Goal: Task Accomplishment & Management: Manage account settings

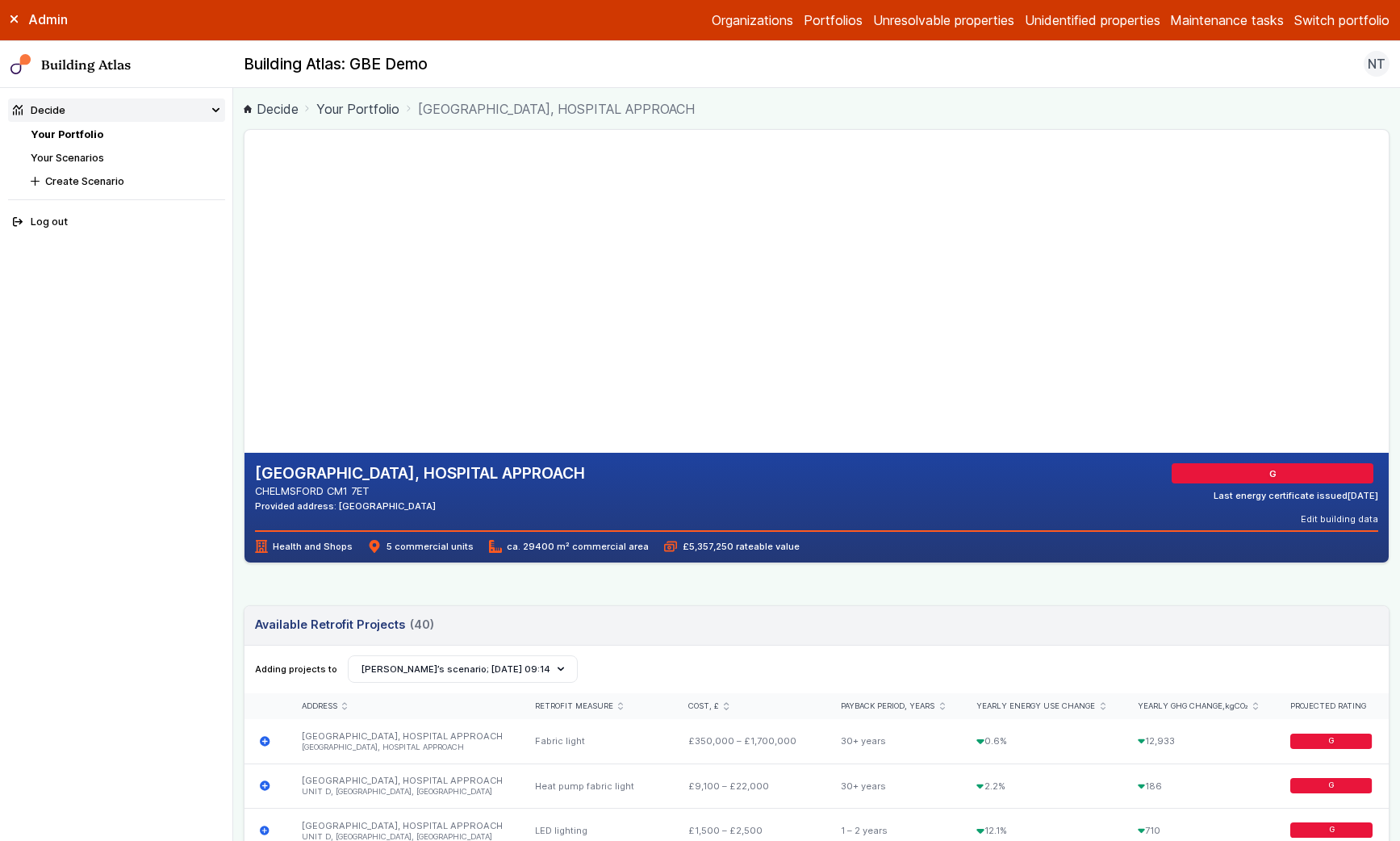
scroll to position [158, 0]
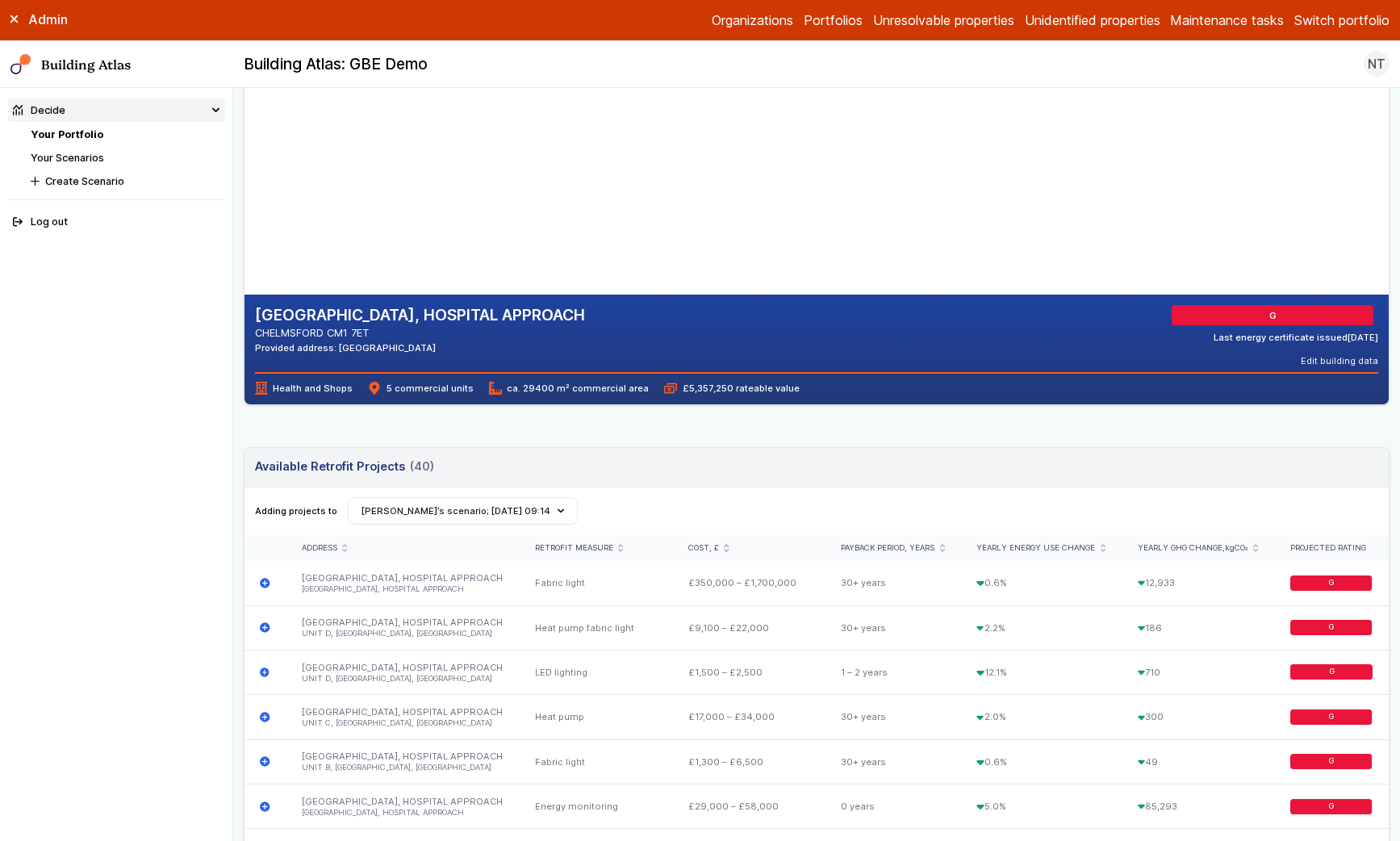
click at [78, 137] on link "Your Portfolio" at bounding box center [67, 134] width 73 height 12
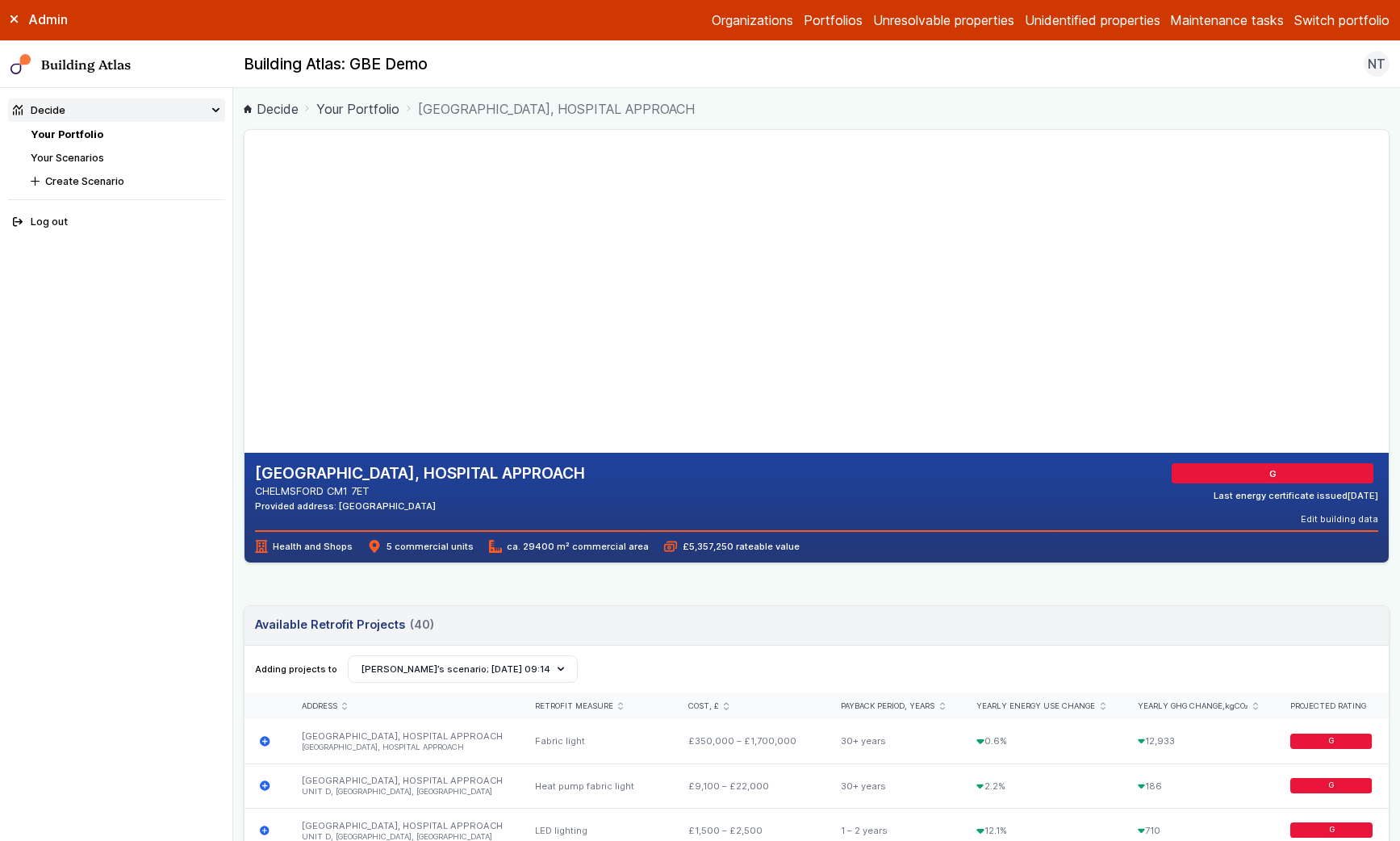
click at [81, 134] on link "Your Portfolio" at bounding box center [67, 134] width 73 height 12
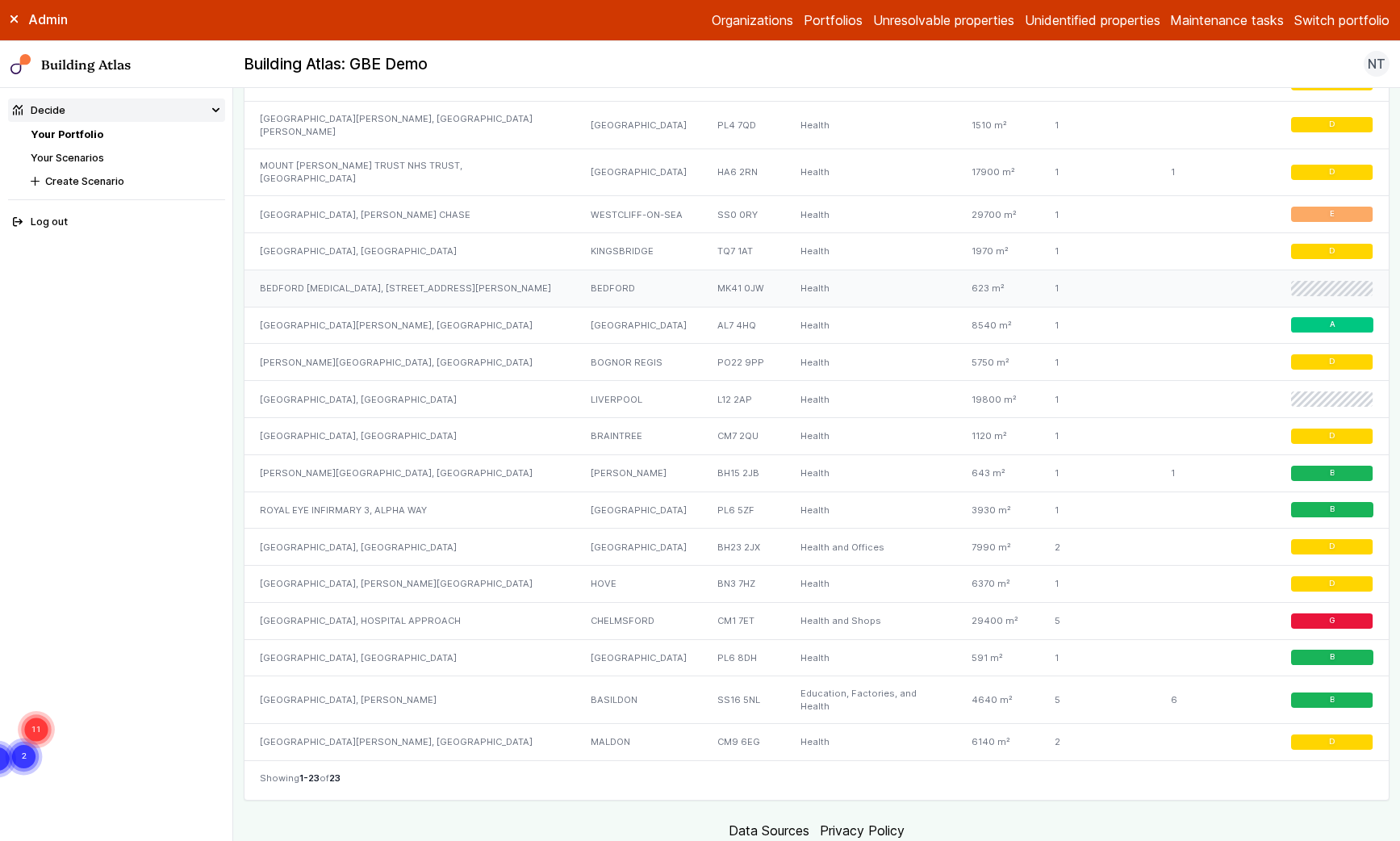
scroll to position [1295, 0]
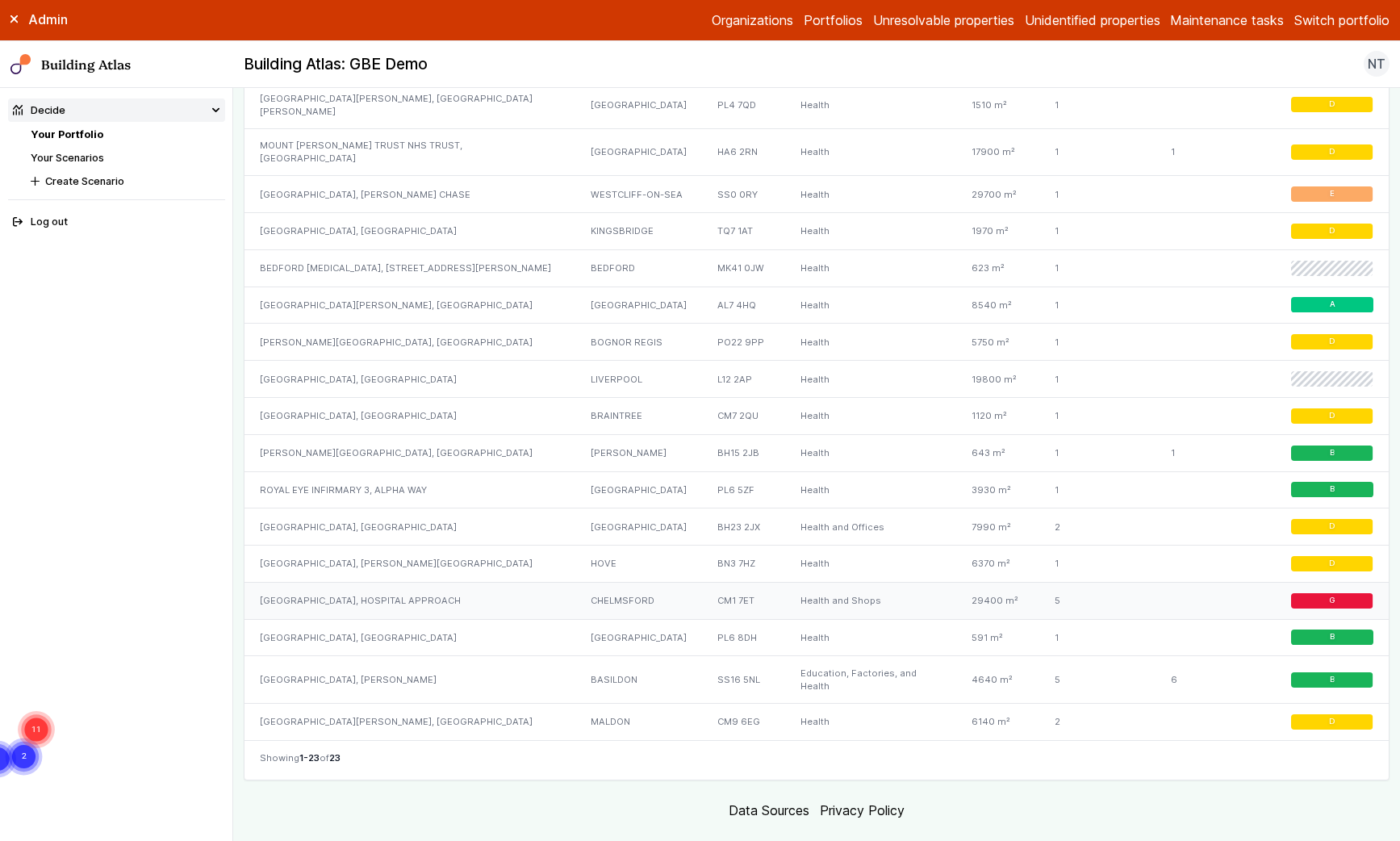
click at [295, 584] on div "[GEOGRAPHIC_DATA], HOSPITAL APPROACH" at bounding box center [410, 600] width 331 height 37
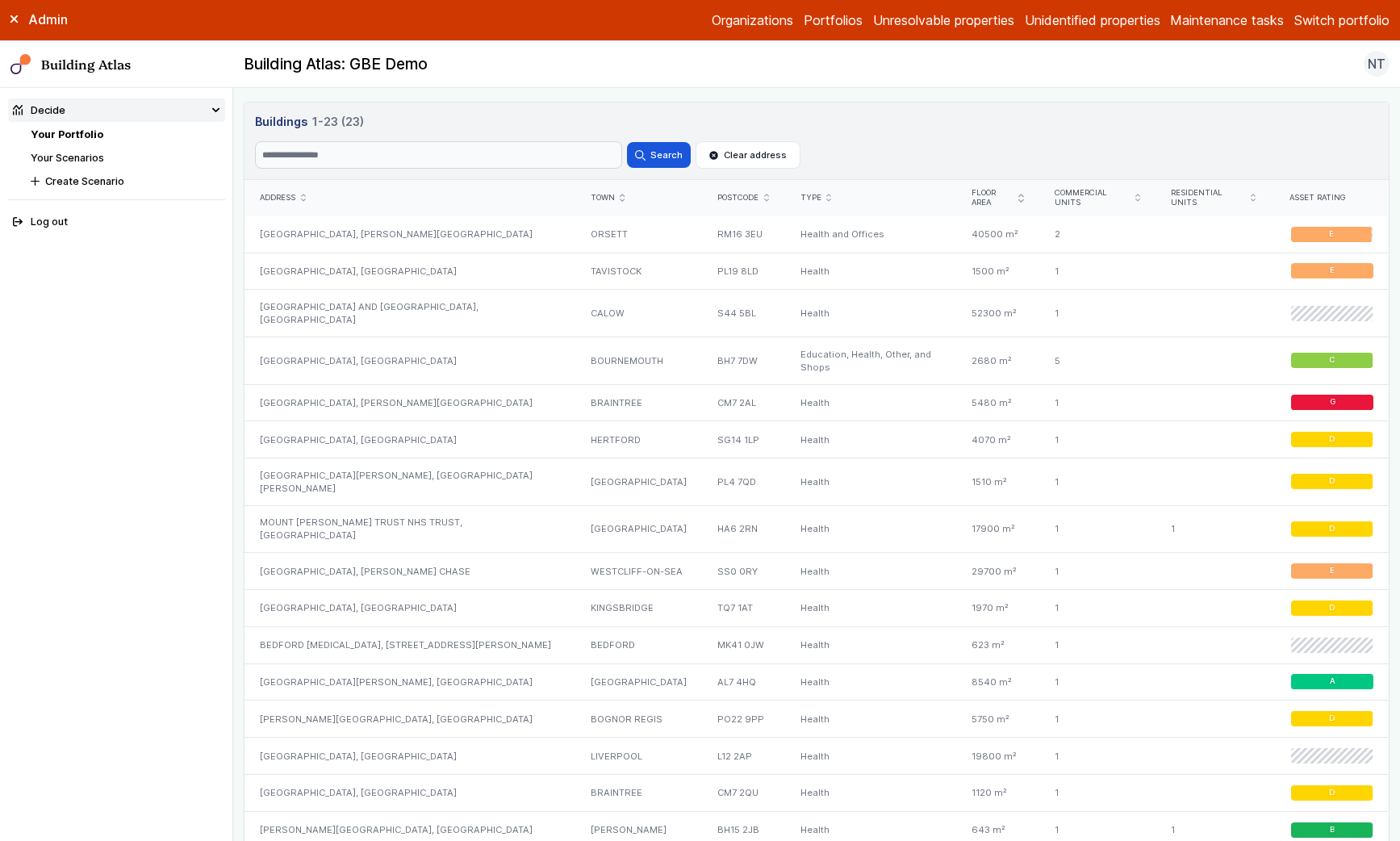
scroll to position [946, 0]
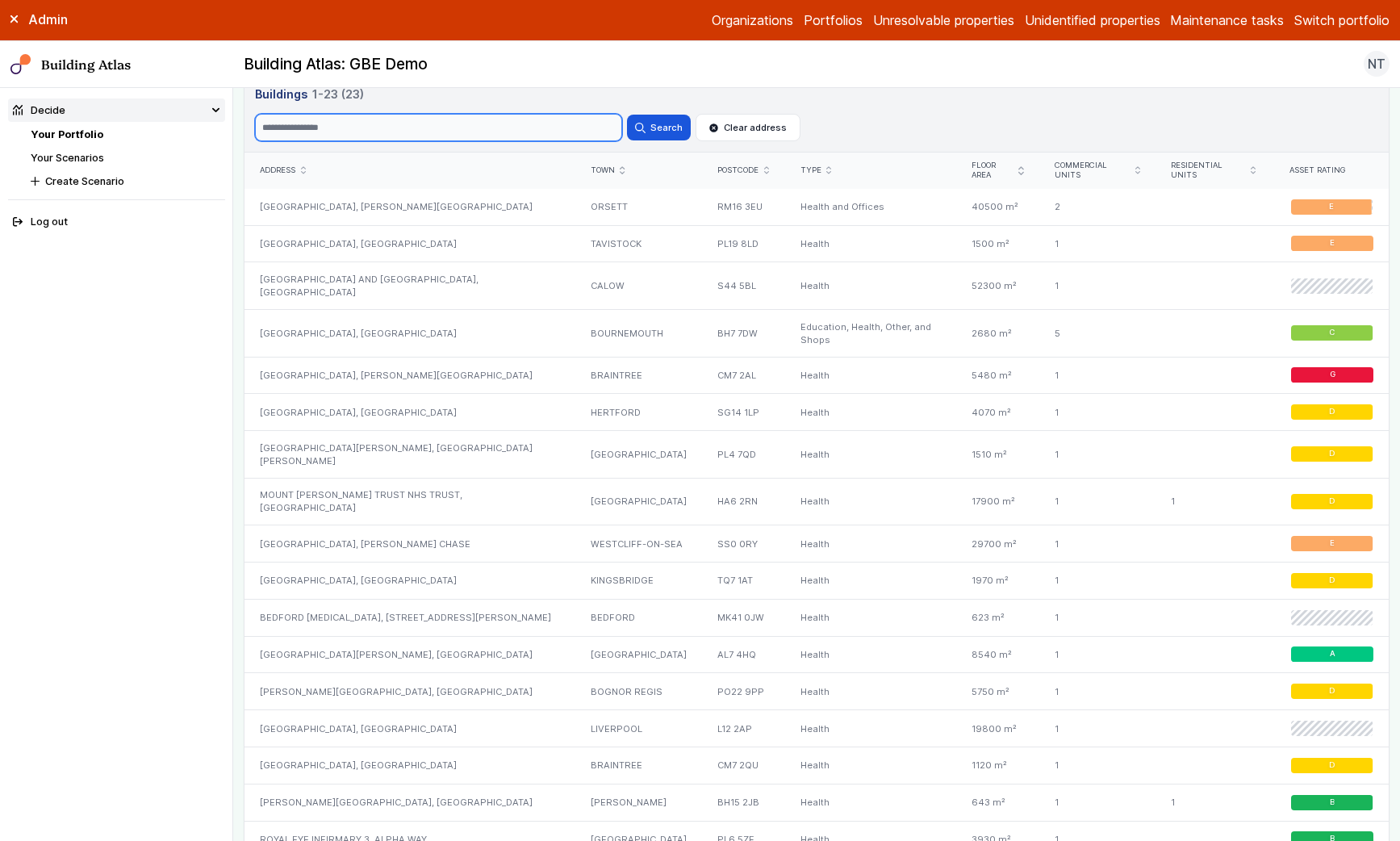
click at [362, 129] on input "Search" at bounding box center [439, 127] width 367 height 27
paste input "********"
type input "********"
click at [627, 114] on button "Search" at bounding box center [659, 127] width 63 height 26
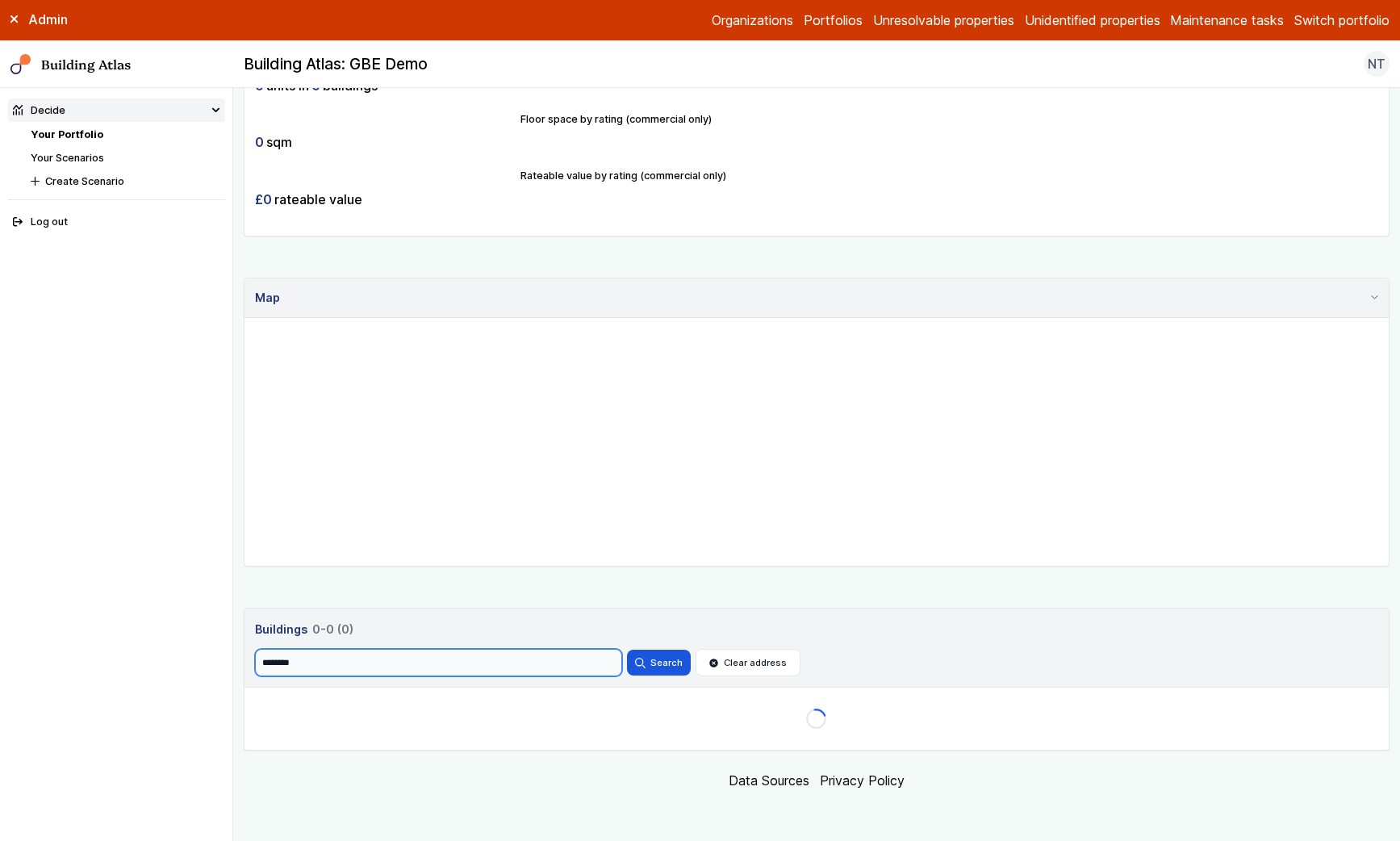
scroll to position [415, 0]
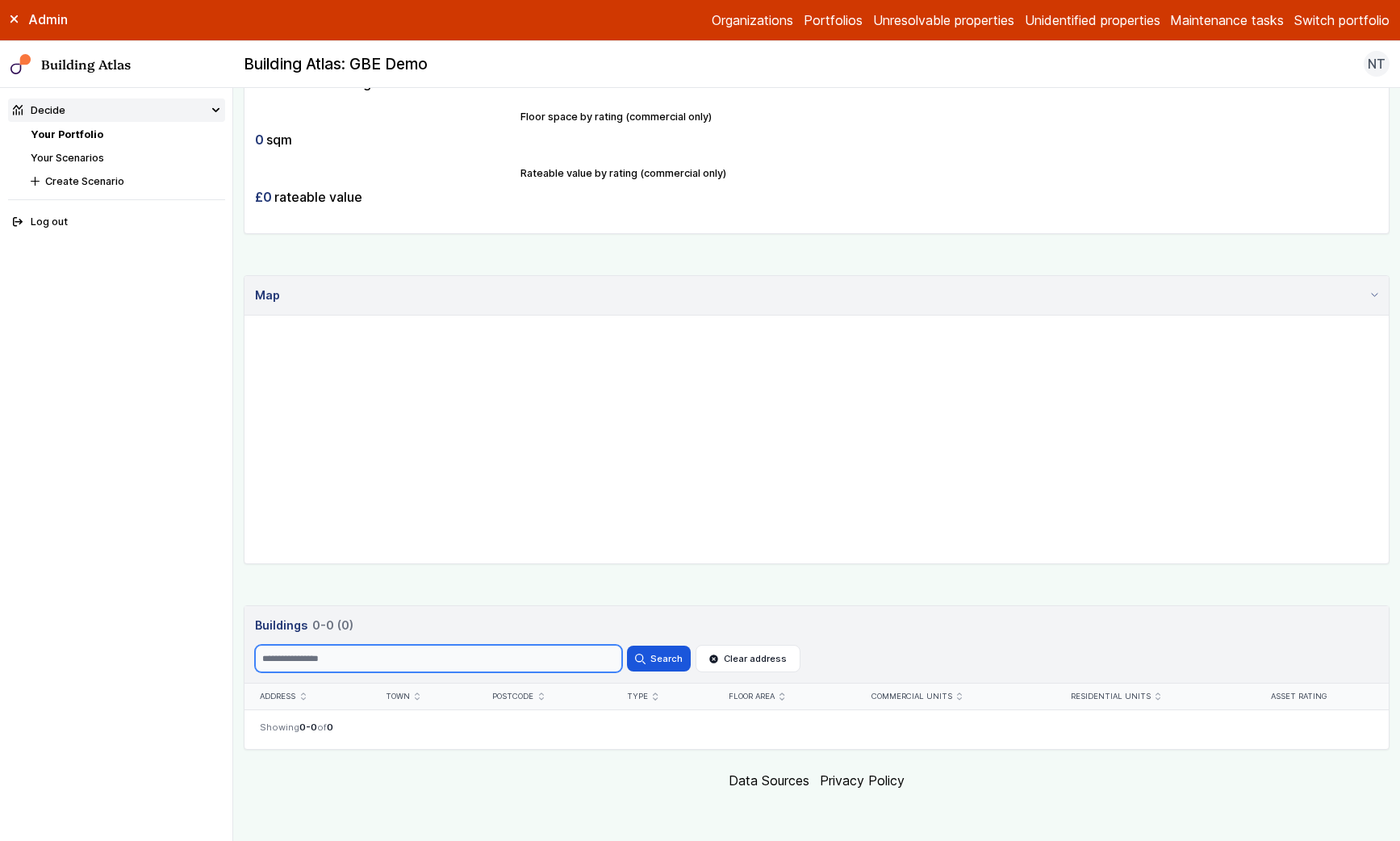
click at [627, 646] on button "Search" at bounding box center [659, 658] width 63 height 26
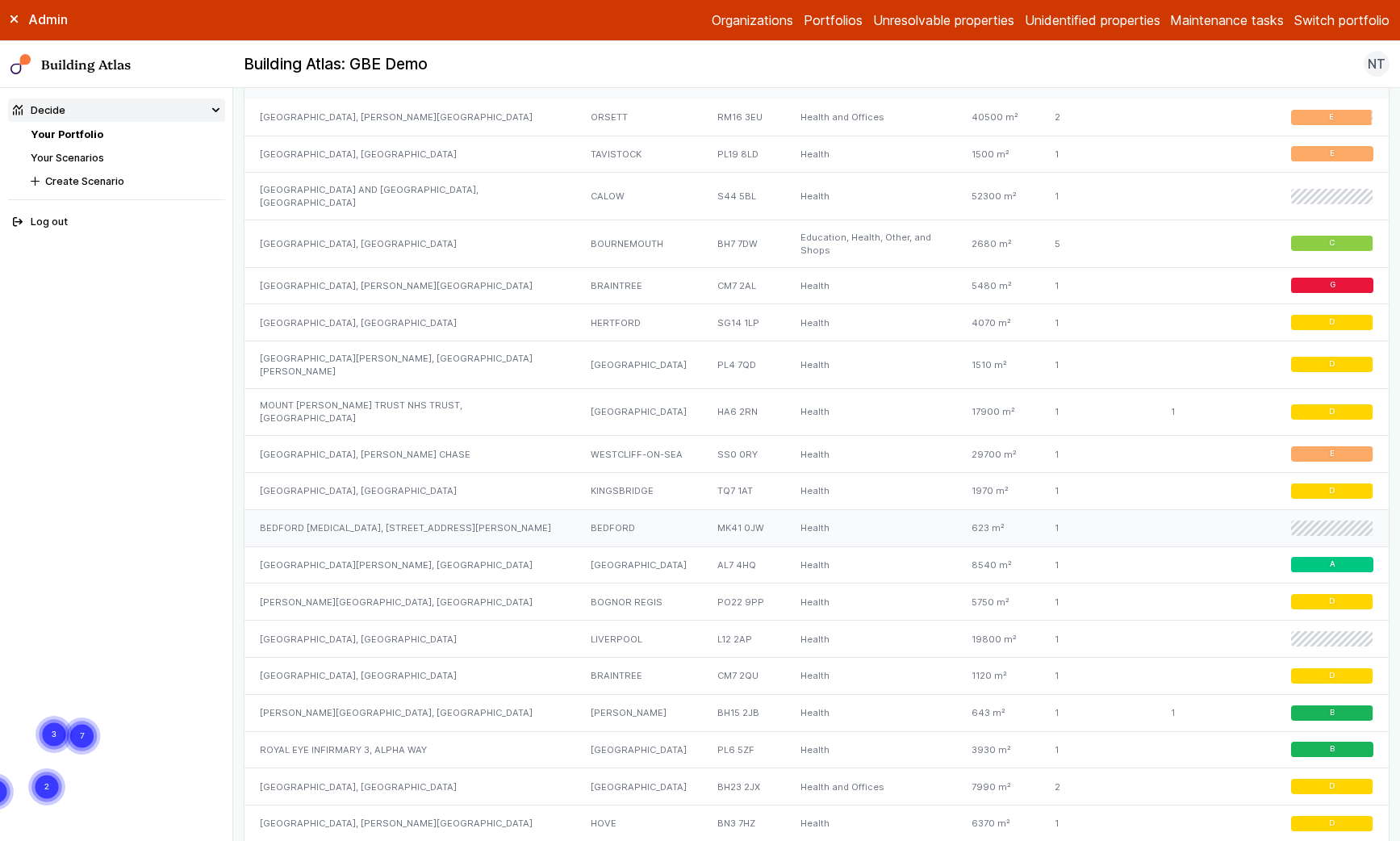
scroll to position [1034, 0]
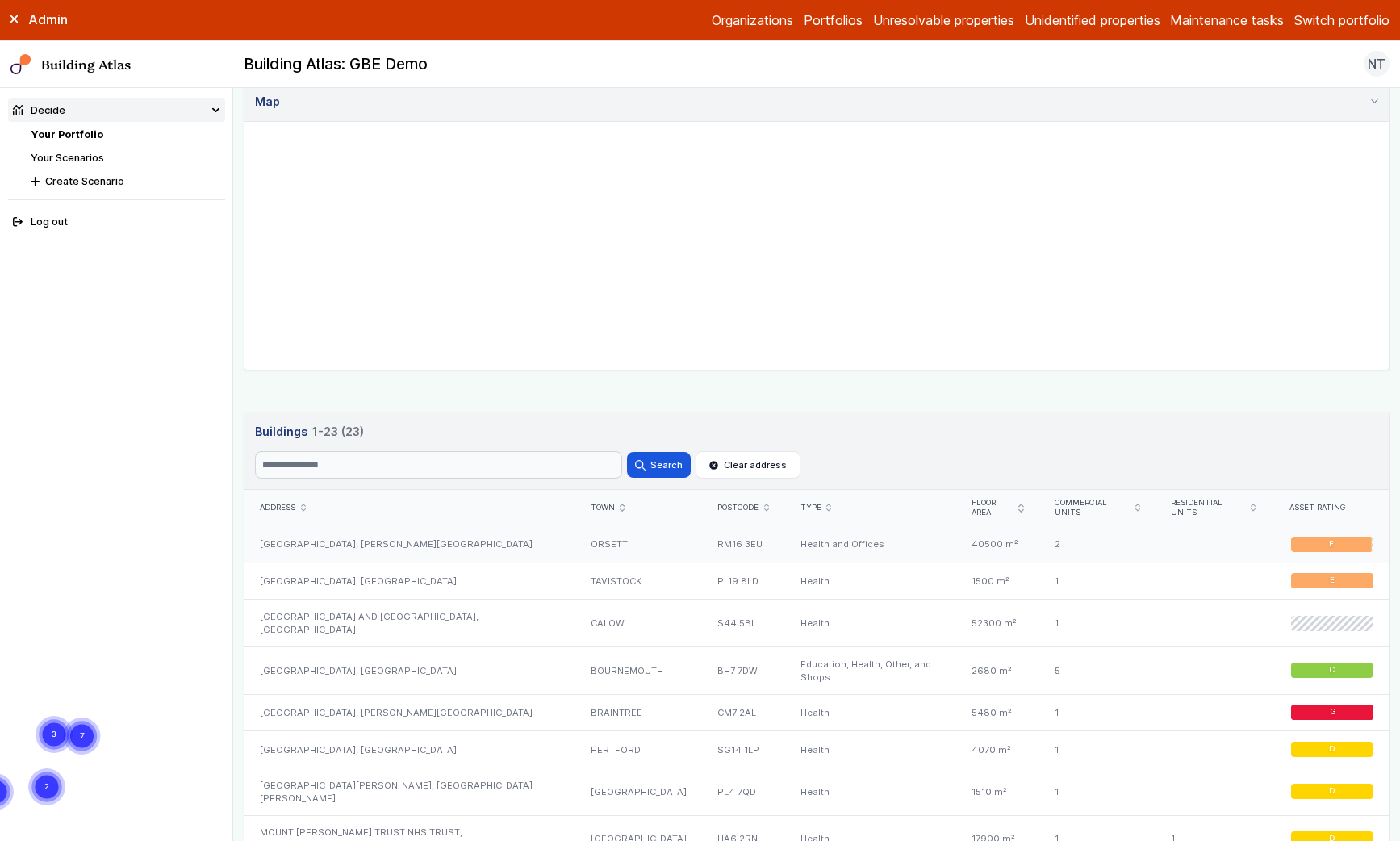
click at [879, 557] on div "Health and Offices" at bounding box center [870, 545] width 172 height 36
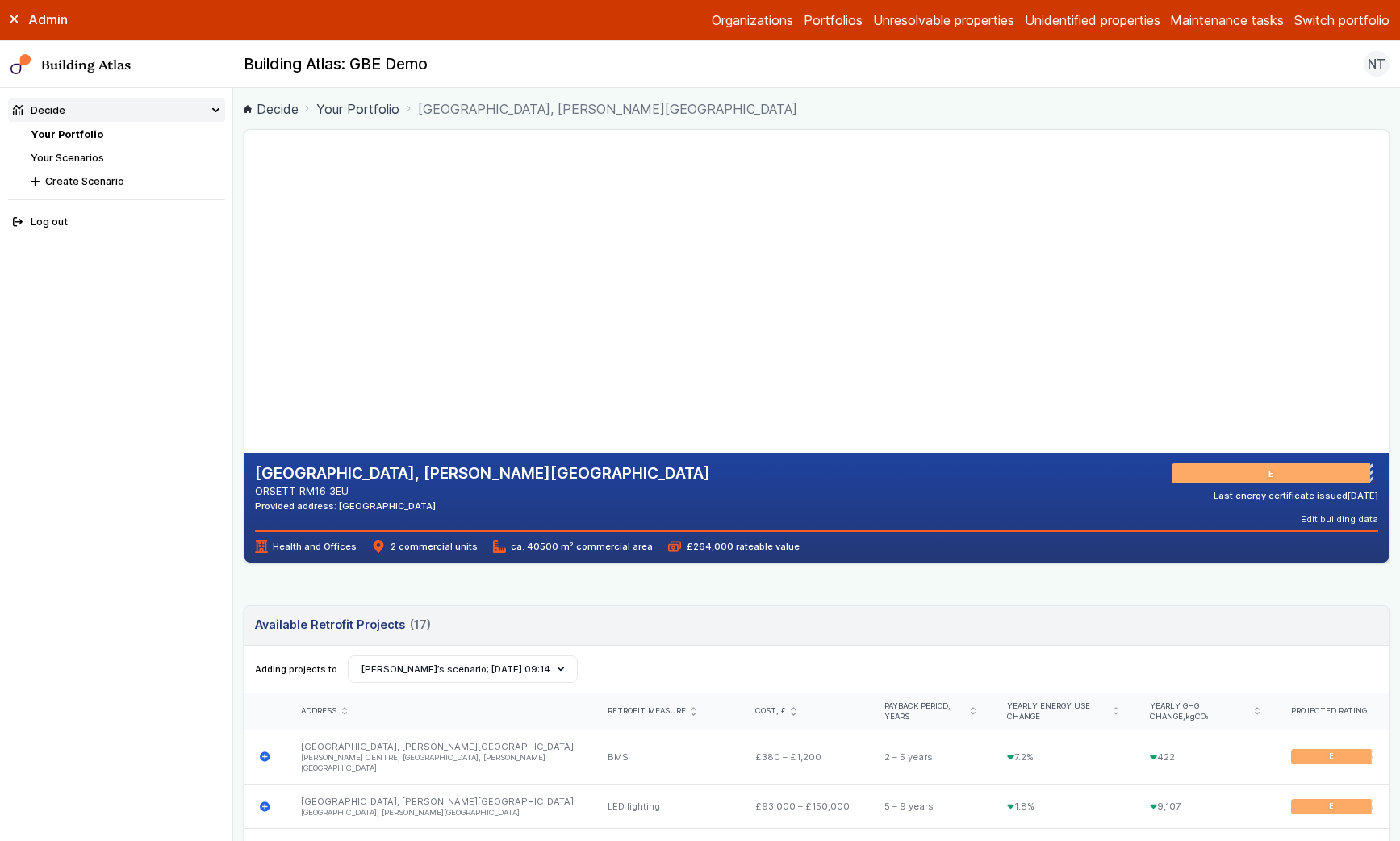
click at [1078, 26] on link "Unidentified properties" at bounding box center [1093, 20] width 136 height 19
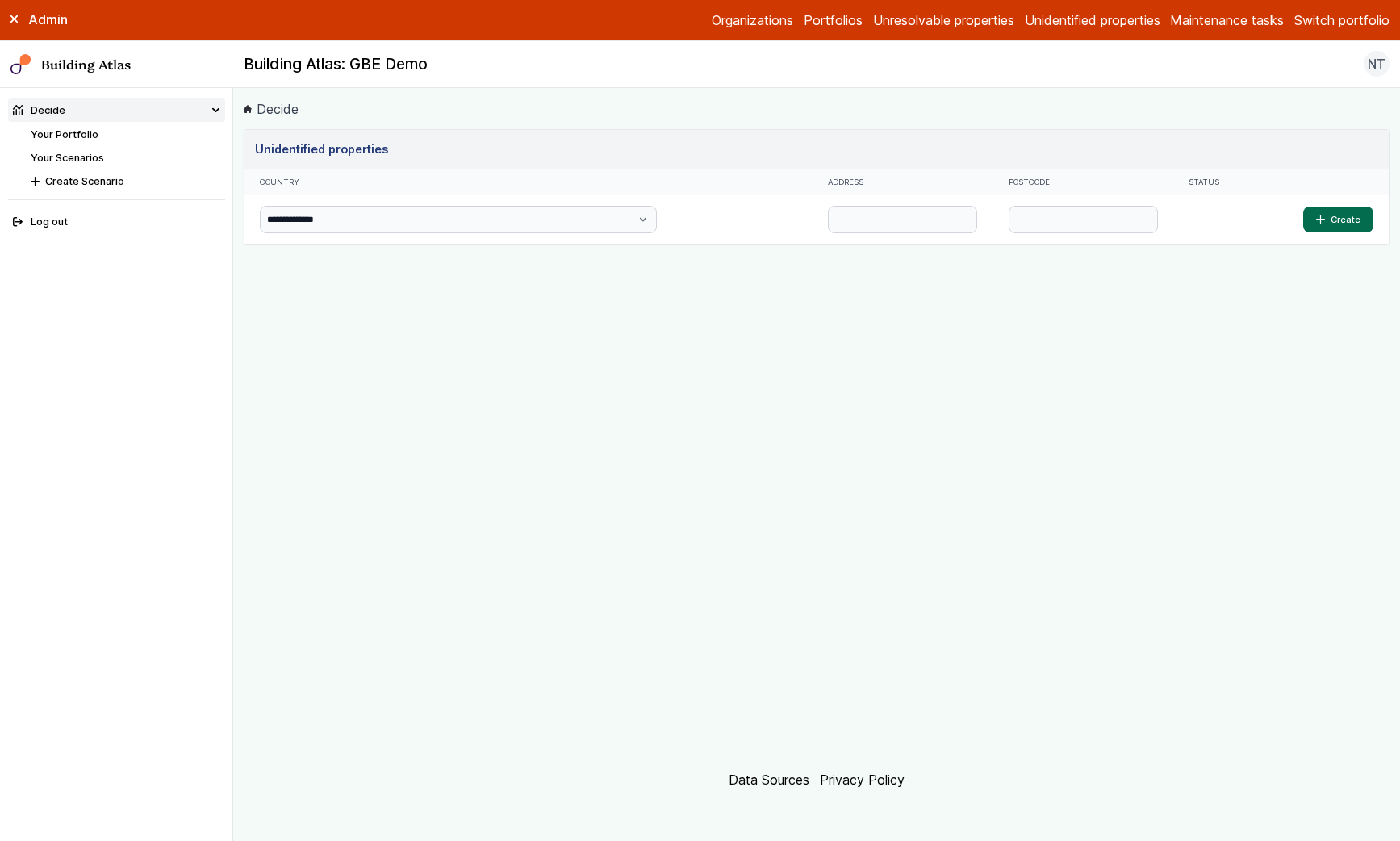
click at [917, 19] on link "Unresolvable properties" at bounding box center [943, 20] width 141 height 19
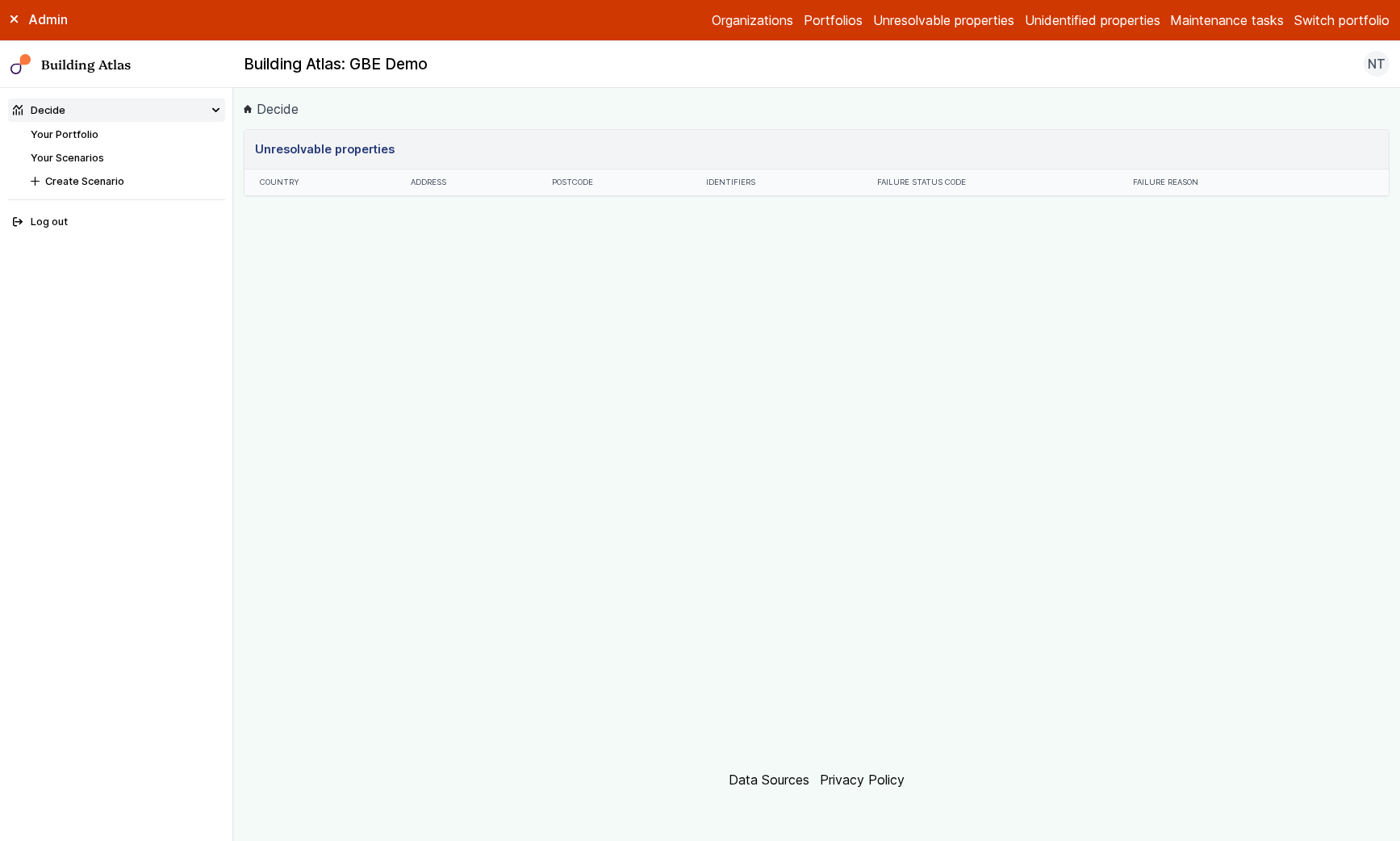
click at [1056, 9] on div "Admin Organizations Portfolios Unresolvable properties Unidentified properties …" at bounding box center [700, 21] width 1400 height 41
click at [1056, 17] on link "Unidentified properties" at bounding box center [1093, 20] width 136 height 19
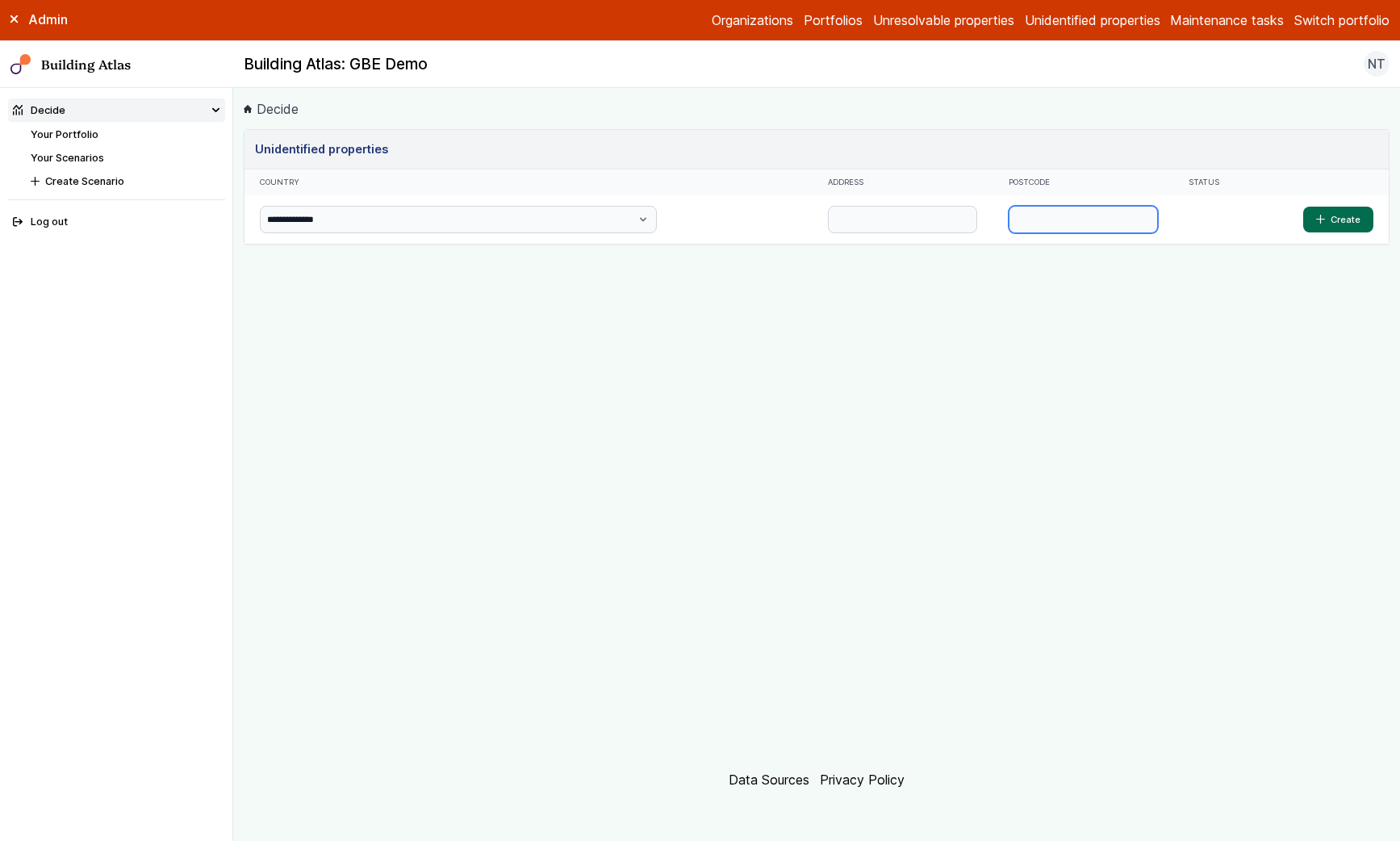
click at [1009, 221] on input "text" at bounding box center [1083, 219] width 149 height 27
paste input "********"
type input "********"
click at [1303, 207] on button "Create" at bounding box center [1338, 219] width 70 height 26
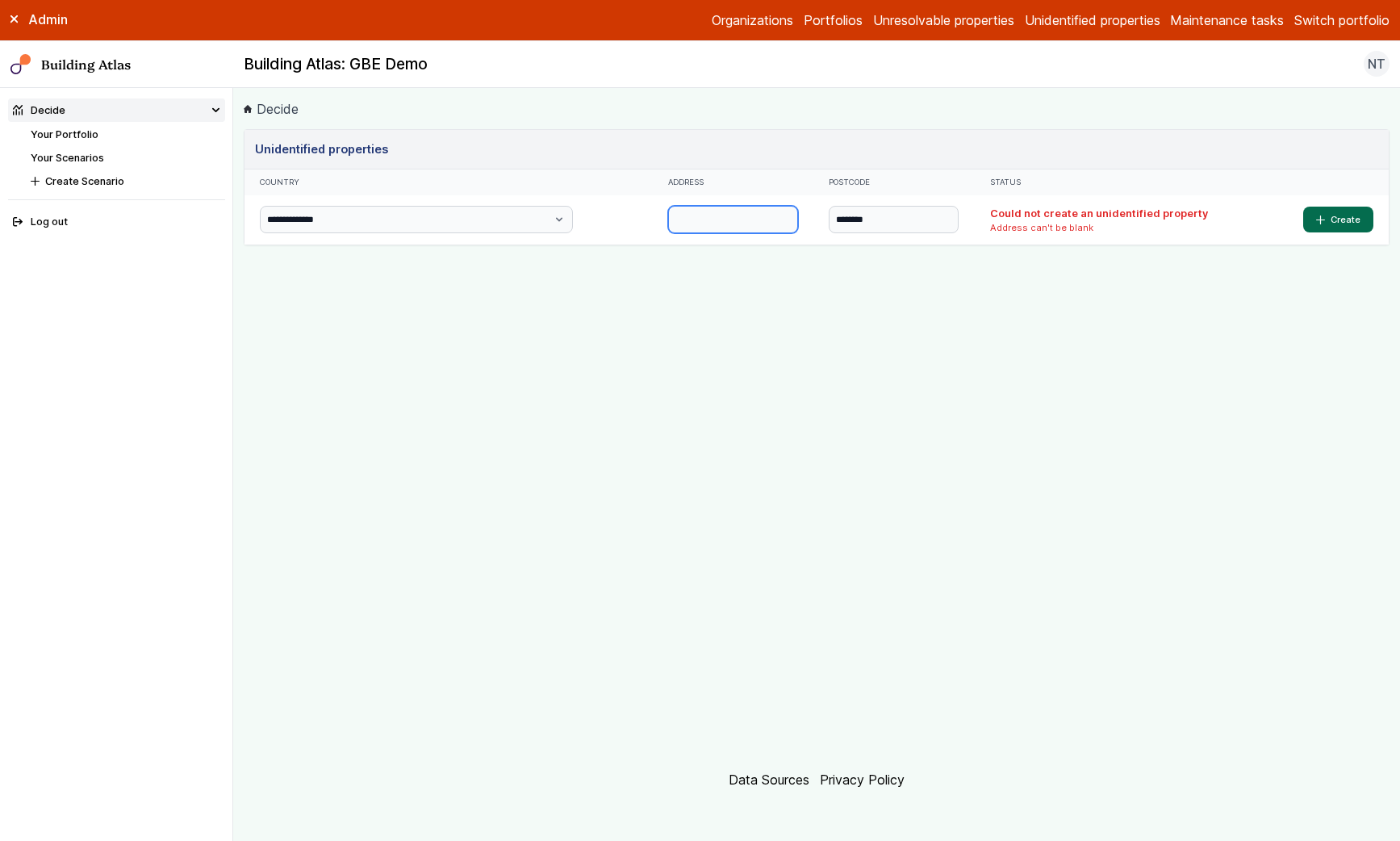
click at [669, 219] on input "text" at bounding box center [733, 219] width 130 height 27
type input "*********"
click at [1352, 221] on button "Create" at bounding box center [1338, 219] width 70 height 26
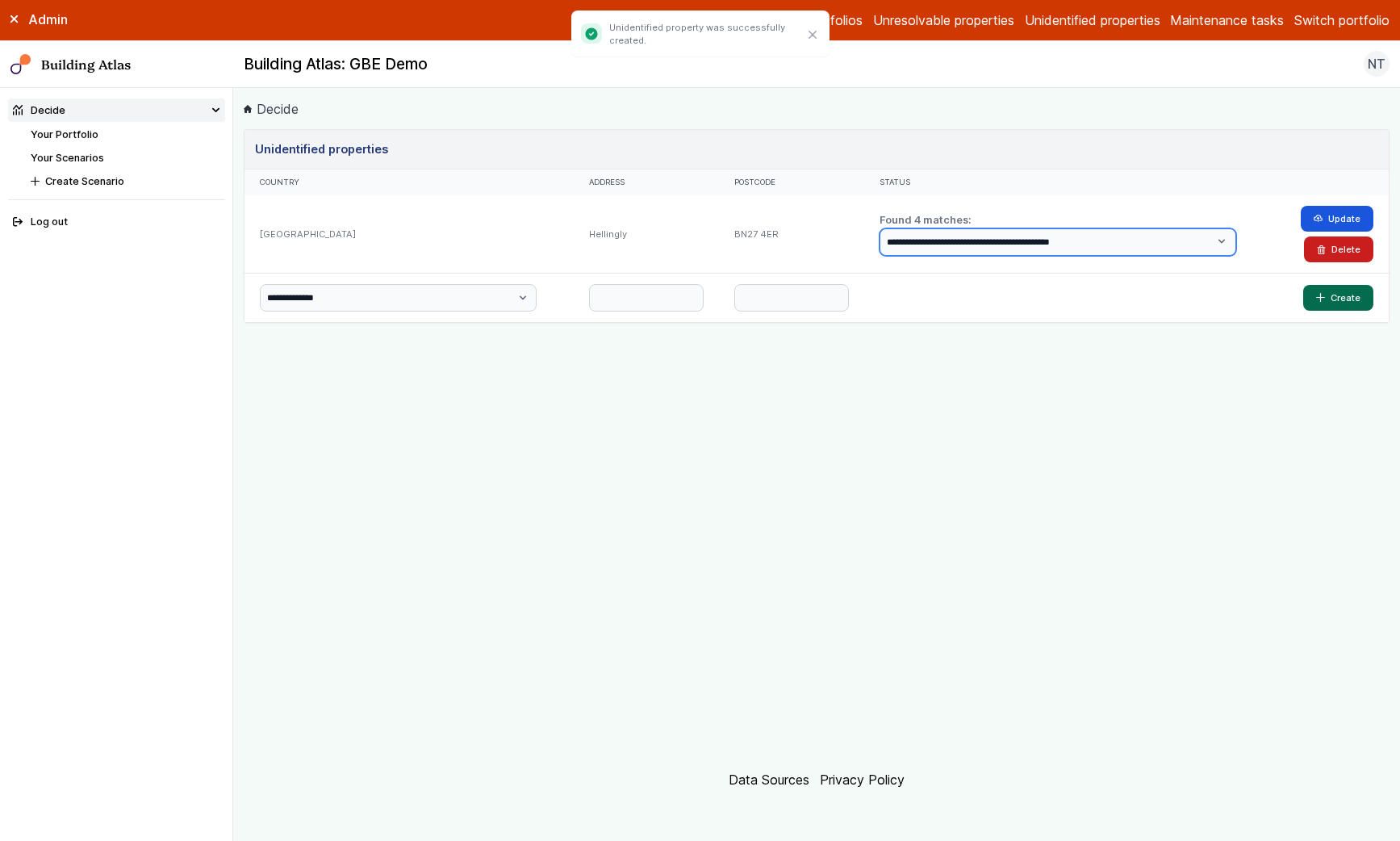
click at [952, 248] on select "**********" at bounding box center [1057, 242] width 357 height 27
select select "*"
click at [900, 228] on select "**********" at bounding box center [1057, 242] width 357 height 27
click at [1076, 257] on div "**********" at bounding box center [1072, 234] width 415 height 78
click at [1082, 243] on select "**********" at bounding box center [1057, 242] width 357 height 27
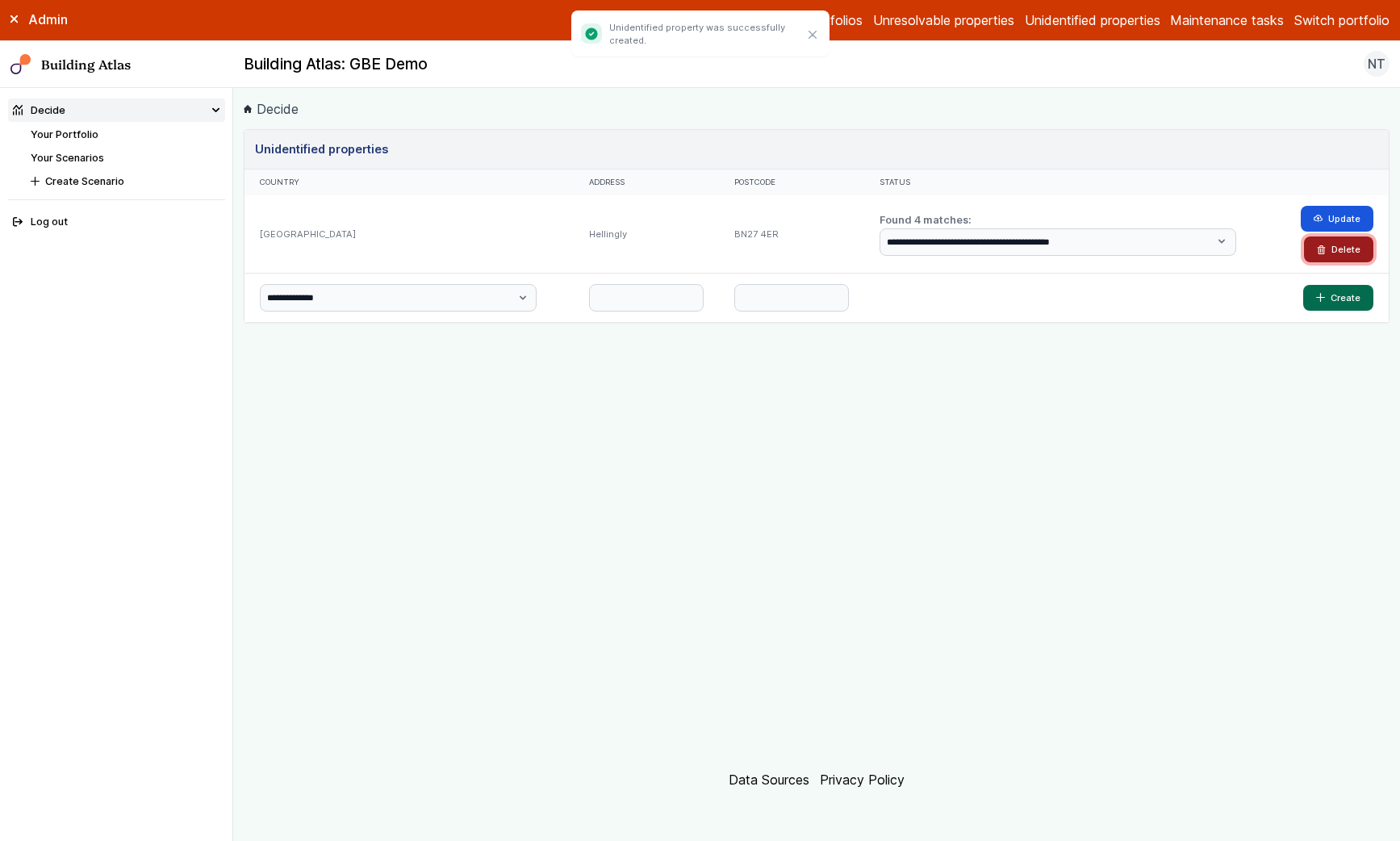
click at [1313, 247] on button "Delete" at bounding box center [1339, 249] width 70 height 26
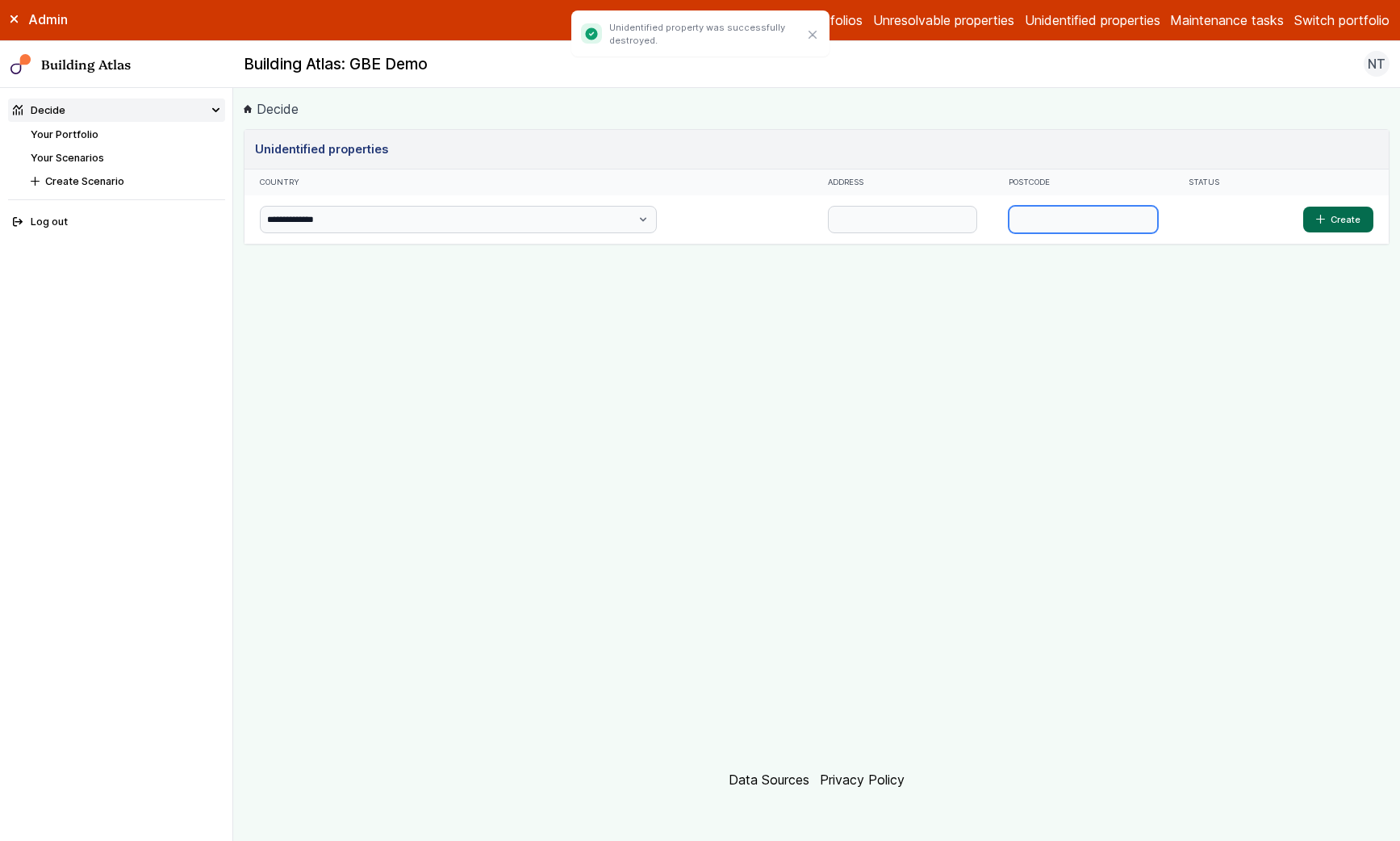
click at [1021, 211] on input "text" at bounding box center [1083, 219] width 149 height 27
paste input "********"
type input "********"
click at [828, 229] on input "text" at bounding box center [903, 219] width 149 height 27
type input "********"
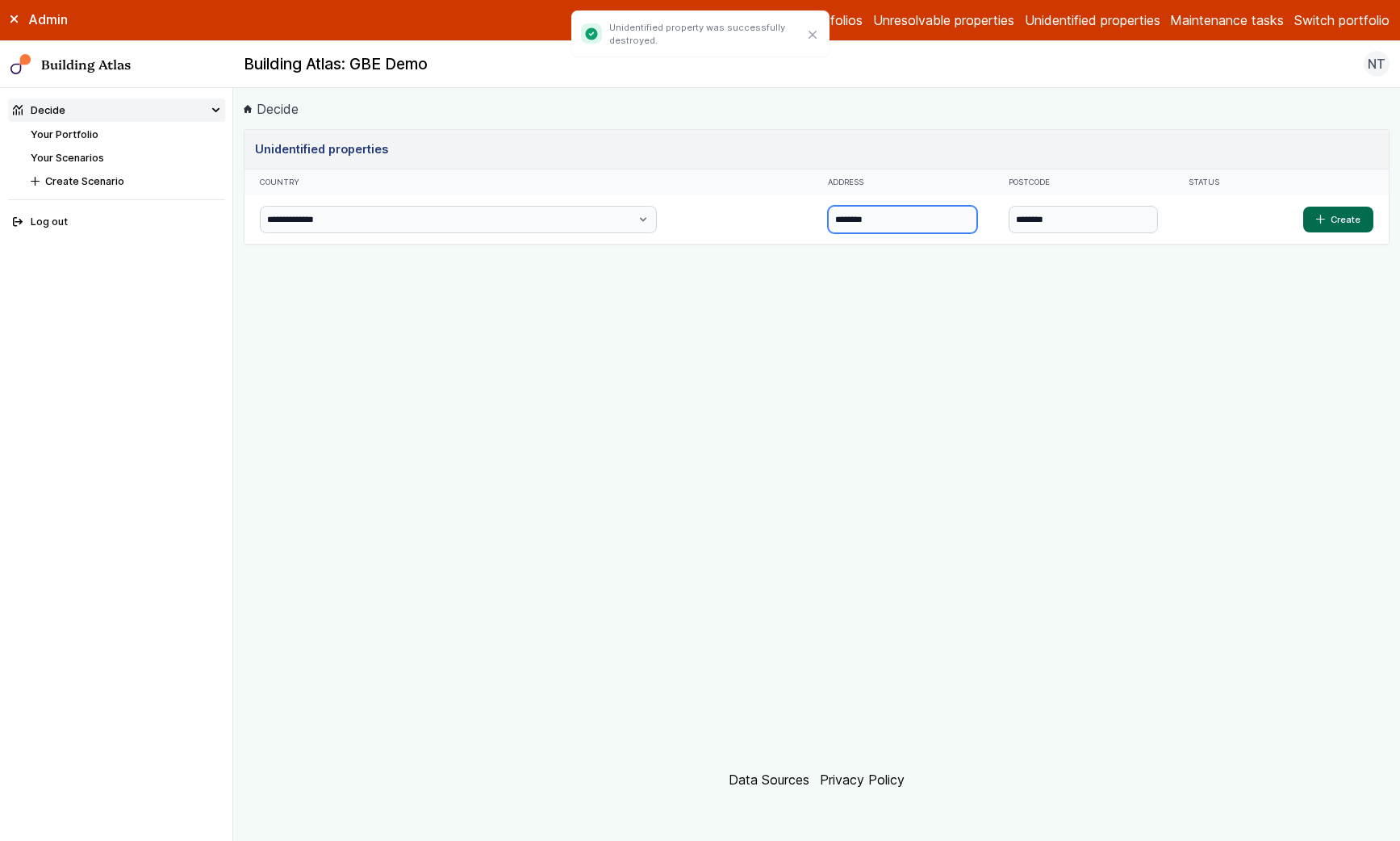
click at [1303, 207] on button "Create" at bounding box center [1338, 219] width 70 height 26
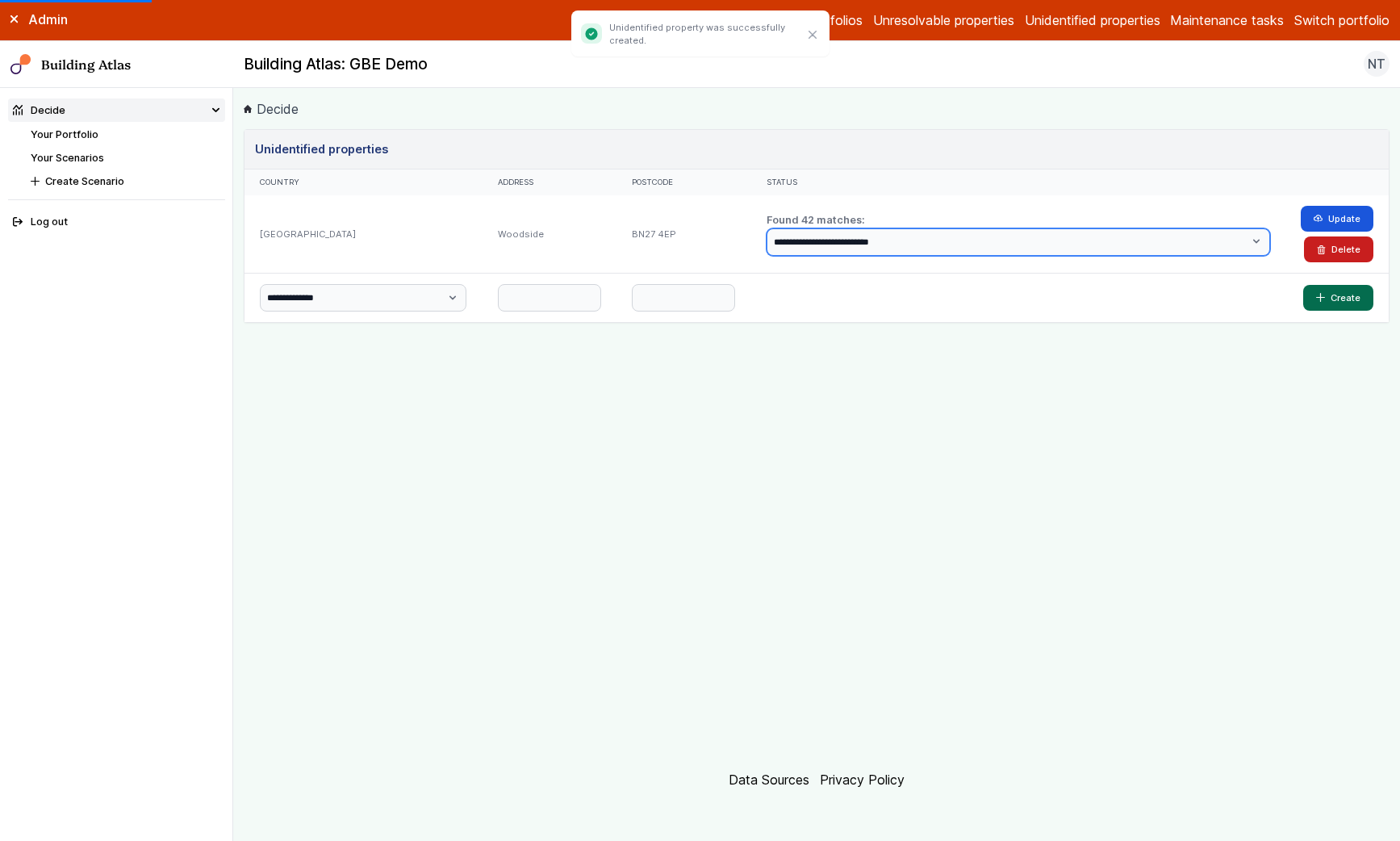
click at [1120, 240] on select "**********" at bounding box center [1019, 242] width 505 height 27
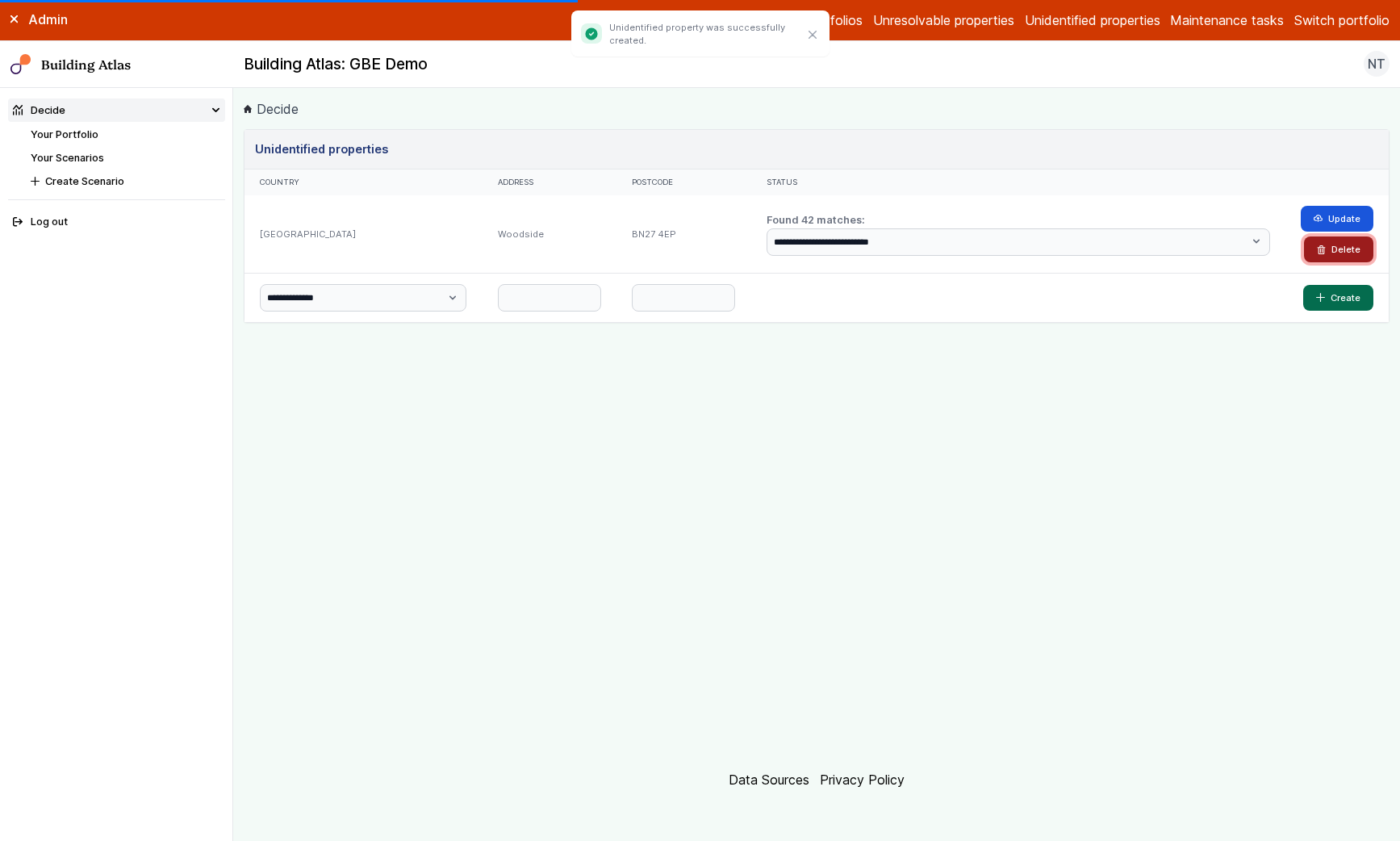
click at [1359, 245] on button "Delete" at bounding box center [1339, 249] width 70 height 26
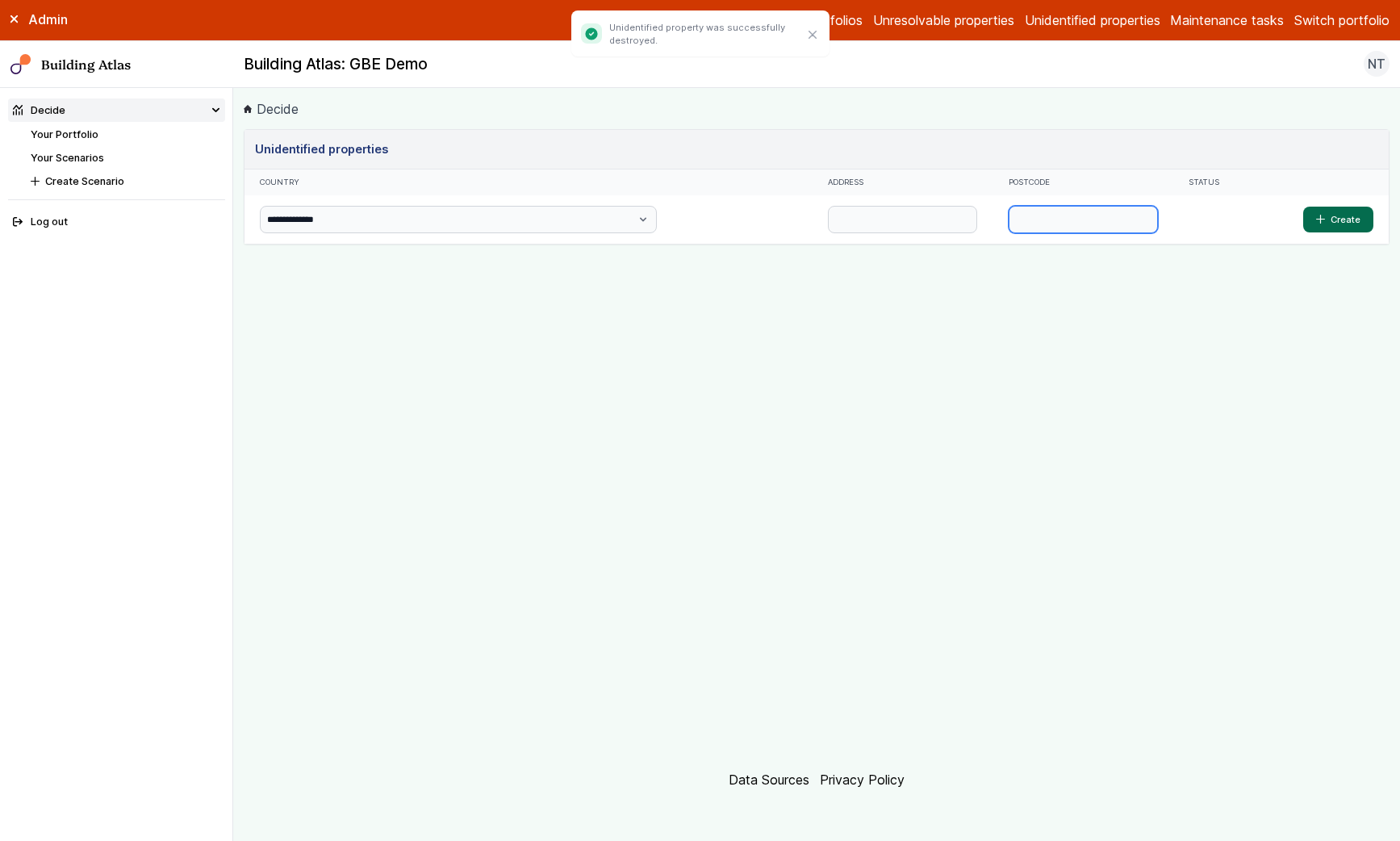
click at [1009, 225] on input "text" at bounding box center [1083, 219] width 149 height 27
paste input "********"
type input "********"
click at [1303, 207] on button "Create" at bounding box center [1338, 219] width 70 height 26
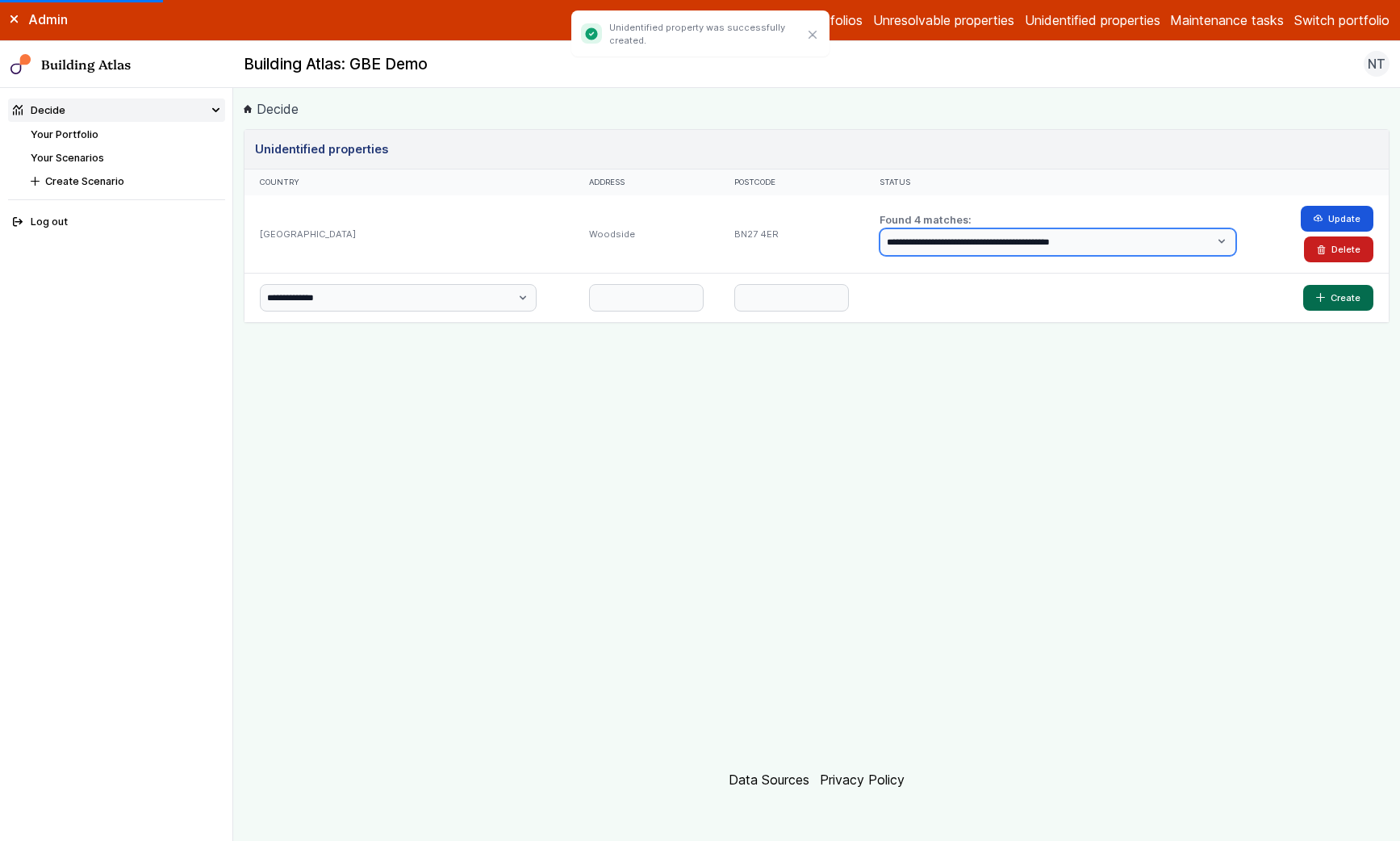
click at [1090, 244] on select "**********" at bounding box center [1057, 242] width 357 height 27
select select "*"
click at [900, 228] on select "**********" at bounding box center [1057, 242] width 357 height 27
click at [1325, 222] on button "Update" at bounding box center [1337, 219] width 73 height 26
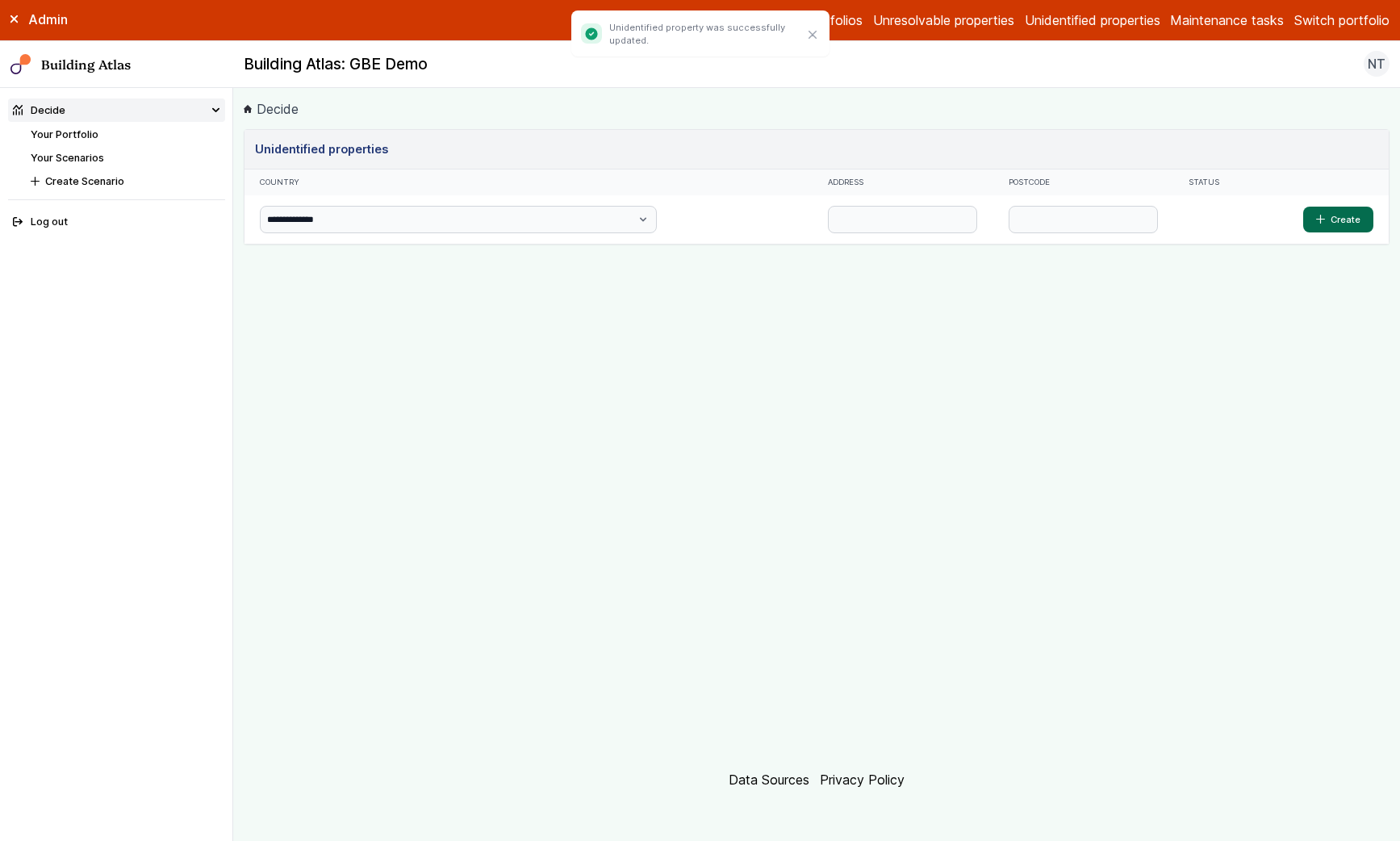
click at [89, 134] on link "Your Portfolio" at bounding box center [65, 134] width 68 height 12
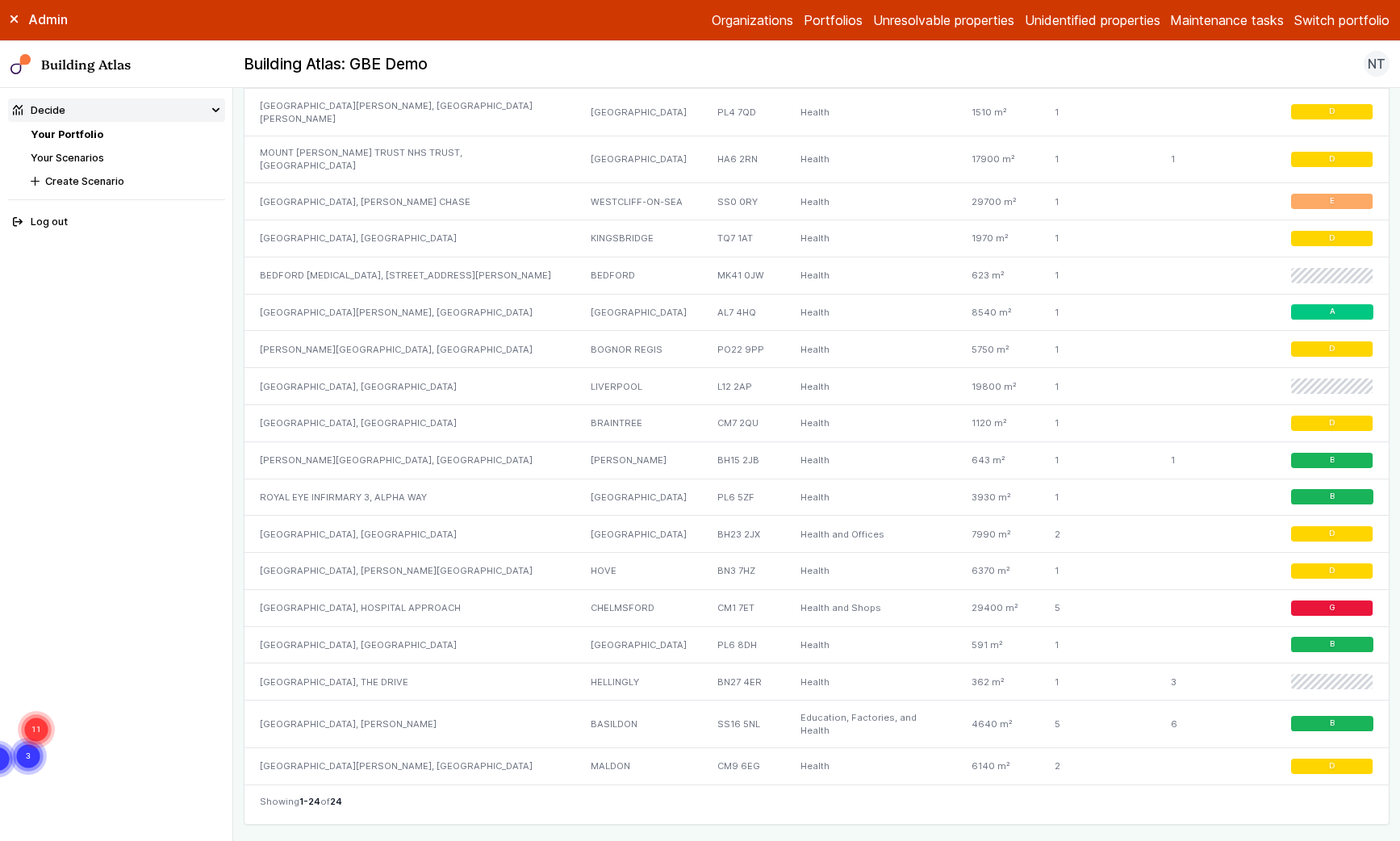
scroll to position [1300, 0]
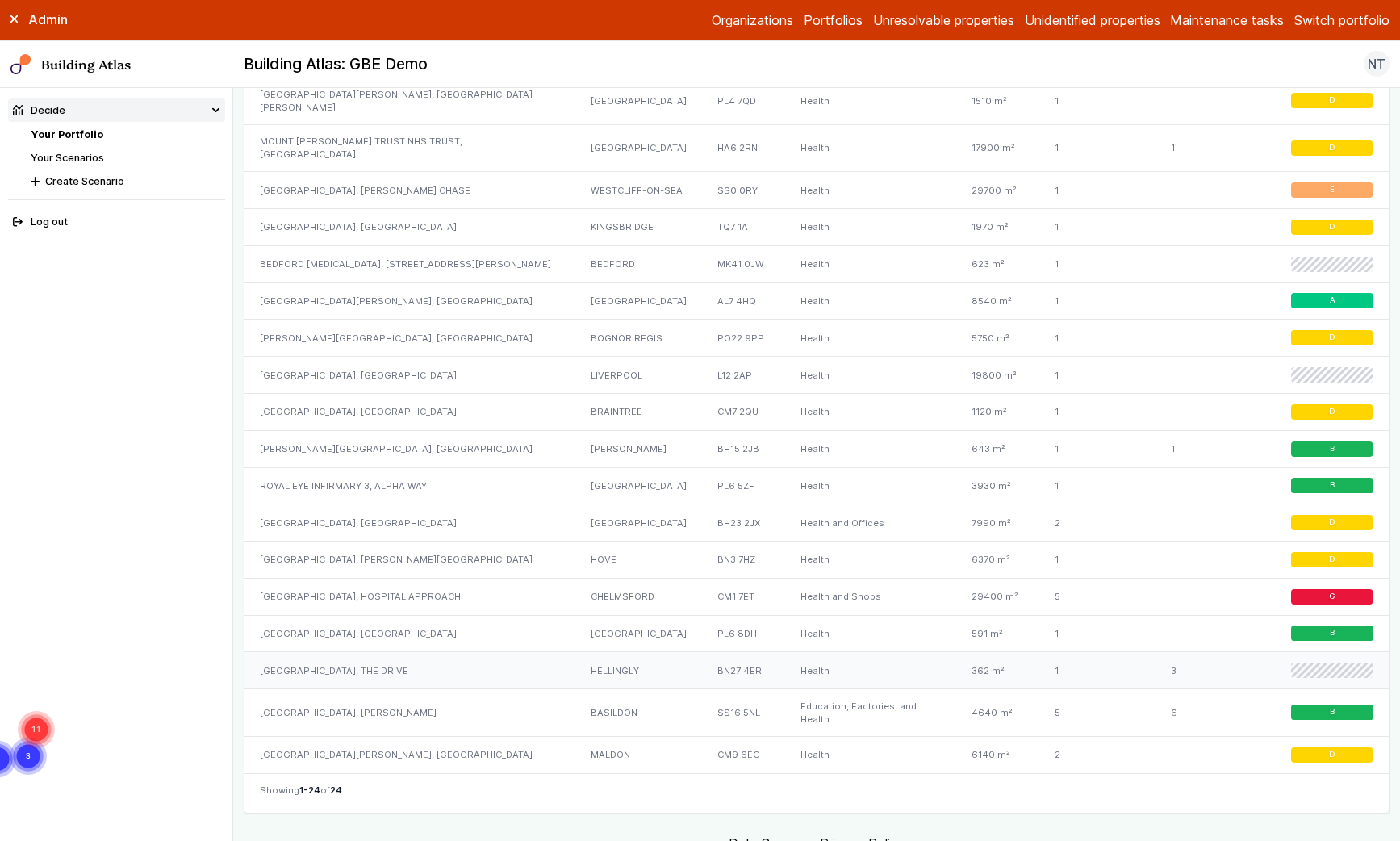
click at [309, 658] on div "[GEOGRAPHIC_DATA], THE DRIVE" at bounding box center [410, 670] width 331 height 37
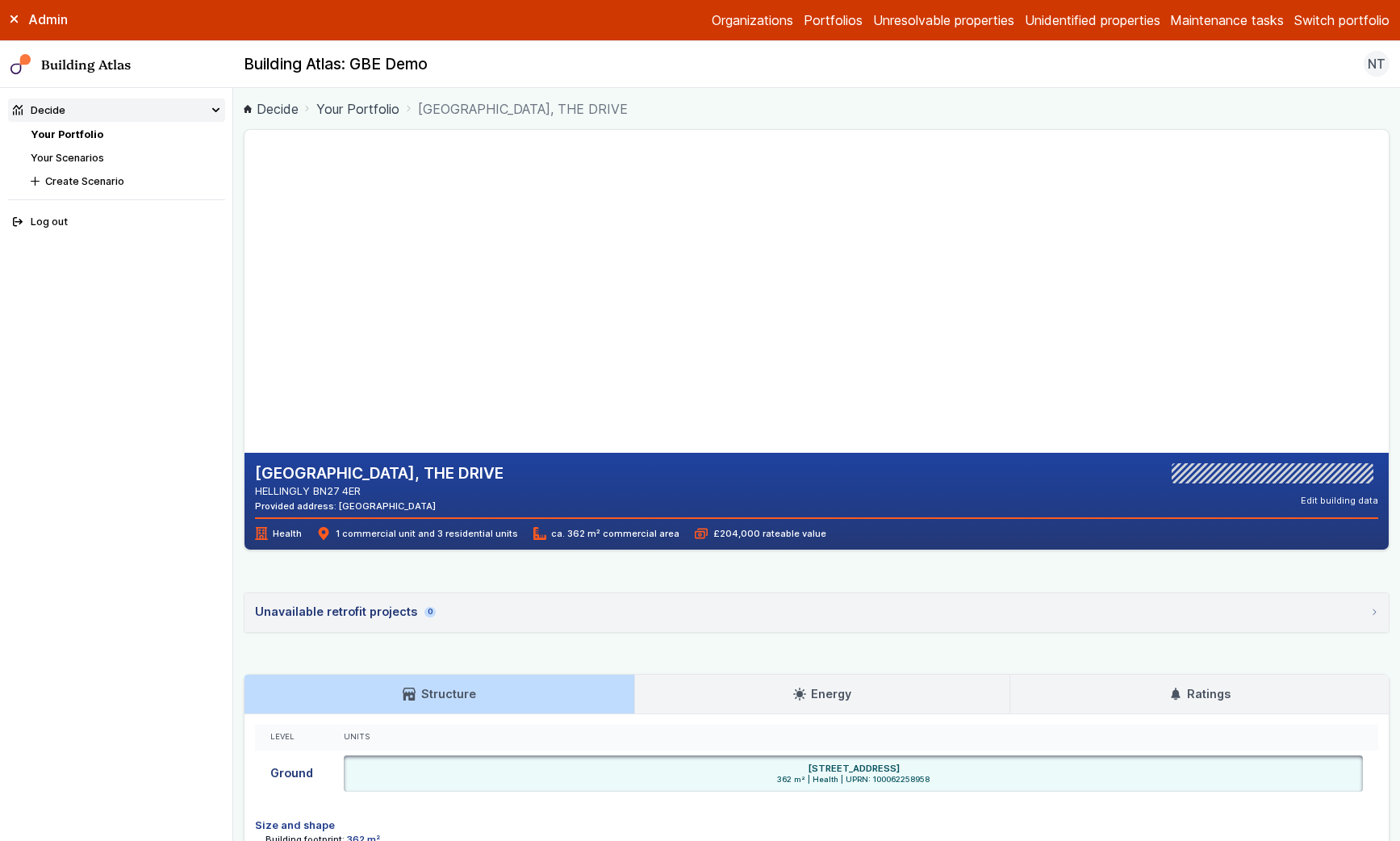
drag, startPoint x: 545, startPoint y: 340, endPoint x: 712, endPoint y: 292, distance: 173.8
click at [245, 292] on gmp-map-3d at bounding box center [245, 291] width 0 height 323
drag, startPoint x: 565, startPoint y: 270, endPoint x: 565, endPoint y: 312, distance: 42.0
click at [245, 312] on gmp-map-3d at bounding box center [245, 291] width 0 height 323
drag, startPoint x: 653, startPoint y: 338, endPoint x: 419, endPoint y: 257, distance: 247.6
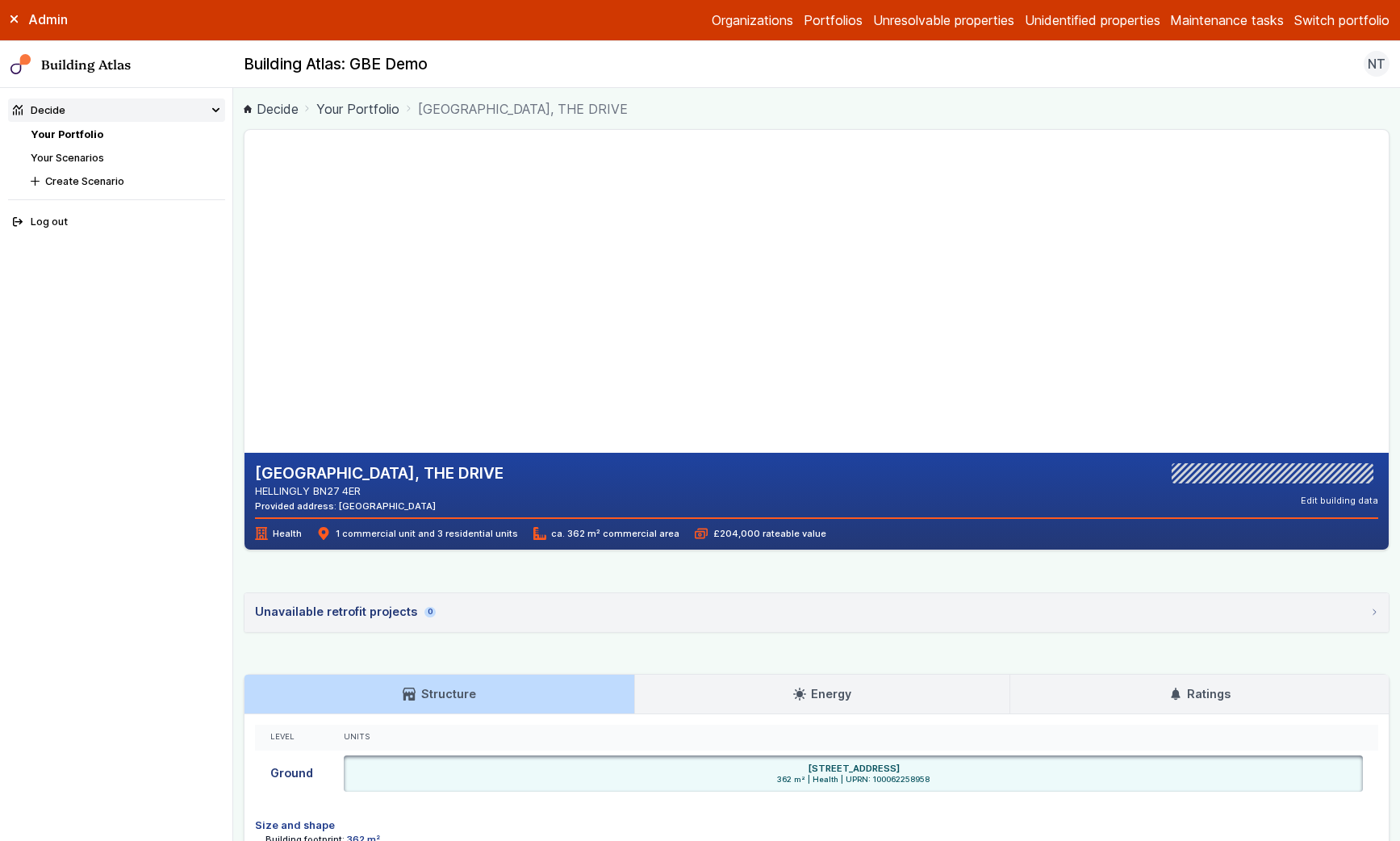
click at [245, 257] on gmp-map-3d at bounding box center [245, 291] width 0 height 323
drag, startPoint x: 594, startPoint y: 338, endPoint x: 497, endPoint y: 310, distance: 101.0
click at [245, 310] on gmp-map-3d at bounding box center [245, 291] width 0 height 323
click at [245, 315] on gmp-map-3d at bounding box center [245, 291] width 0 height 323
click at [818, 22] on link "Portfolios" at bounding box center [832, 20] width 59 height 19
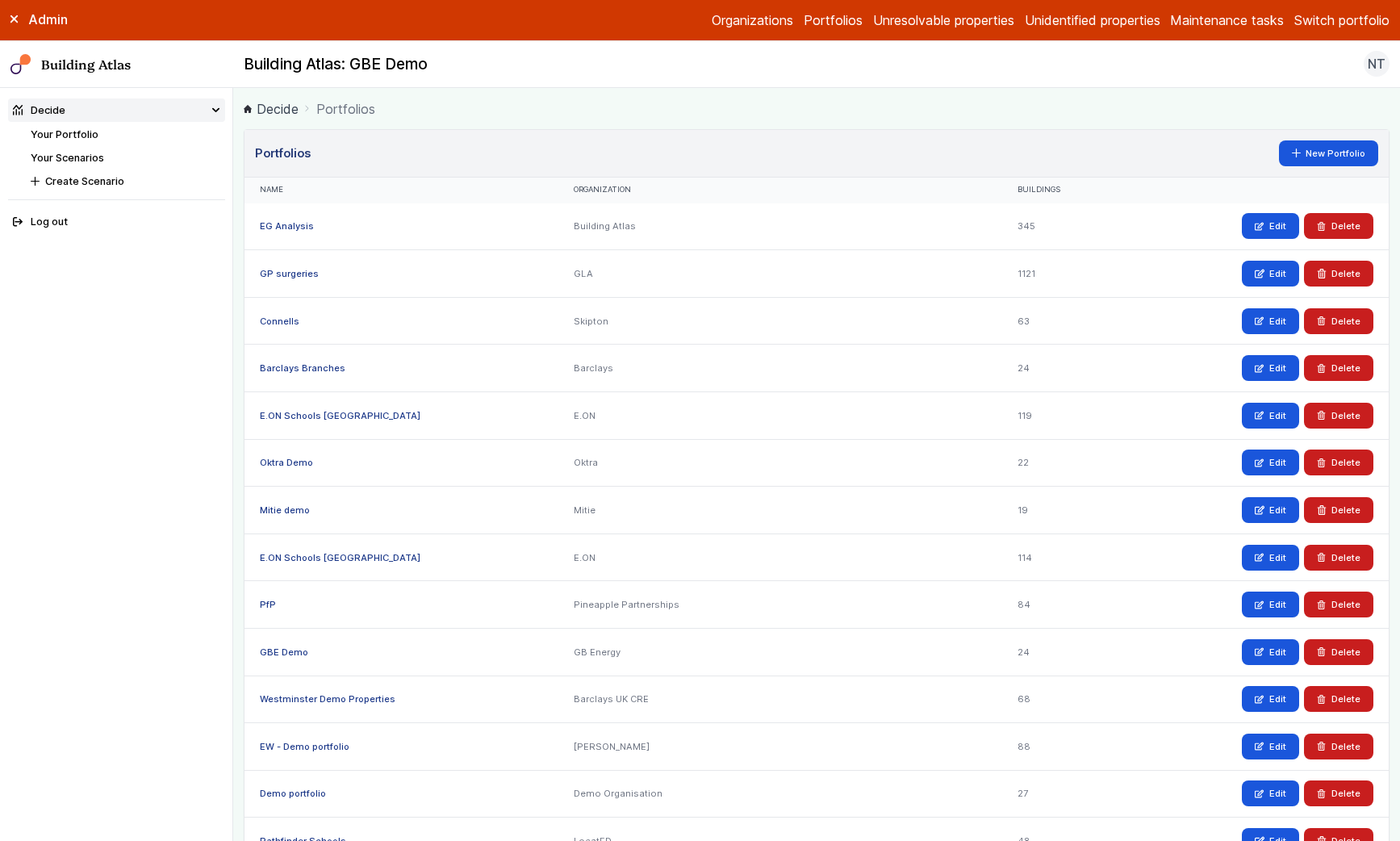
scroll to position [70, 0]
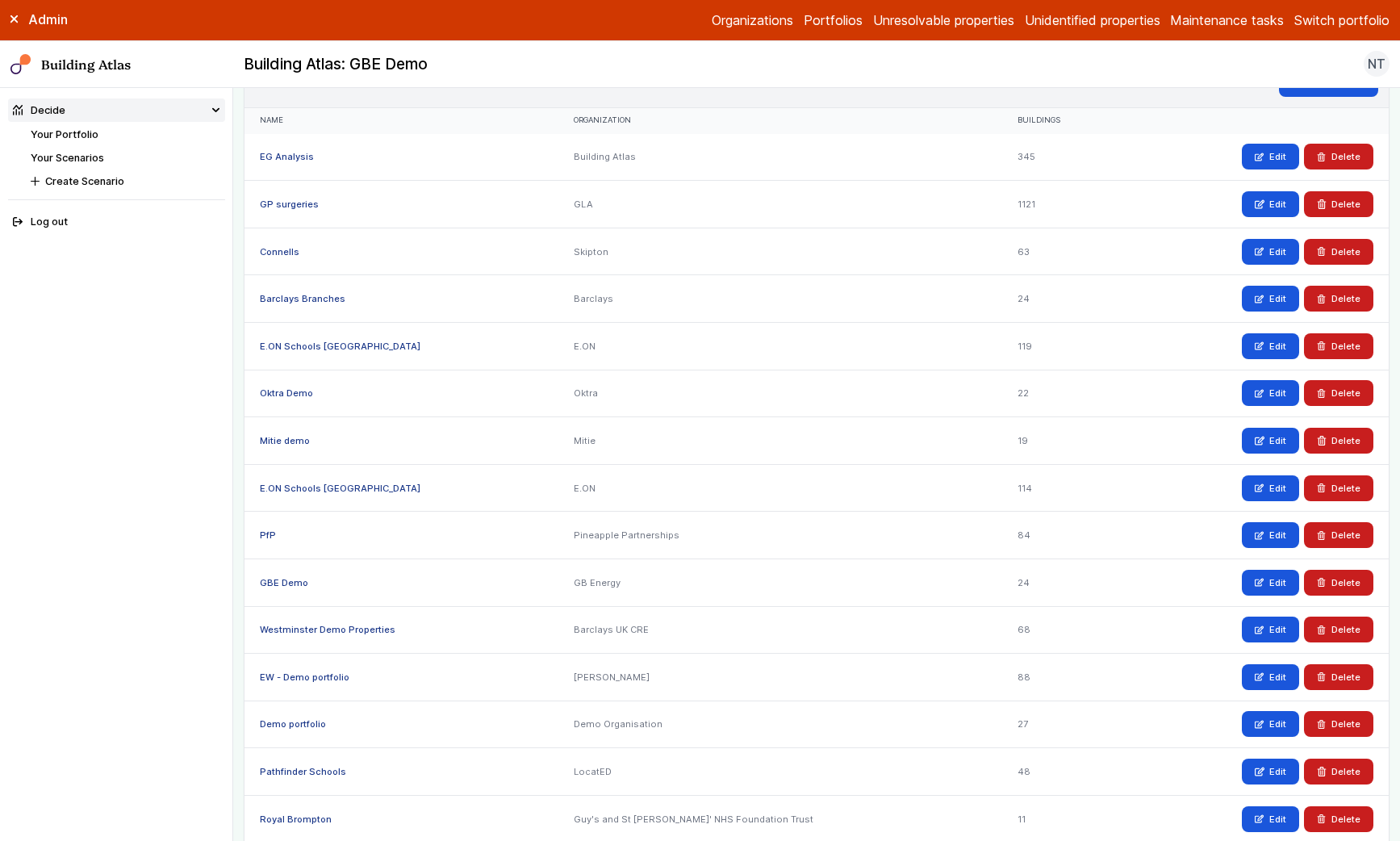
click at [285, 581] on link "GBE Demo" at bounding box center [284, 583] width 49 height 12
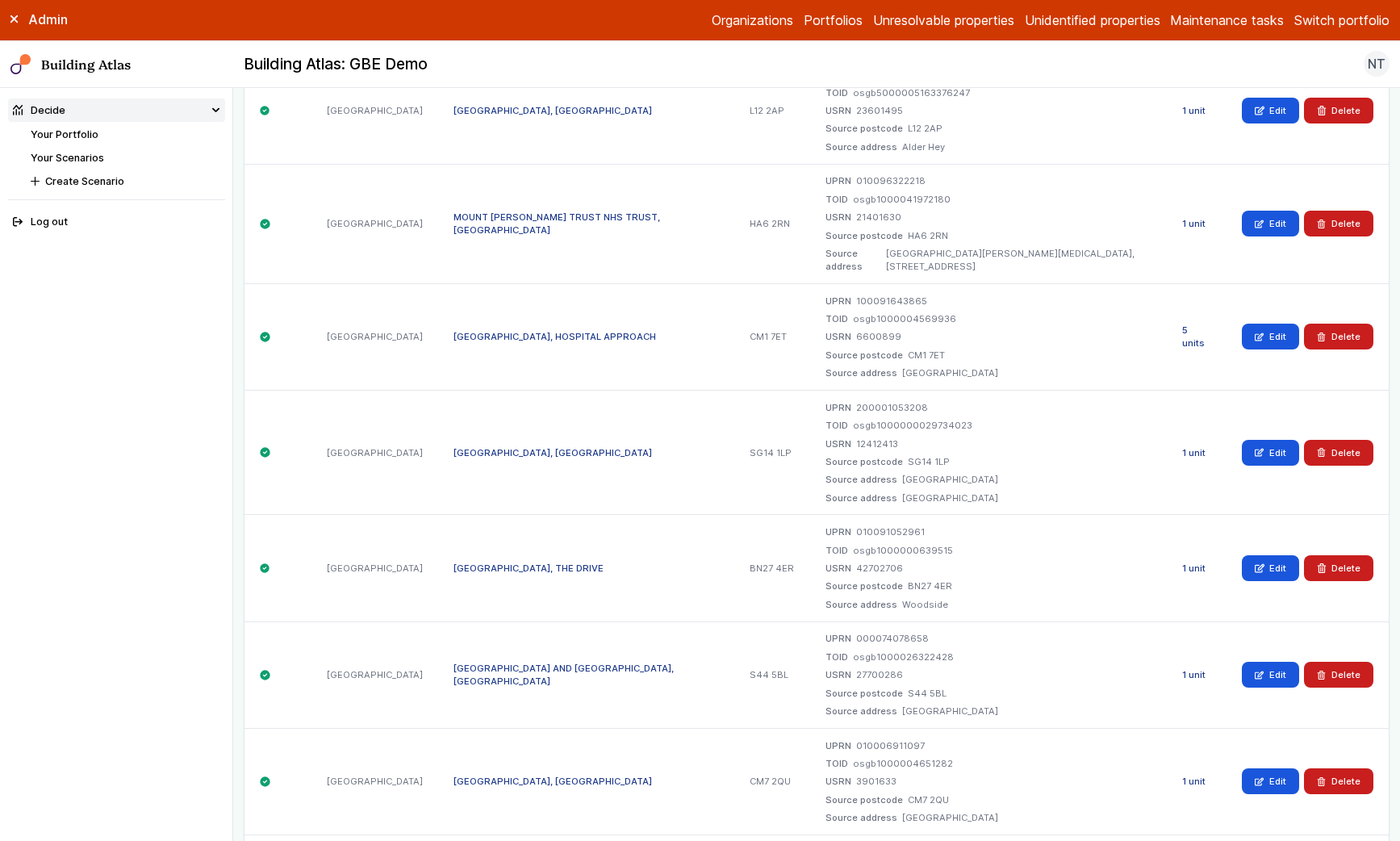
scroll to position [454, 0]
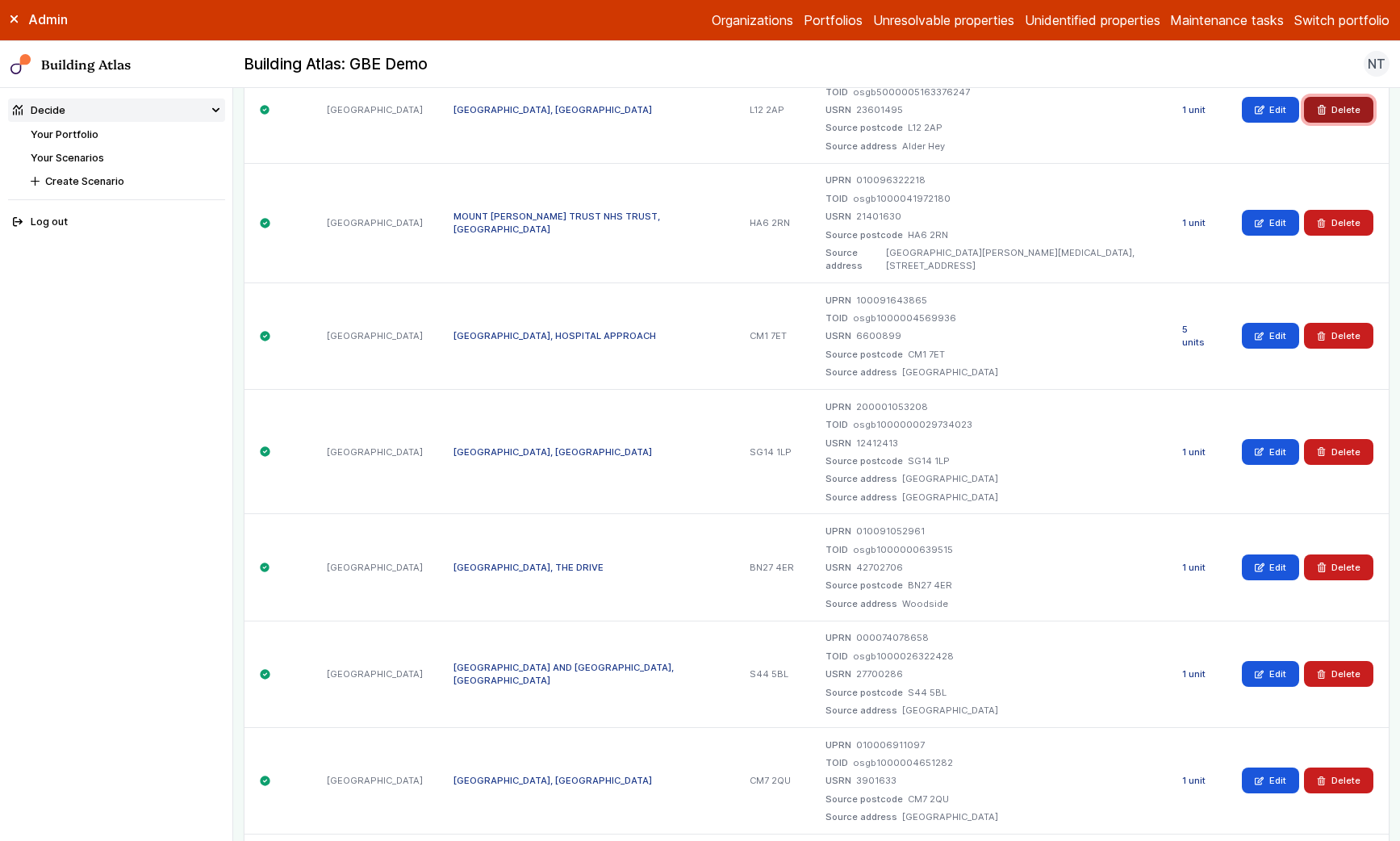
click at [1325, 106] on icon "submit" at bounding box center [1321, 109] width 9 height 9
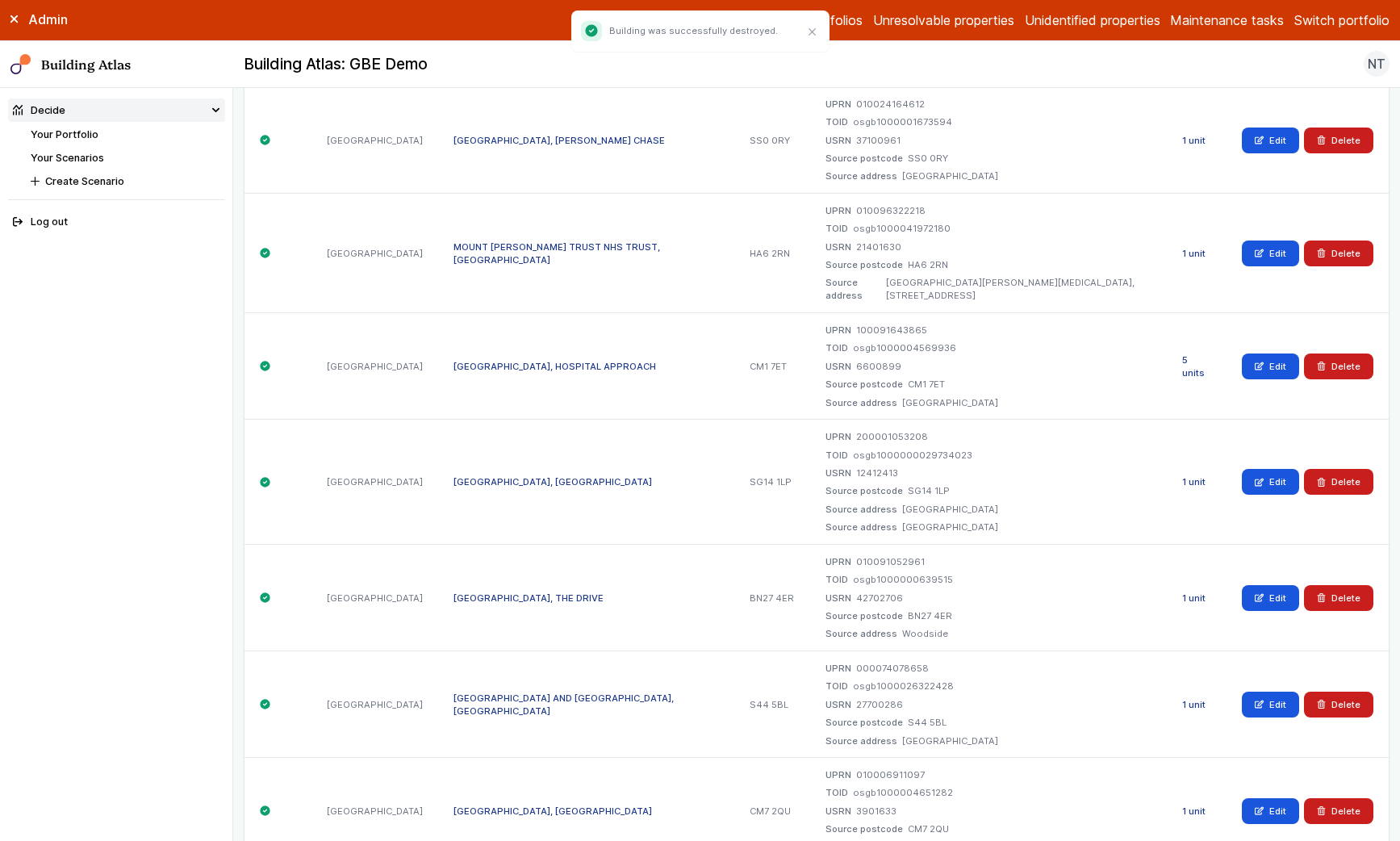
scroll to position [118, 0]
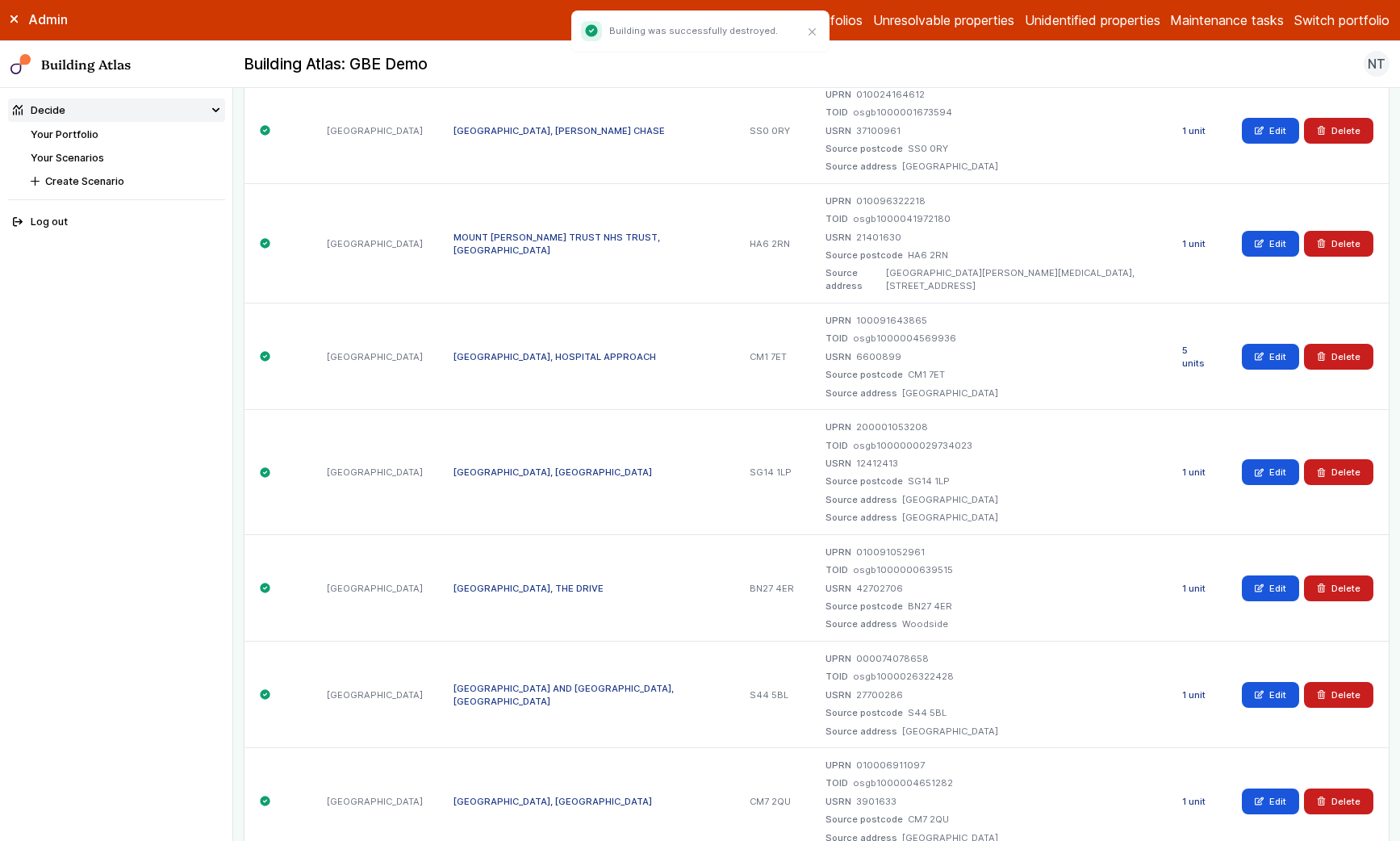
click at [1192, 583] on link "1 unit" at bounding box center [1194, 589] width 23 height 12
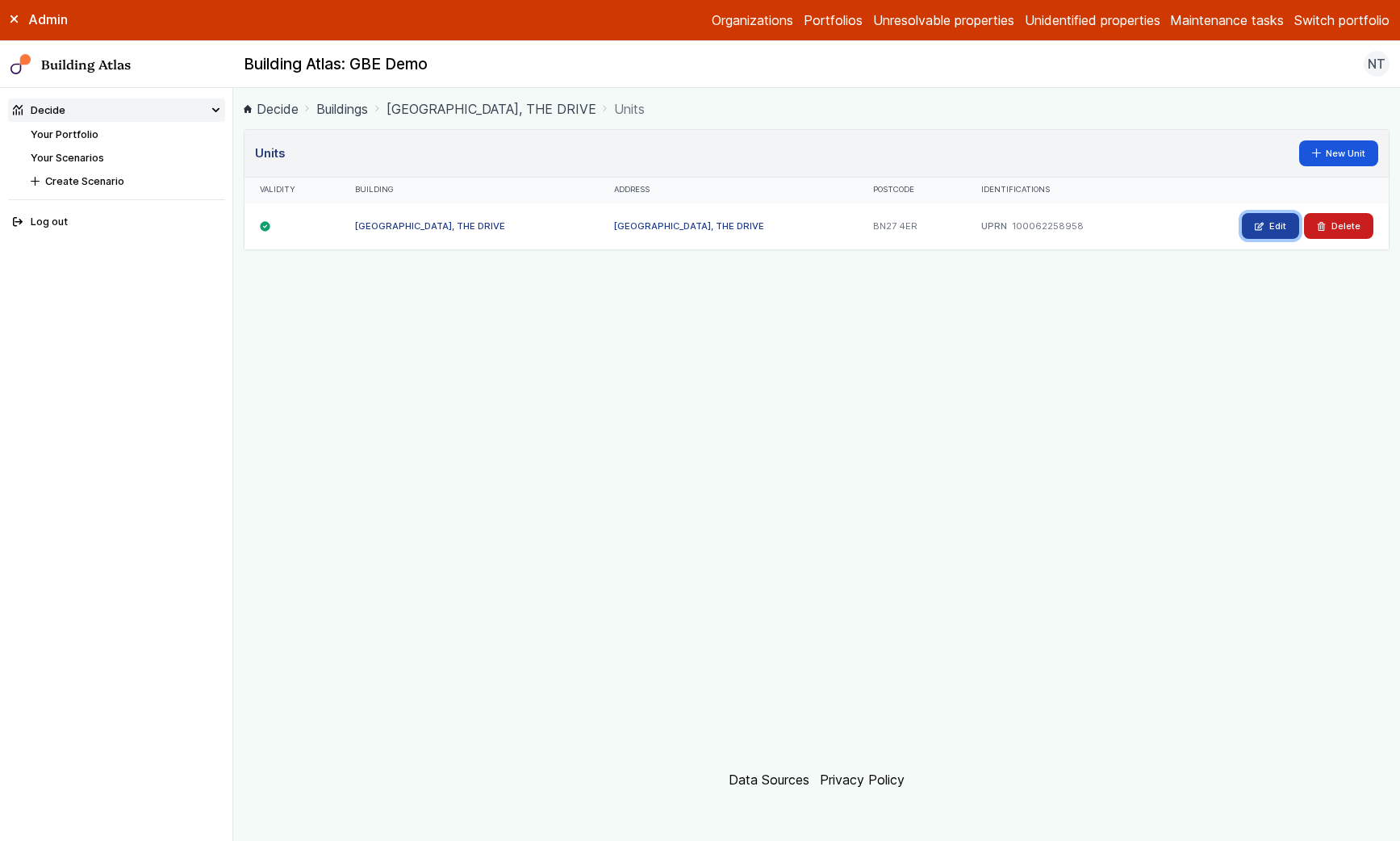
click at [1256, 224] on link "Edit" at bounding box center [1270, 225] width 57 height 26
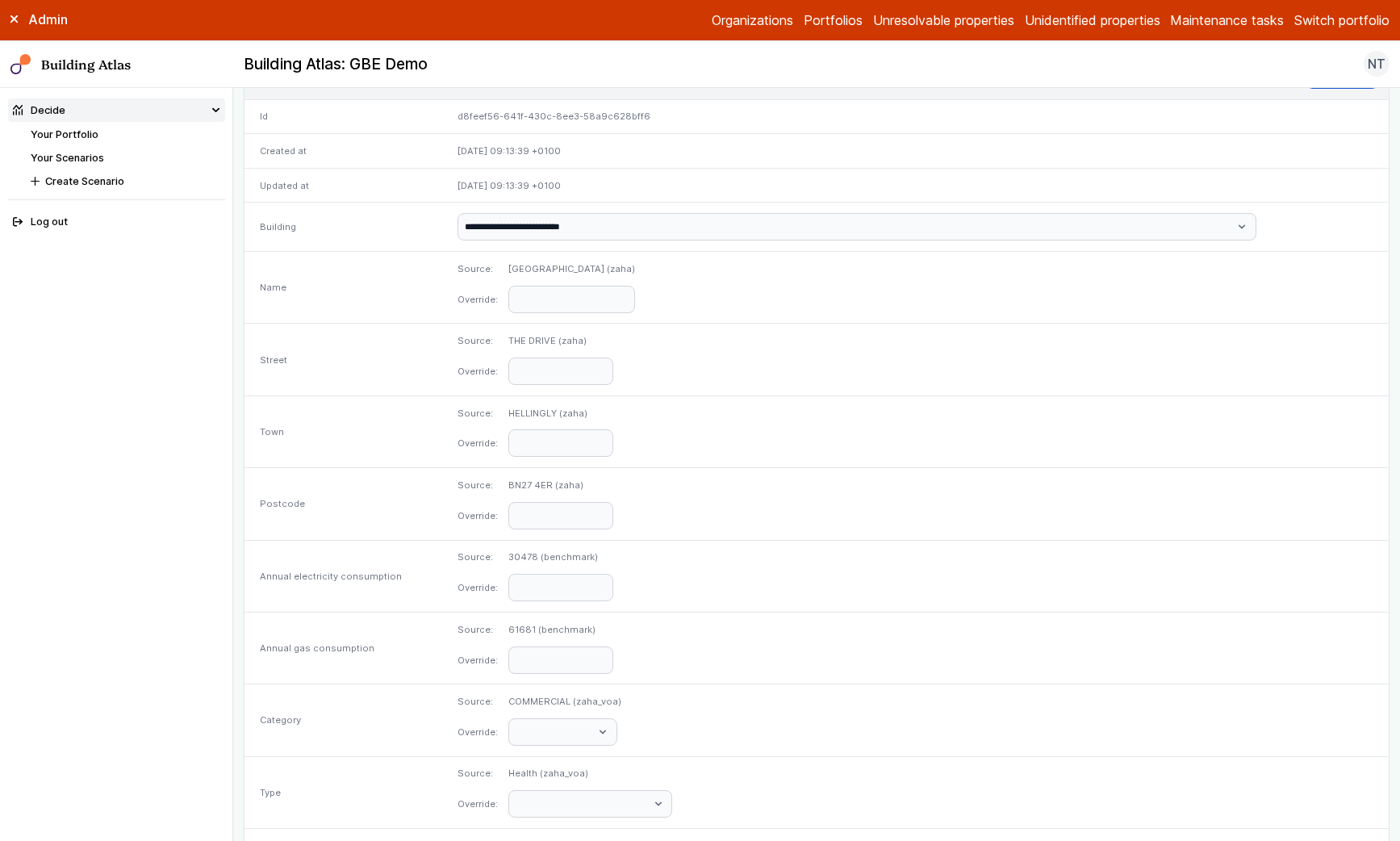
scroll to position [30, 0]
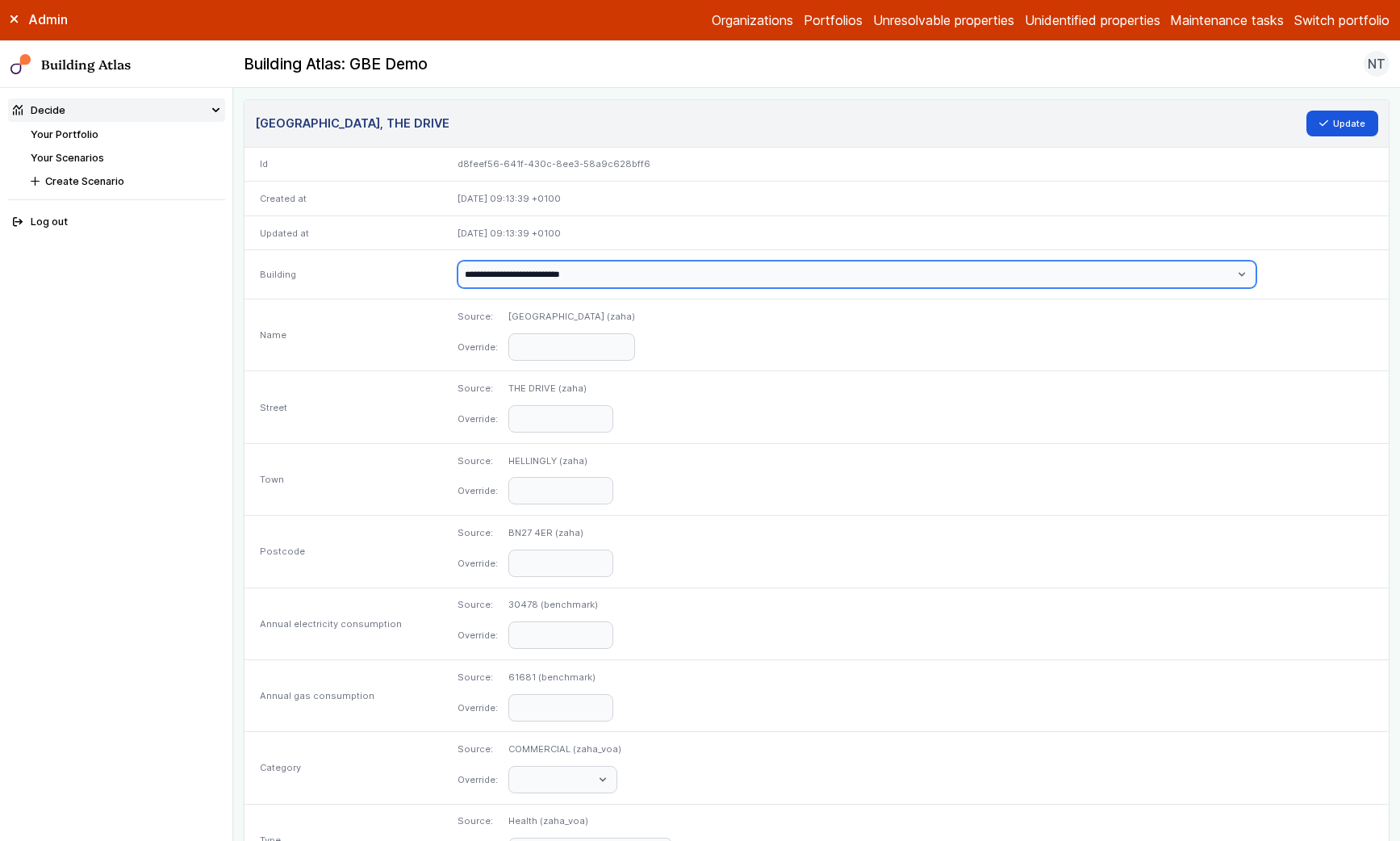
click at [854, 277] on select "**********" at bounding box center [857, 274] width 799 height 27
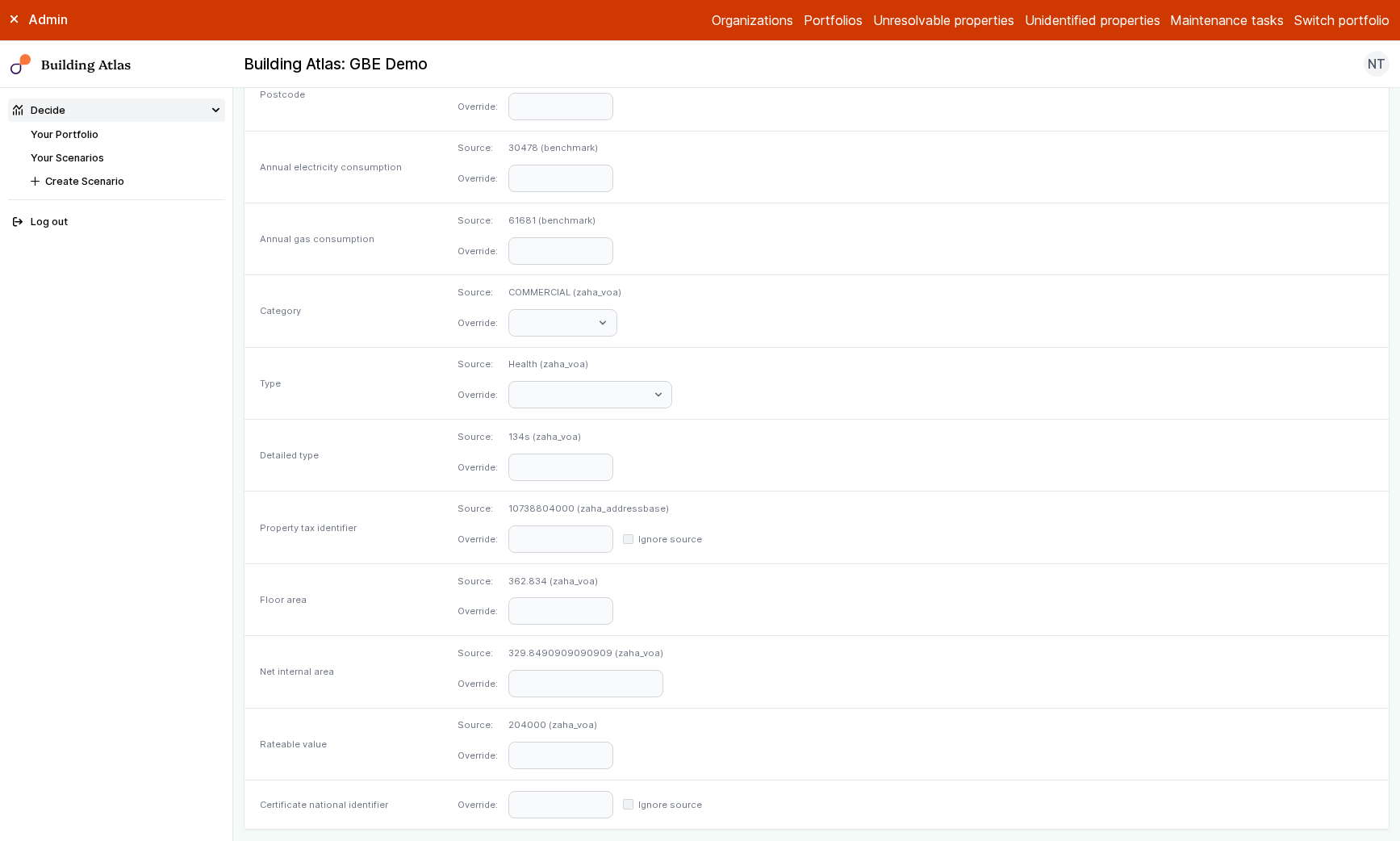
scroll to position [566, 0]
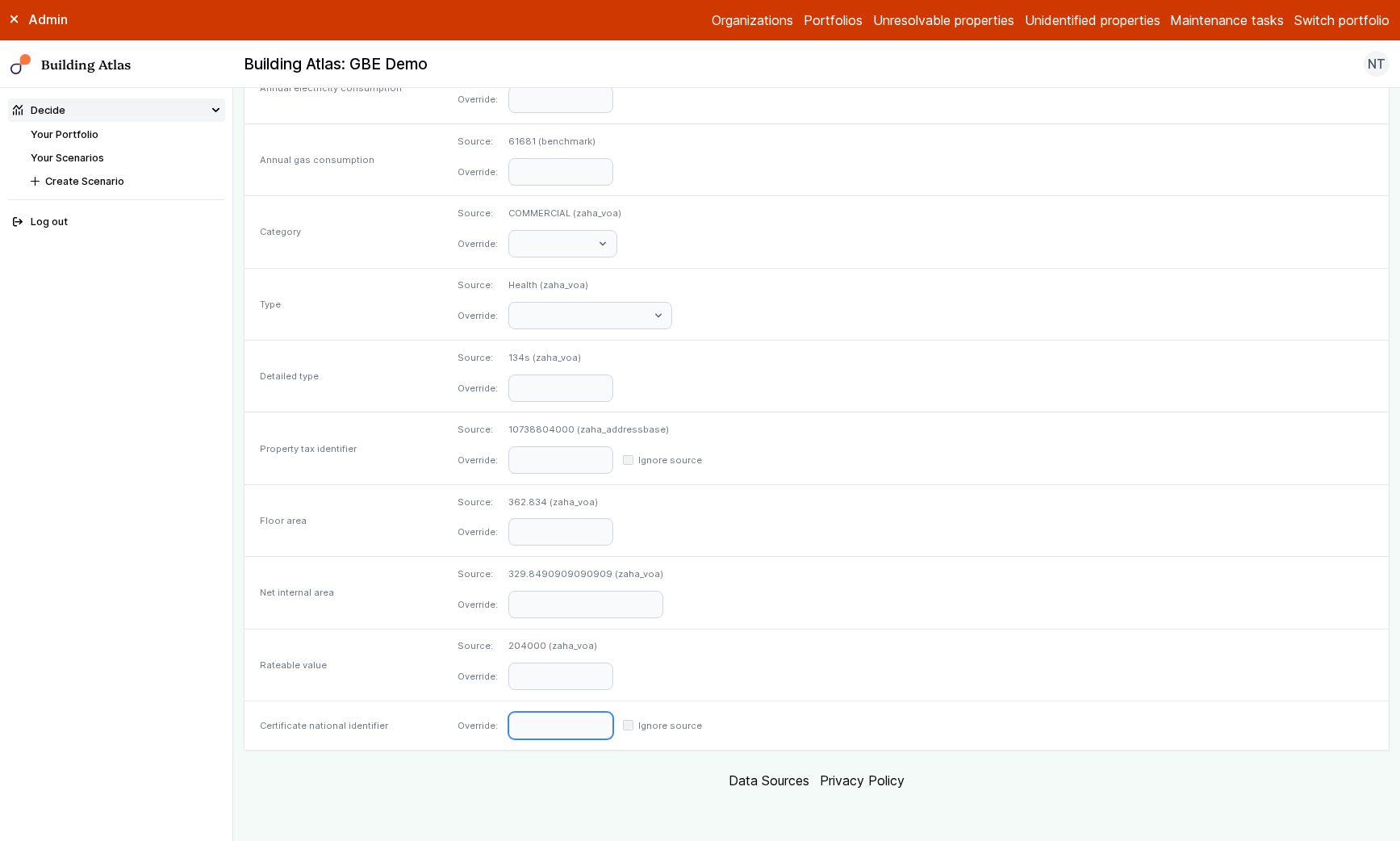
click at [613, 728] on input "text" at bounding box center [560, 725] width 105 height 27
click at [438, 594] on div "Net internal area" at bounding box center [343, 593] width 198 height 72
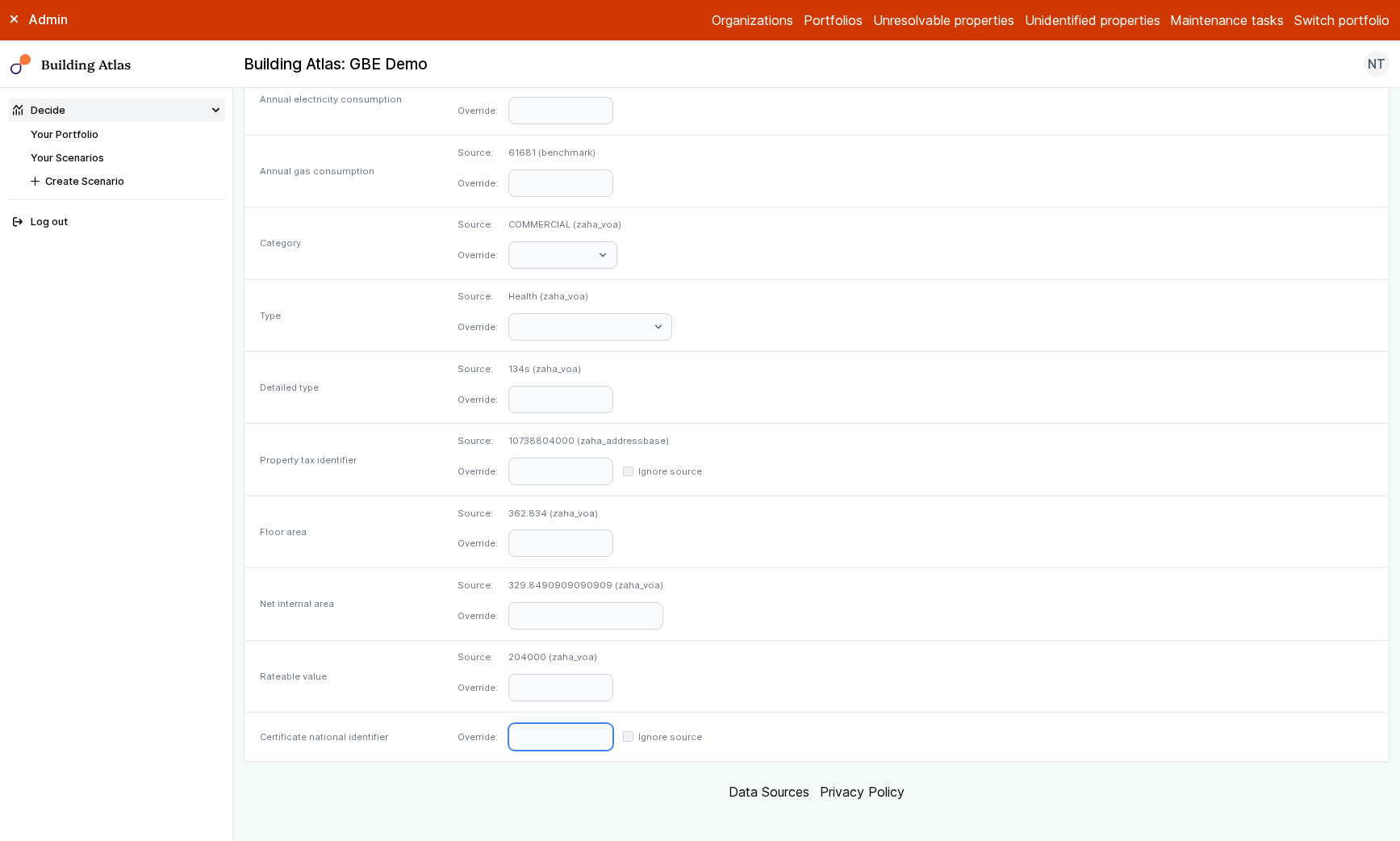
click at [613, 739] on input "text" at bounding box center [560, 737] width 105 height 27
paste input "**********"
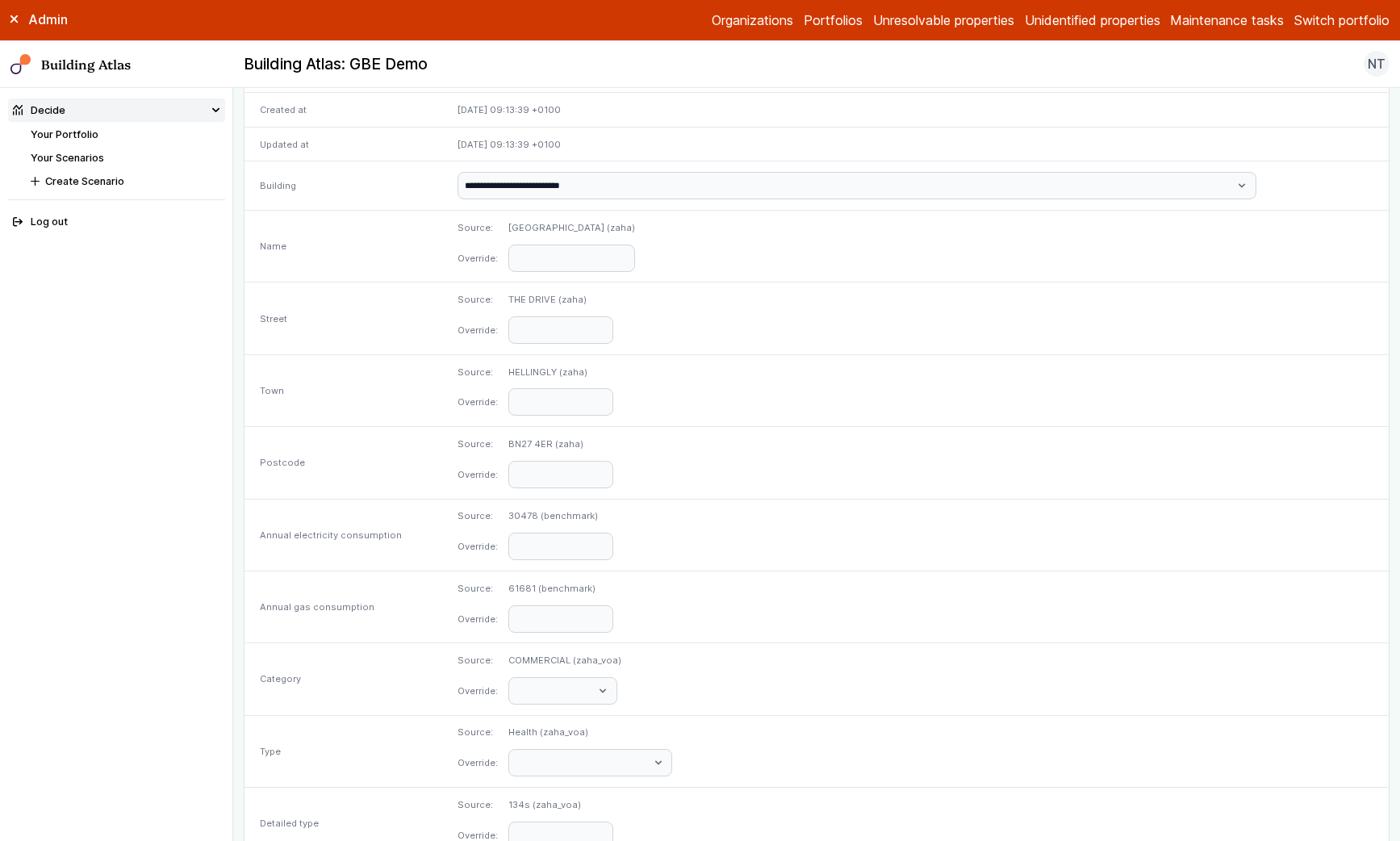
scroll to position [0, 0]
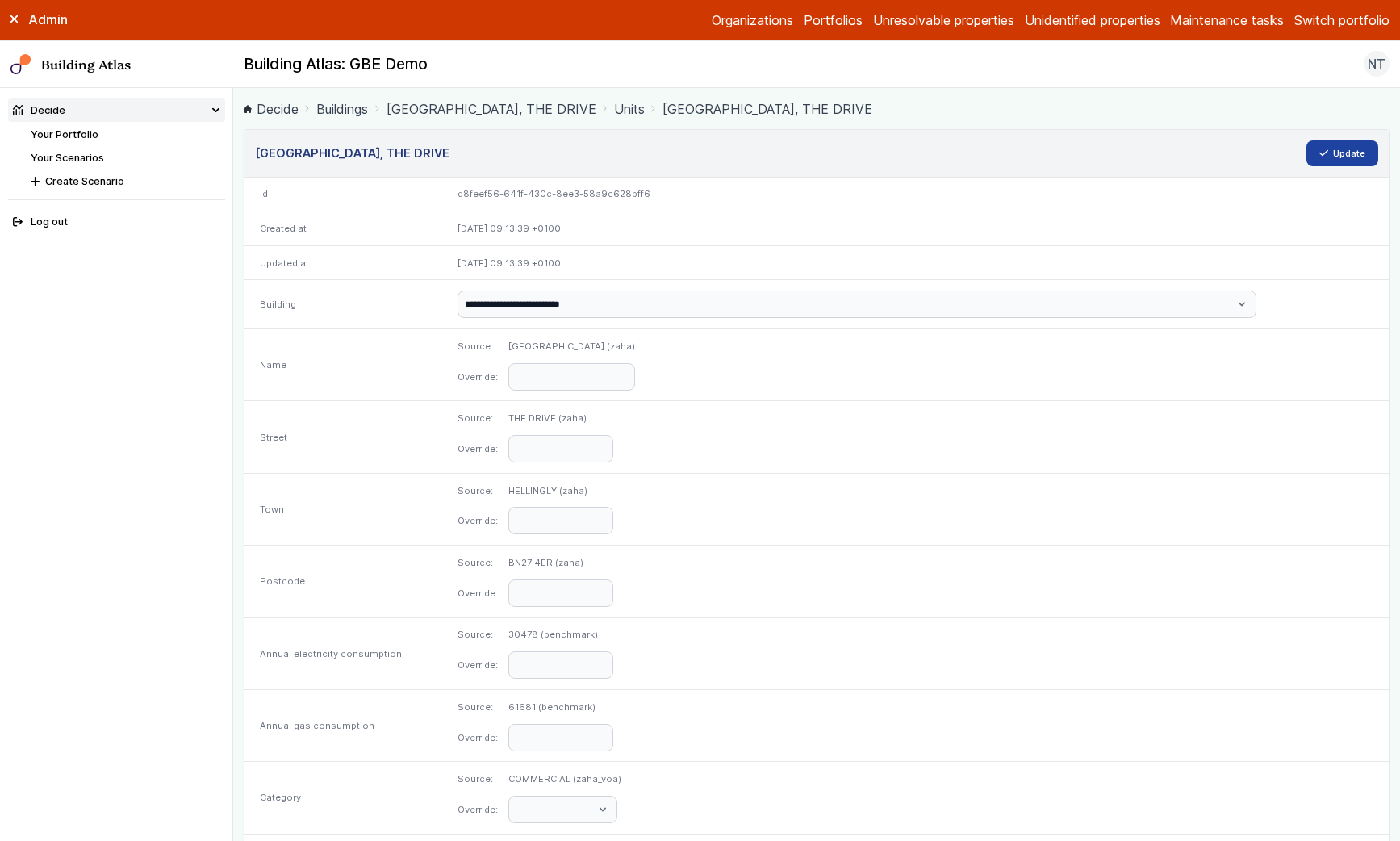
type input "**********"
click at [1342, 152] on button "Update" at bounding box center [1343, 153] width 73 height 26
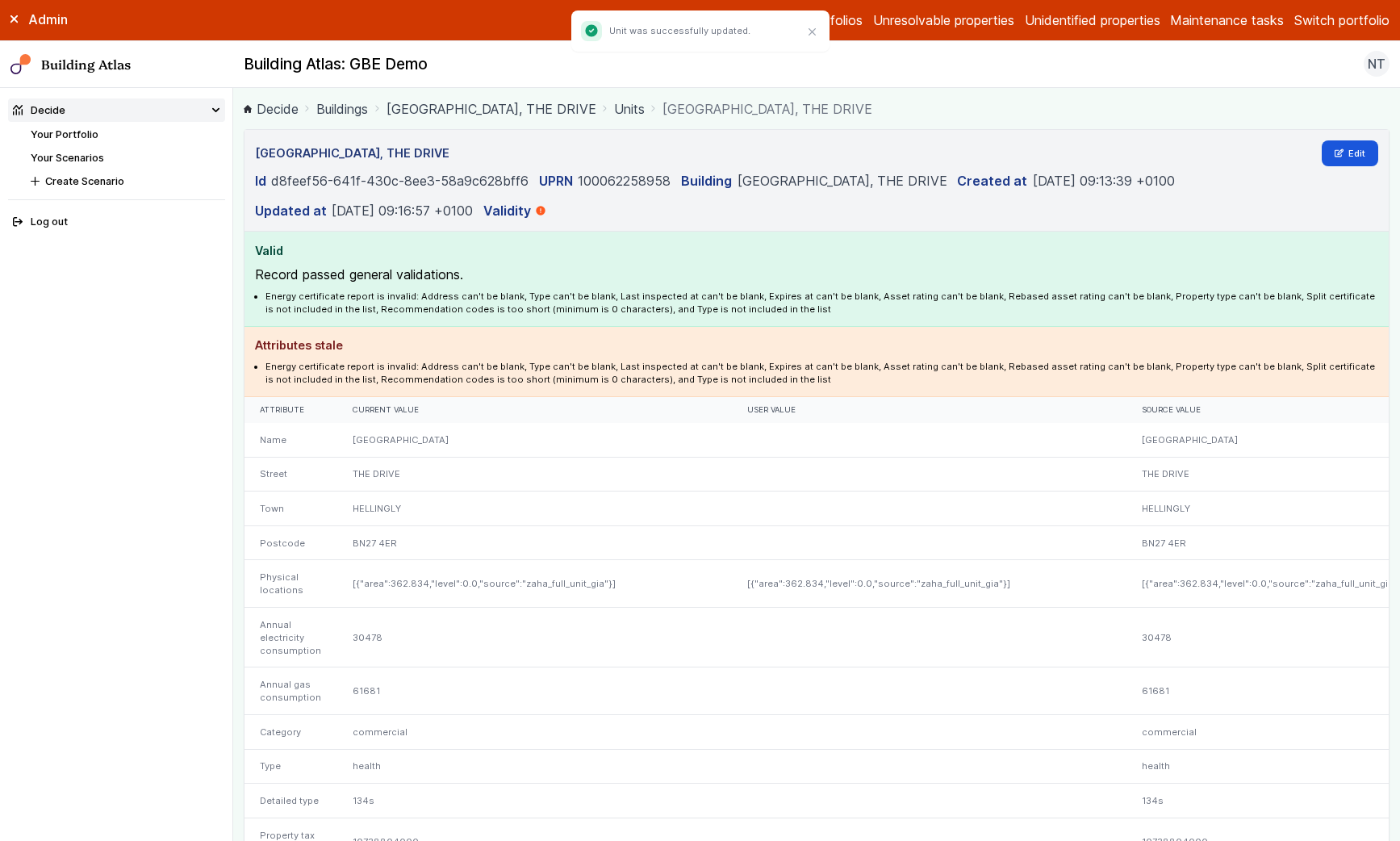
click at [842, 18] on link "Portfolios" at bounding box center [832, 20] width 59 height 19
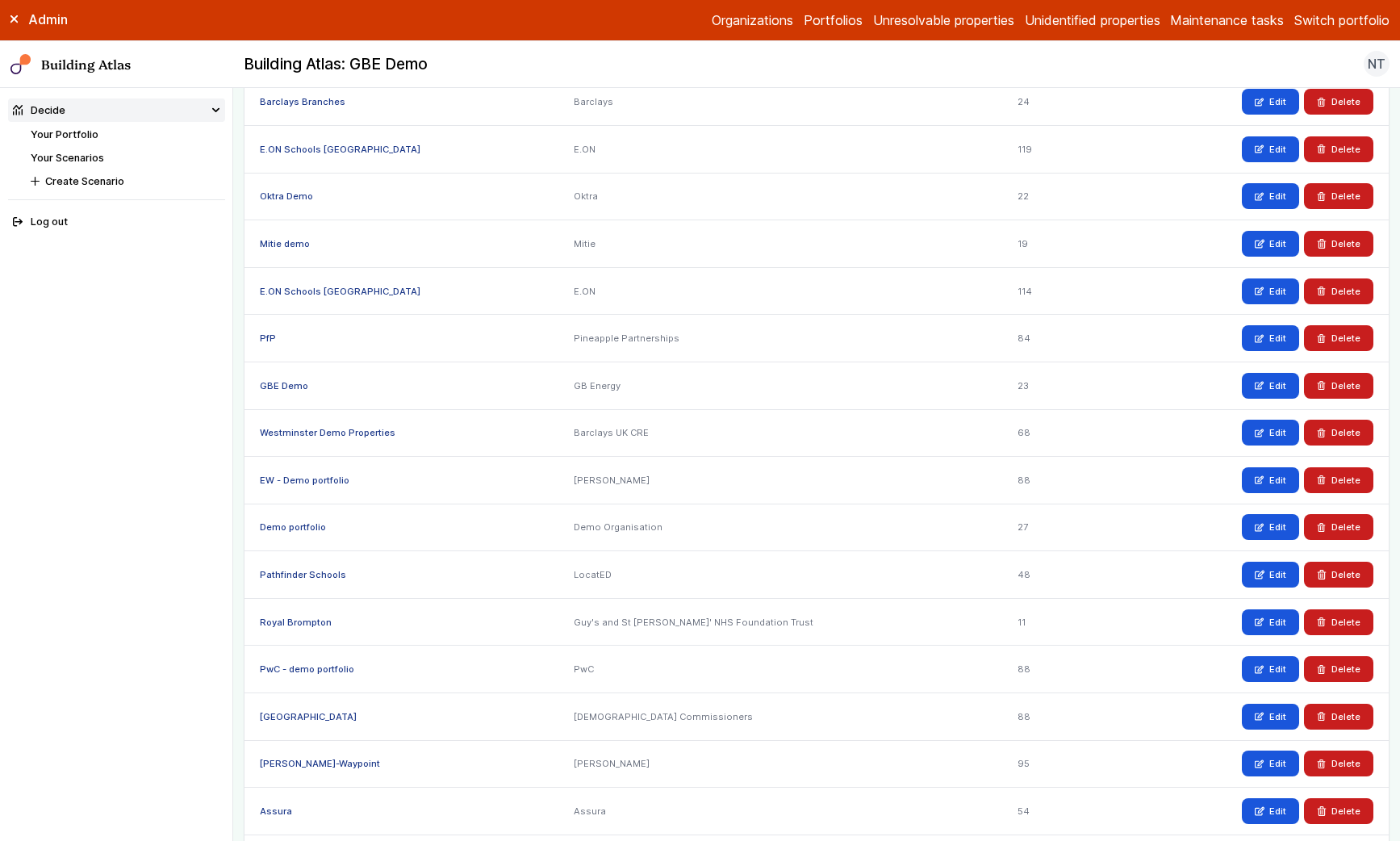
scroll to position [262, 0]
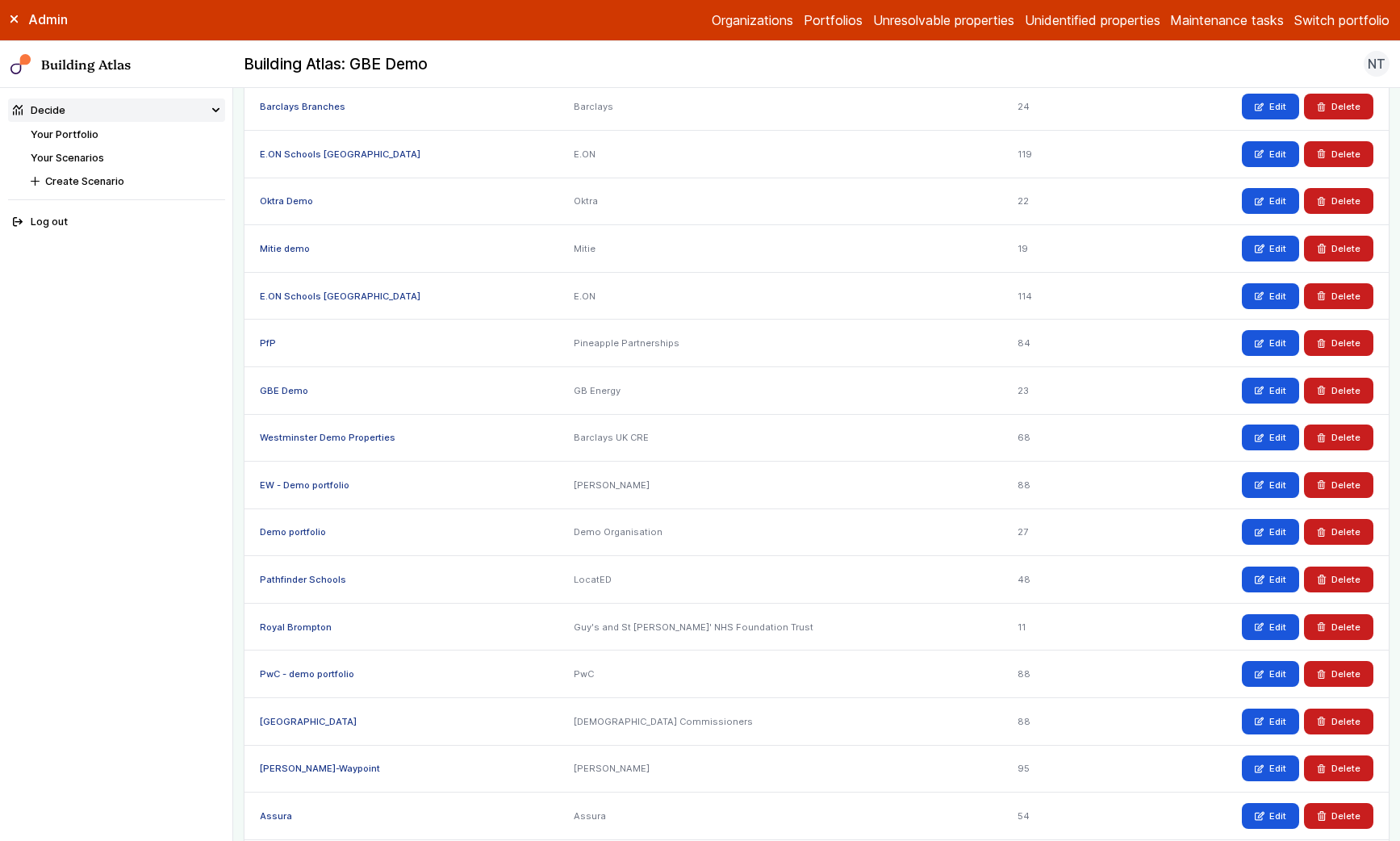
click at [290, 392] on link "GBE Demo" at bounding box center [284, 391] width 49 height 12
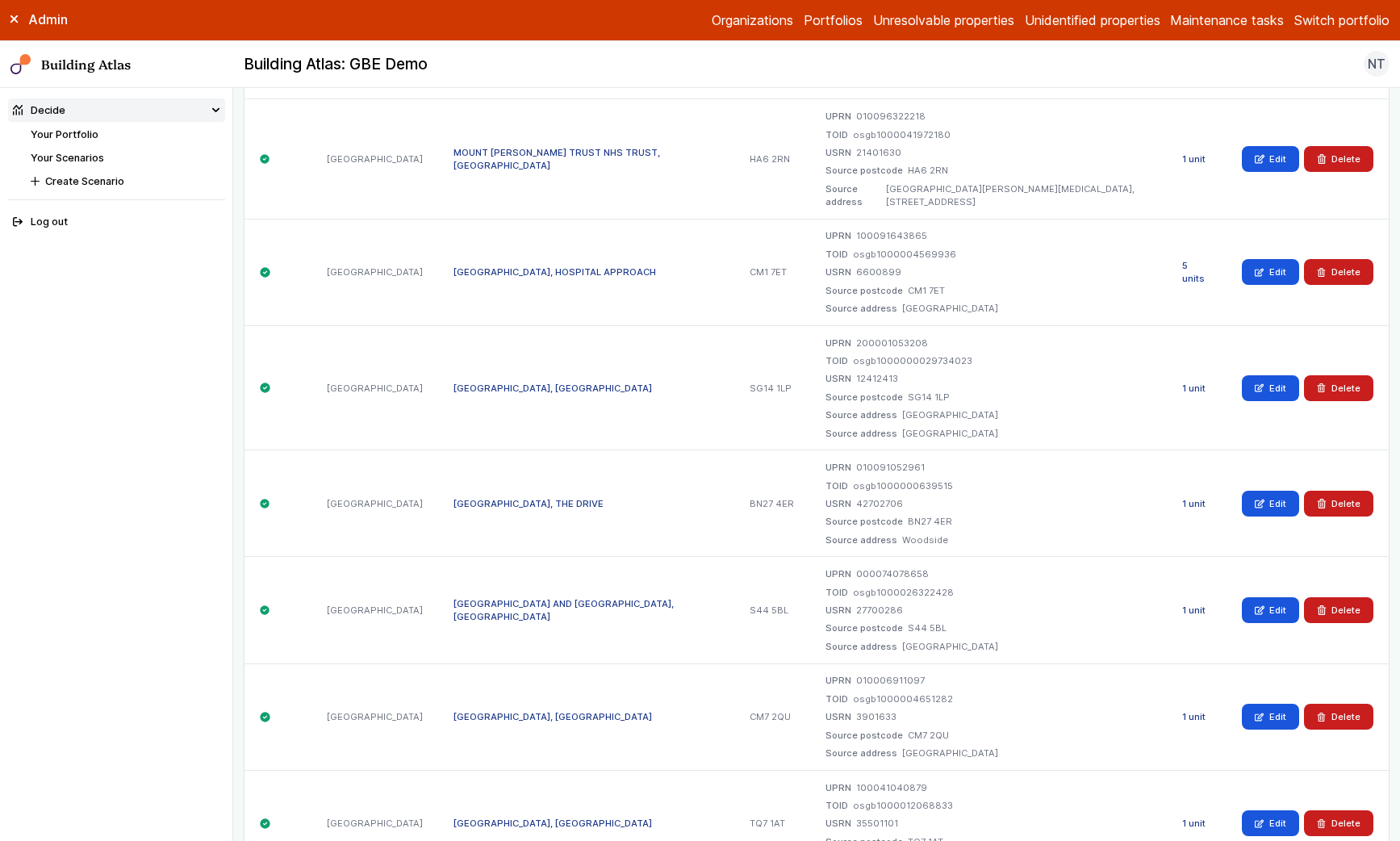
scroll to position [435, 0]
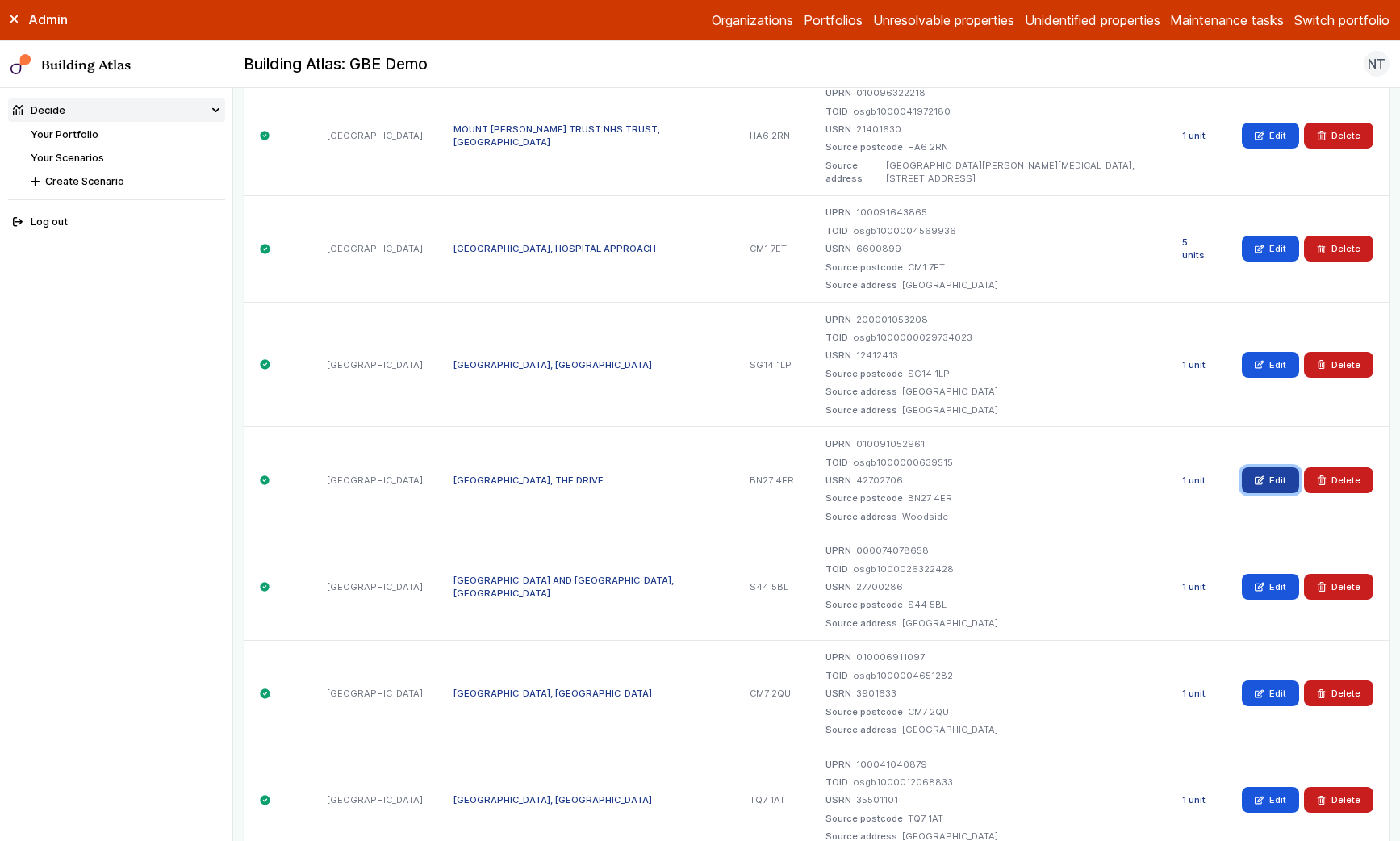
click at [1278, 468] on link "Edit" at bounding box center [1270, 480] width 57 height 26
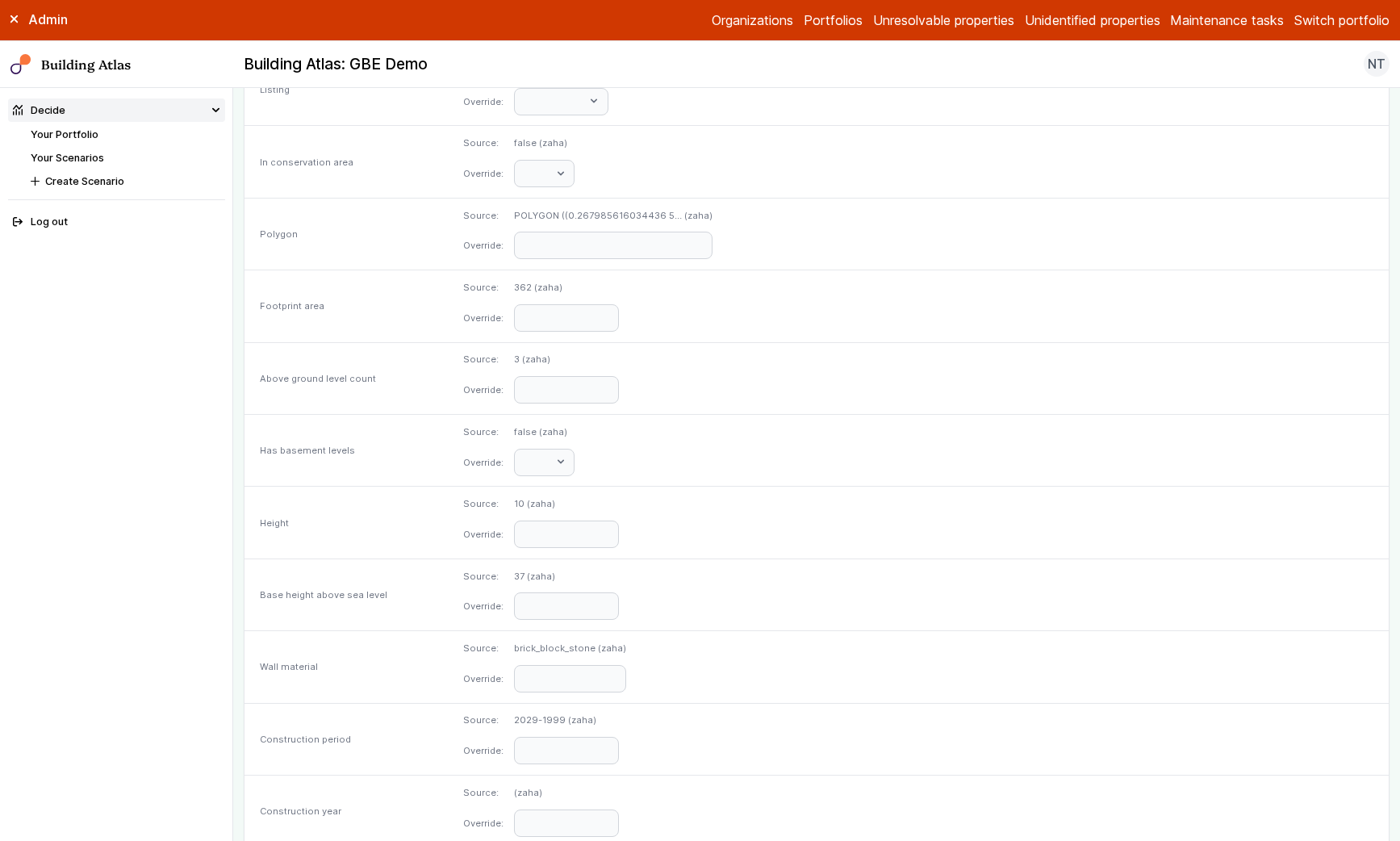
scroll to position [855, 0]
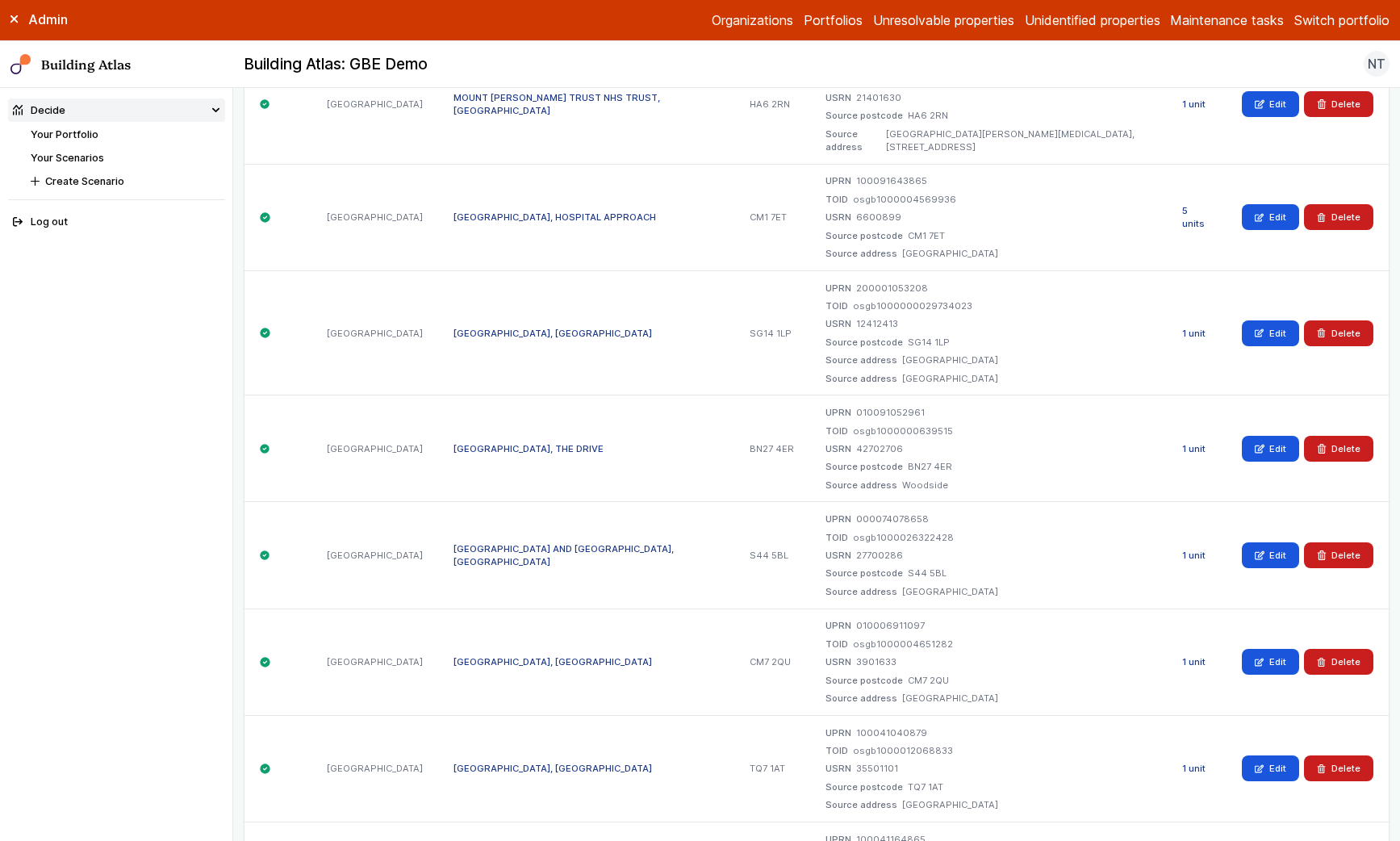
scroll to position [445, 0]
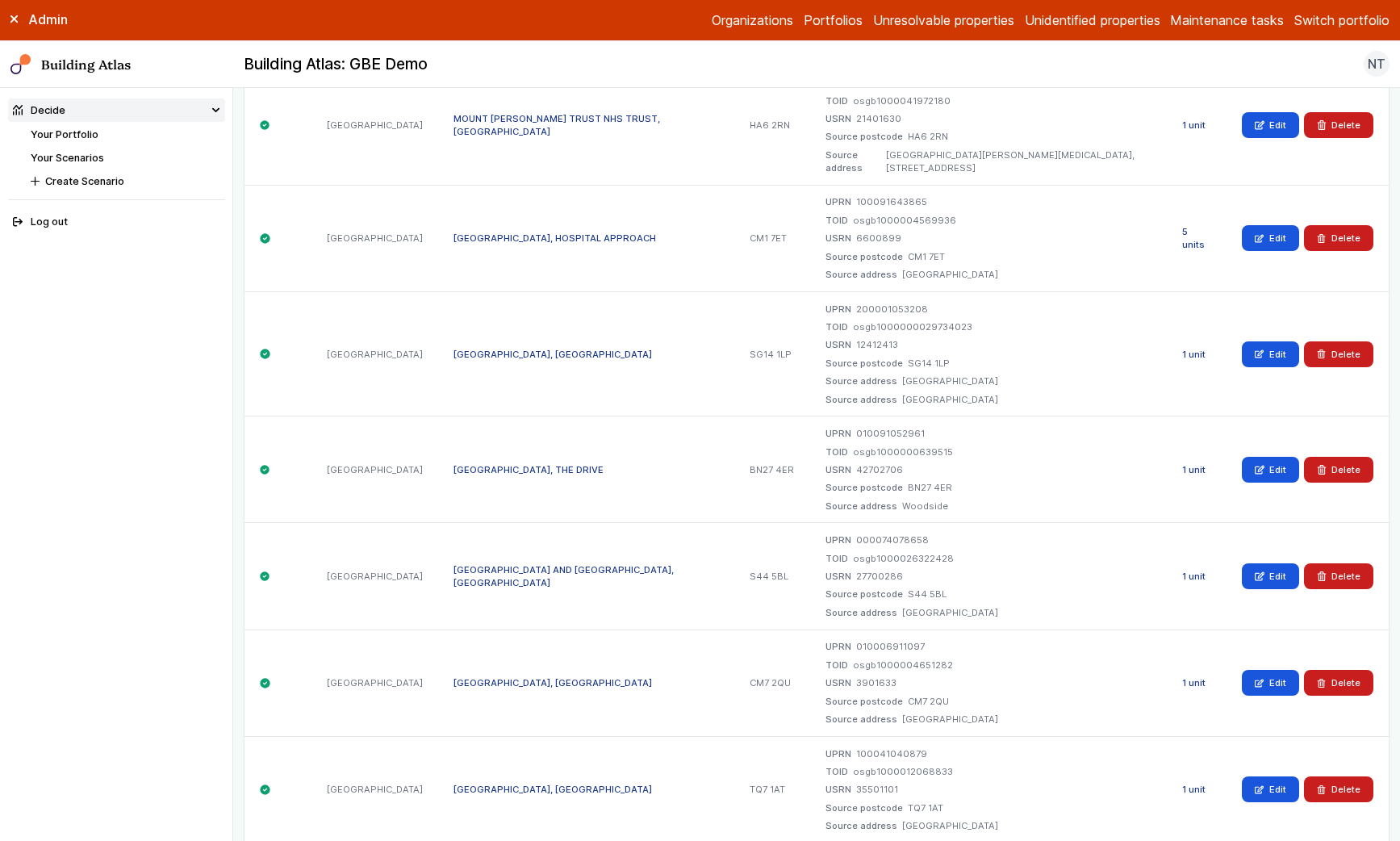
click at [476, 464] on link "[GEOGRAPHIC_DATA], THE DRIVE" at bounding box center [528, 470] width 150 height 12
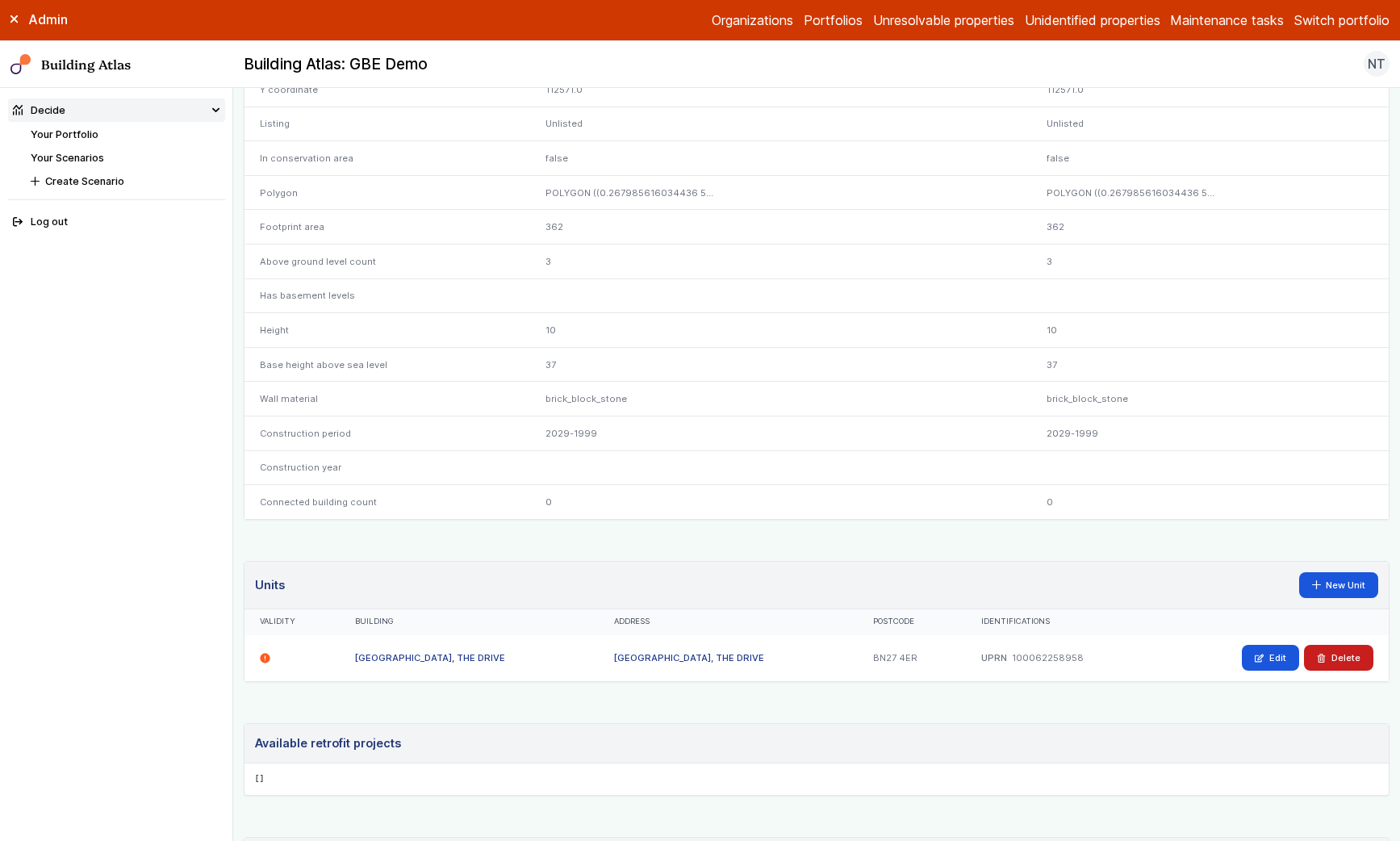
scroll to position [577, 0]
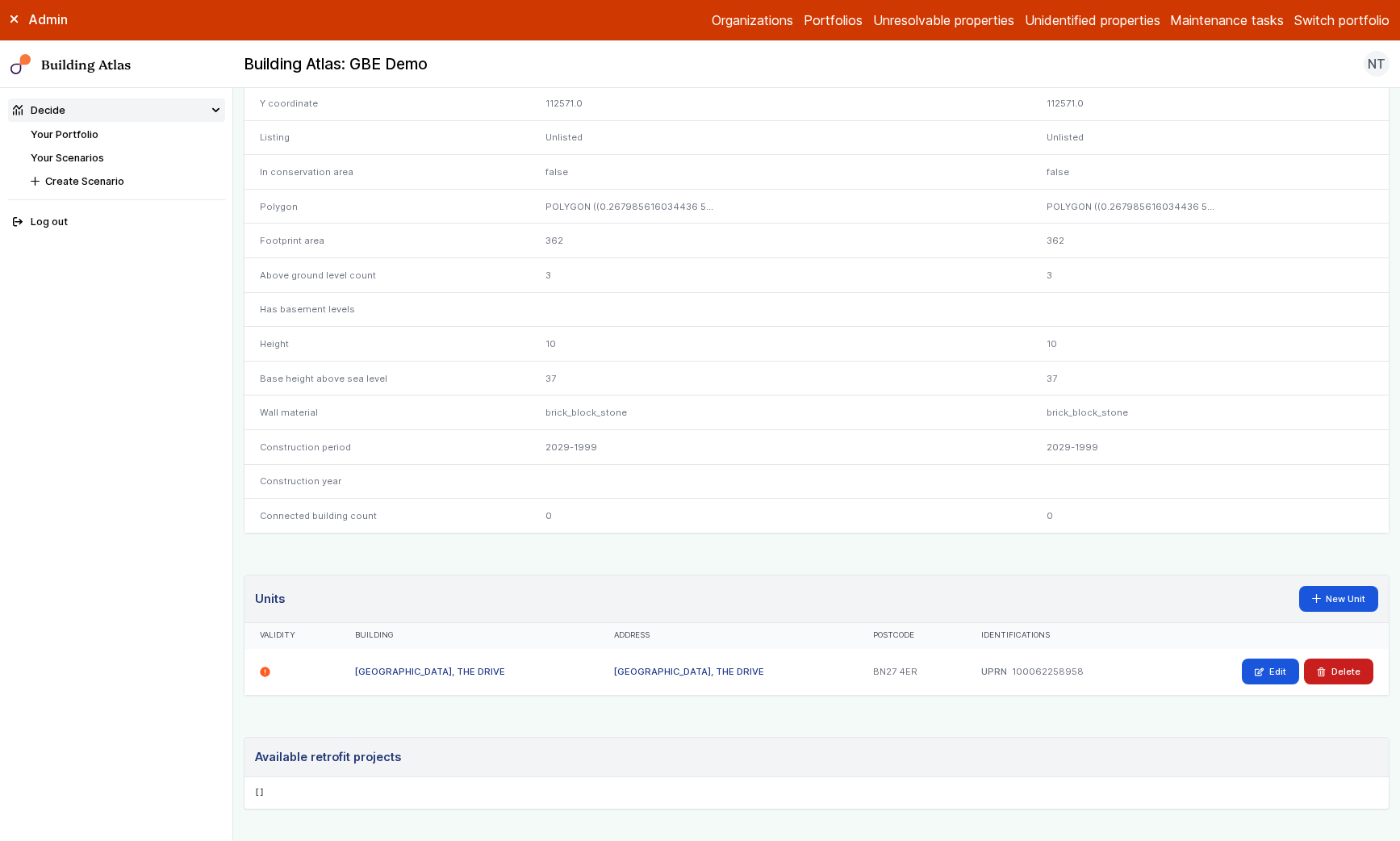
click at [614, 208] on div "POLYGON ((0.267985616034436 5…" at bounding box center [709, 206] width 358 height 35
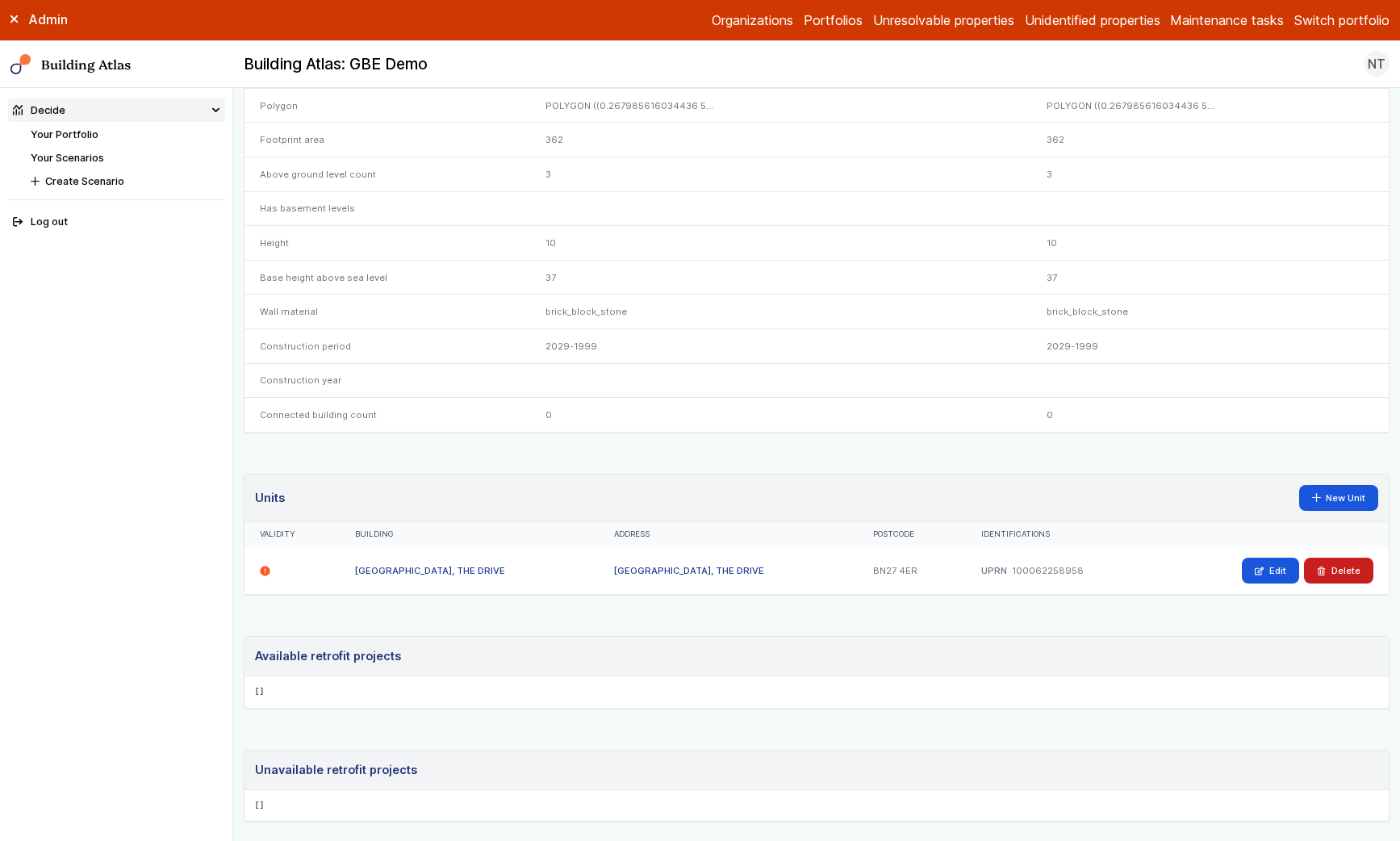
scroll to position [666, 0]
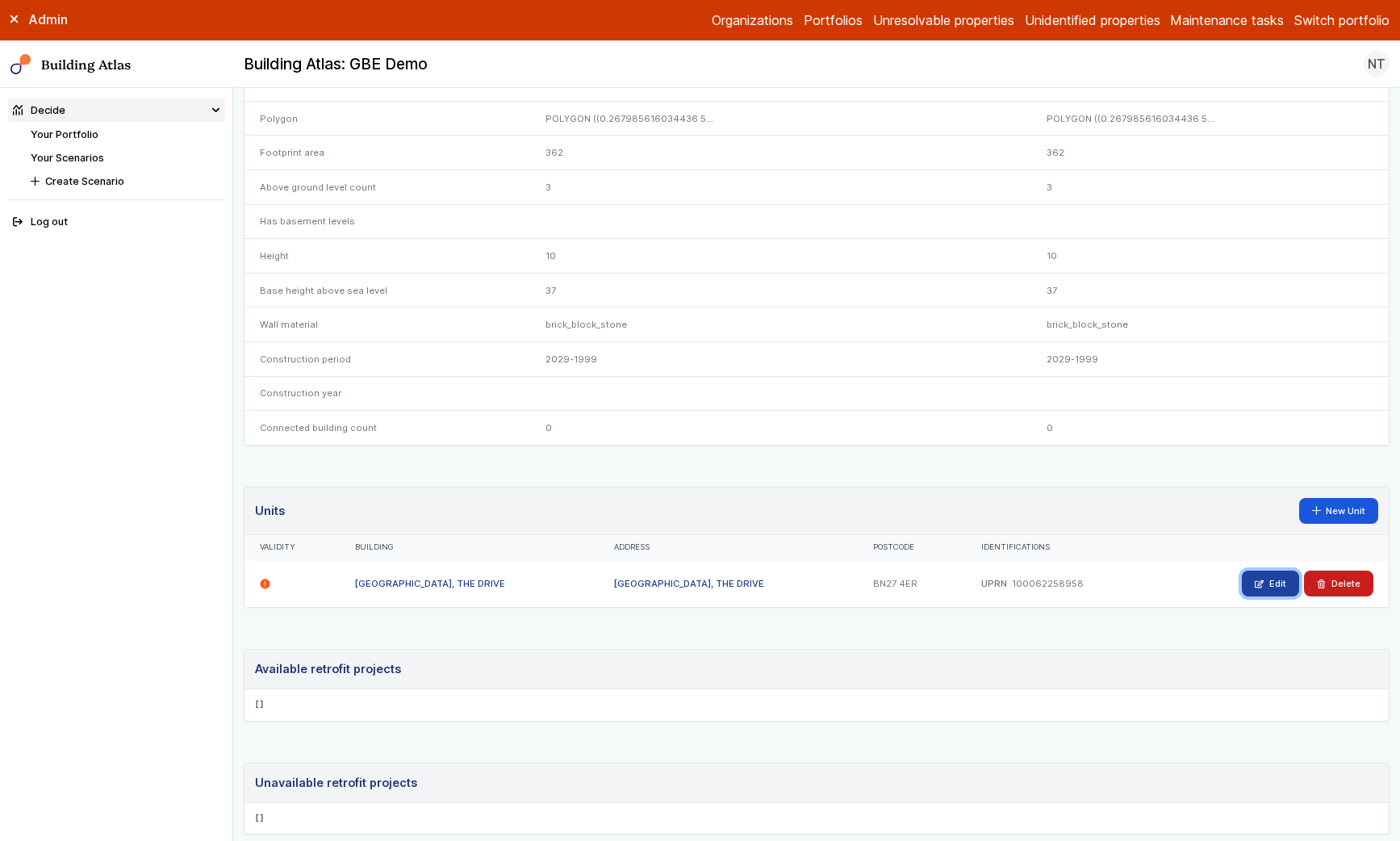
click at [1255, 579] on link "Edit" at bounding box center [1270, 584] width 57 height 26
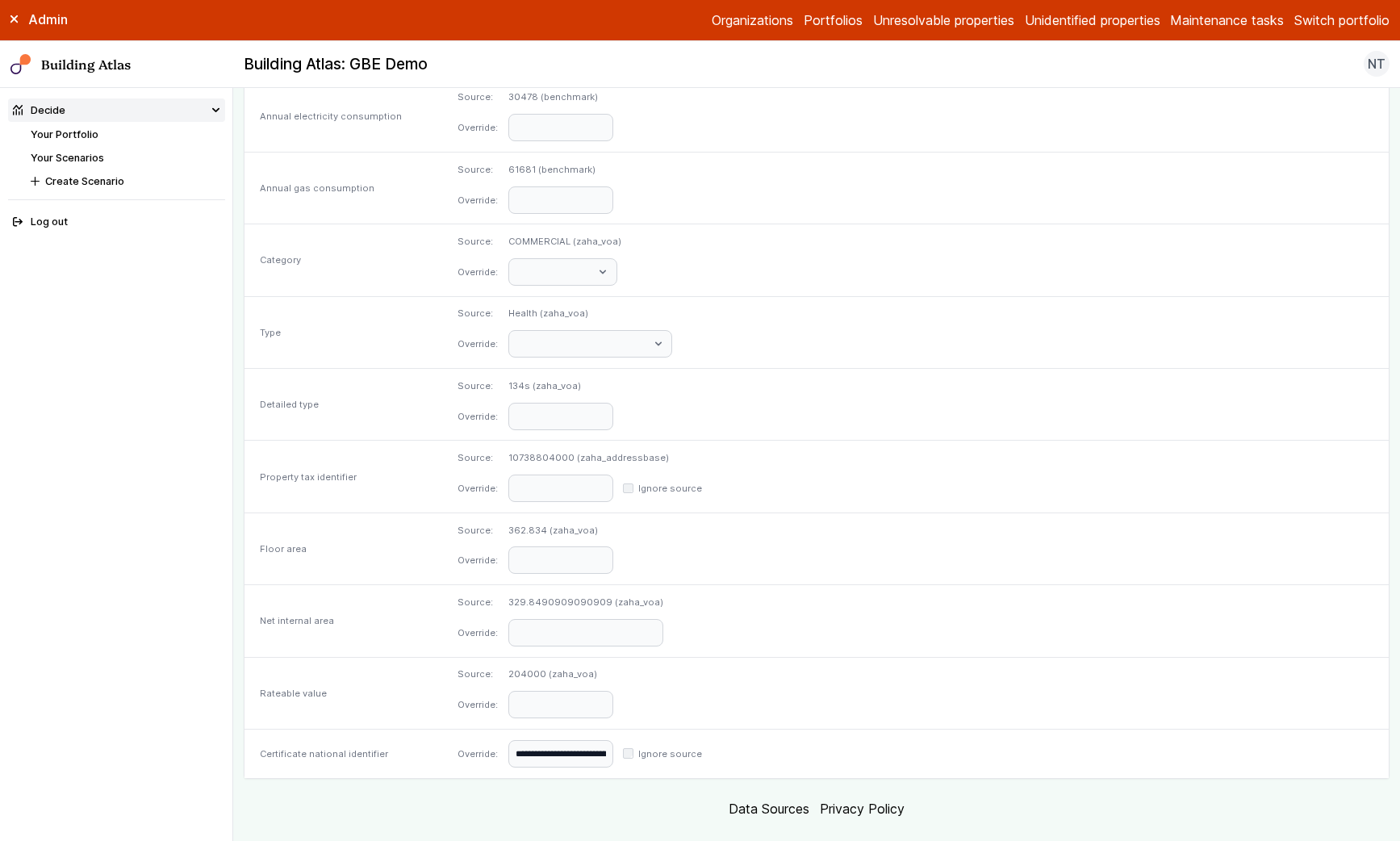
scroll to position [566, 0]
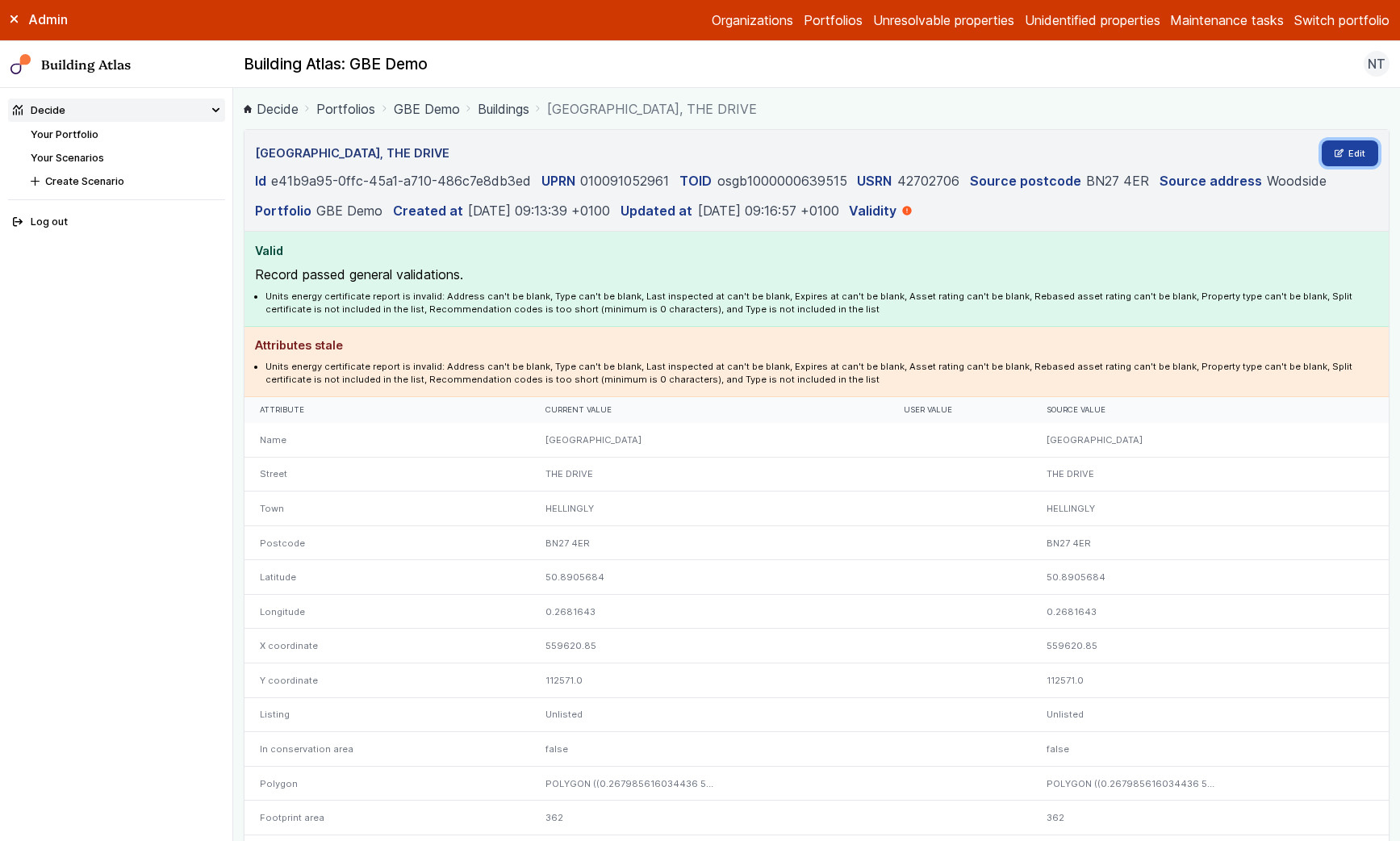
click at [1342, 159] on link "Edit" at bounding box center [1350, 153] width 57 height 26
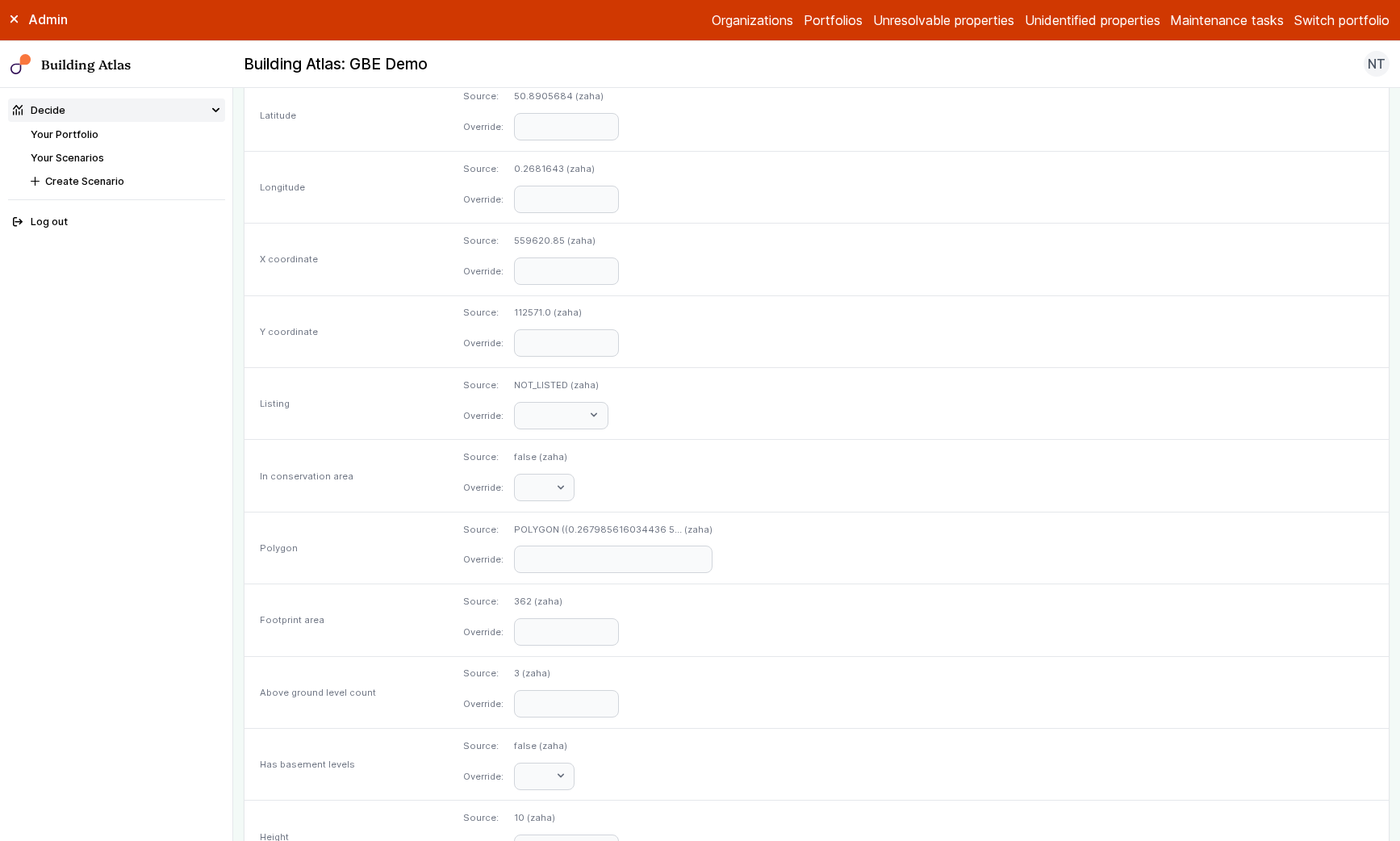
scroll to position [548, 0]
click at [712, 544] on input "text" at bounding box center [613, 550] width 199 height 27
paste input "**********"
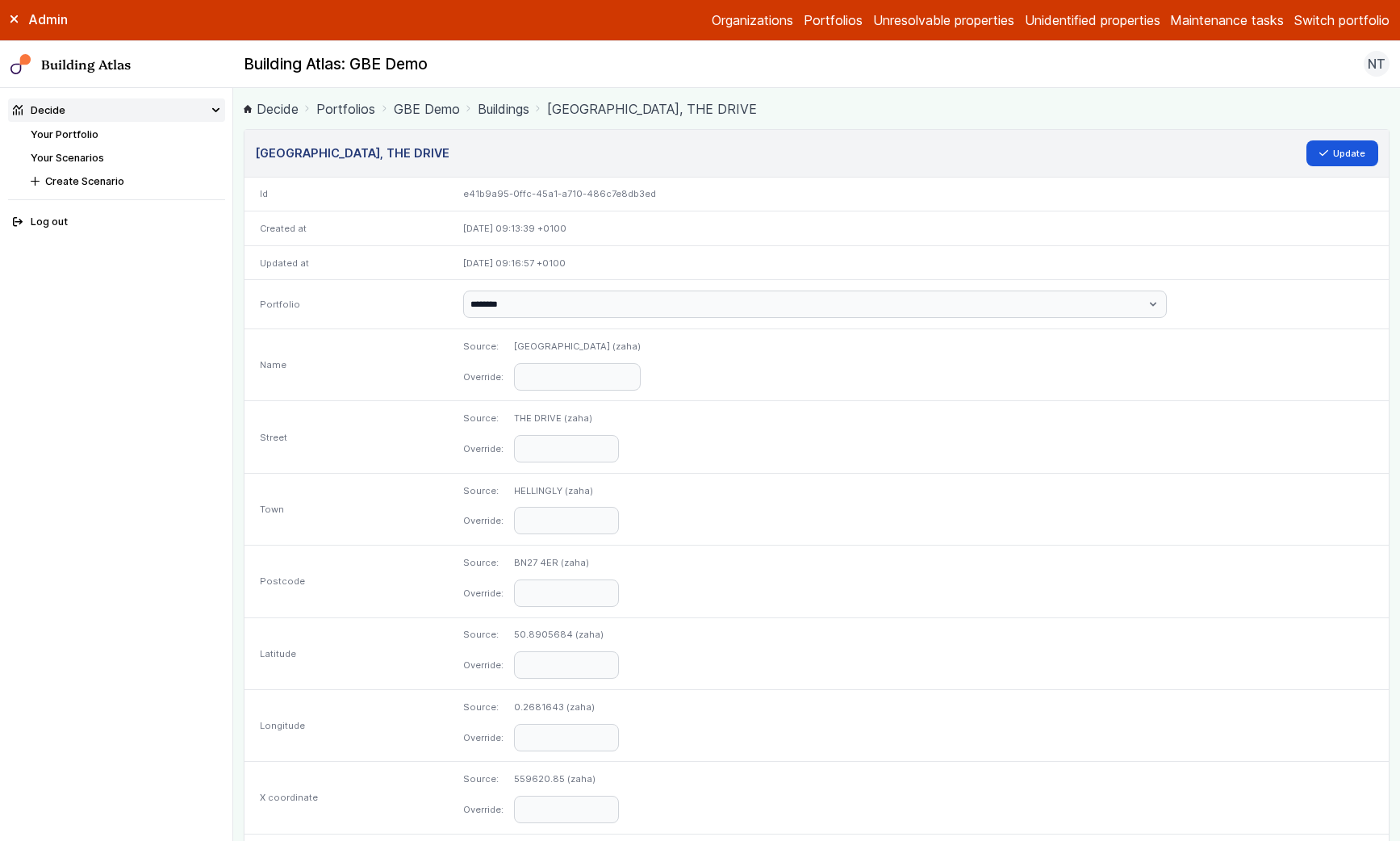
type input "**********"
click at [640, 366] on input "text" at bounding box center [577, 377] width 127 height 27
type input "********"
click at [1330, 157] on button "Update" at bounding box center [1343, 153] width 73 height 26
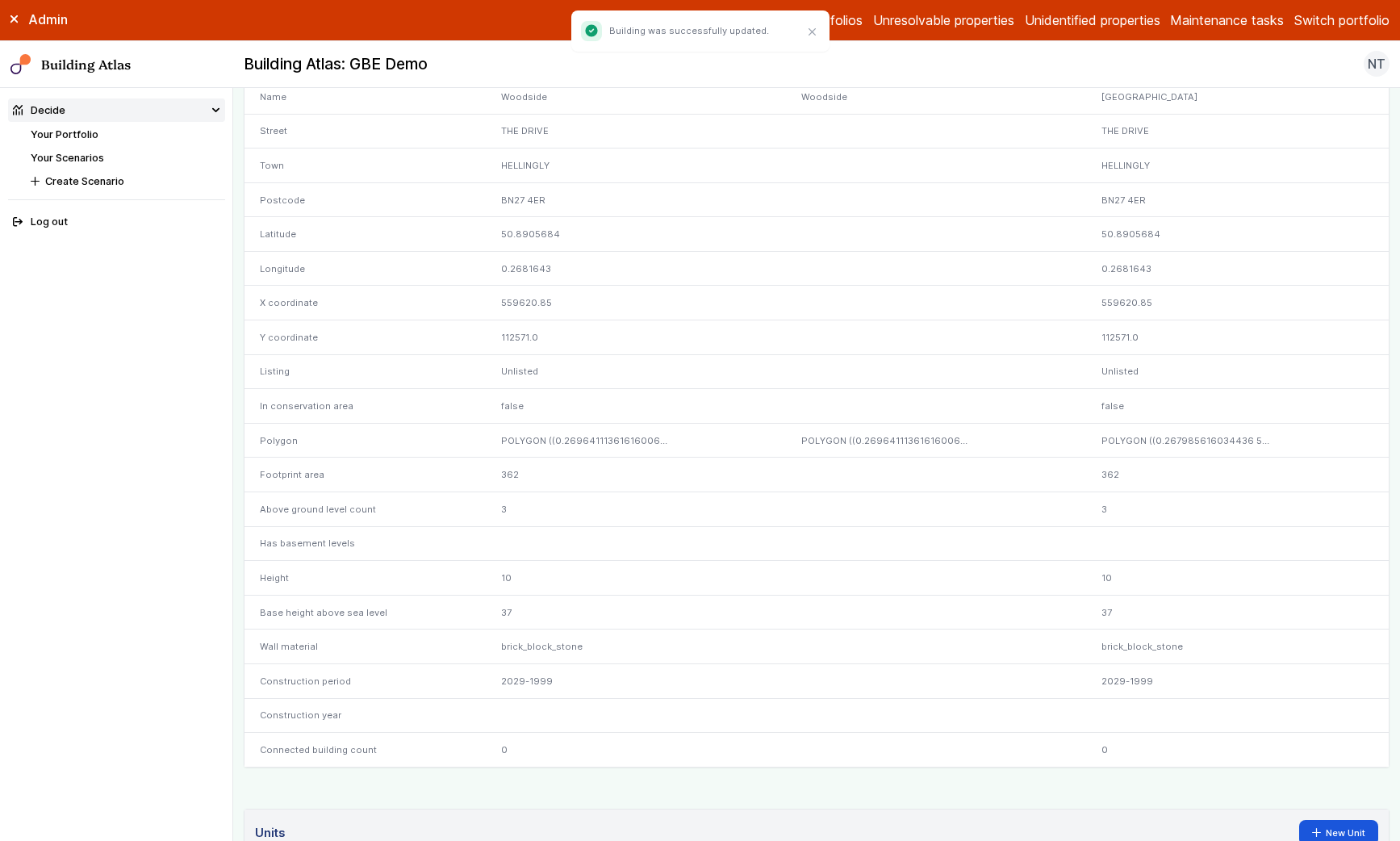
scroll to position [771, 0]
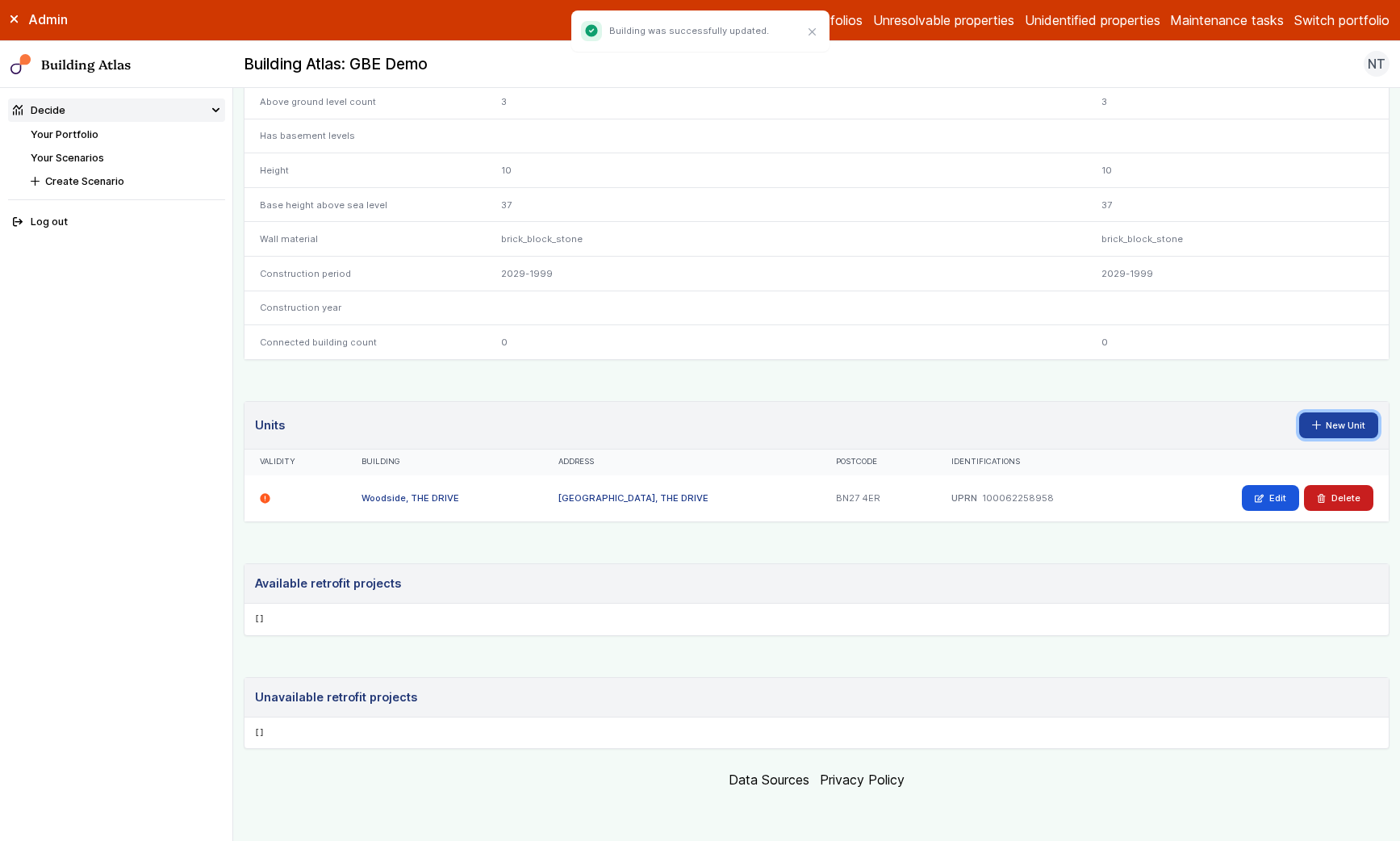
click at [1343, 412] on link "New Unit" at bounding box center [1339, 425] width 80 height 26
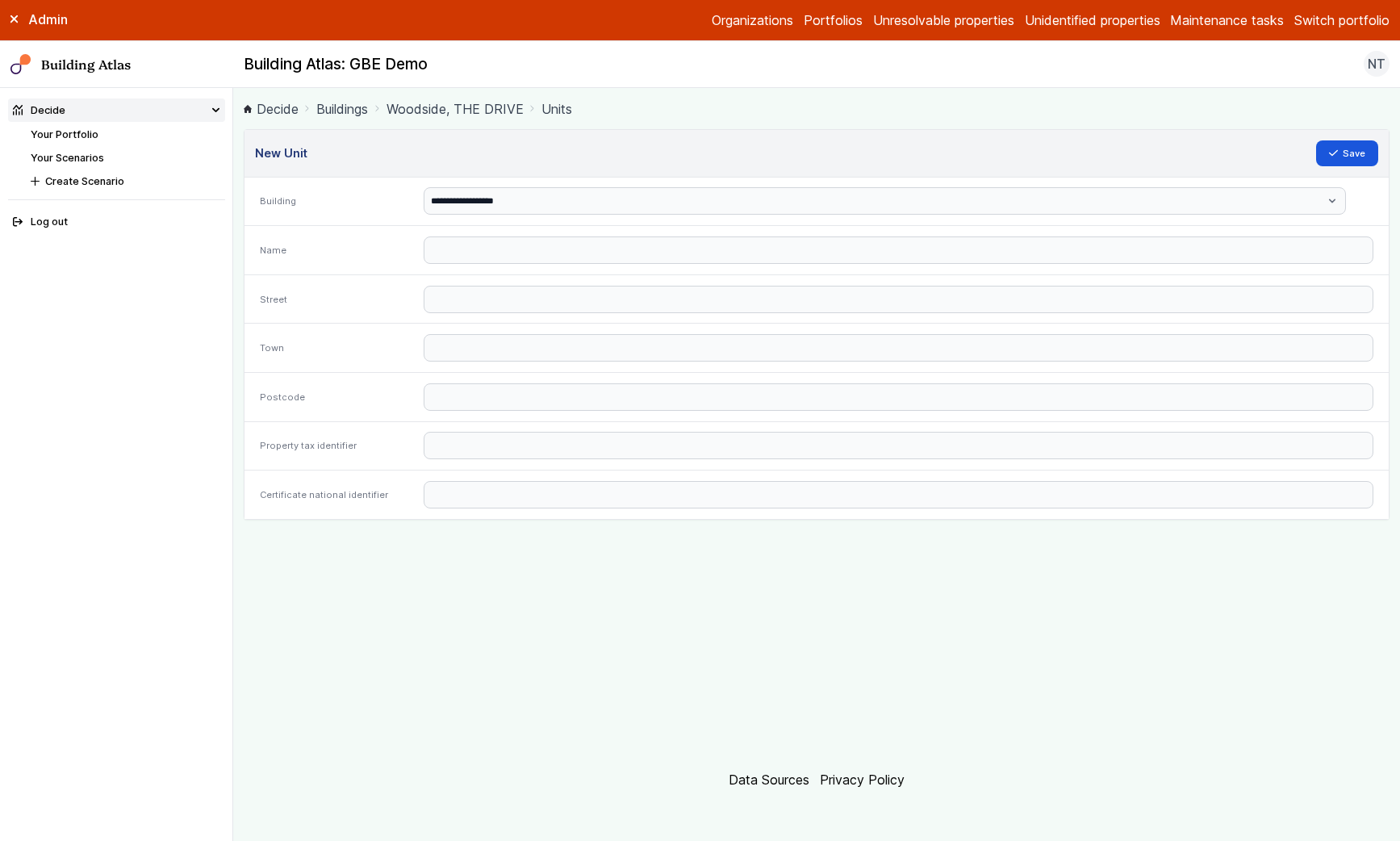
click at [645, 270] on div at bounding box center [899, 250] width 980 height 49
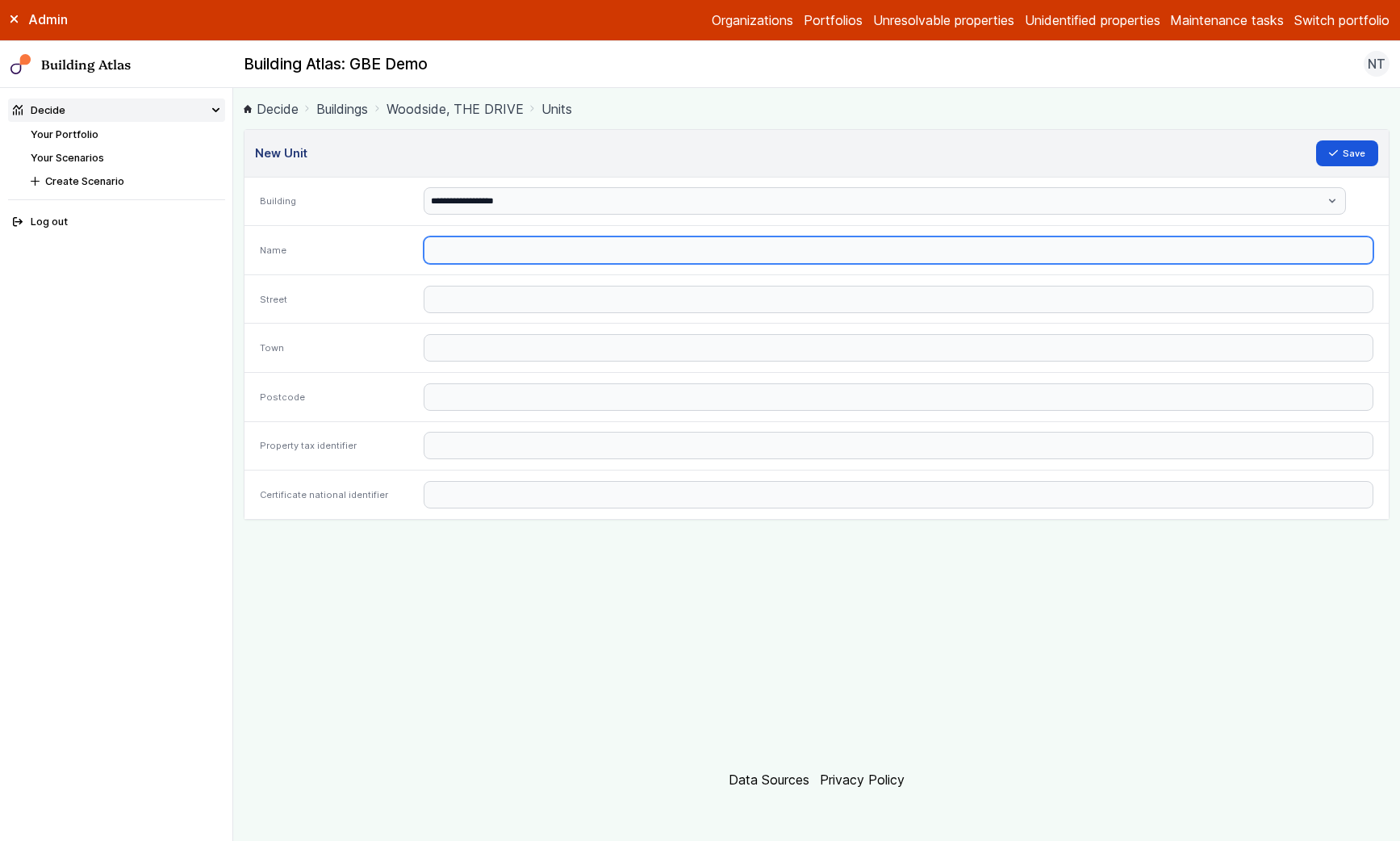
click at [653, 260] on input "text" at bounding box center [899, 250] width 950 height 27
type input "**********"
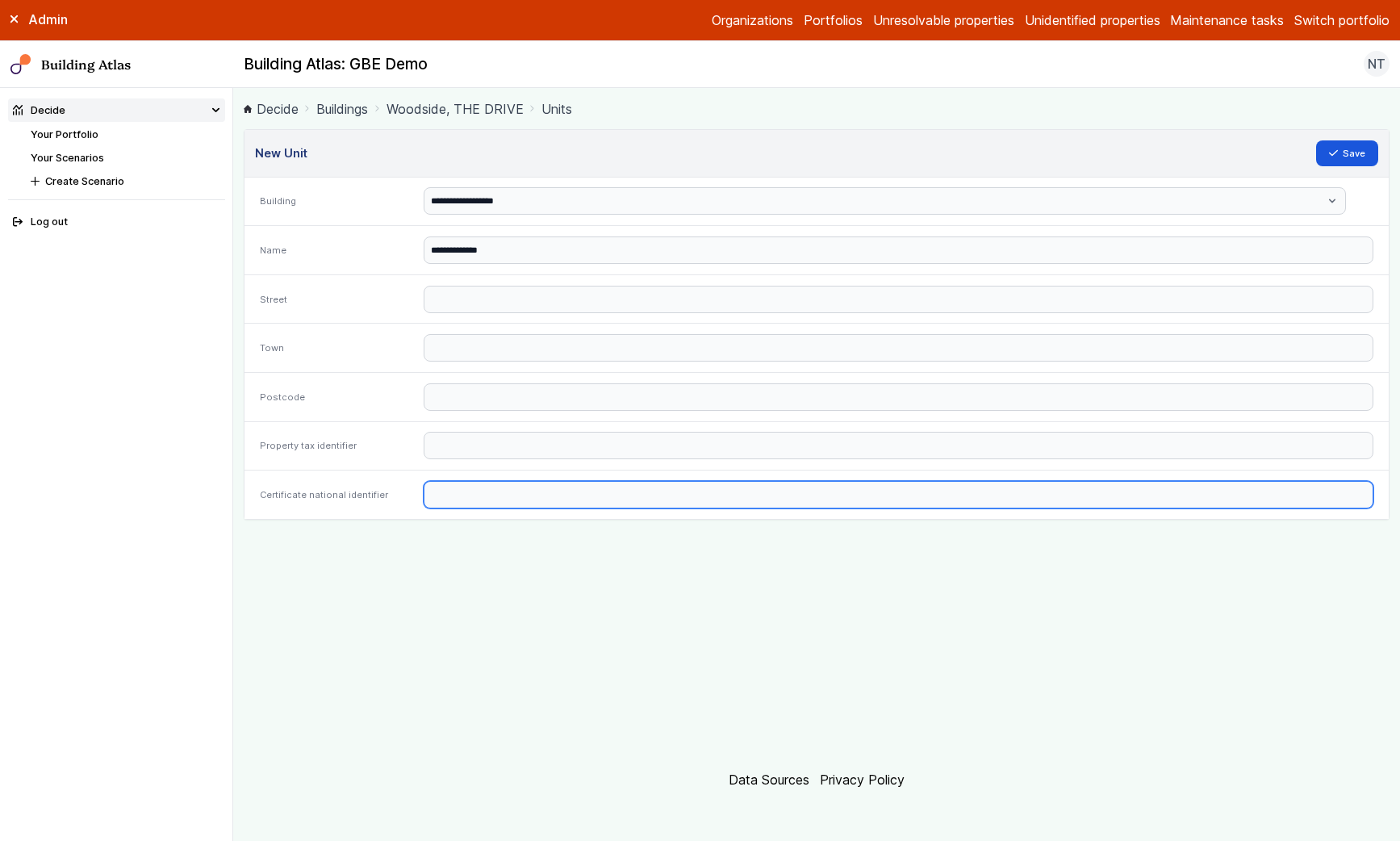
click at [609, 491] on input "text" at bounding box center [899, 494] width 950 height 27
paste input "**********"
type input "**********"
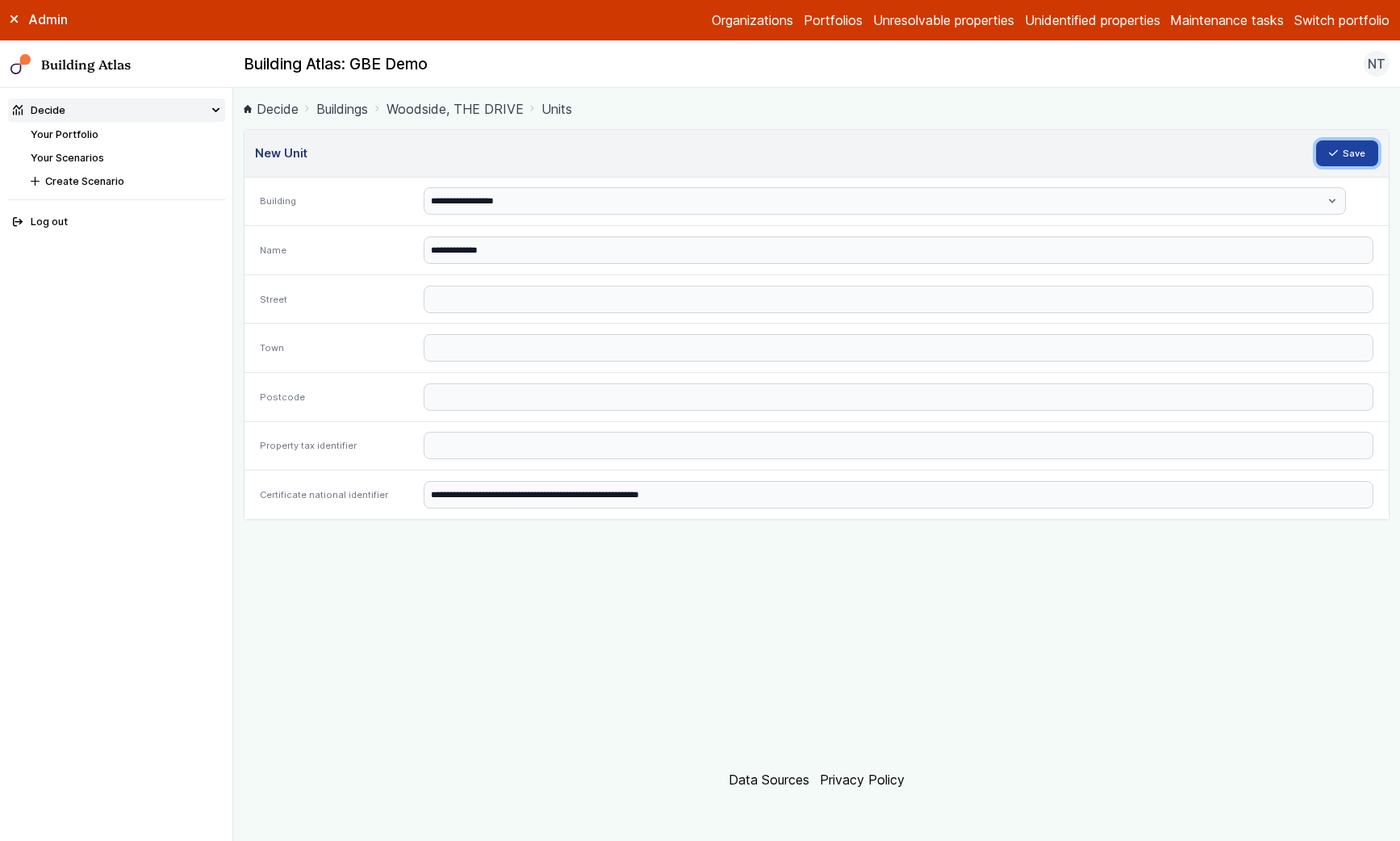
click at [1348, 156] on button "Save" at bounding box center [1348, 153] width 63 height 26
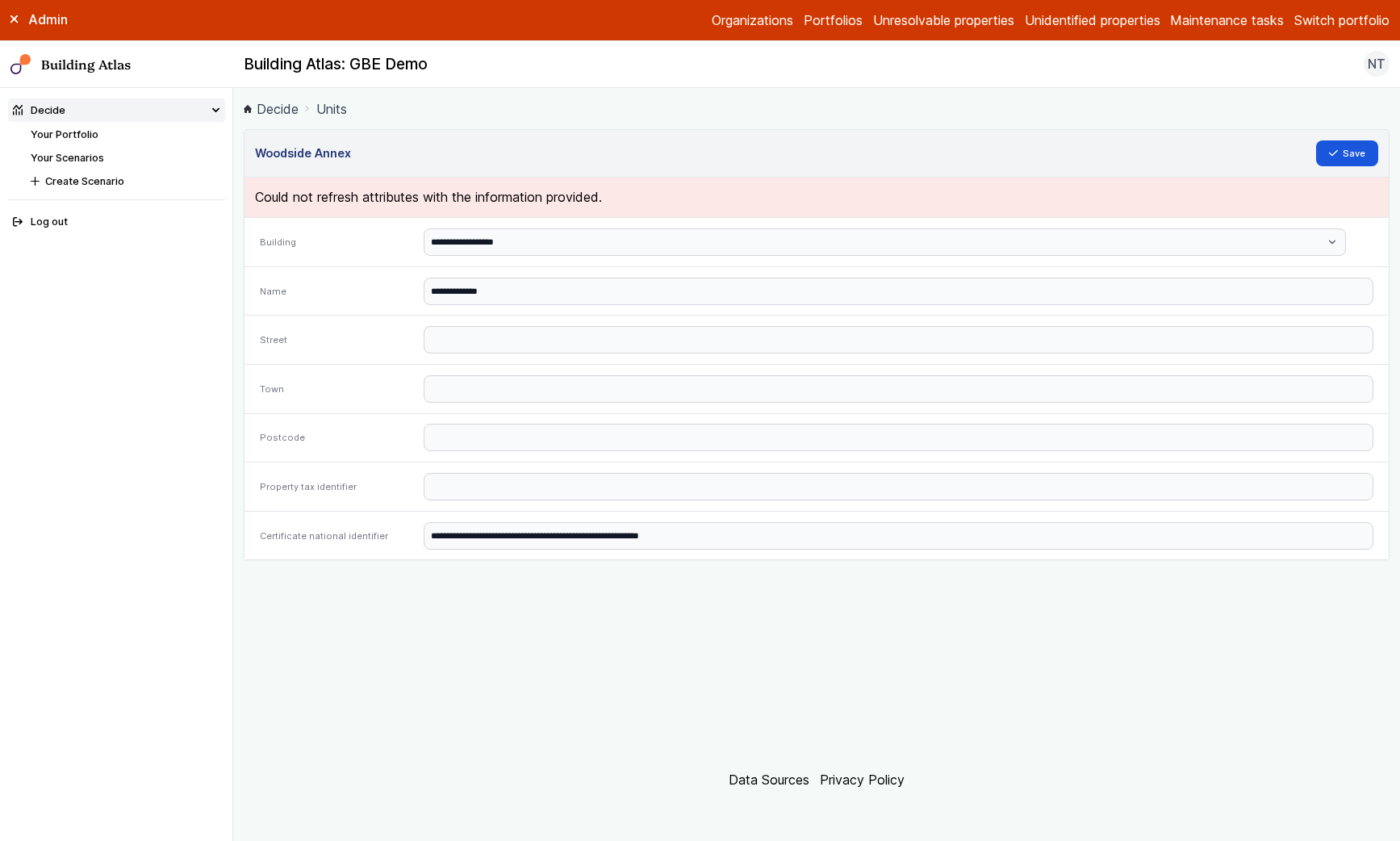
click at [326, 107] on link "Units" at bounding box center [331, 108] width 31 height 19
click at [837, 20] on link "Portfolios" at bounding box center [832, 20] width 59 height 19
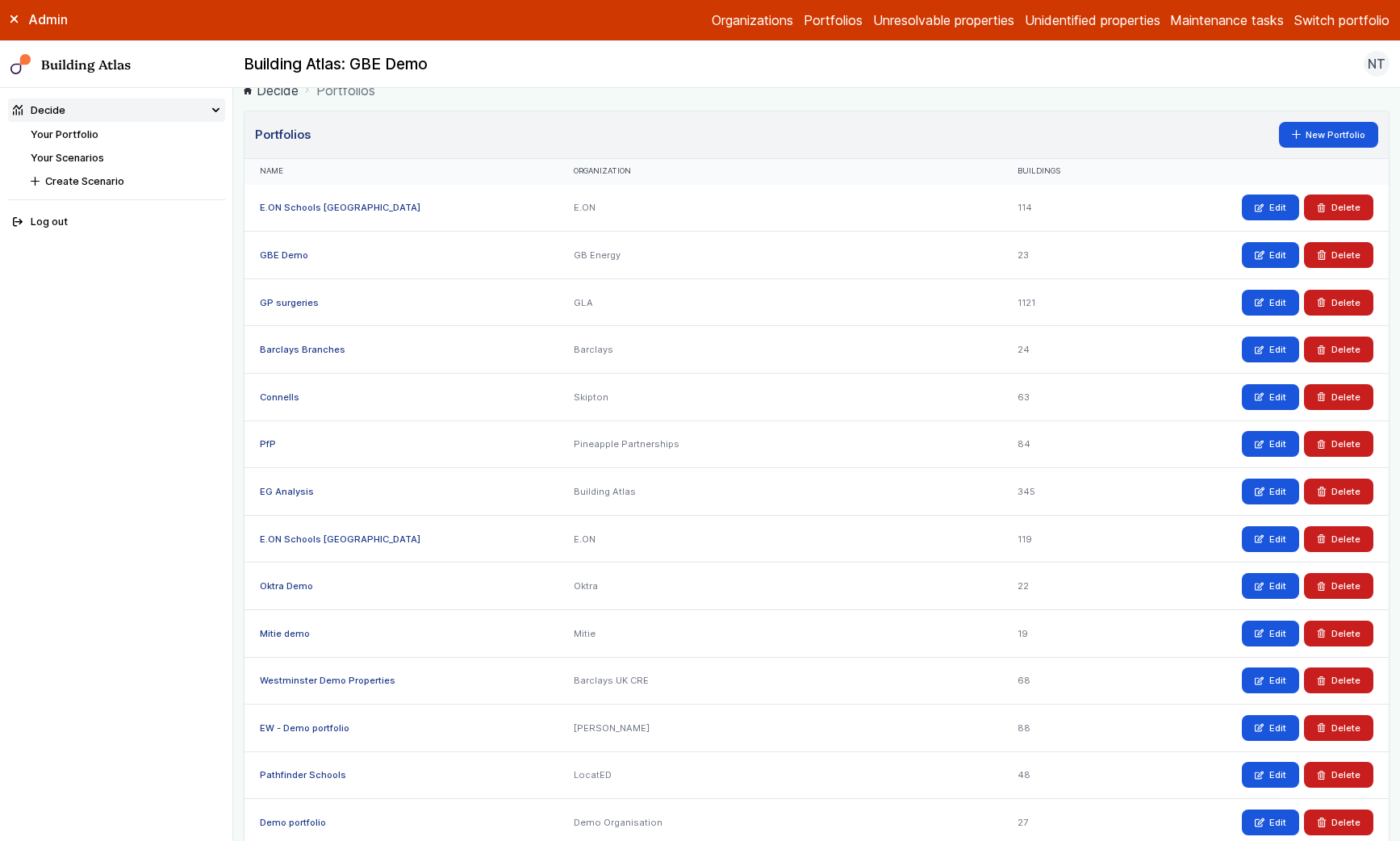
scroll to position [12, 0]
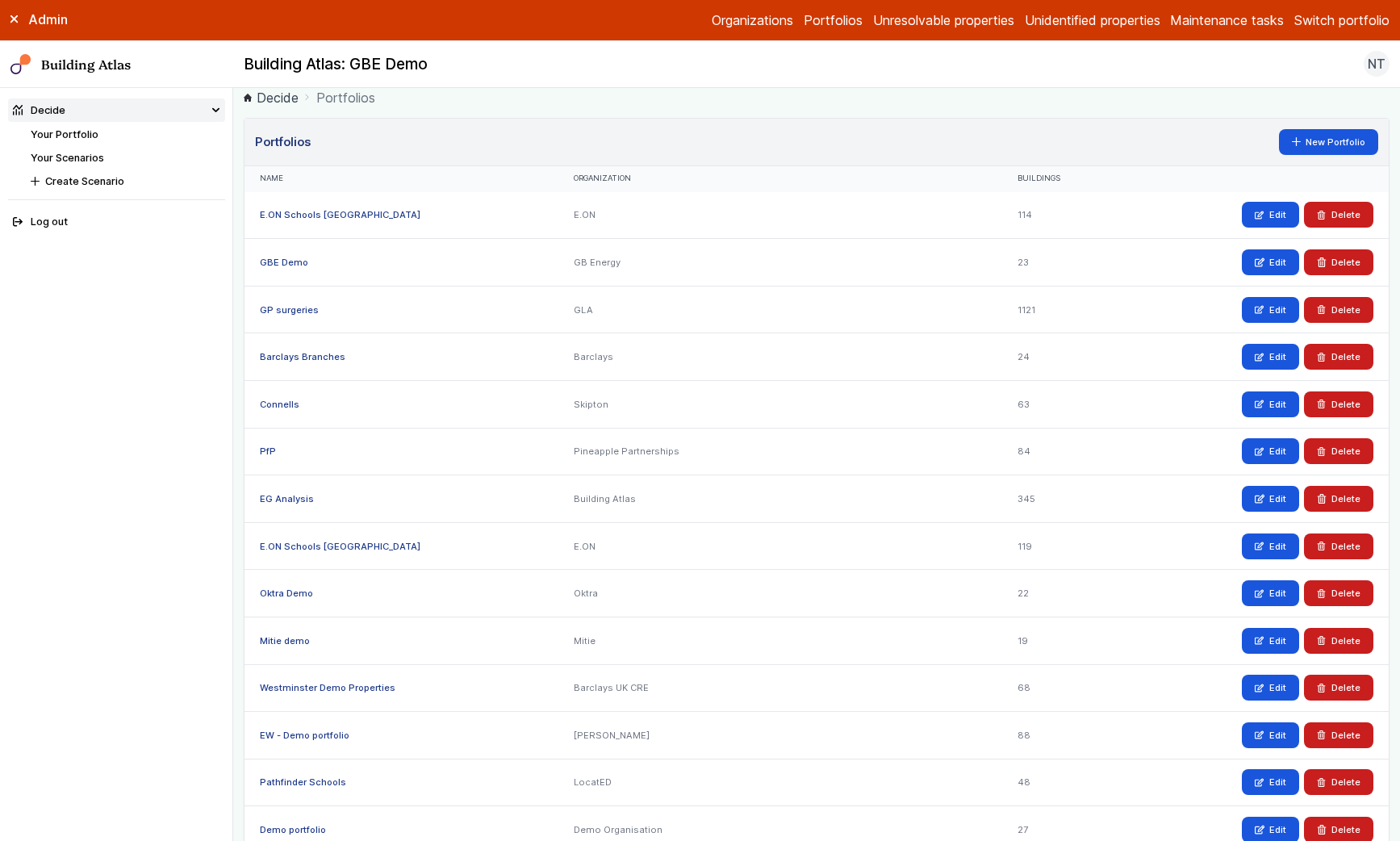
click at [295, 259] on link "GBE Demo" at bounding box center [284, 262] width 49 height 12
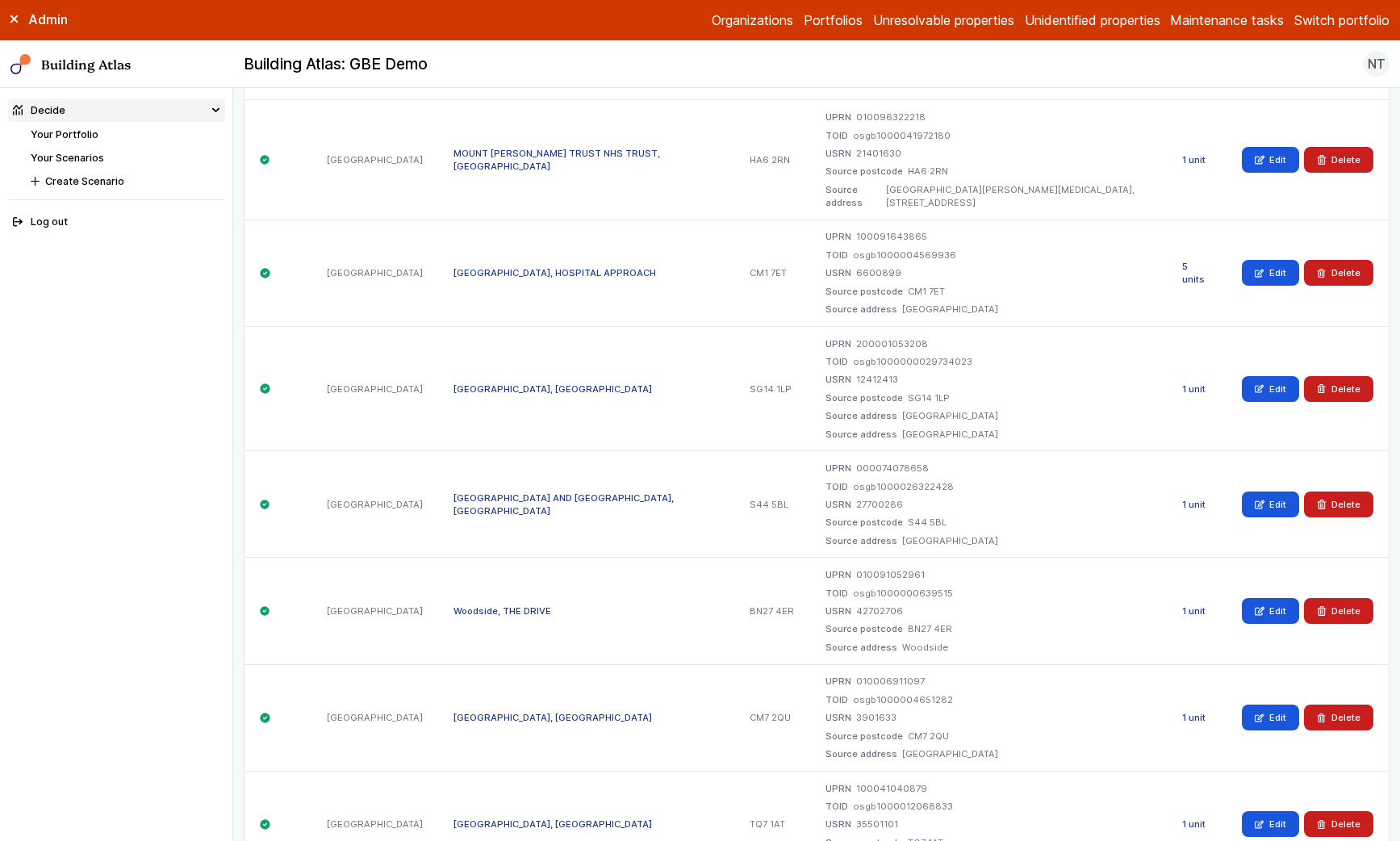
scroll to position [411, 0]
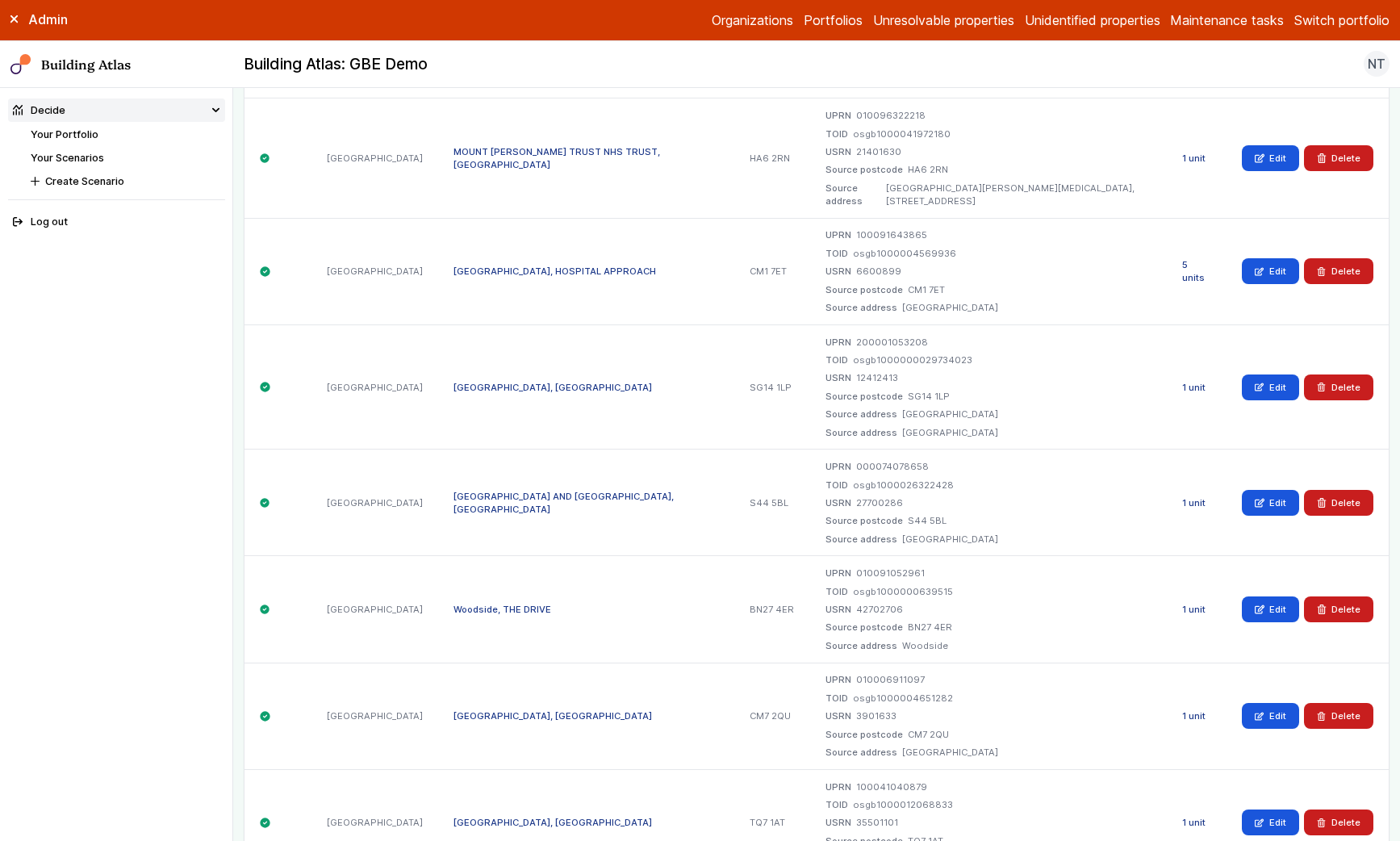
click at [1185, 604] on link "1 unit" at bounding box center [1194, 610] width 23 height 12
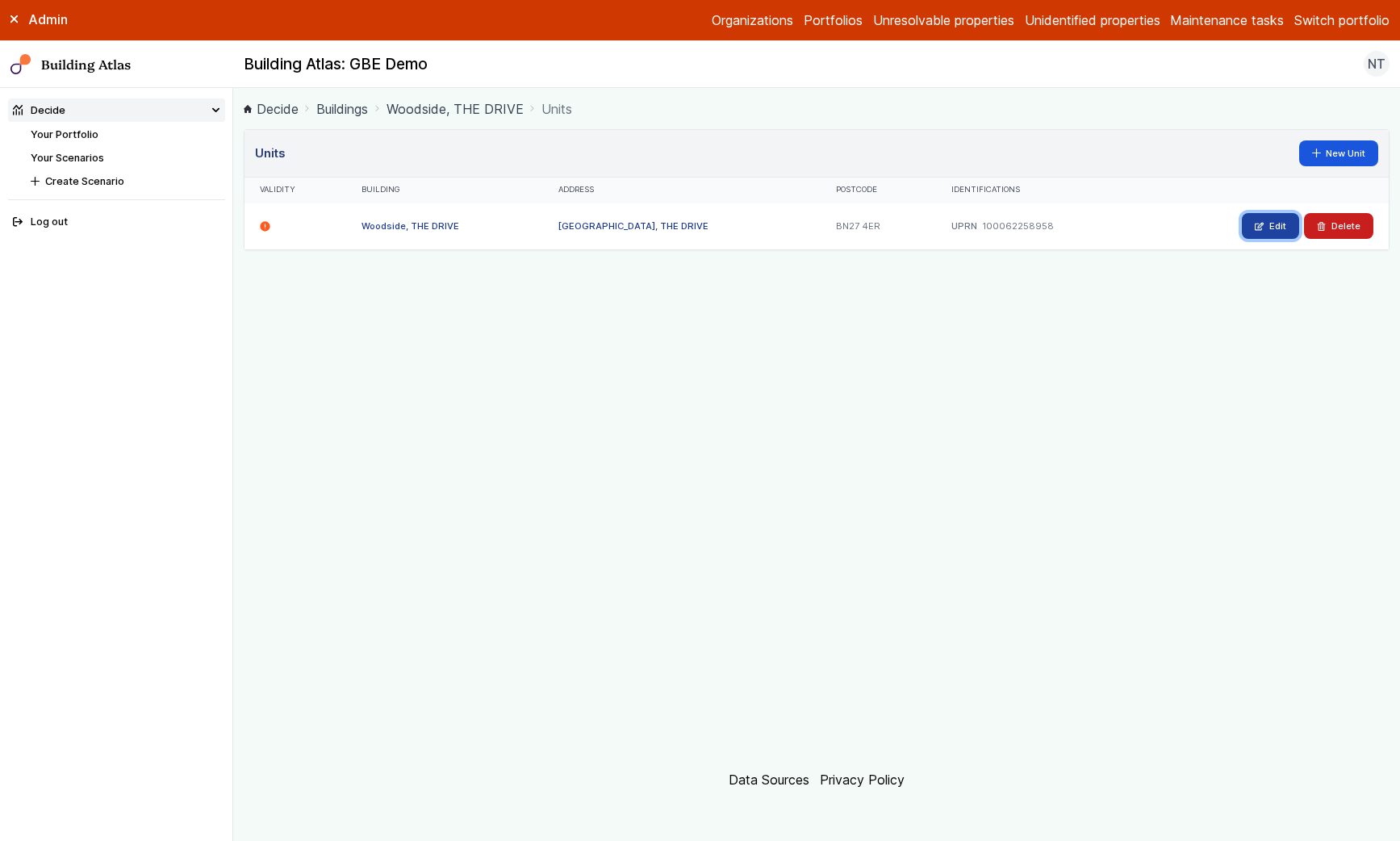
click at [1265, 228] on link "Edit" at bounding box center [1270, 225] width 57 height 26
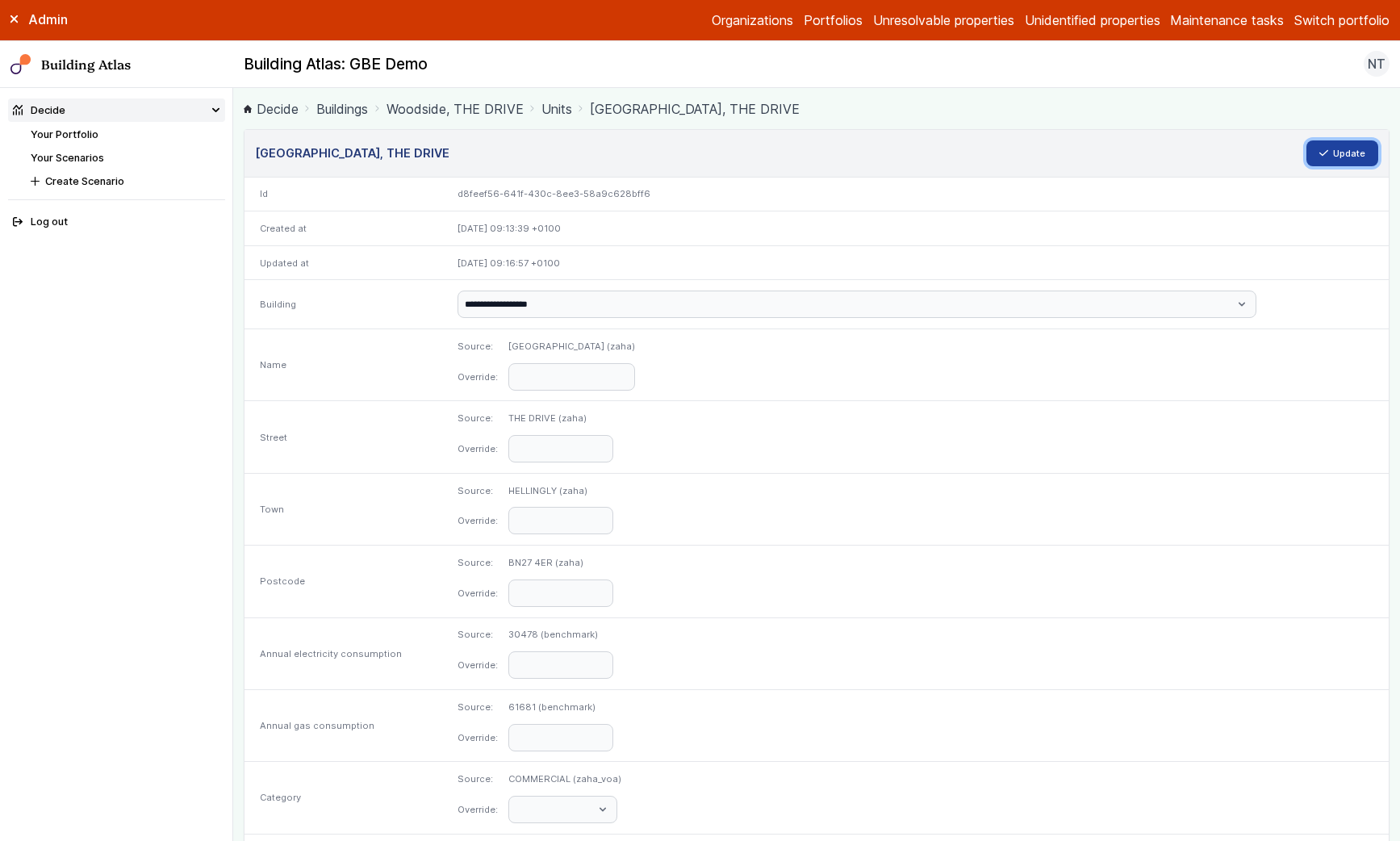
click at [1340, 150] on button "Update" at bounding box center [1343, 153] width 73 height 26
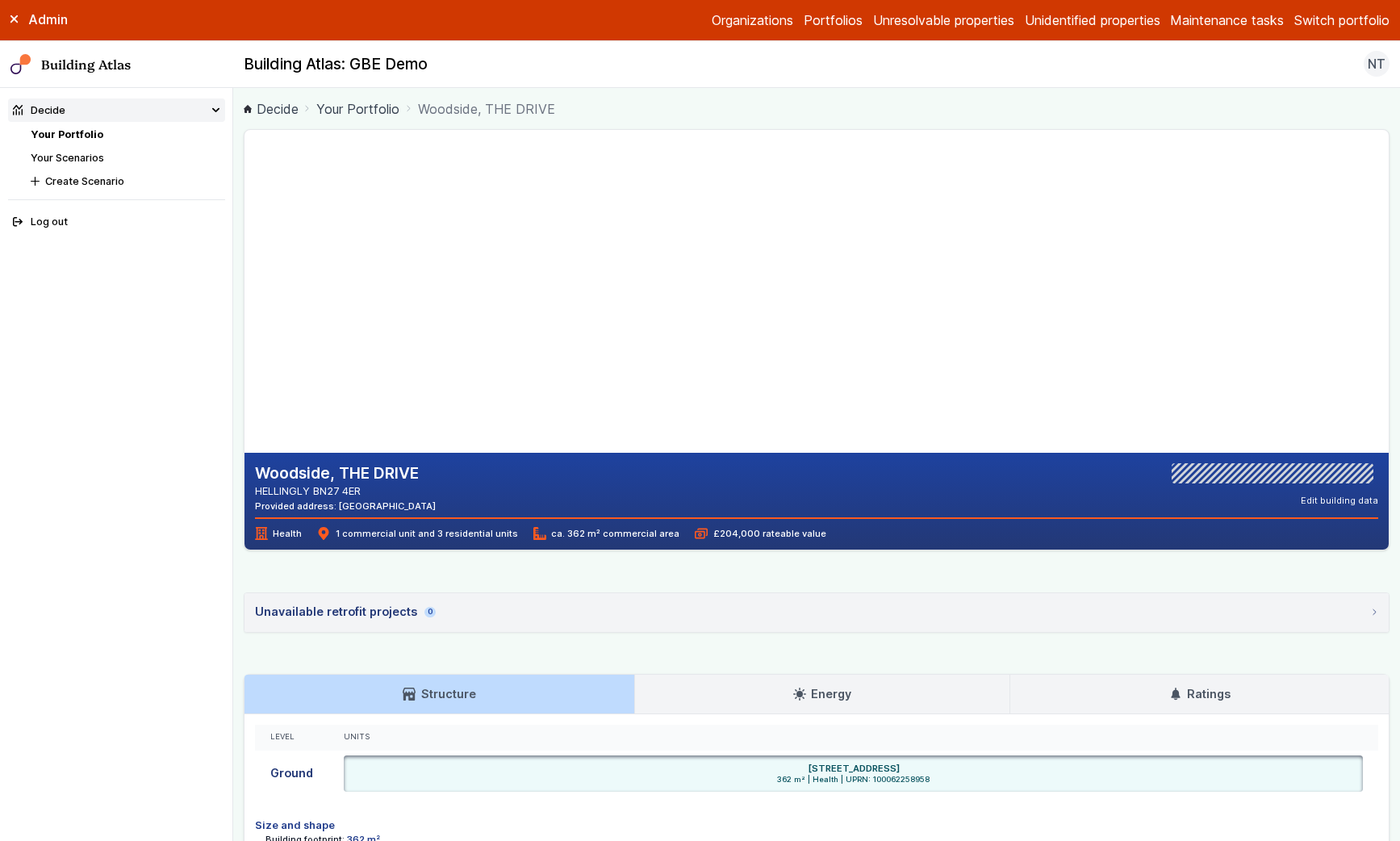
drag, startPoint x: 682, startPoint y: 363, endPoint x: 636, endPoint y: 299, distance: 78.8
click at [245, 299] on gmp-map-3d at bounding box center [245, 291] width 0 height 323
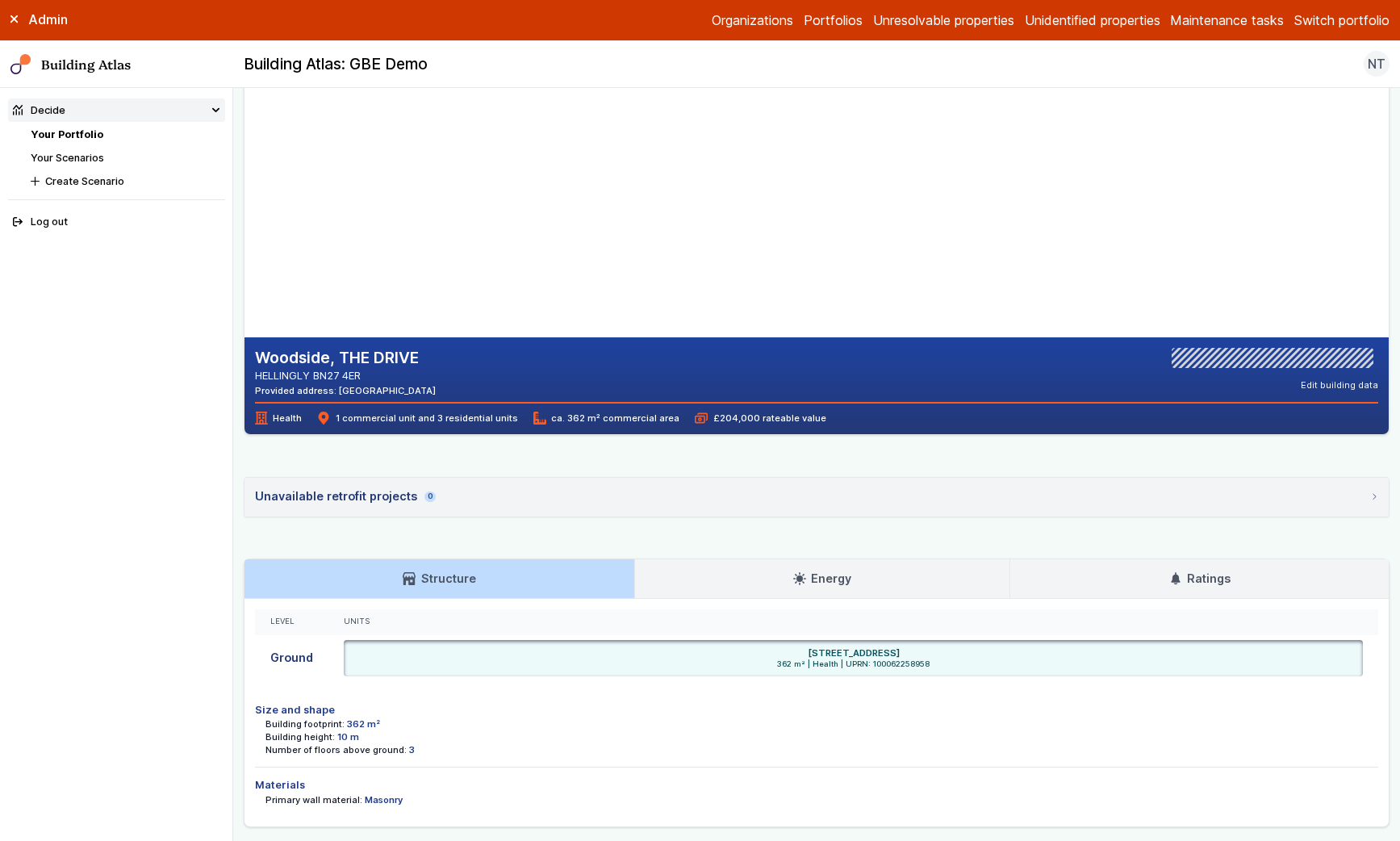
scroll to position [193, 0]
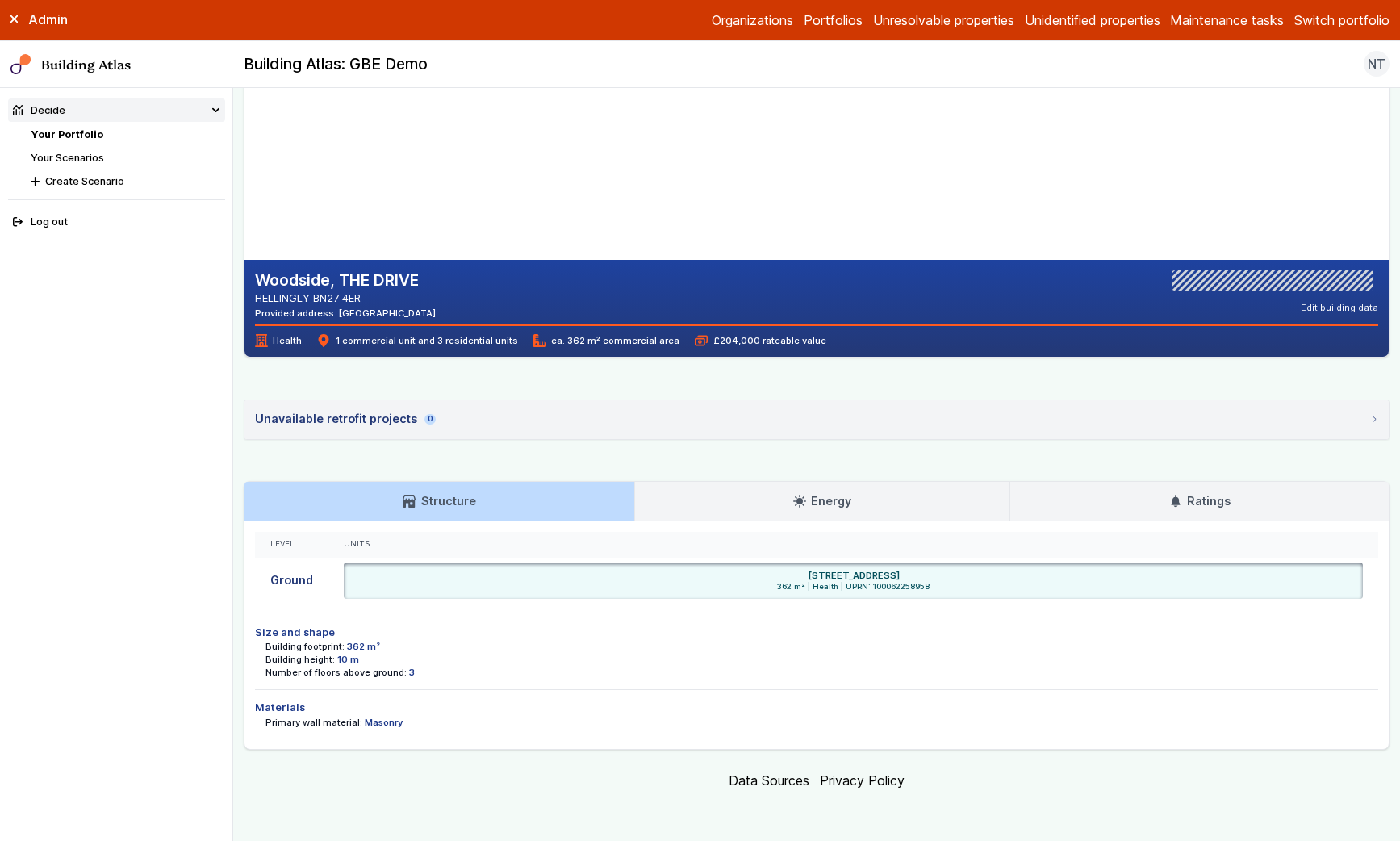
click at [509, 424] on summary "Unavailable retrofit projects 0" at bounding box center [817, 420] width 1144 height 39
click at [799, 500] on icon at bounding box center [800, 502] width 13 height 13
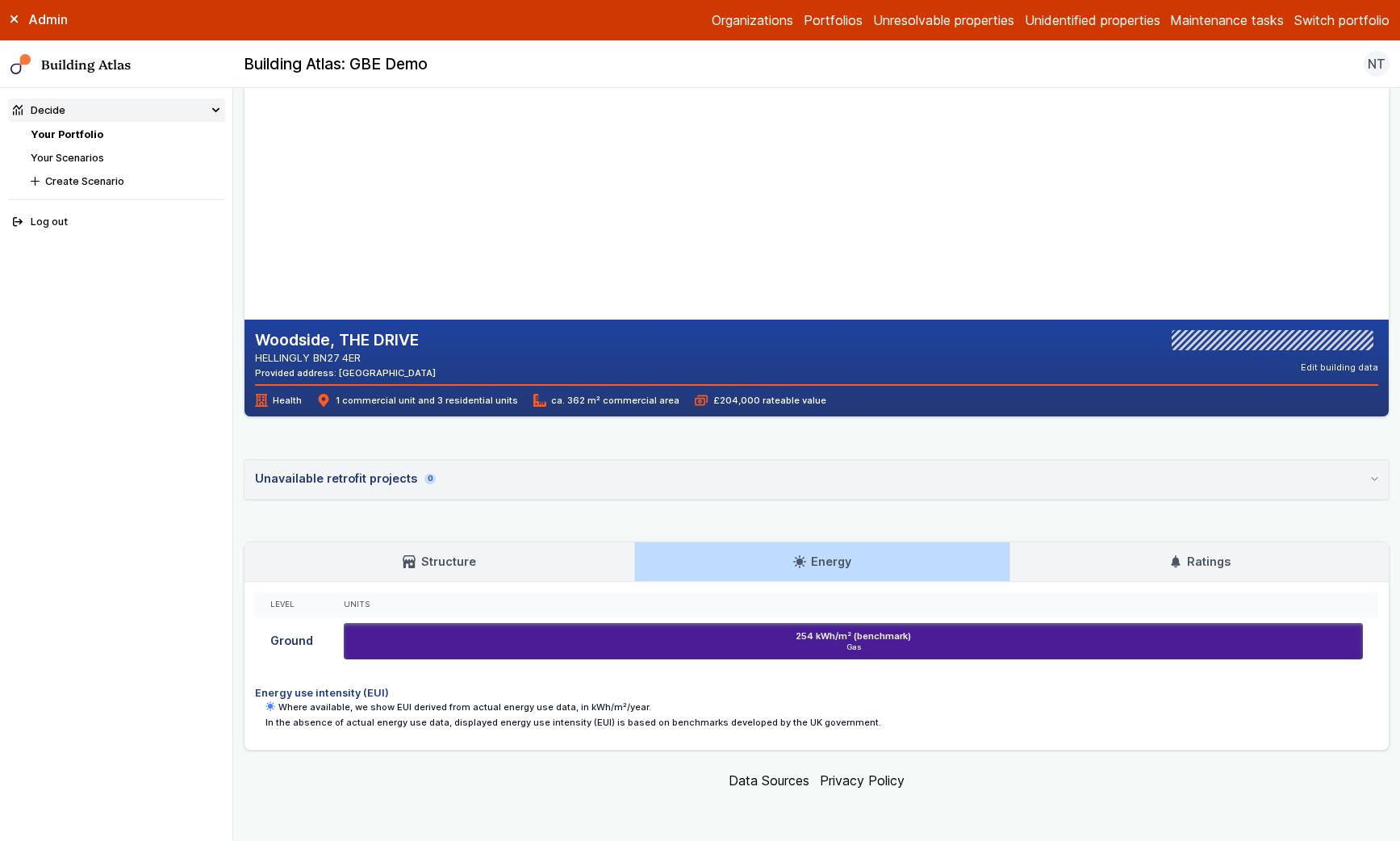
click at [1177, 562] on icon at bounding box center [1175, 561] width 9 height 12
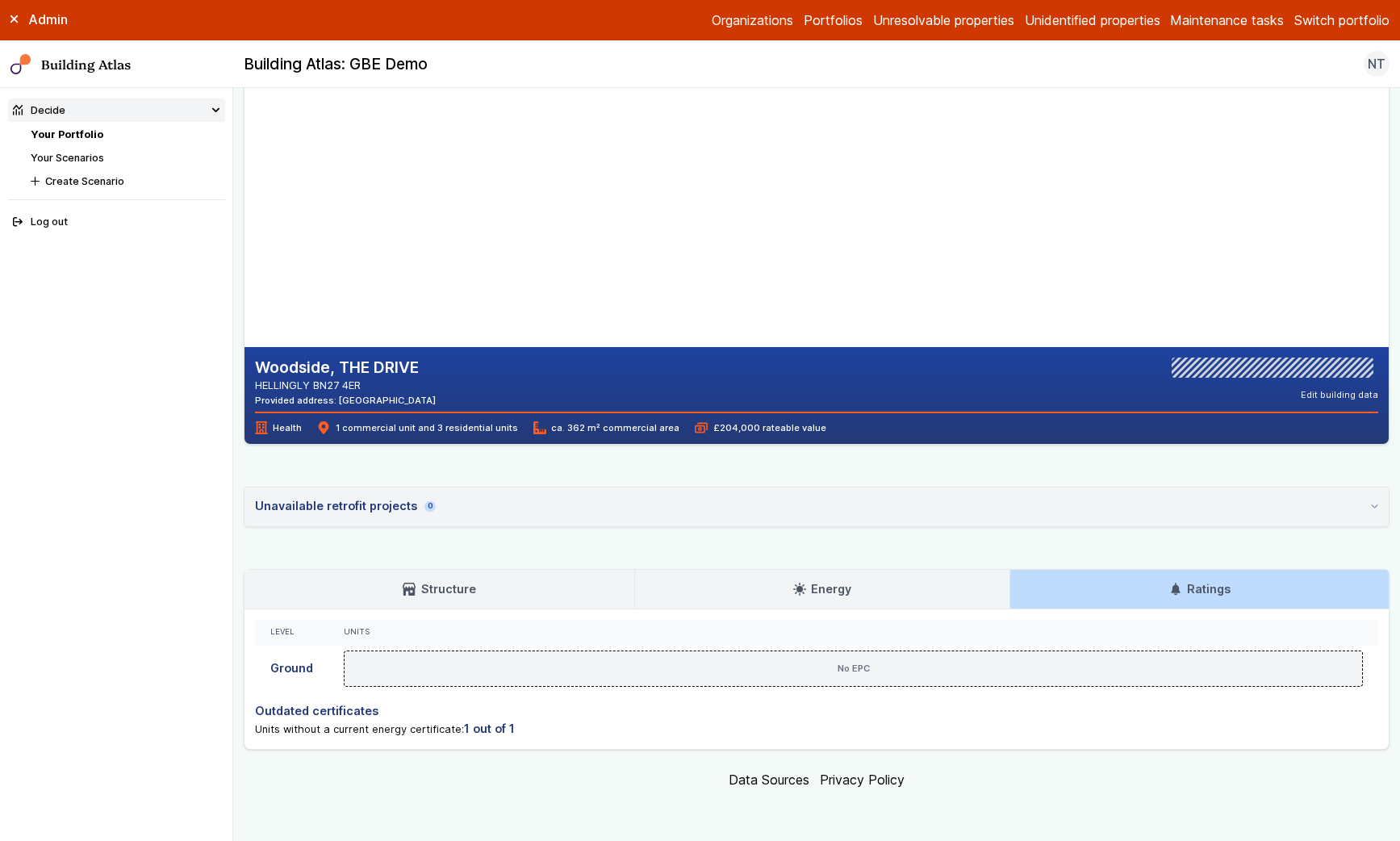
scroll to position [105, 0]
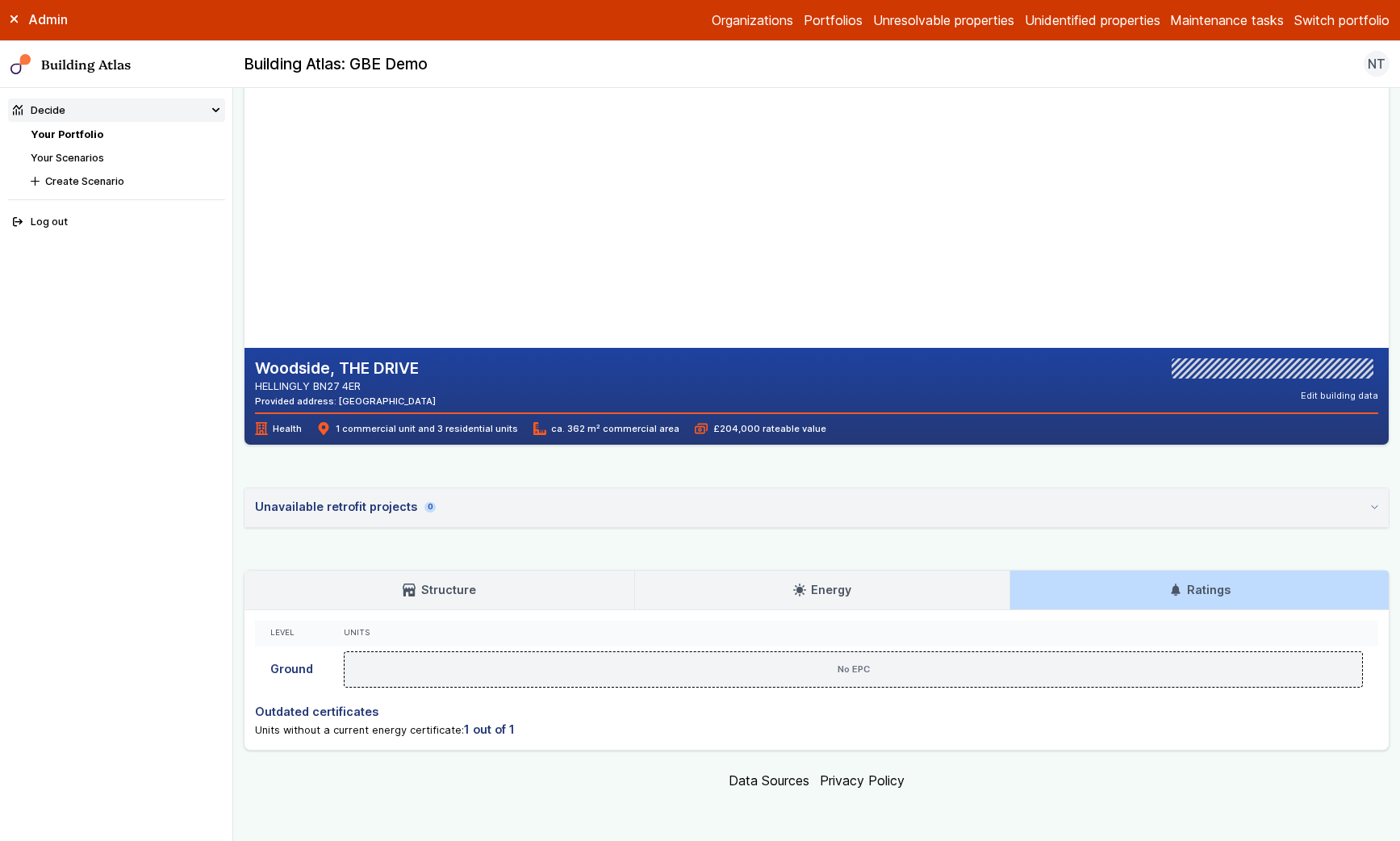
click at [826, 582] on h3 "Energy" at bounding box center [822, 589] width 58 height 17
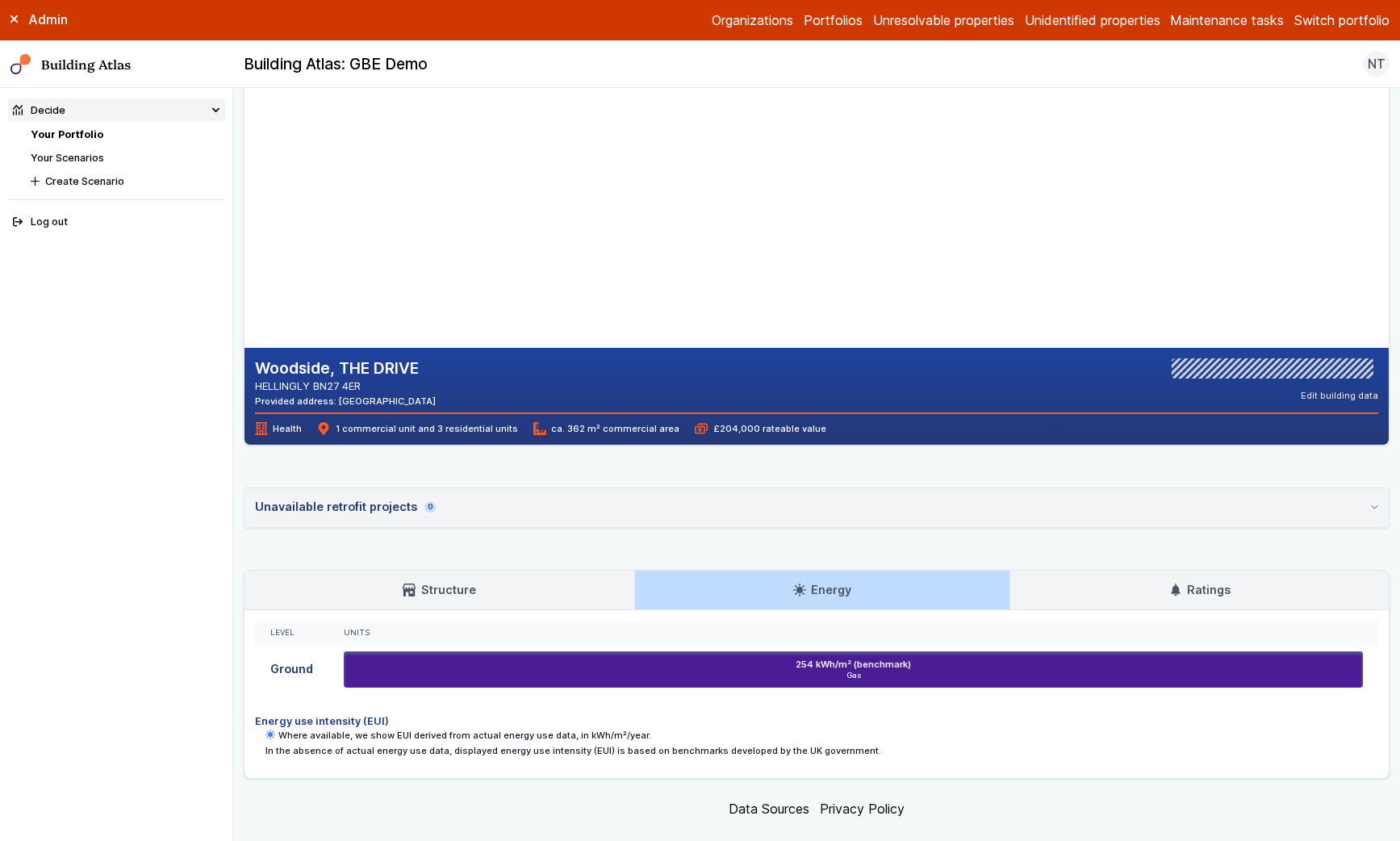
click at [439, 583] on h3 "Structure" at bounding box center [439, 589] width 73 height 17
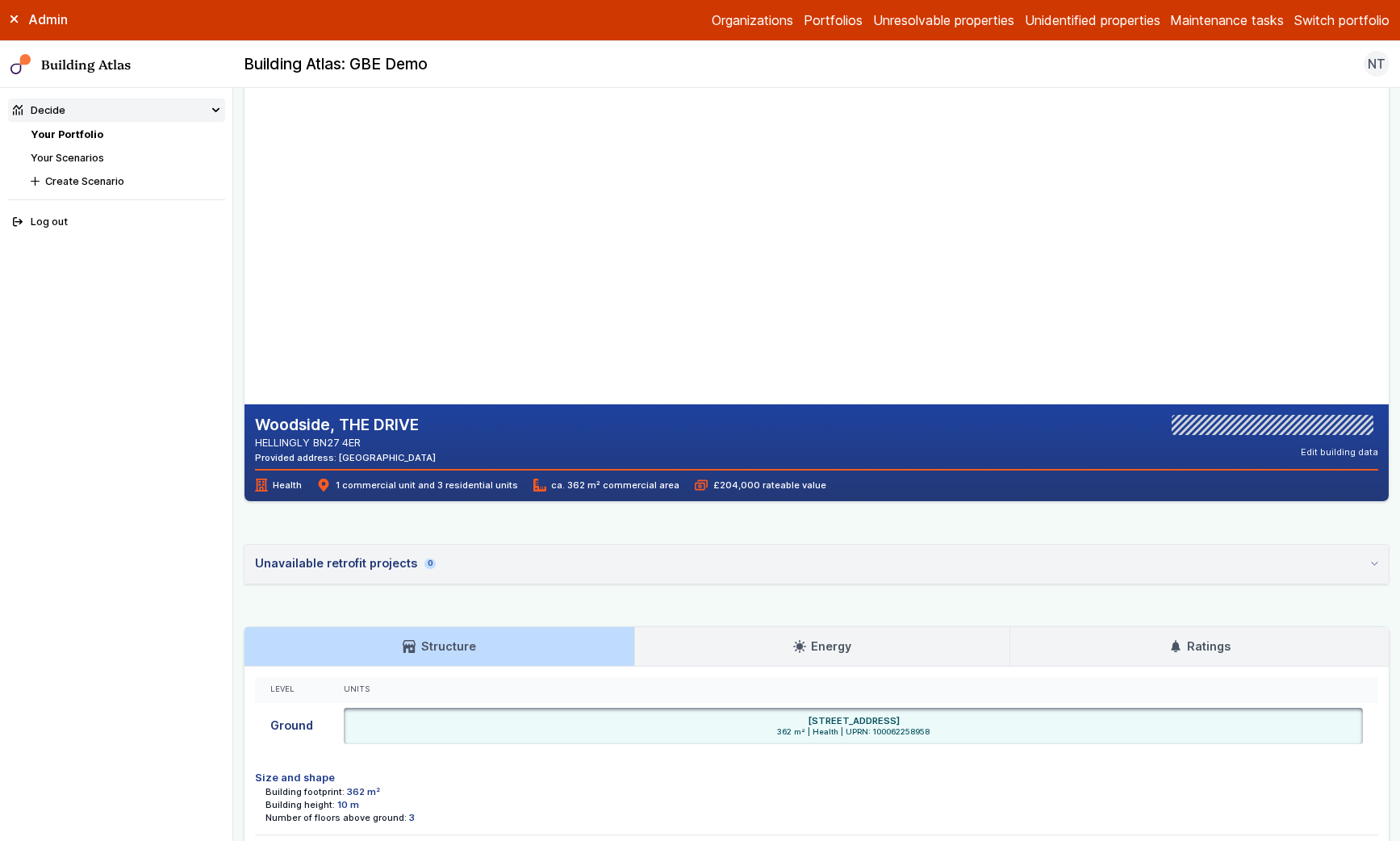
scroll to position [0, 0]
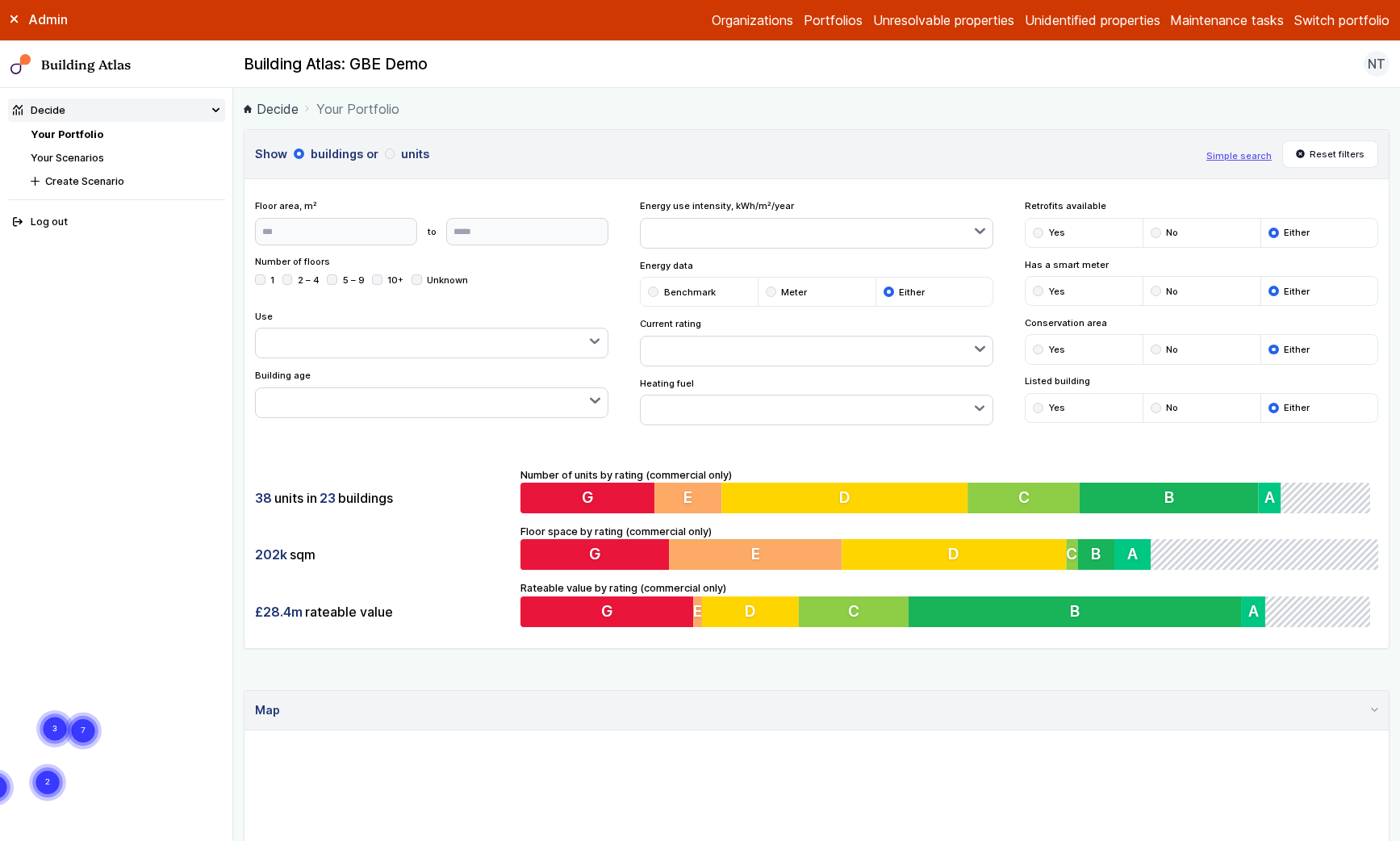
click at [1326, 23] on button "Switch portfolio" at bounding box center [1341, 20] width 95 height 19
click at [0, 0] on button "GP surgeries" at bounding box center [0, 0] width 0 height 0
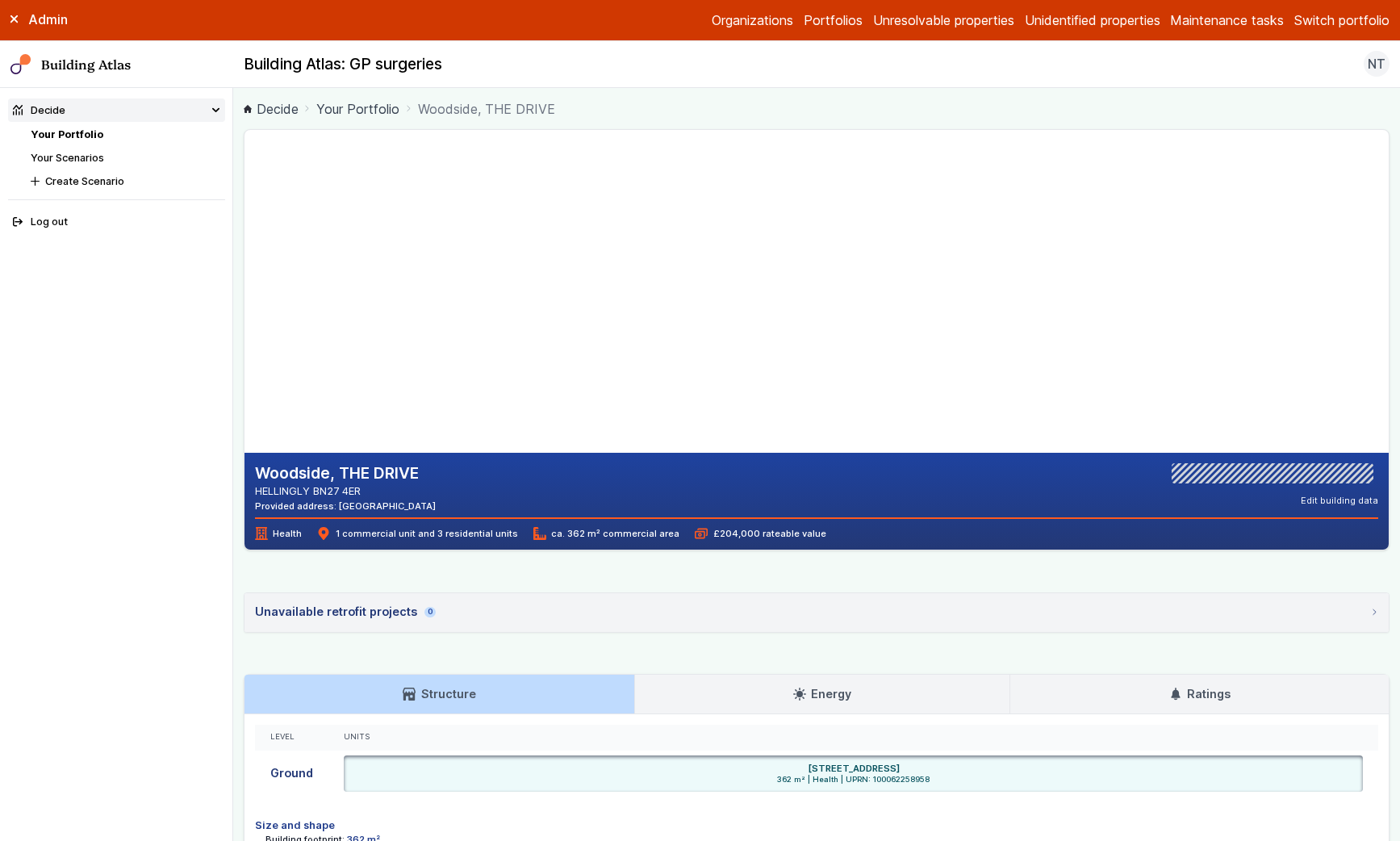
click at [83, 133] on link "Your Portfolio" at bounding box center [67, 134] width 73 height 12
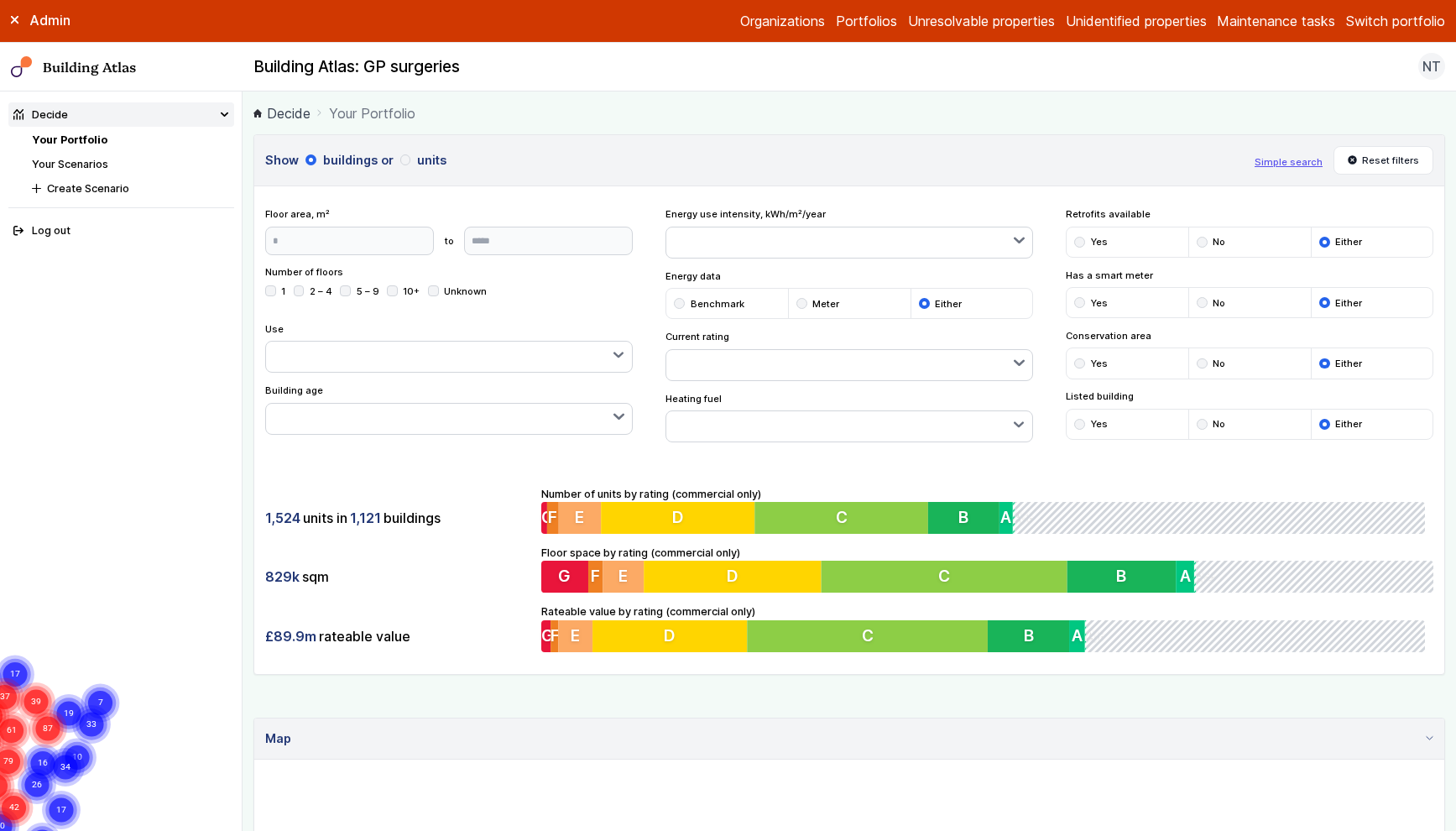
click at [14, 19] on icon at bounding box center [15, 21] width 7 height 7
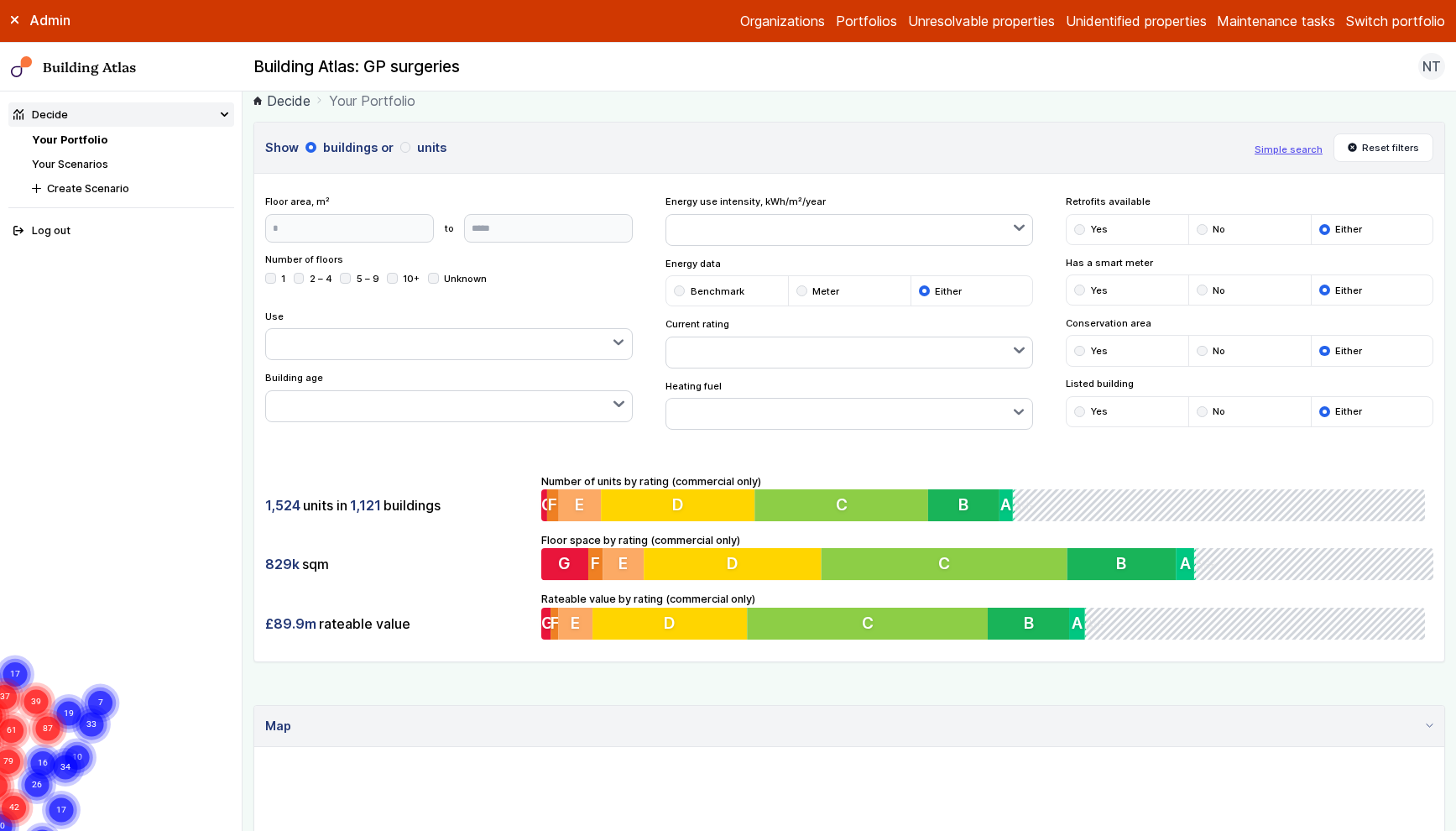
scroll to position [10, 0]
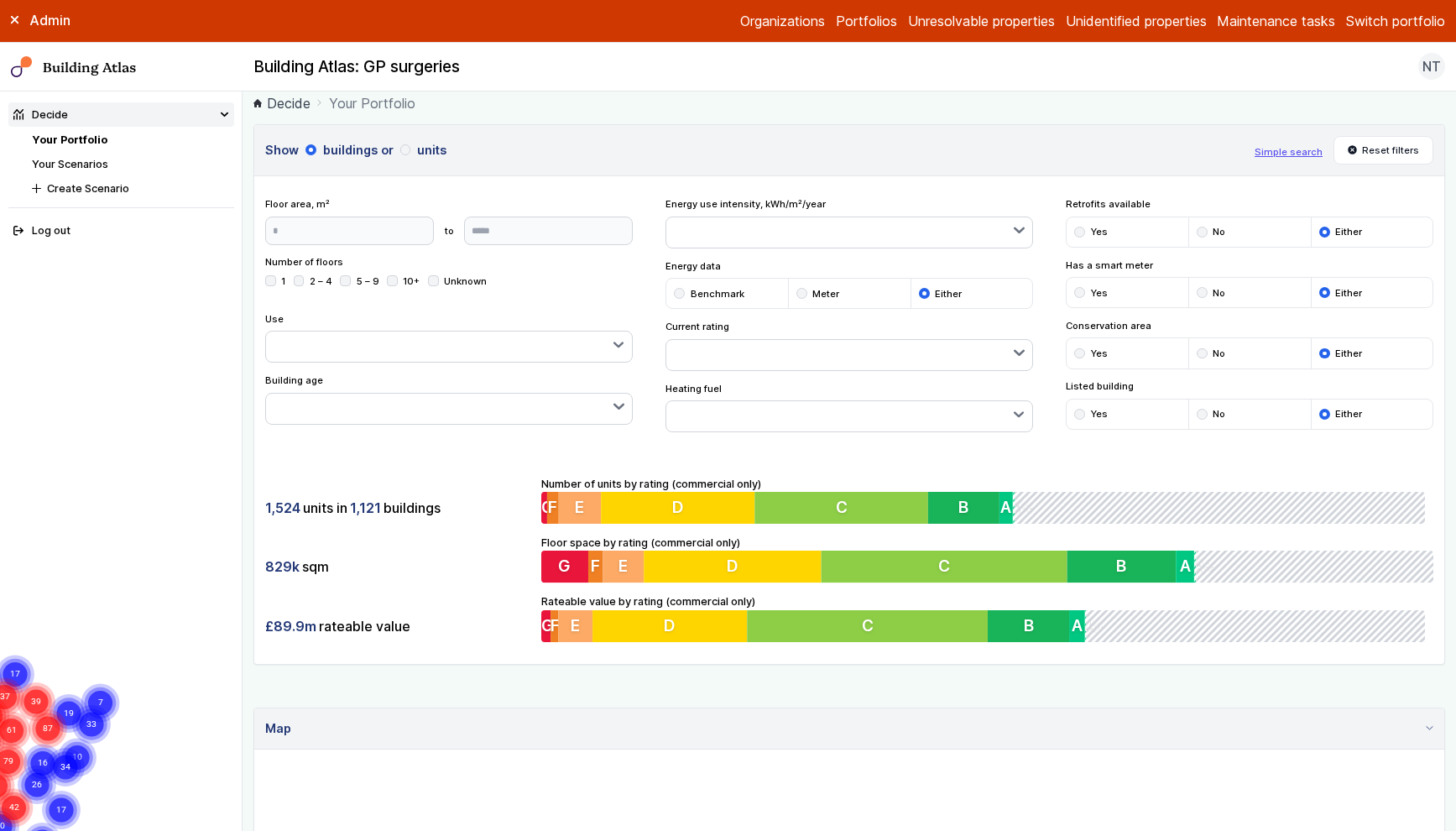
click at [775, 411] on button "button" at bounding box center [849, 416] width 367 height 30
click at [799, 455] on div "1,524 units in 1,121 buildings 829k sqm £89.9m rateable value Number of units b…" at bounding box center [849, 559] width 1190 height 210
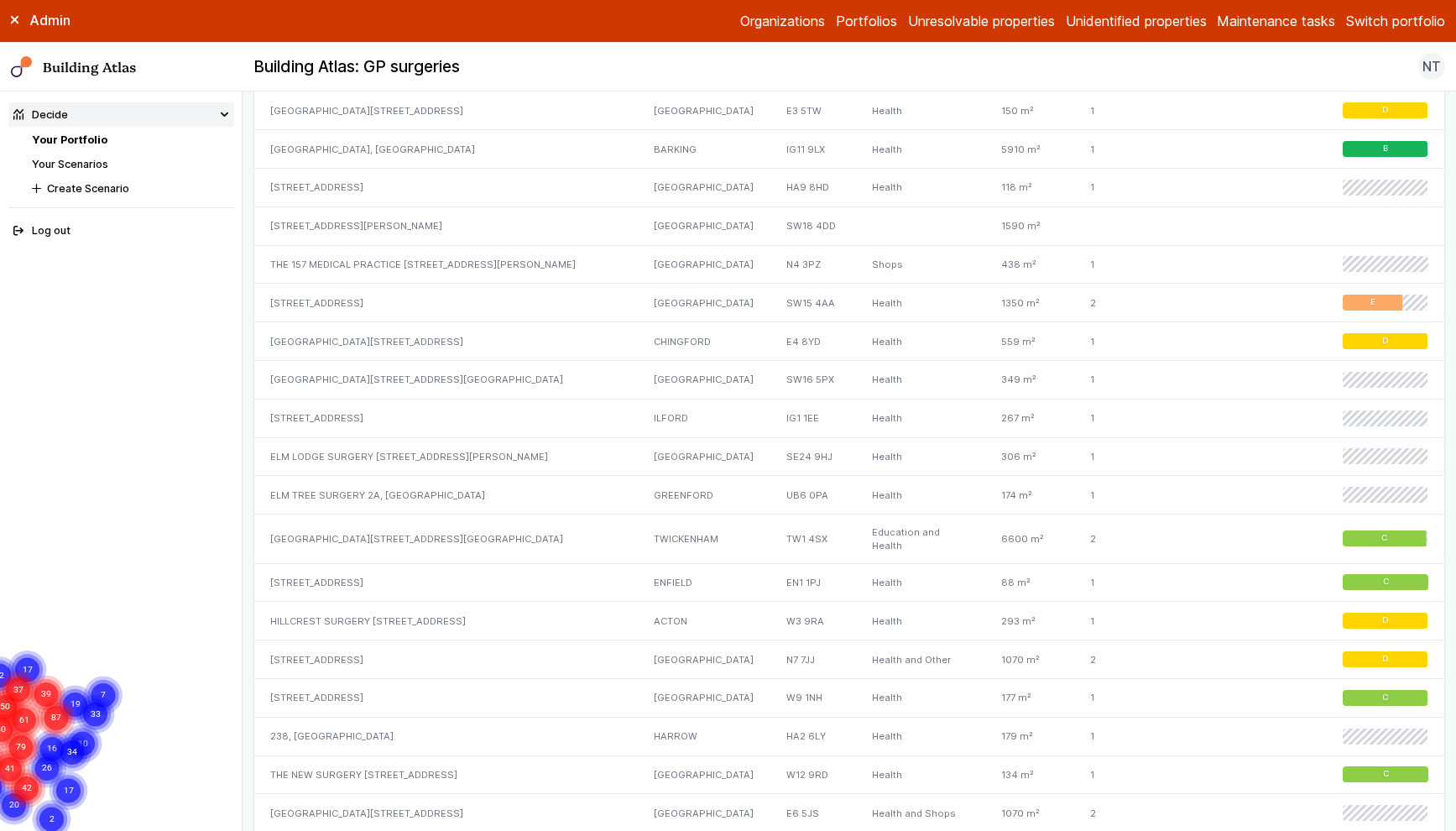
scroll to position [1820, 0]
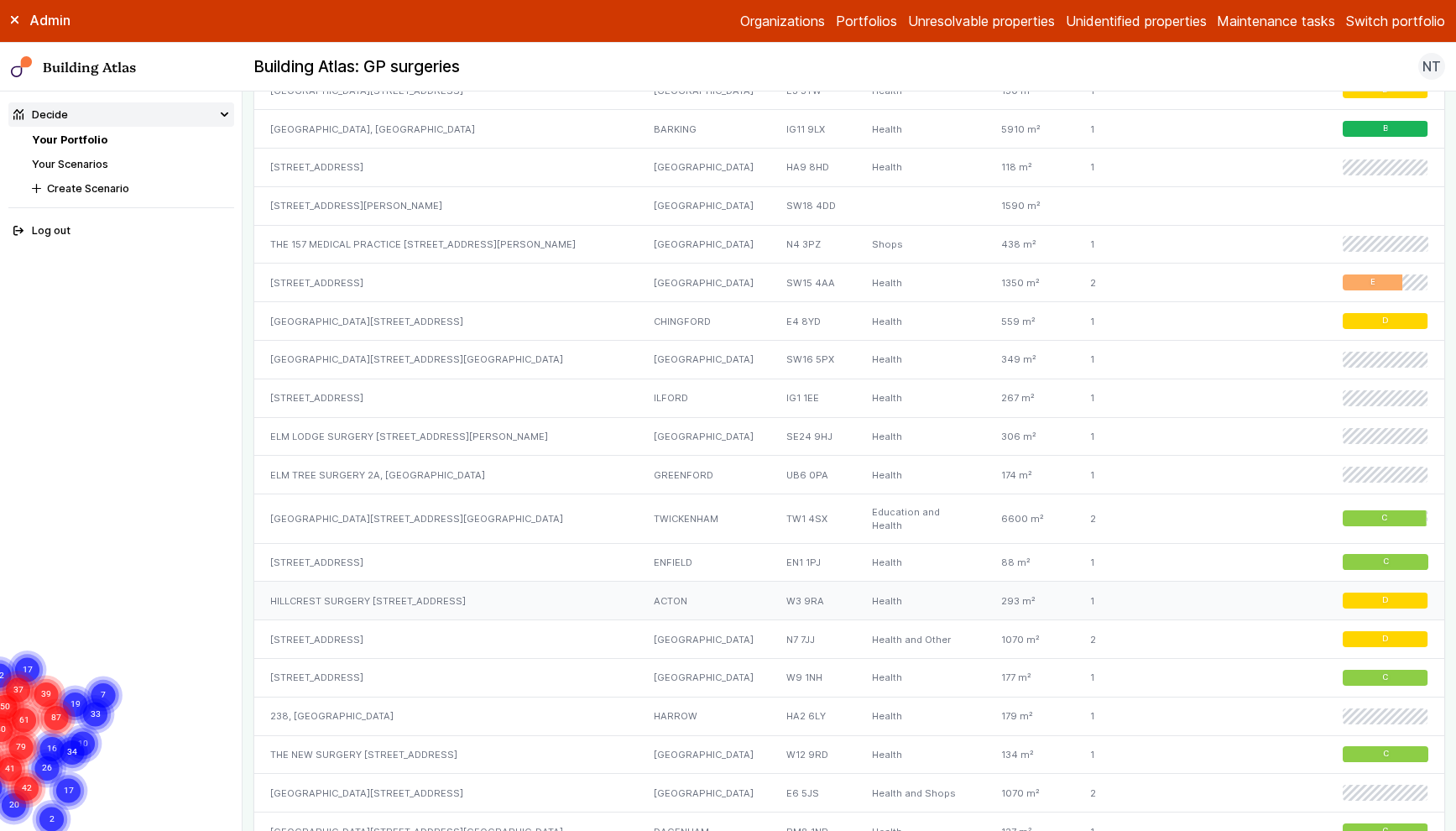
click at [411, 582] on div "HILLCREST SURGERY [STREET_ADDRESS]" at bounding box center [447, 600] width 384 height 39
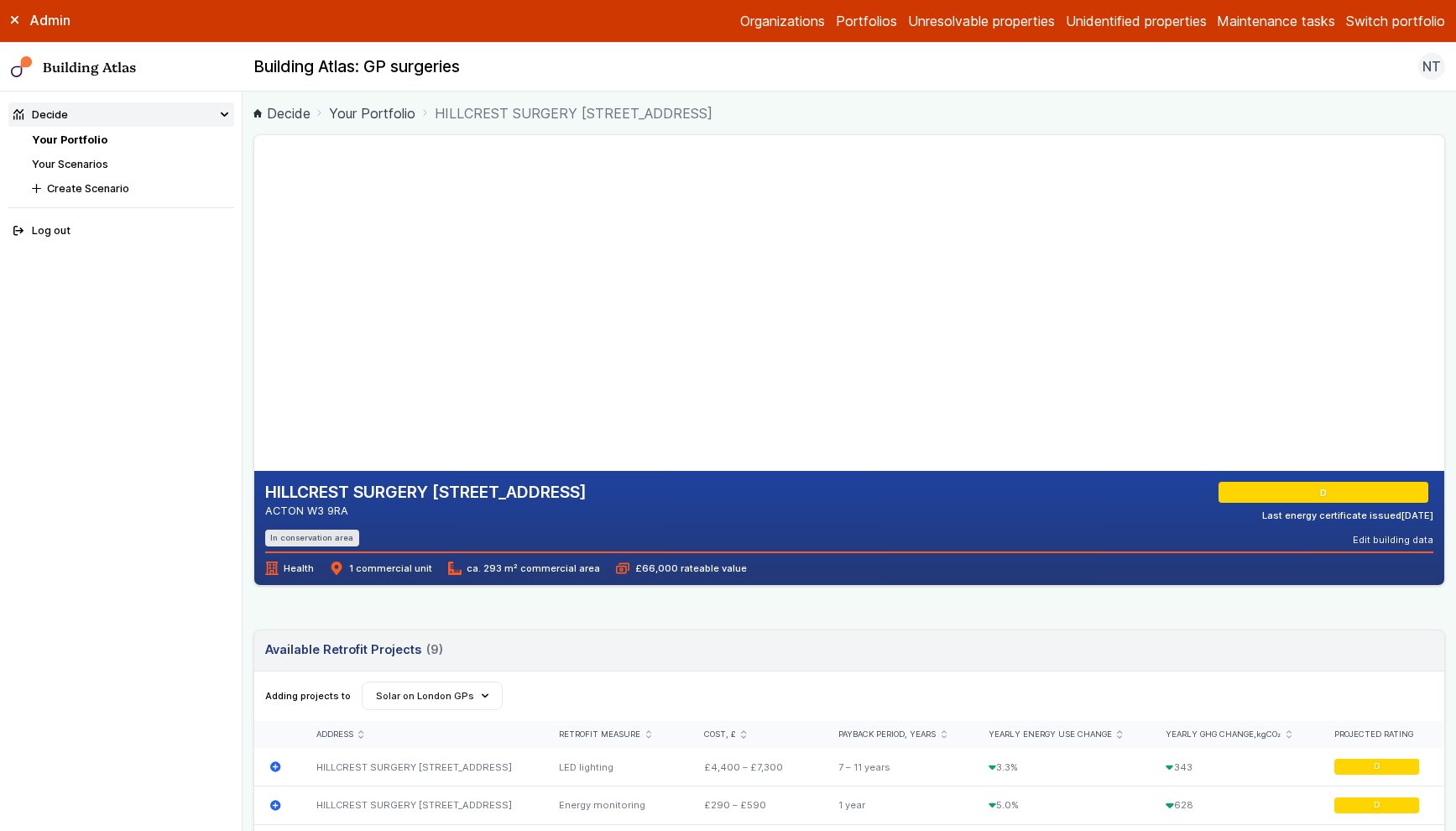
drag, startPoint x: 535, startPoint y: 360, endPoint x: 619, endPoint y: 341, distance: 86.1
click at [255, 341] on gmp-map-3d at bounding box center [255, 303] width 0 height 335
drag, startPoint x: 447, startPoint y: 332, endPoint x: 484, endPoint y: 367, distance: 50.9
click at [255, 367] on gmp-map-3d at bounding box center [255, 303] width 0 height 335
drag, startPoint x: 622, startPoint y: 309, endPoint x: 630, endPoint y: 292, distance: 18.8
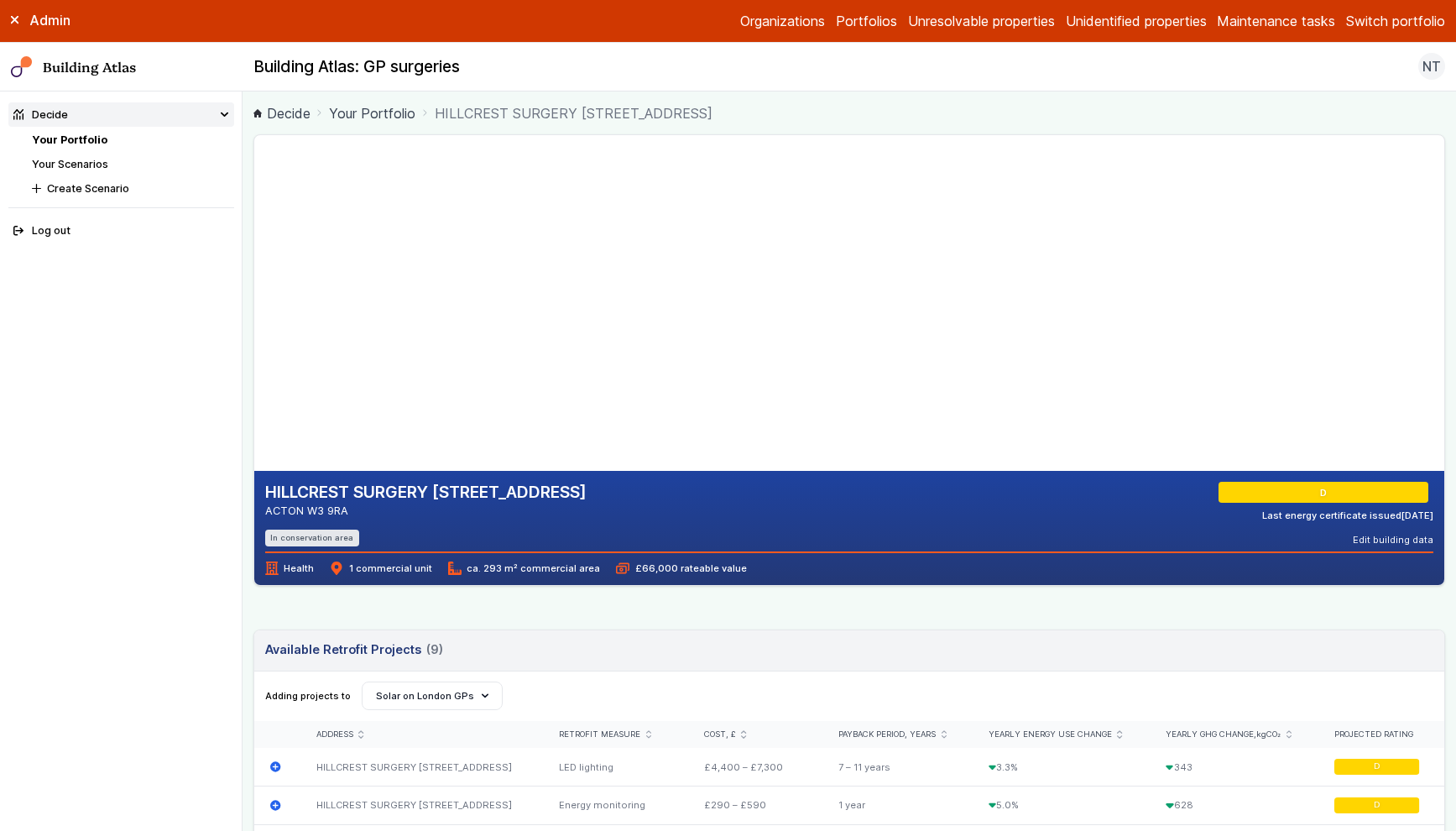
click at [255, 292] on gmp-map-3d at bounding box center [255, 303] width 0 height 335
click at [288, 532] on li "In conservation area" at bounding box center [312, 537] width 94 height 16
click at [289, 532] on li "In conservation area" at bounding box center [312, 537] width 94 height 16
click at [447, 582] on div "HILLCREST SURGERY 337, UXBRIDGE ROAD ACTON W3 9RA In conservation area D Last e…" at bounding box center [849, 527] width 1190 height 114
drag, startPoint x: 271, startPoint y: 580, endPoint x: 724, endPoint y: 582, distance: 453.0
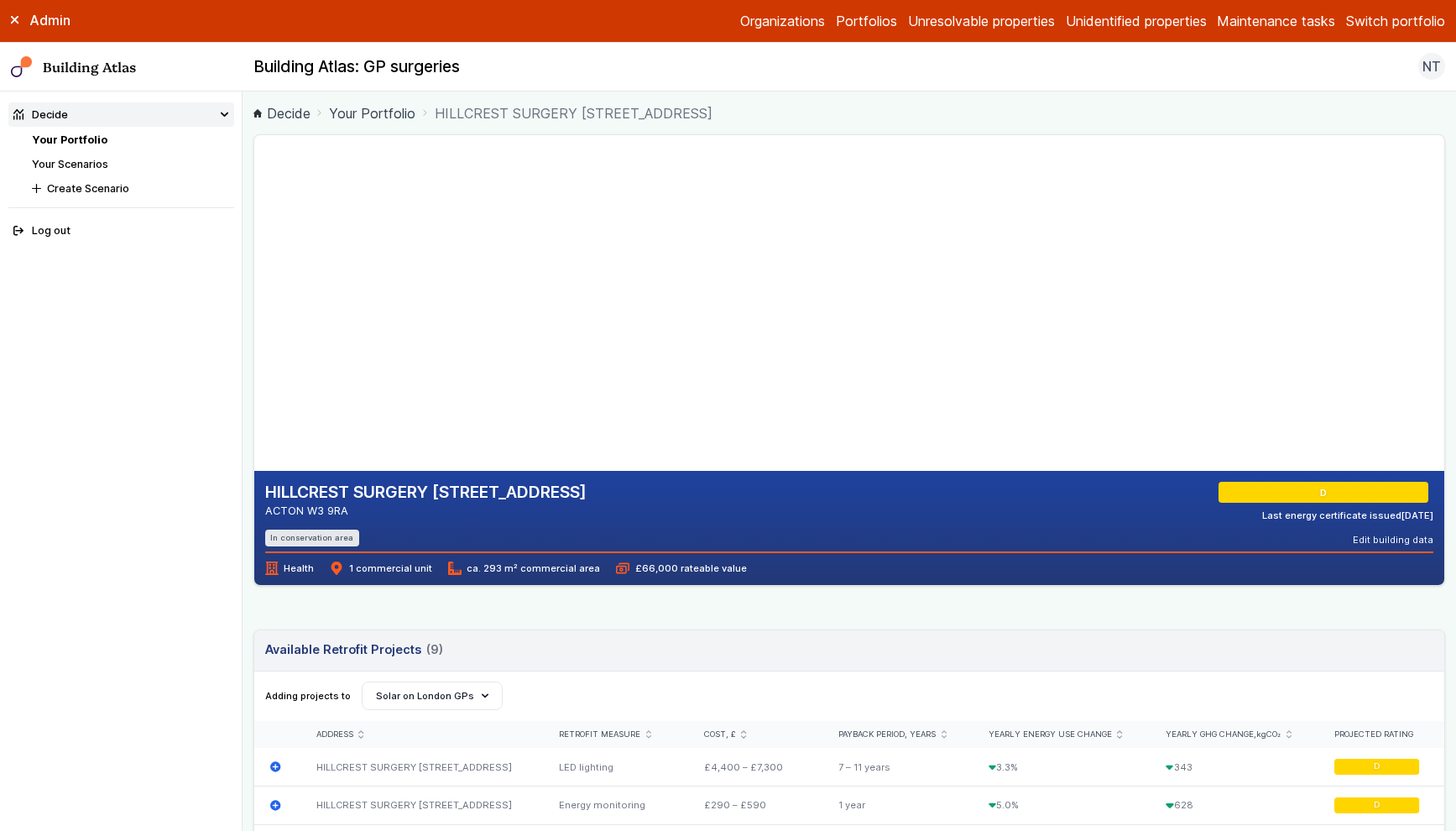
click at [723, 582] on div "HILLCREST SURGERY 337, UXBRIDGE ROAD ACTON W3 9RA In conservation area D Last e…" at bounding box center [849, 527] width 1190 height 114
click at [476, 578] on div "HILLCREST SURGERY 337, UXBRIDGE ROAD ACTON W3 9RA In conservation area D Last e…" at bounding box center [849, 527] width 1190 height 114
click at [629, 565] on span "£66,000 rateable value" at bounding box center [681, 568] width 130 height 14
click at [705, 564] on span "£66,000 rateable value" at bounding box center [681, 568] width 130 height 14
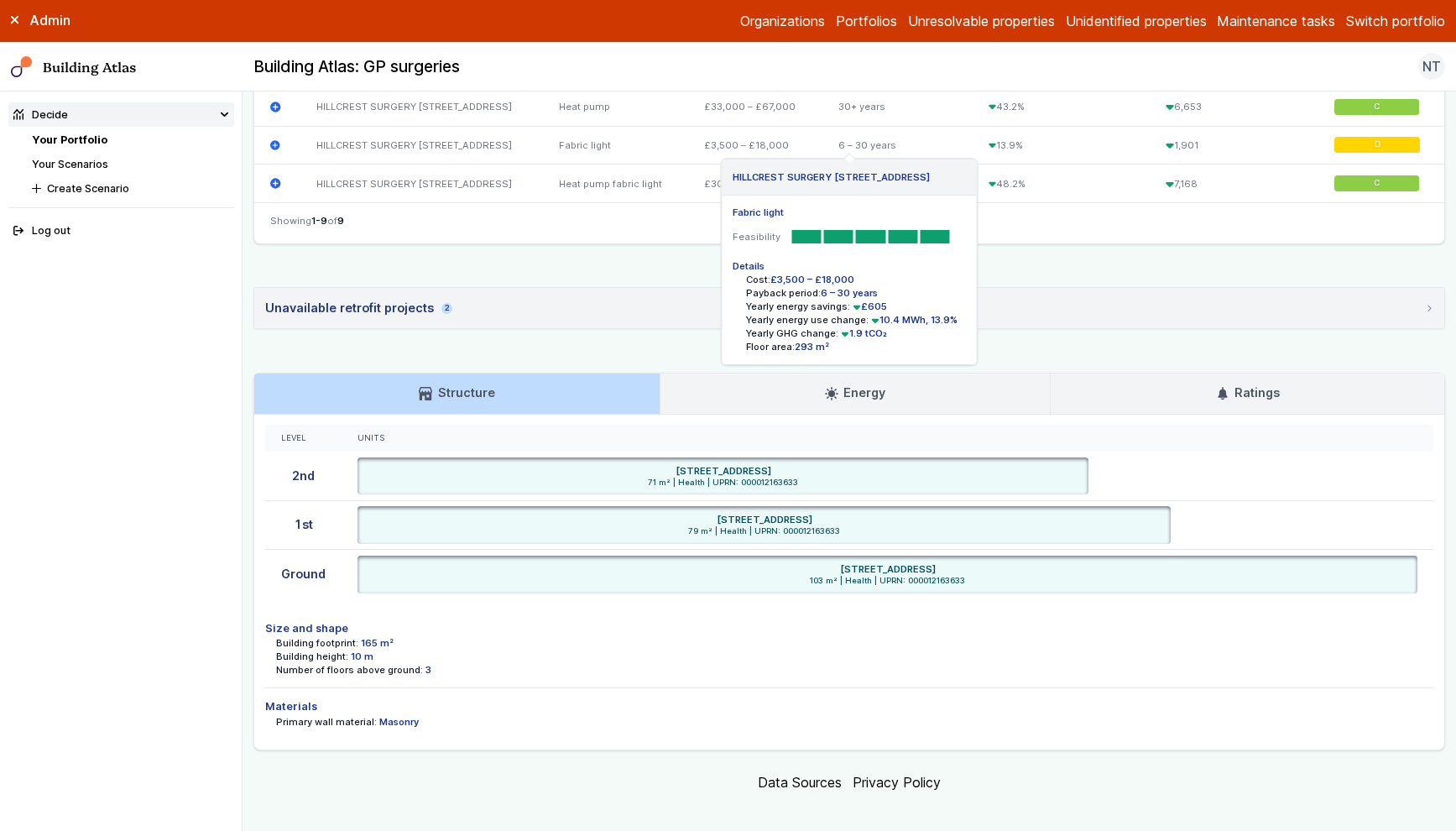
scroll to position [904, 0]
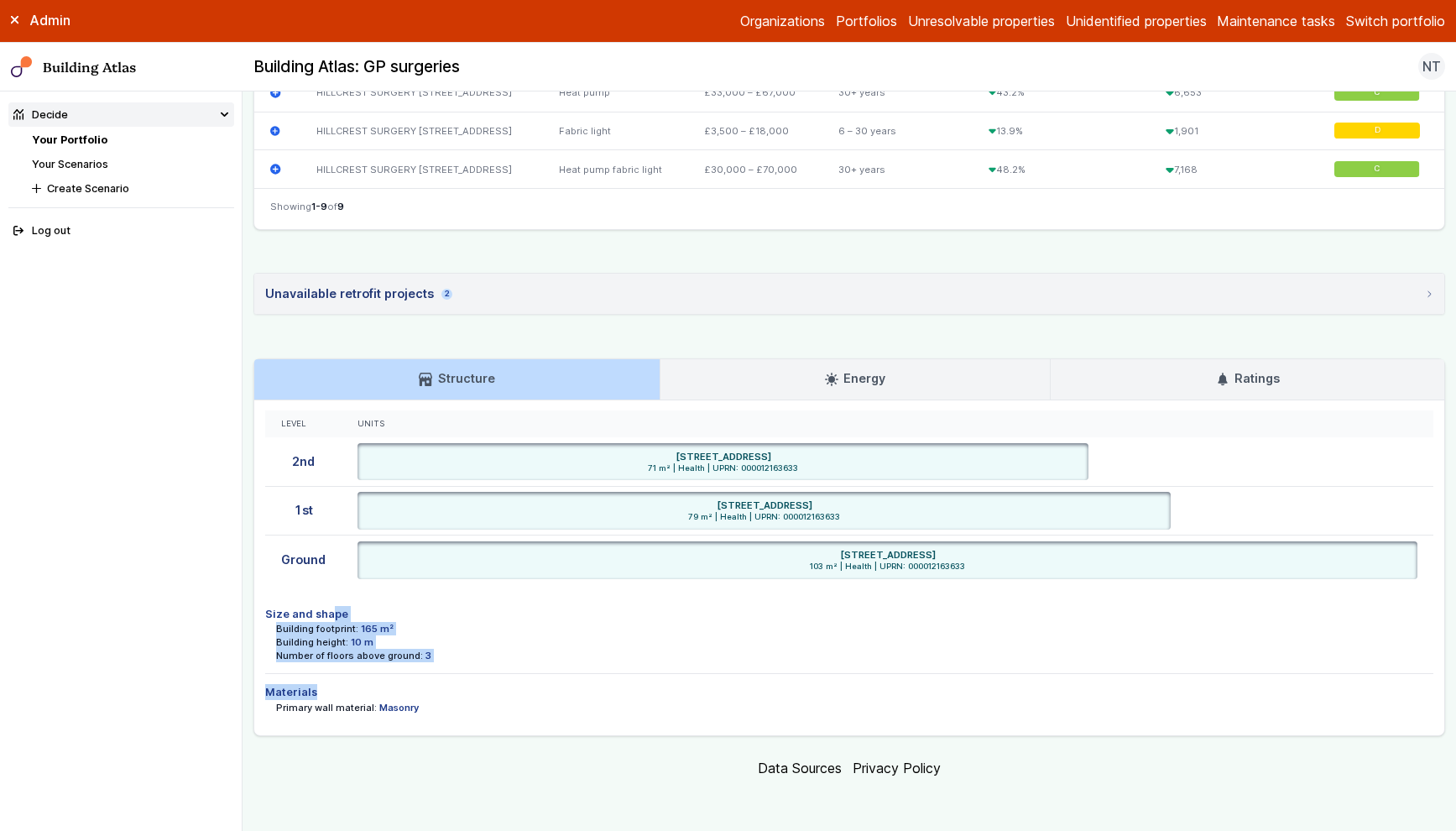
drag, startPoint x: 329, startPoint y: 618, endPoint x: 391, endPoint y: 711, distance: 111.8
click at [390, 705] on ul "Size and shape Building footprint: 165 m² Building height: 10 m Number of floor…" at bounding box center [849, 659] width 1169 height 130
click at [391, 711] on dd "Masonry" at bounding box center [399, 707] width 40 height 14
click at [955, 378] on link "Energy" at bounding box center [856, 379] width 391 height 40
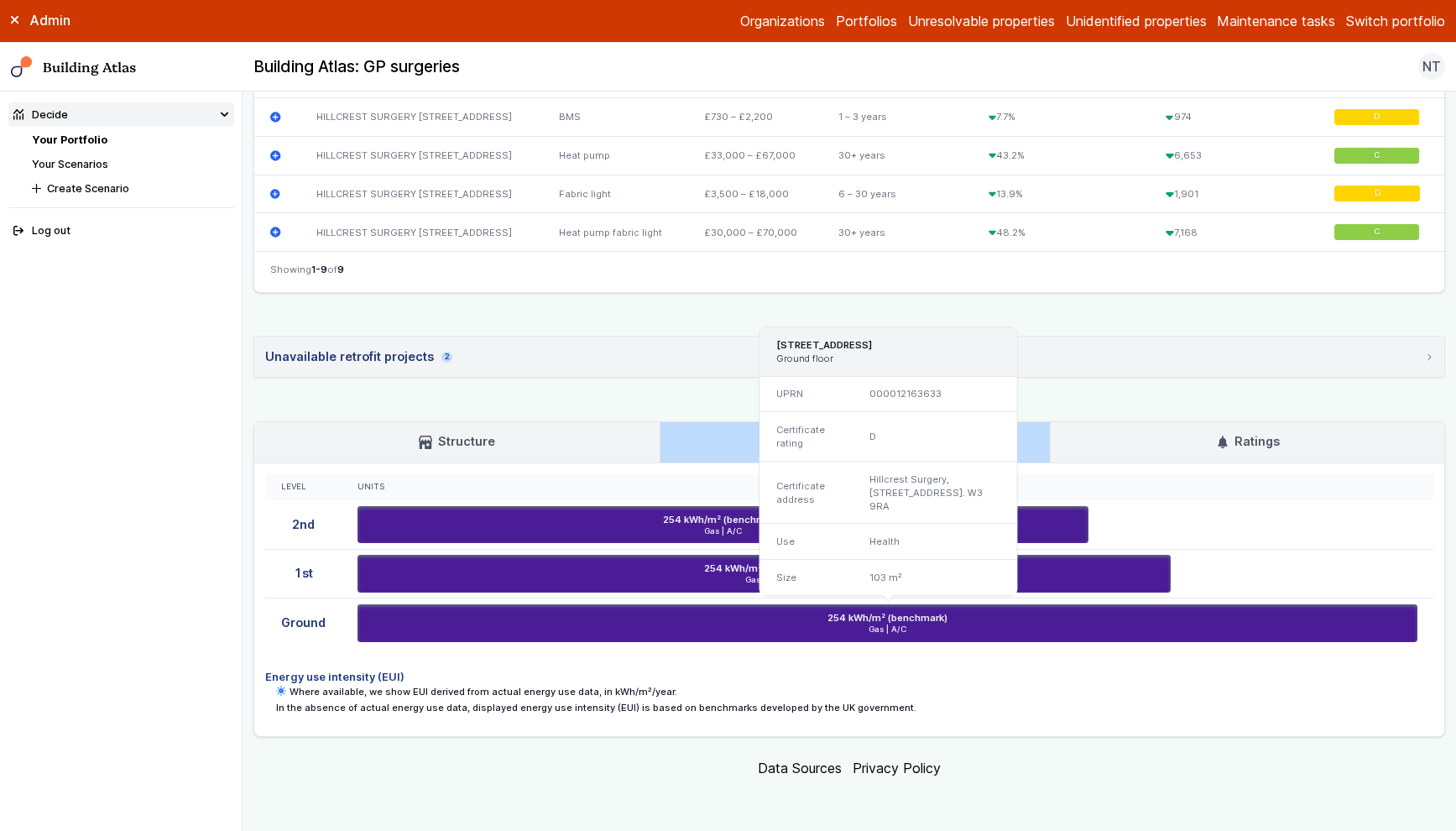
drag, startPoint x: 860, startPoint y: 632, endPoint x: 916, endPoint y: 632, distance: 56.0
click at [916, 632] on span "Gas | A/C" at bounding box center [887, 630] width 1049 height 11
drag, startPoint x: 824, startPoint y: 618, endPoint x: 966, endPoint y: 629, distance: 142.4
click at [966, 629] on div "254 kWh/m² (benchmark) Gas | A/C" at bounding box center [887, 623] width 1049 height 24
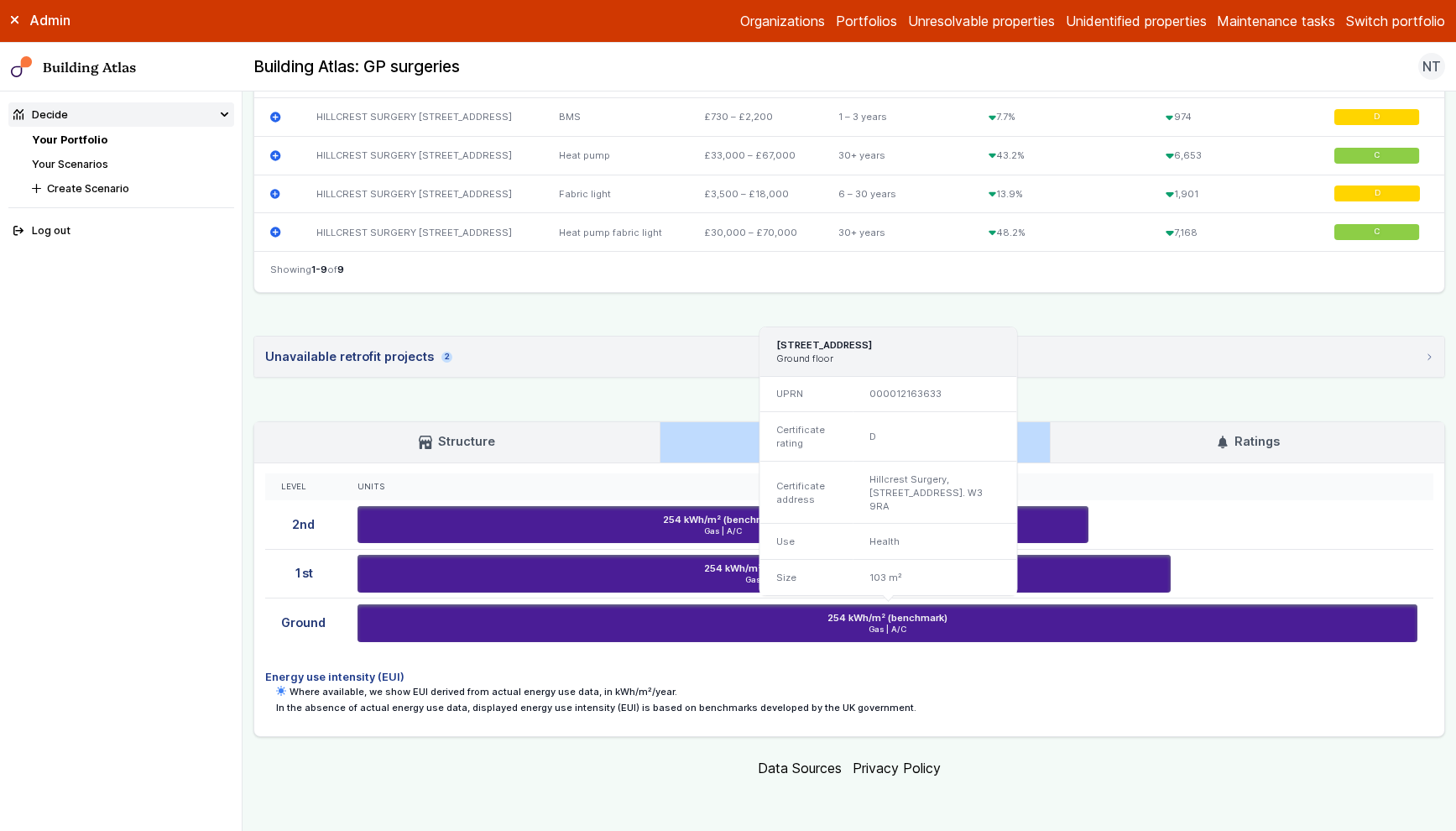
click at [966, 629] on span "Gas | A/C" at bounding box center [887, 630] width 1049 height 11
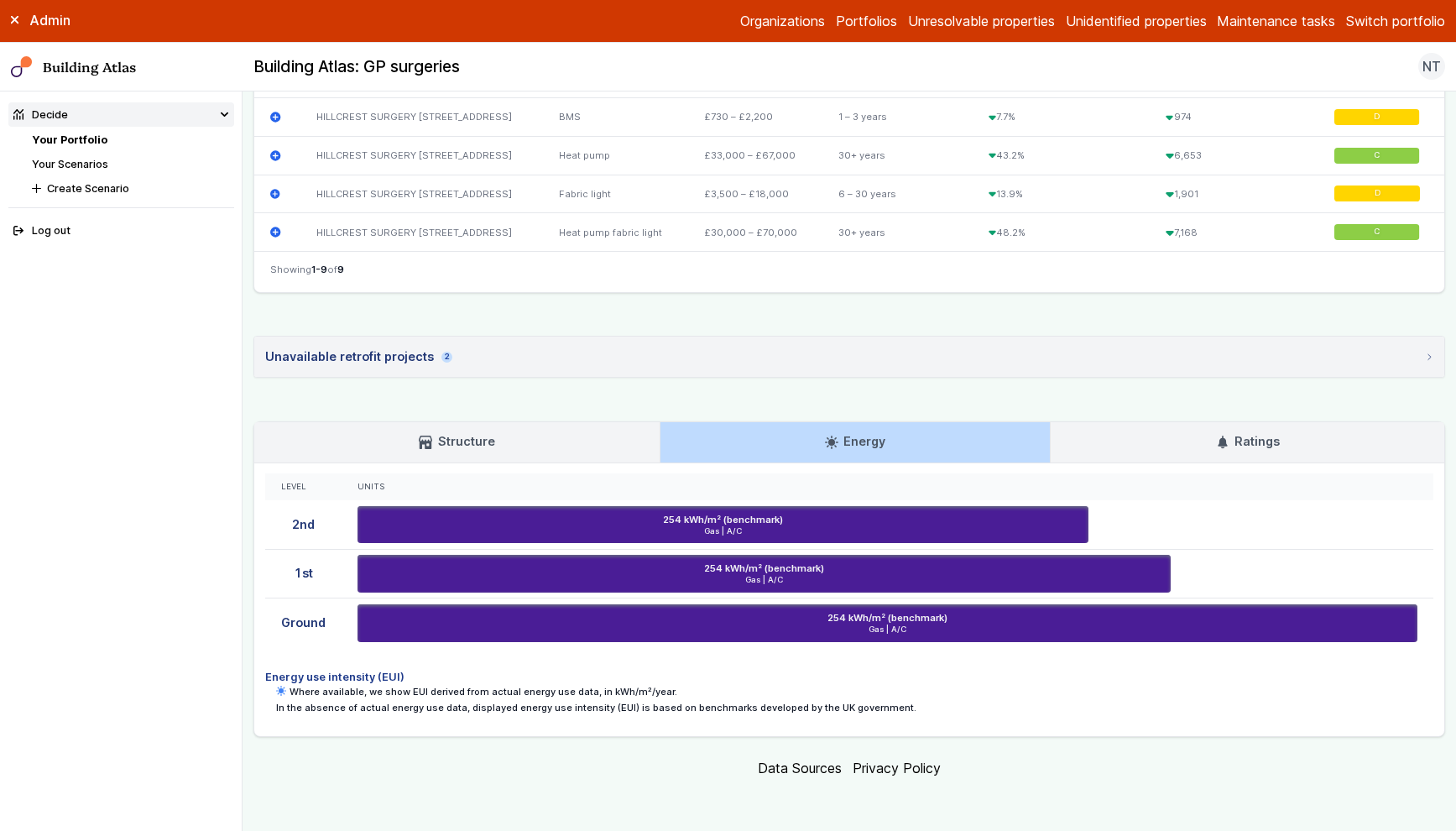
click at [948, 681] on h4 "Energy use intensity (EUI)" at bounding box center [849, 676] width 1169 height 16
click at [1289, 444] on link "Ratings" at bounding box center [1247, 442] width 393 height 40
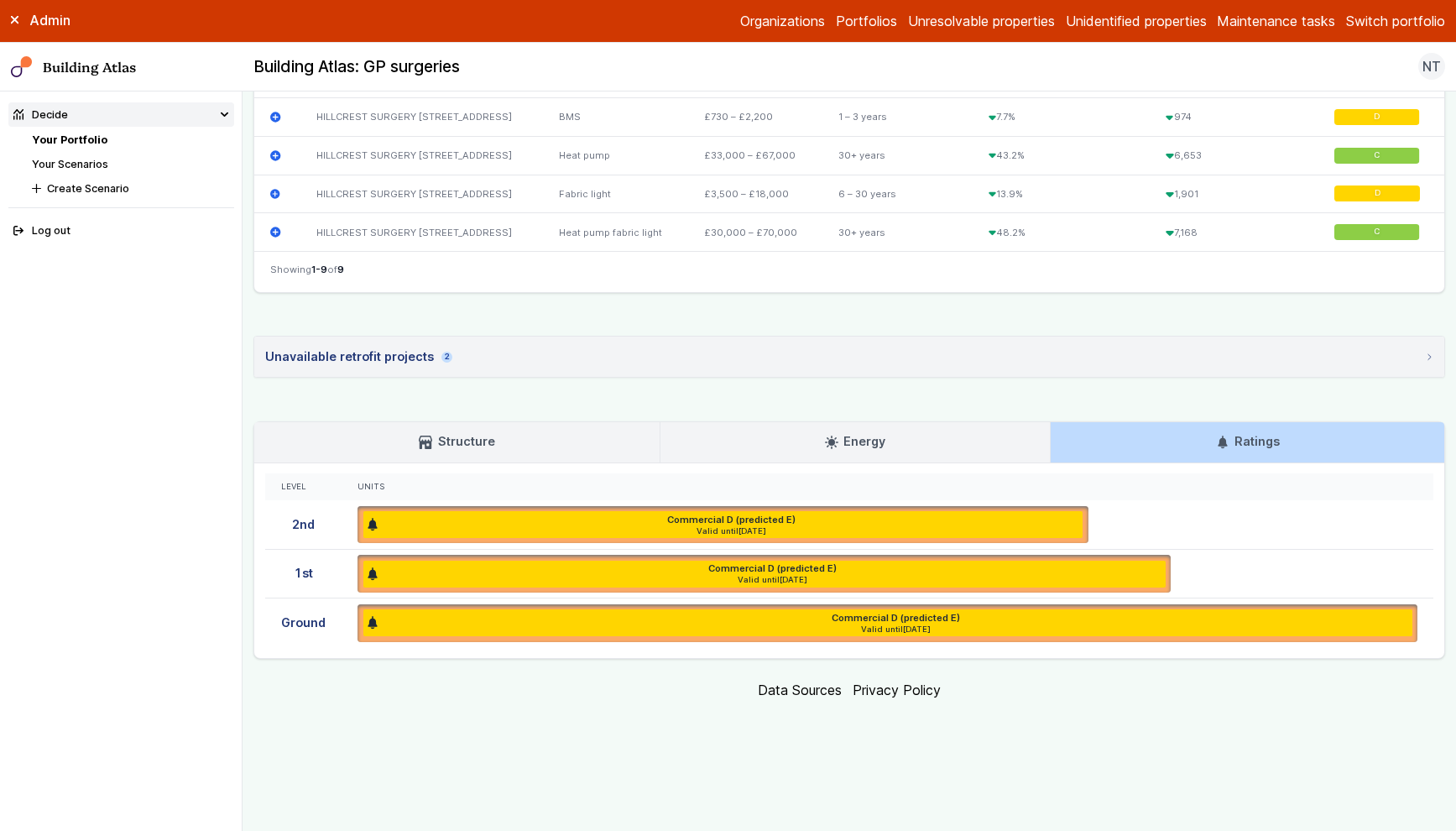
scroll to position [765, 0]
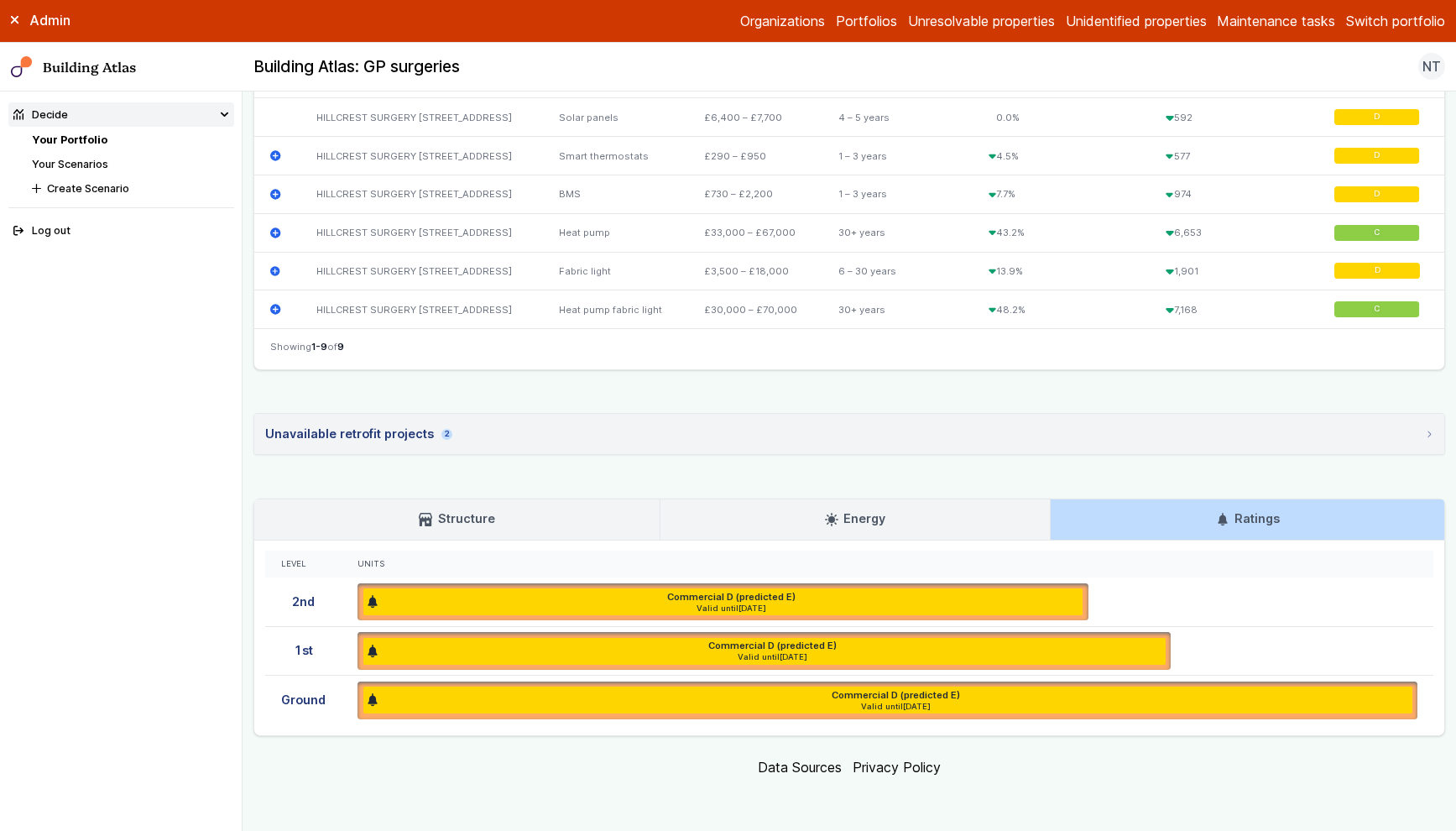
drag, startPoint x: 738, startPoint y: 595, endPoint x: 790, endPoint y: 598, distance: 52.1
click at [790, 598] on h6 "Commercial D (predicted E)" at bounding box center [731, 597] width 128 height 14
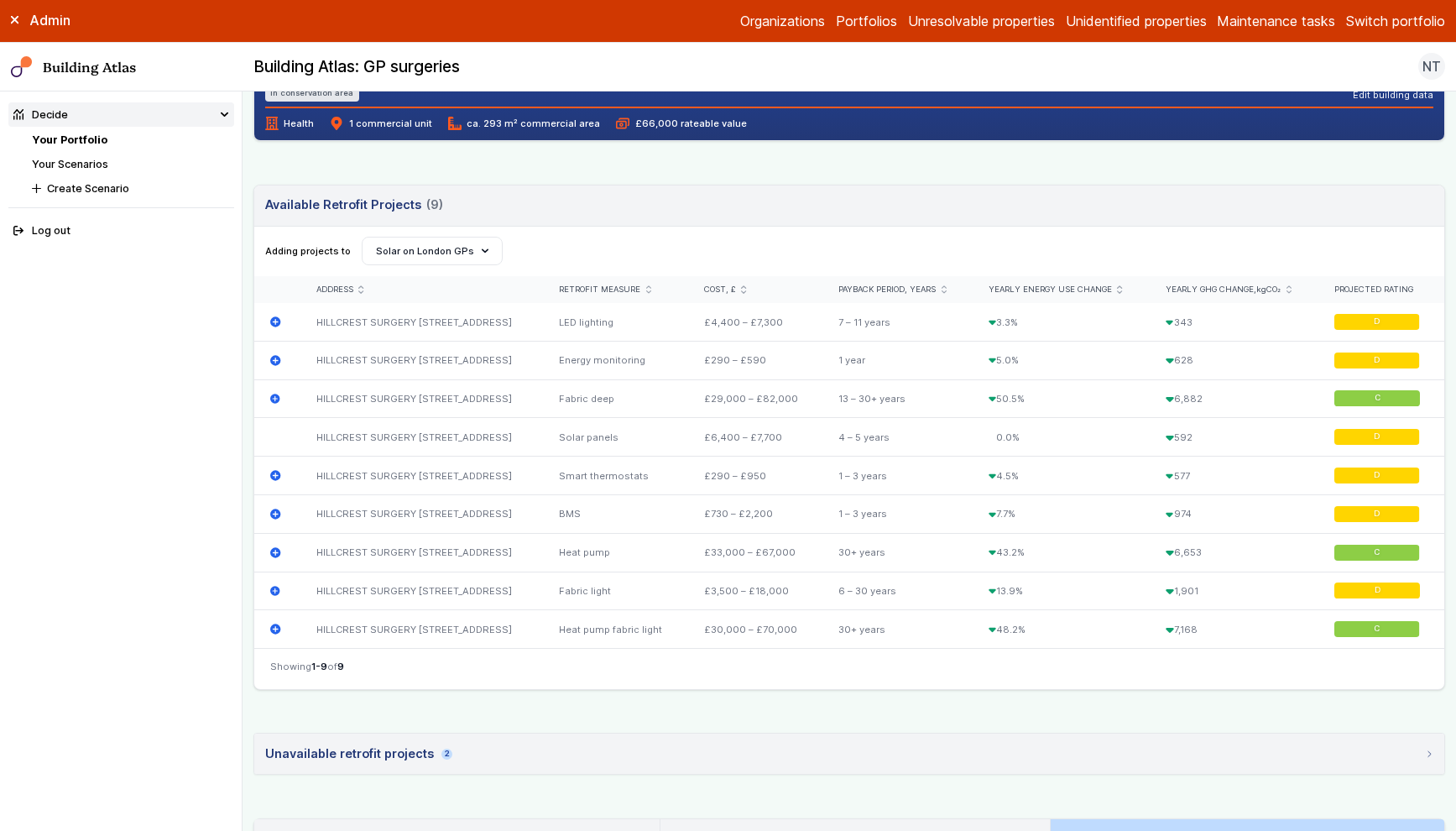
scroll to position [427, 0]
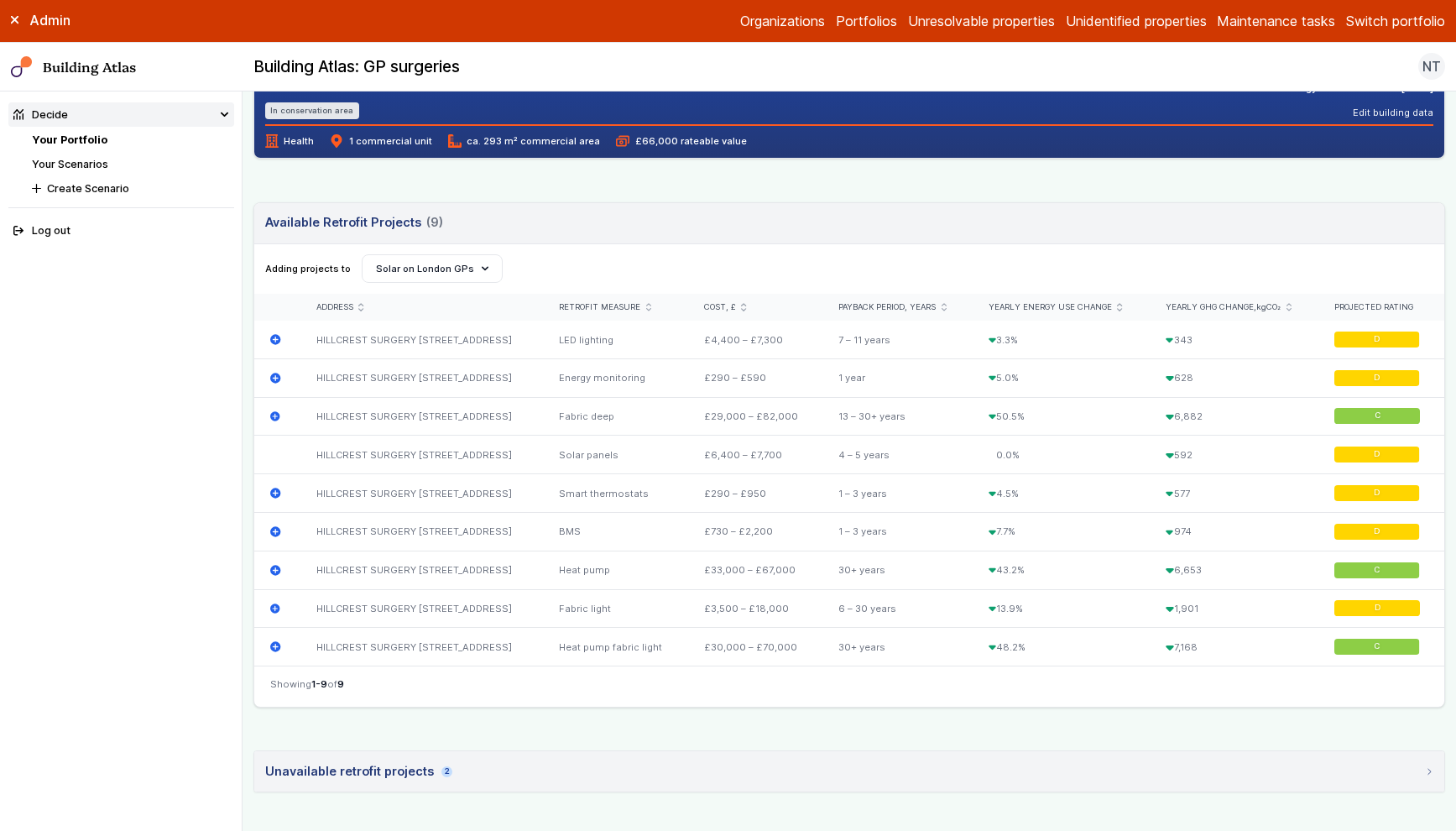
click at [108, 170] on li "Your Scenarios" at bounding box center [133, 163] width 201 height 16
click at [99, 164] on link "Your Scenarios" at bounding box center [70, 163] width 77 height 13
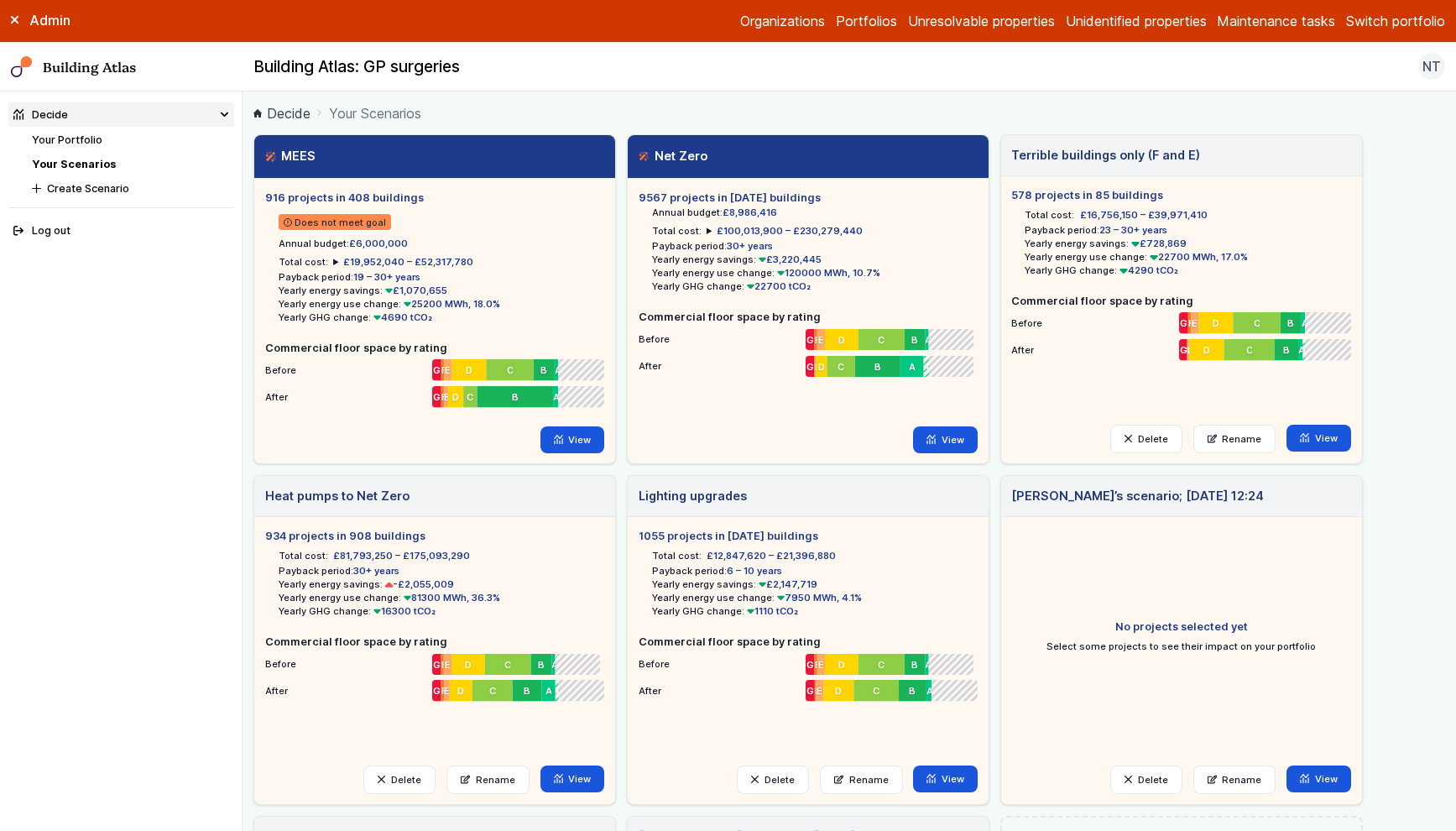
click at [706, 231] on summary "£100,013,900 – £230,279,440" at bounding box center [784, 231] width 156 height 14
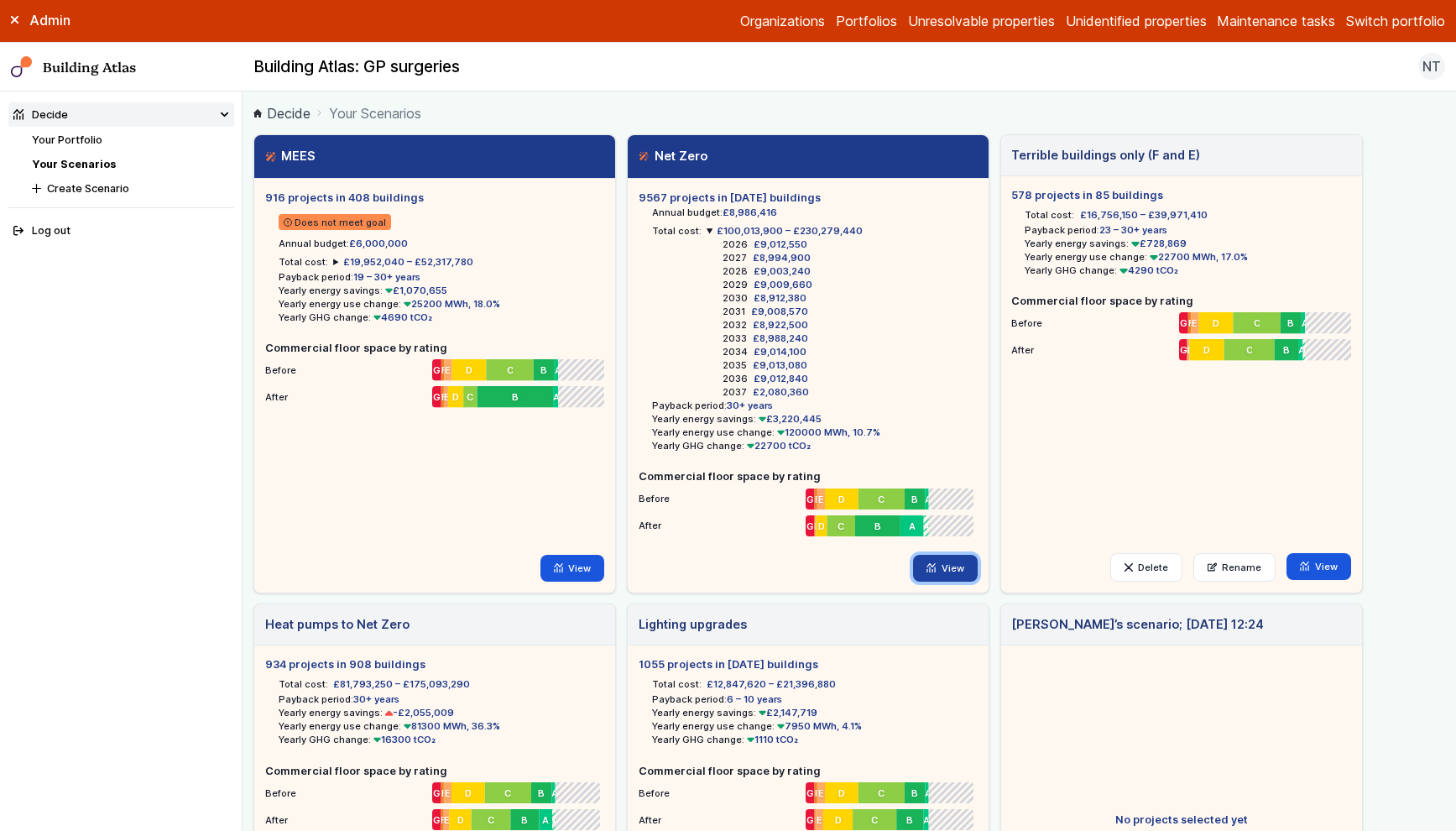
click at [946, 564] on link "View" at bounding box center [945, 568] width 65 height 27
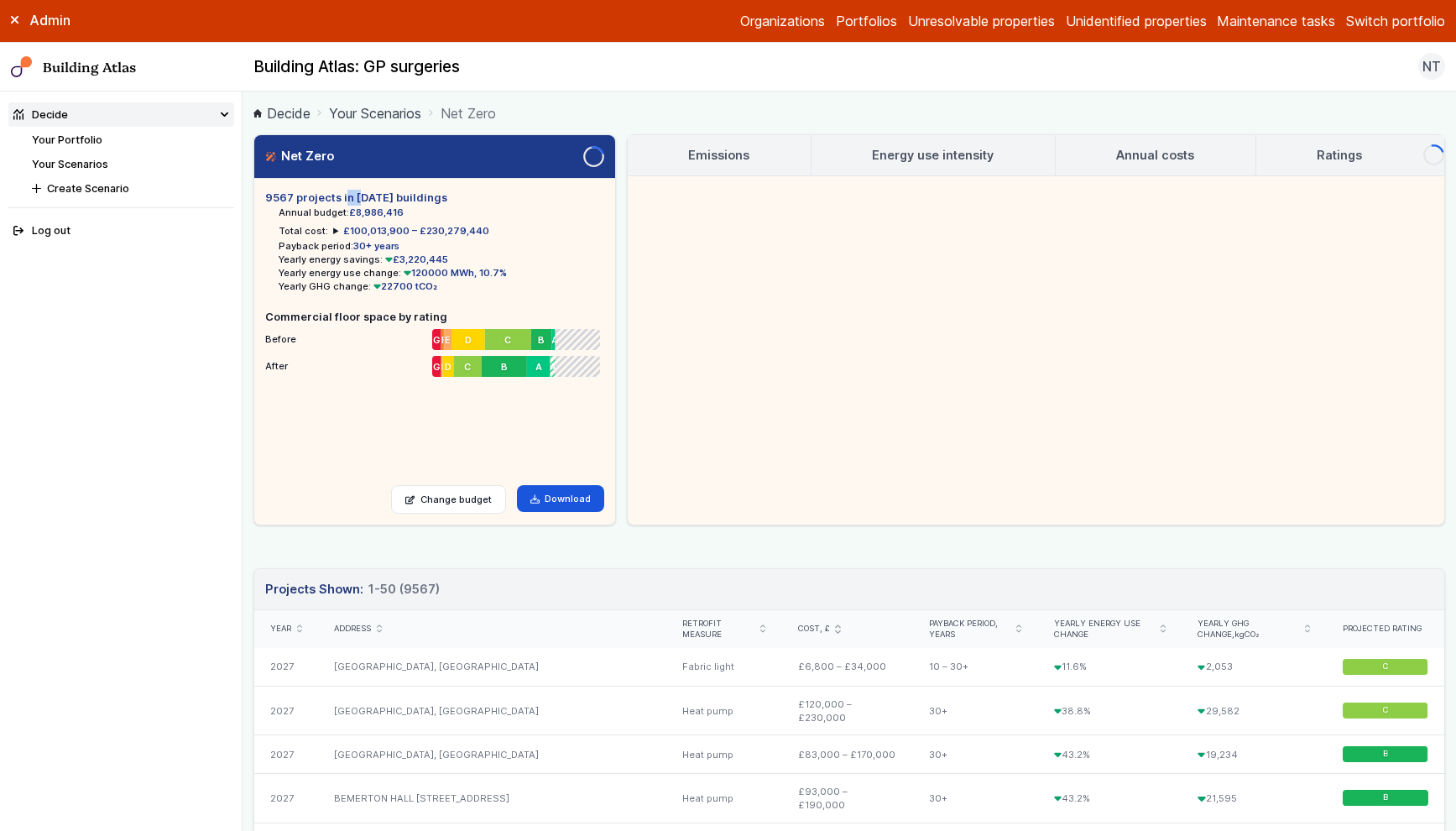
drag, startPoint x: 262, startPoint y: 196, endPoint x: 287, endPoint y: 199, distance: 25.2
click at [287, 199] on div "9567 projects in 1053 buildings Annual budget: £8,986,416 Total cost: £100,013,…" at bounding box center [435, 352] width 361 height 346
click at [287, 199] on h5 "9567 projects in [DATE] buildings" at bounding box center [435, 197] width 339 height 16
click at [362, 199] on h5 "9567 projects in [DATE] buildings" at bounding box center [435, 197] width 339 height 16
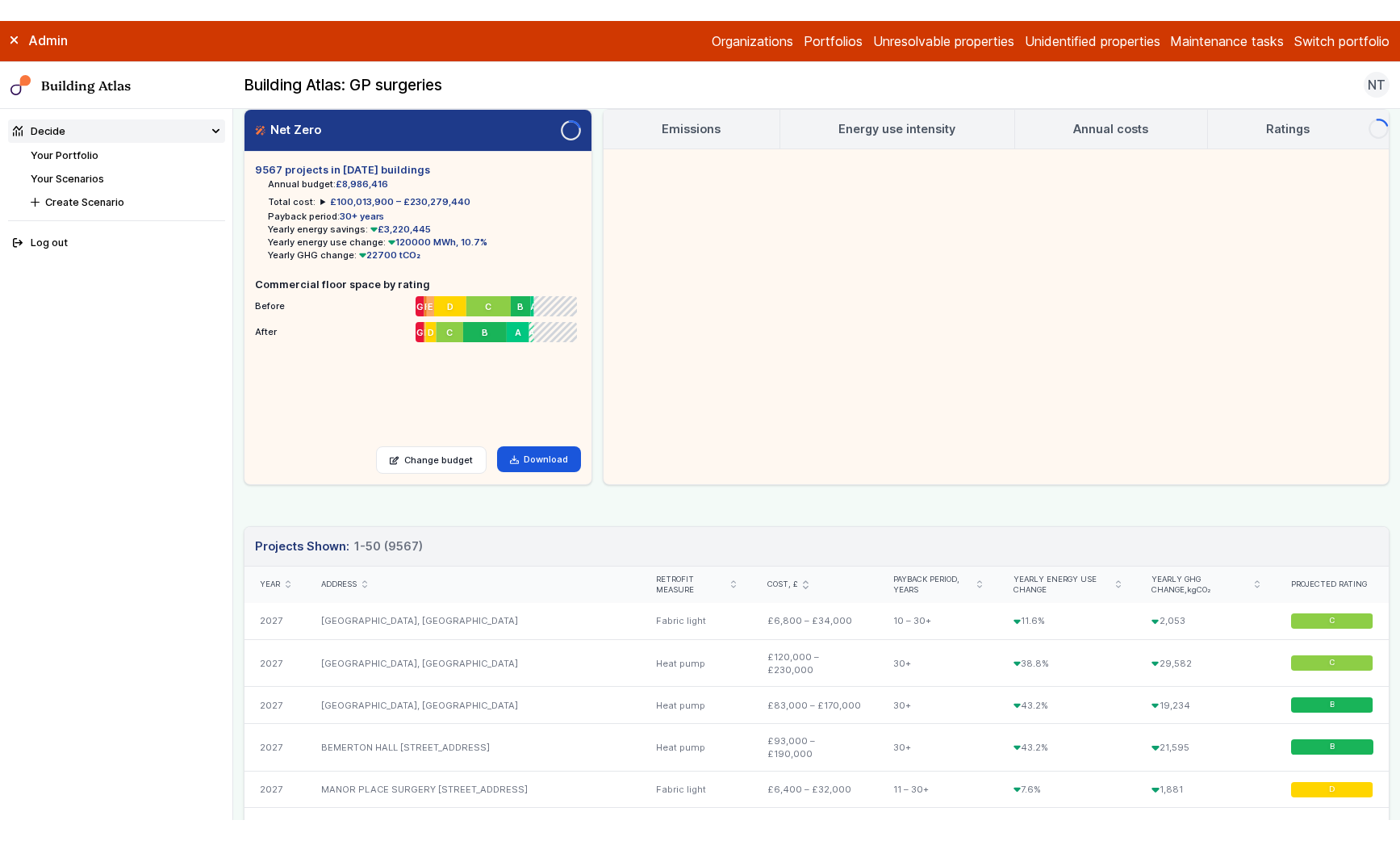
scroll to position [11, 0]
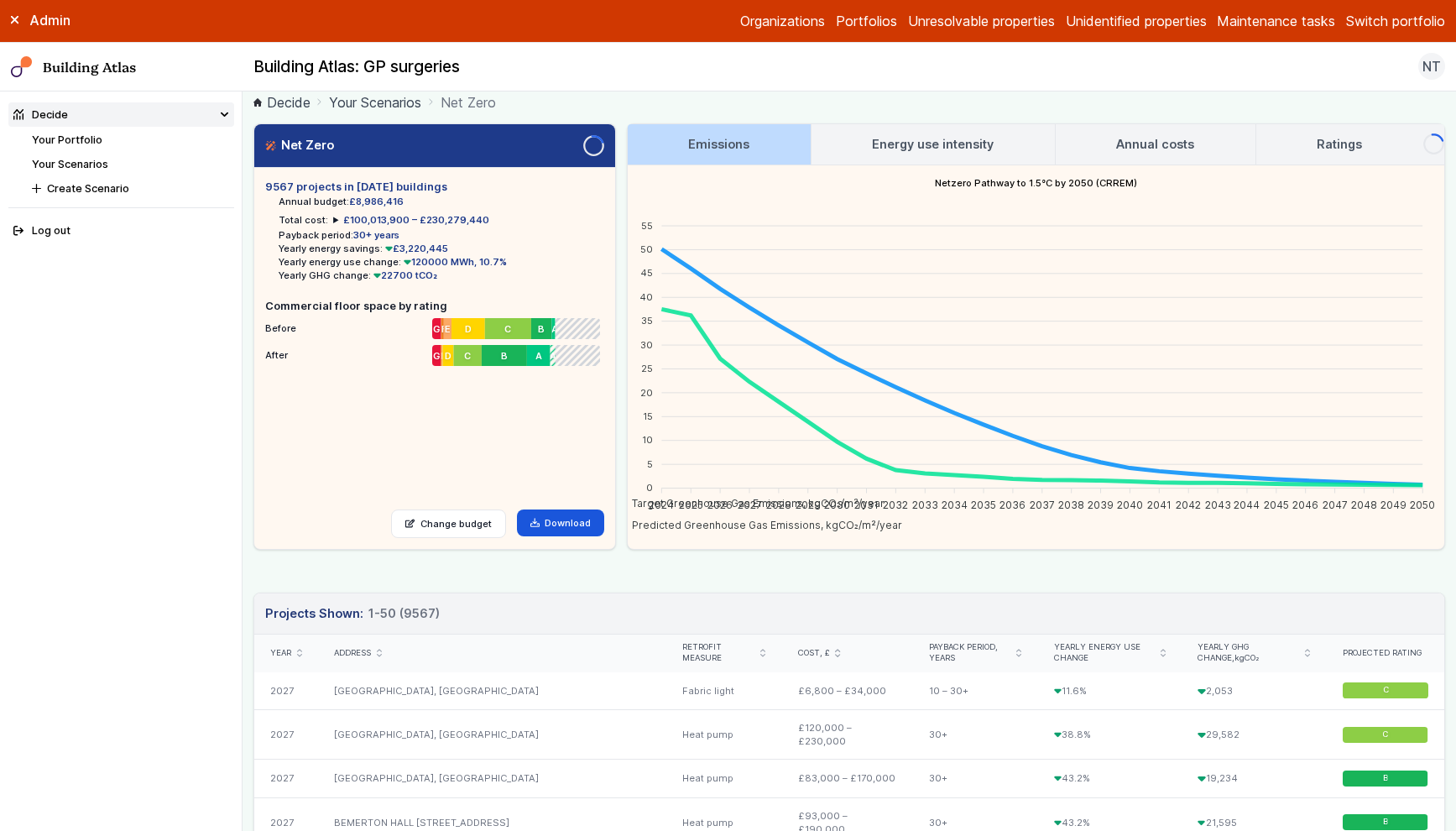
click at [905, 135] on h3 "Energy use intensity" at bounding box center [932, 144] width 121 height 18
click at [1340, 153] on h3 "Ratings" at bounding box center [1339, 144] width 46 height 18
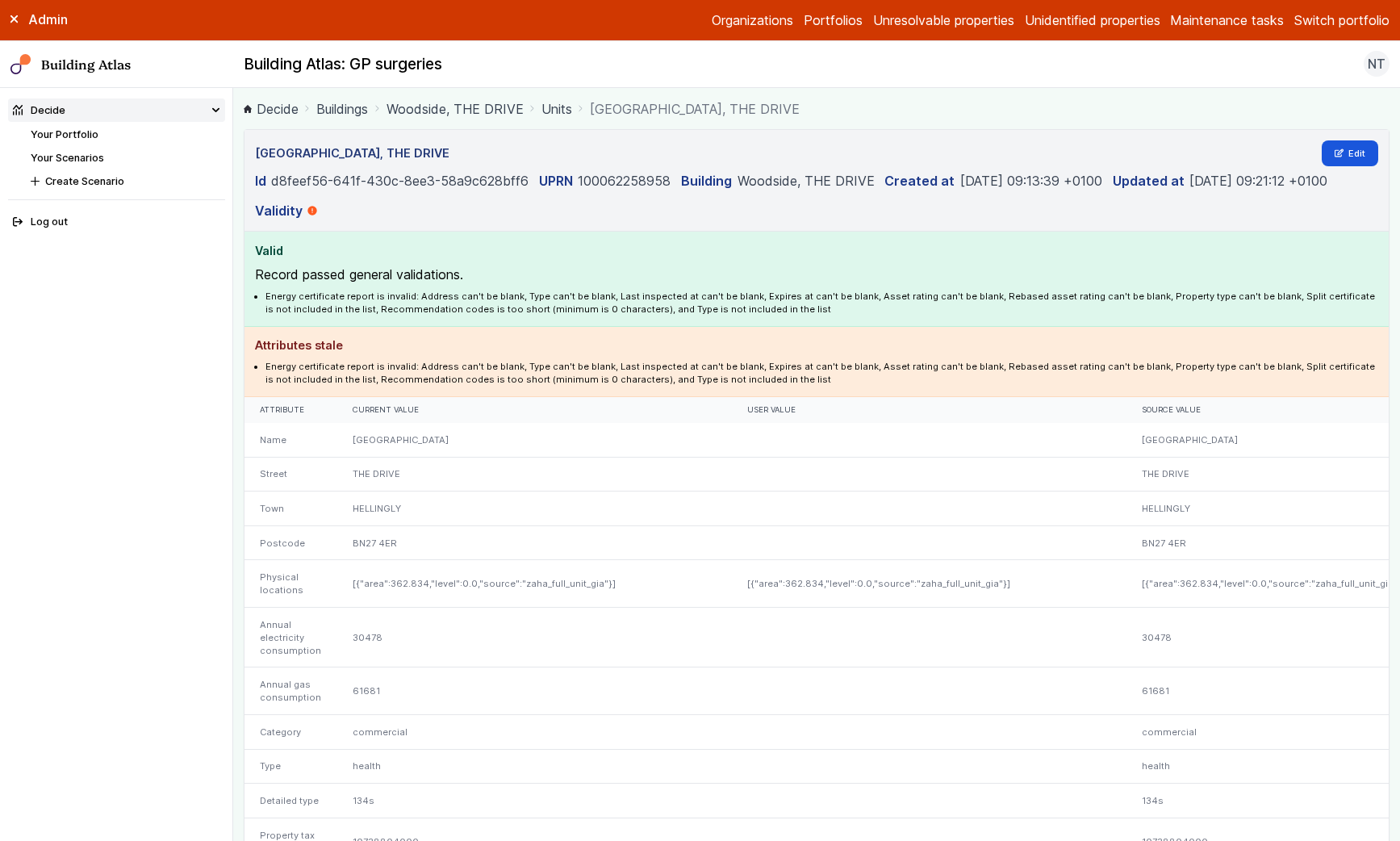
click at [544, 344] on h4 "Attributes stale" at bounding box center [817, 345] width 1124 height 17
click at [637, 353] on h4 "Attributes stale" at bounding box center [817, 345] width 1124 height 17
click at [0, 0] on link "Building Atlas" at bounding box center [0, 0] width 0 height 0
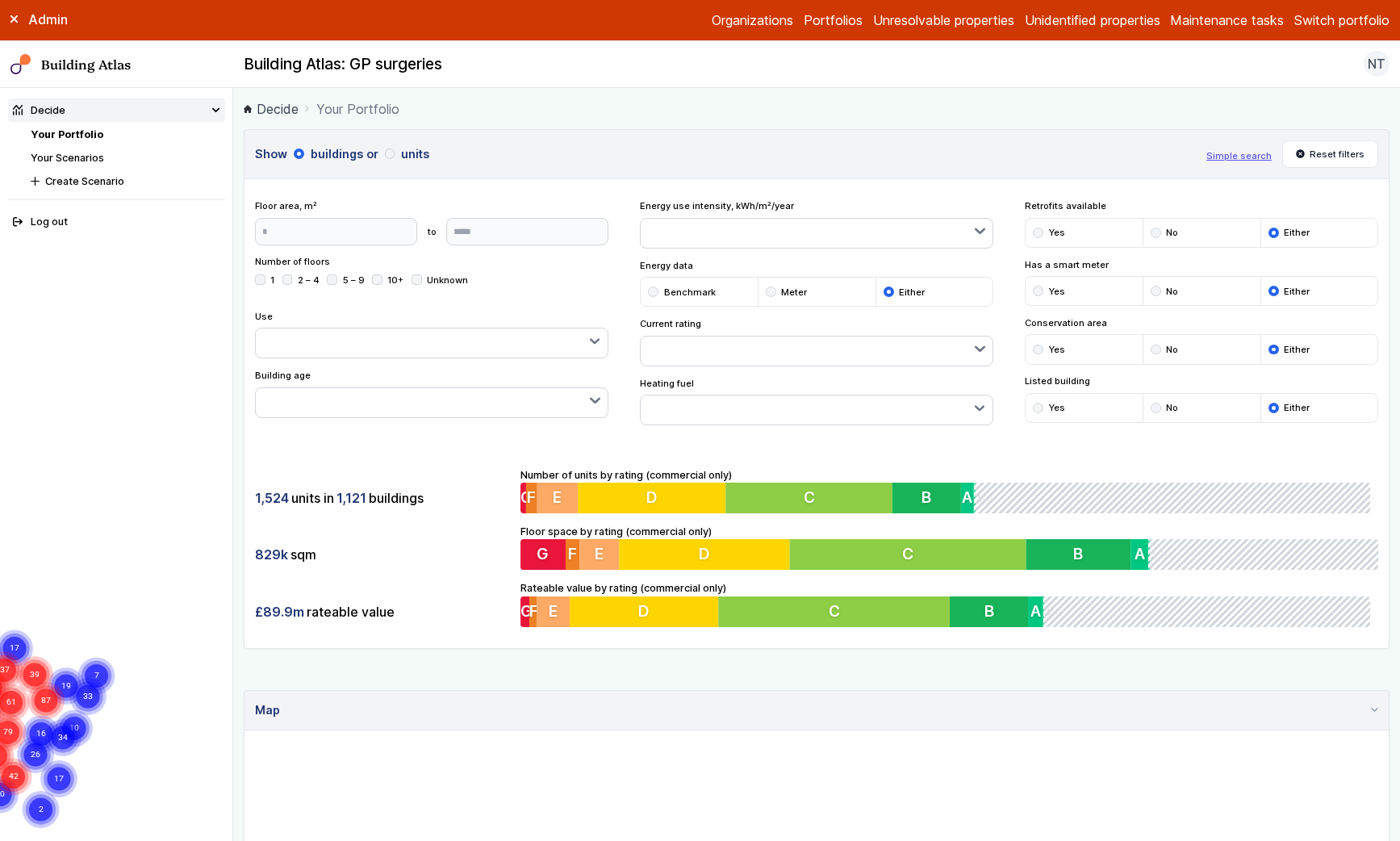
click at [1329, 25] on button "Switch portfolio" at bounding box center [1341, 20] width 95 height 19
click at [966, 112] on ol "Decide Your Portfolio" at bounding box center [817, 108] width 1146 height 20
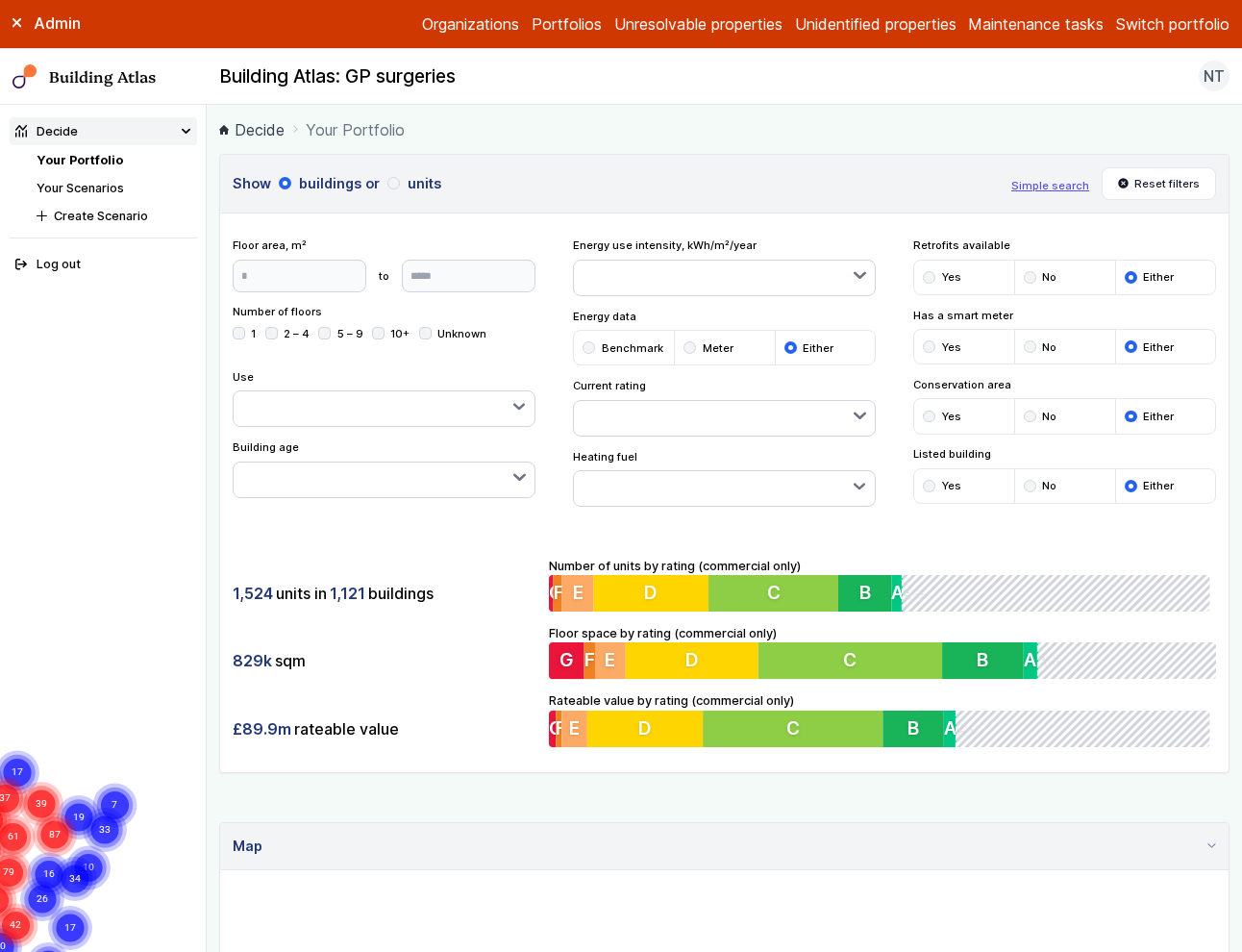
click at [16, 23] on icon at bounding box center [17, 24] width 8 height 8
drag, startPoint x: 334, startPoint y: 594, endPoint x: 365, endPoint y: 592, distance: 31.1
click at [364, 592] on span "1,121" at bounding box center [348, 592] width 35 height 21
click at [249, 596] on span "1,524" at bounding box center [252, 592] width 40 height 21
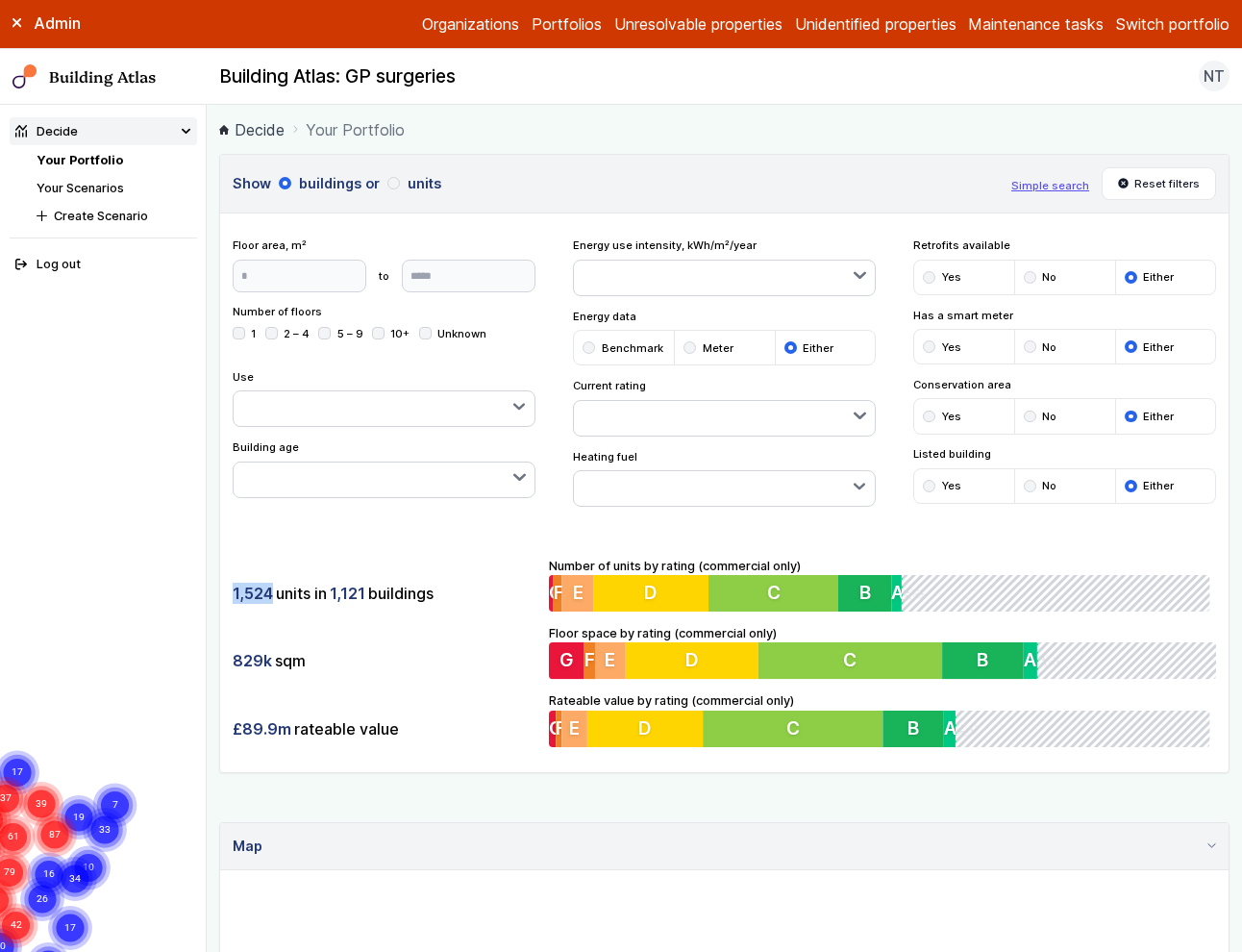
click at [262, 602] on span "1,524" at bounding box center [252, 592] width 40 height 21
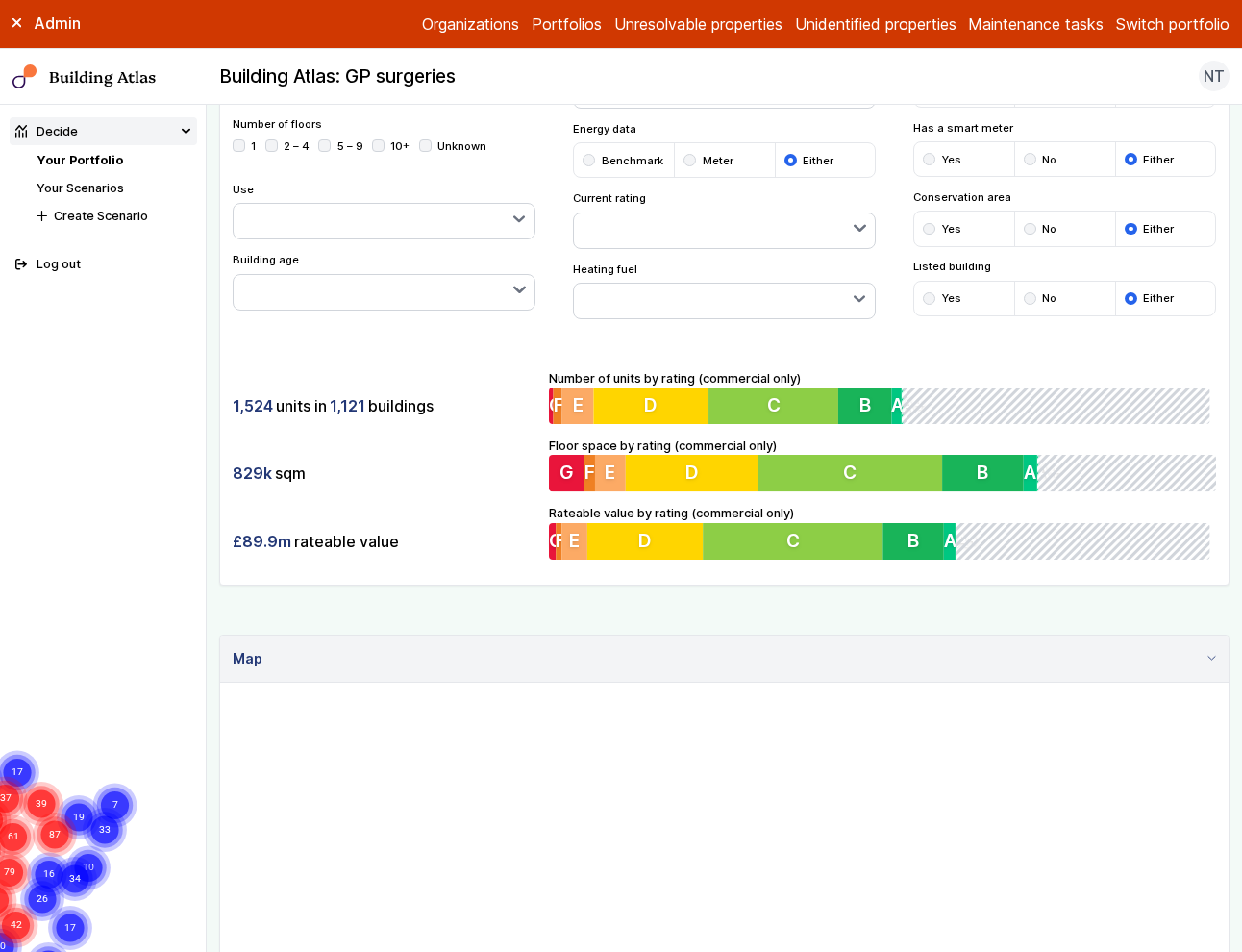
scroll to position [185, 0]
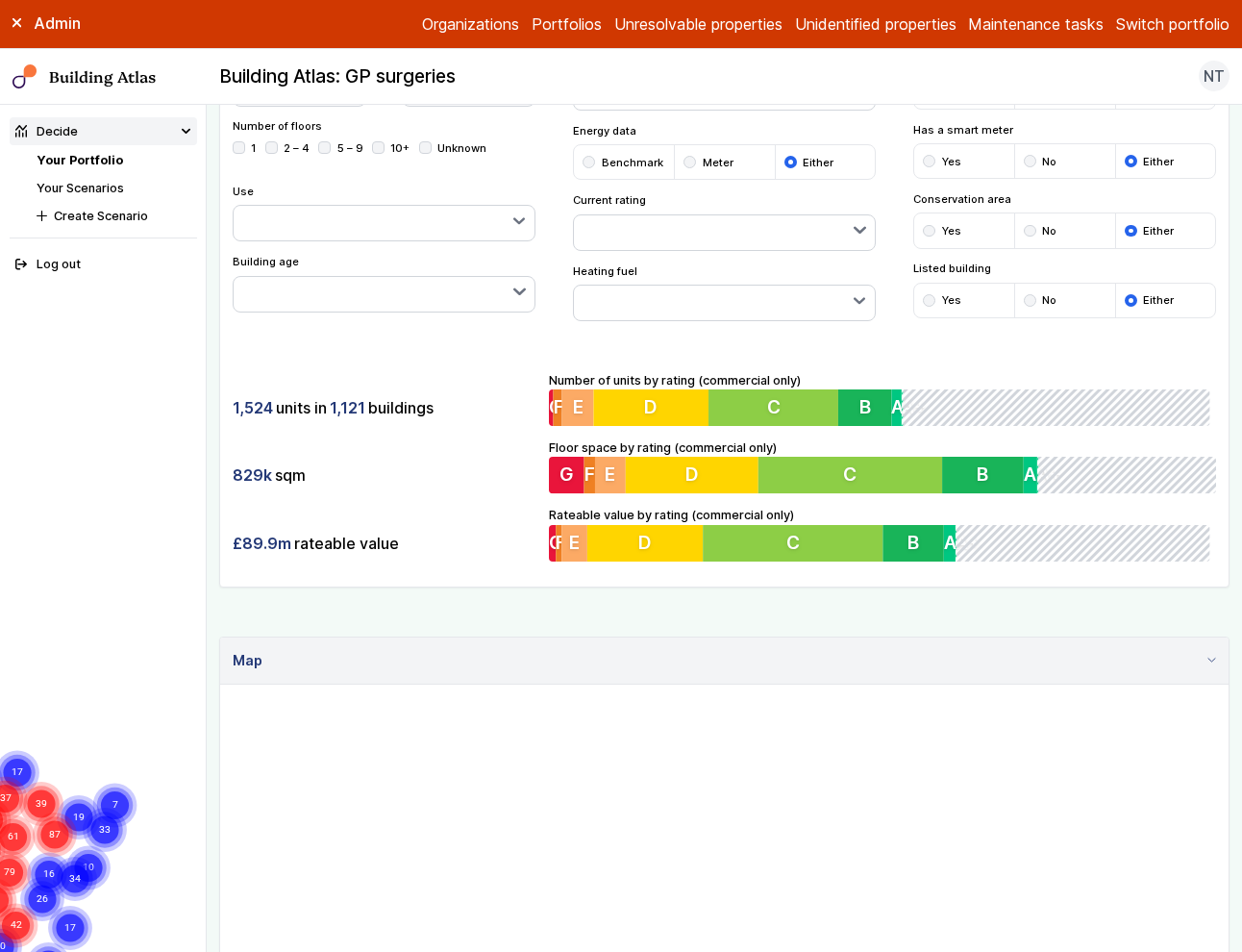
click at [760, 223] on button "button" at bounding box center [724, 232] width 302 height 34
click at [456, 298] on button "button" at bounding box center [384, 294] width 302 height 34
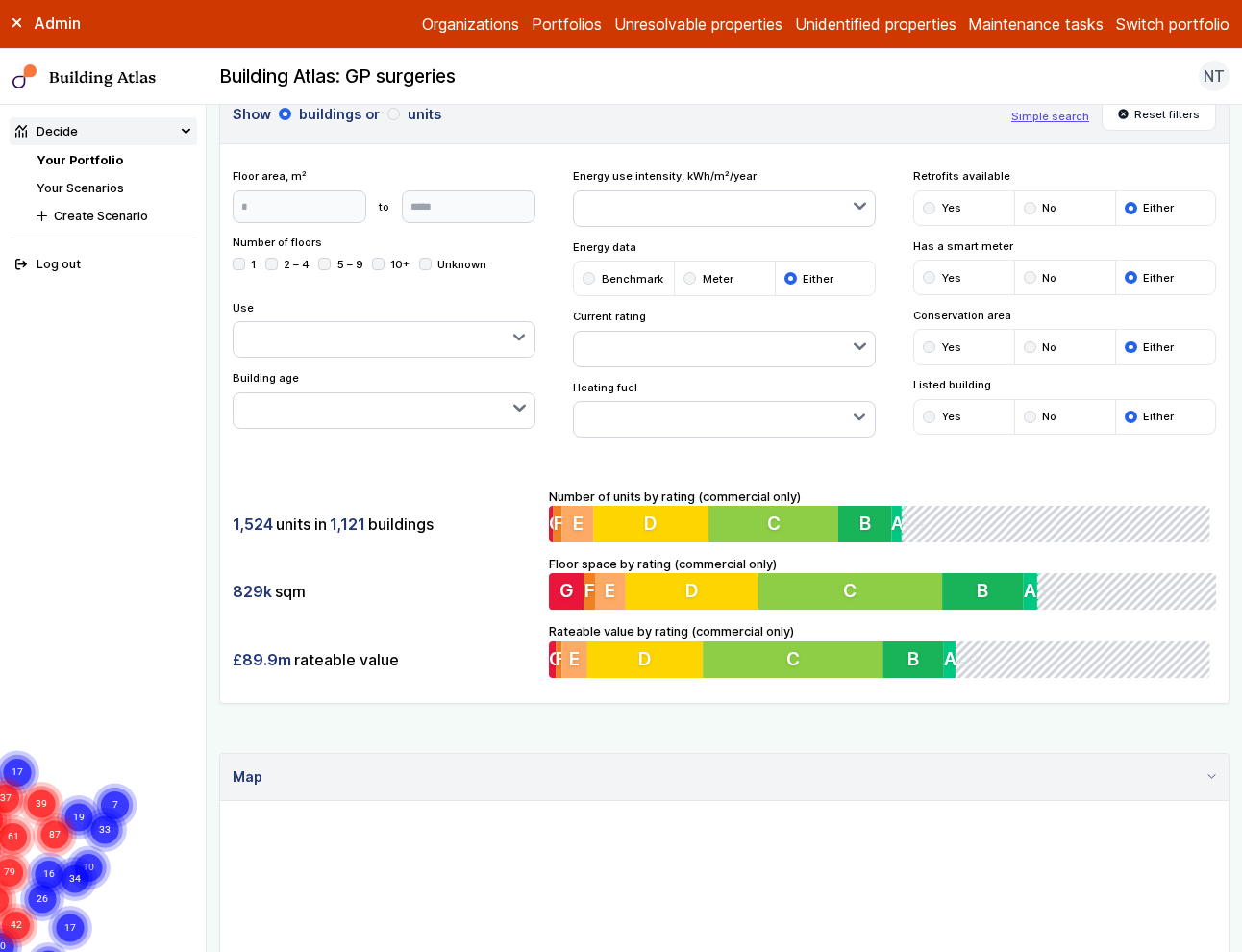
scroll to position [64, 0]
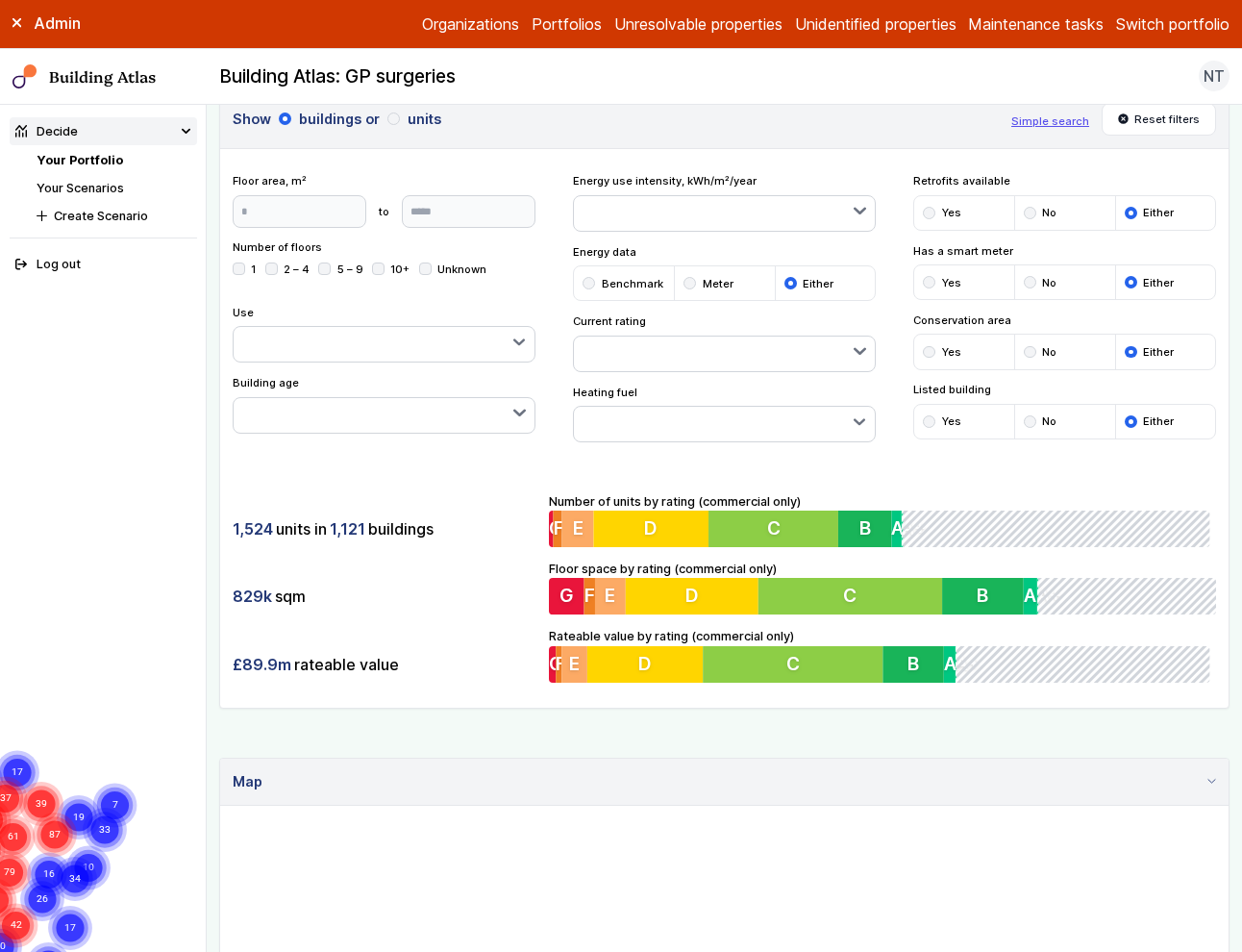
click at [608, 220] on button "button" at bounding box center [724, 213] width 302 height 34
click at [754, 424] on button "button" at bounding box center [724, 424] width 302 height 34
click at [928, 350] on div "submit" at bounding box center [929, 352] width 13 height 13
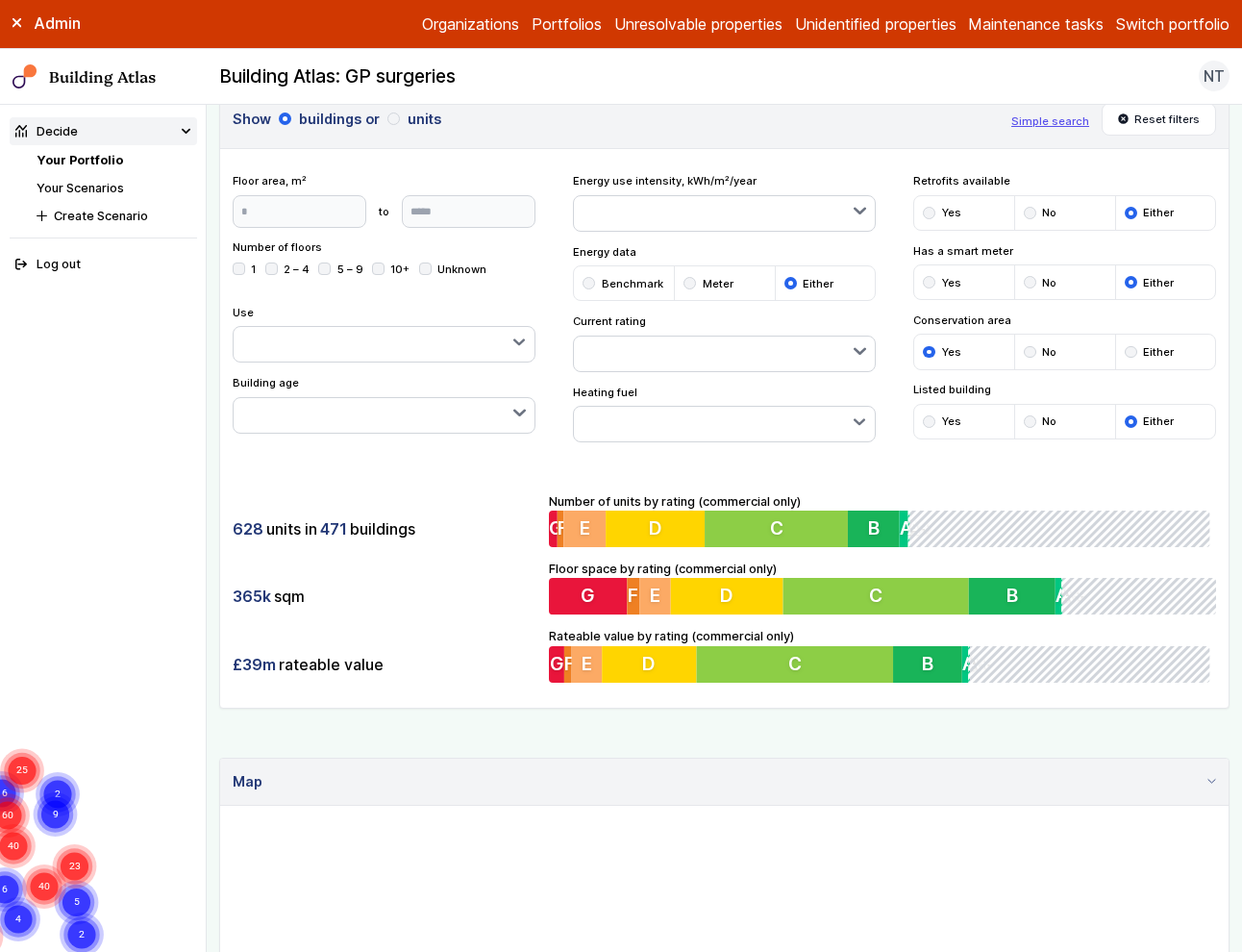
click at [755, 425] on button "button" at bounding box center [724, 424] width 302 height 34
click at [0, 0] on span "Gas" at bounding box center [0, 0] width 0 height 0
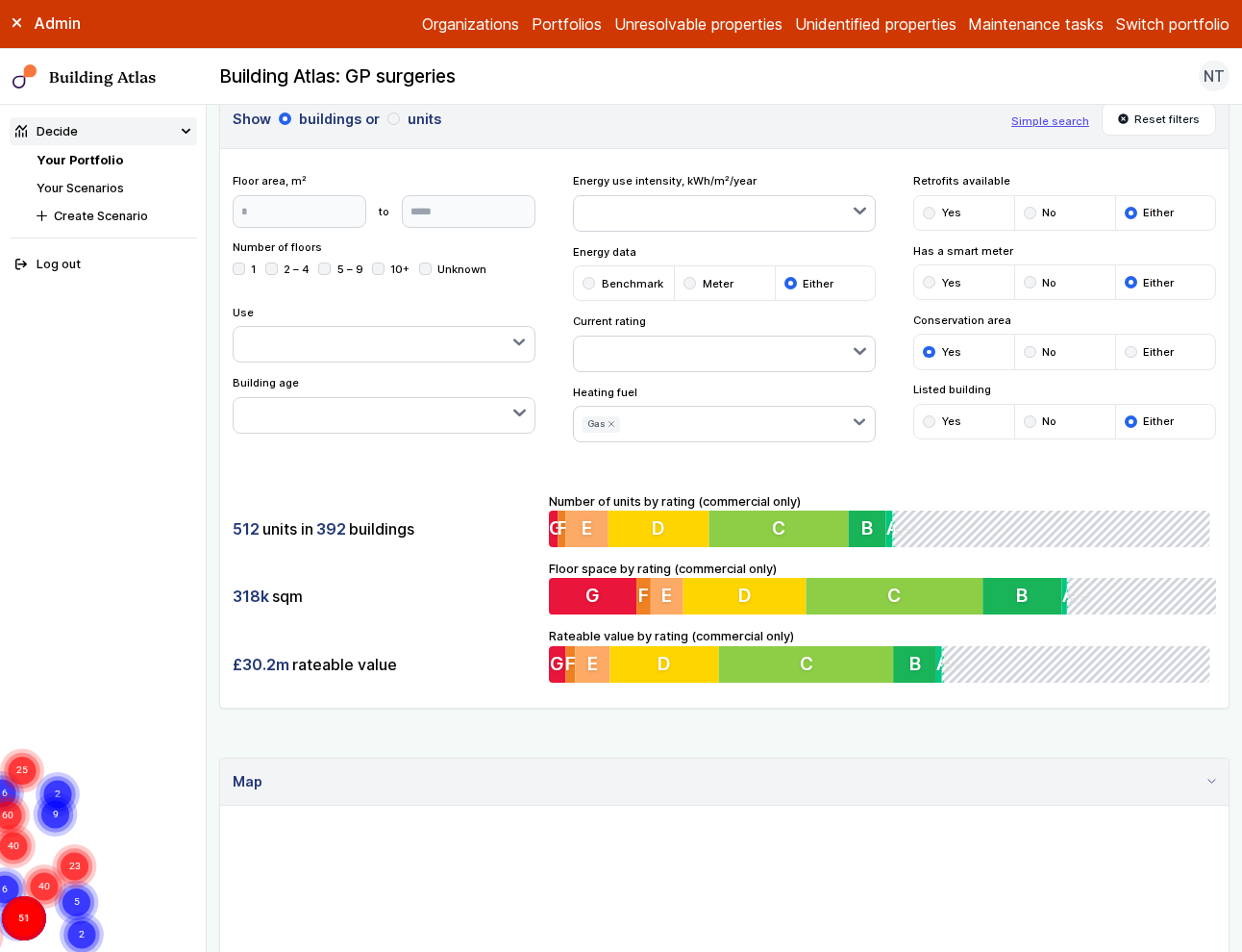
click at [453, 522] on div "512 units in 392 buildings" at bounding box center [384, 528] width 304 height 36
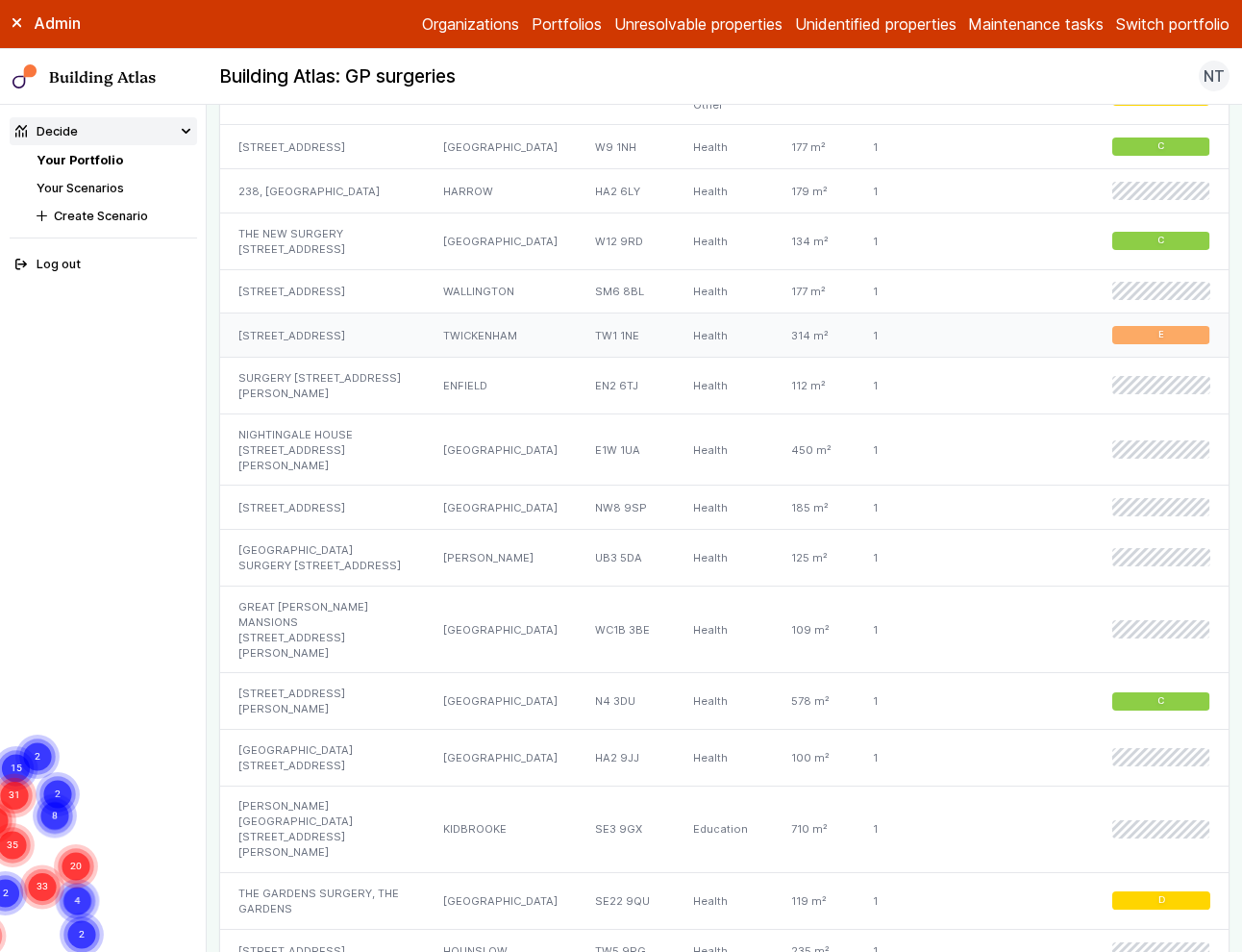
scroll to position [1808, 0]
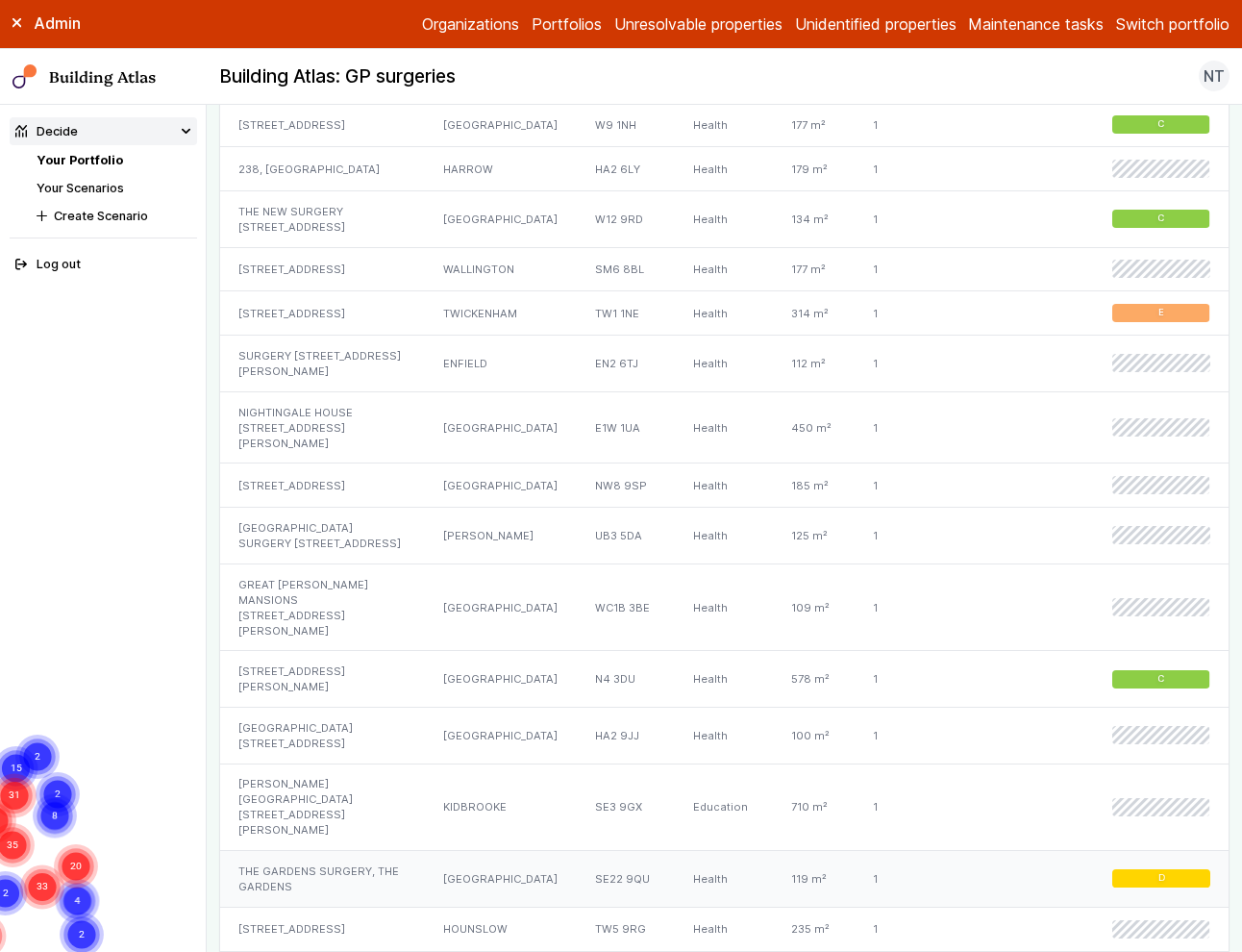
click at [312, 850] on div "THE GARDENS SURGERY, THE GARDENS" at bounding box center [322, 879] width 205 height 57
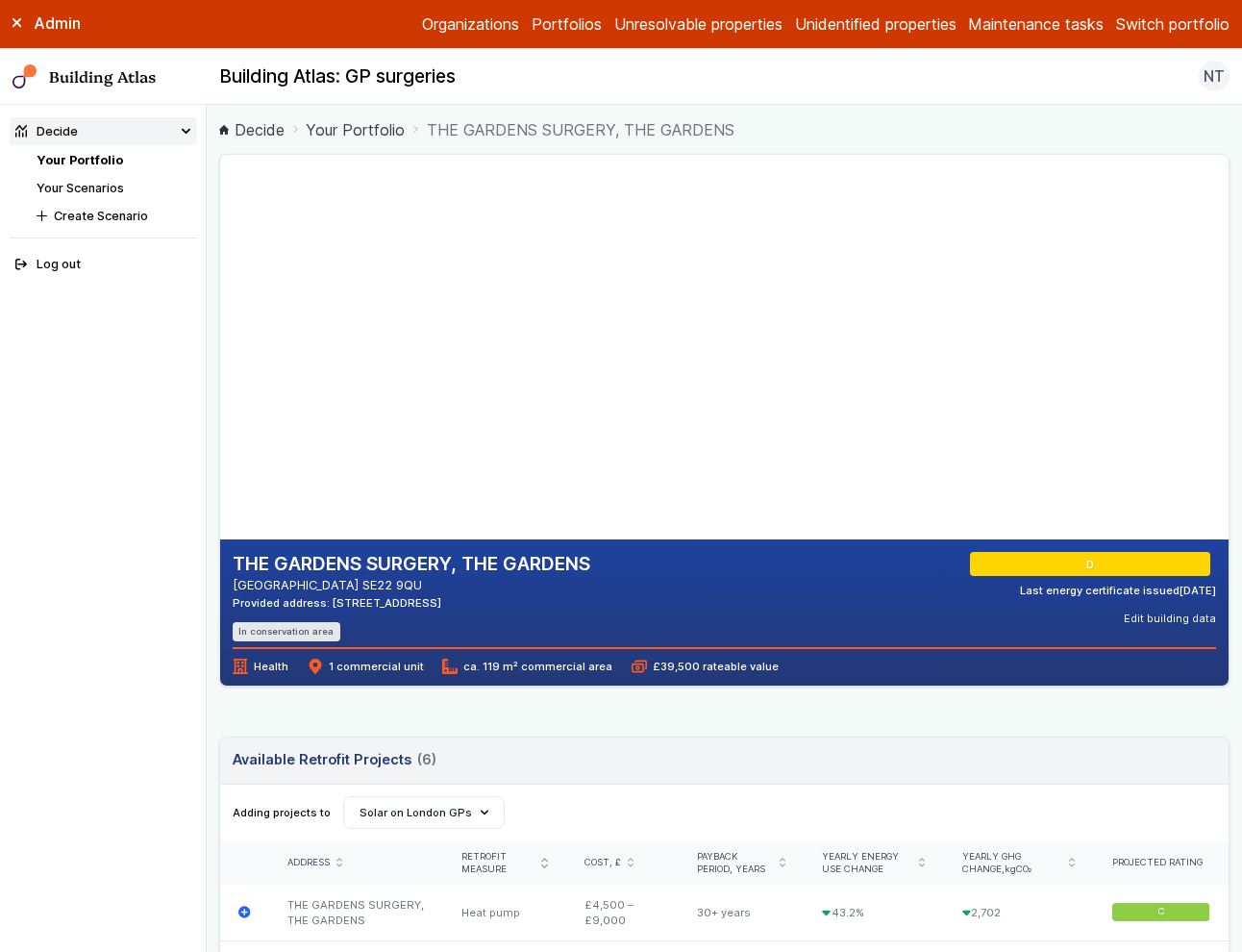
drag, startPoint x: 503, startPoint y: 359, endPoint x: 468, endPoint y: 378, distance: 39.8
click at [220, 378] on gmp-map-3d at bounding box center [220, 347] width 0 height 384
drag, startPoint x: 457, startPoint y: 404, endPoint x: 465, endPoint y: 290, distance: 114.3
click at [220, 290] on gmp-map-3d at bounding box center [220, 347] width 0 height 384
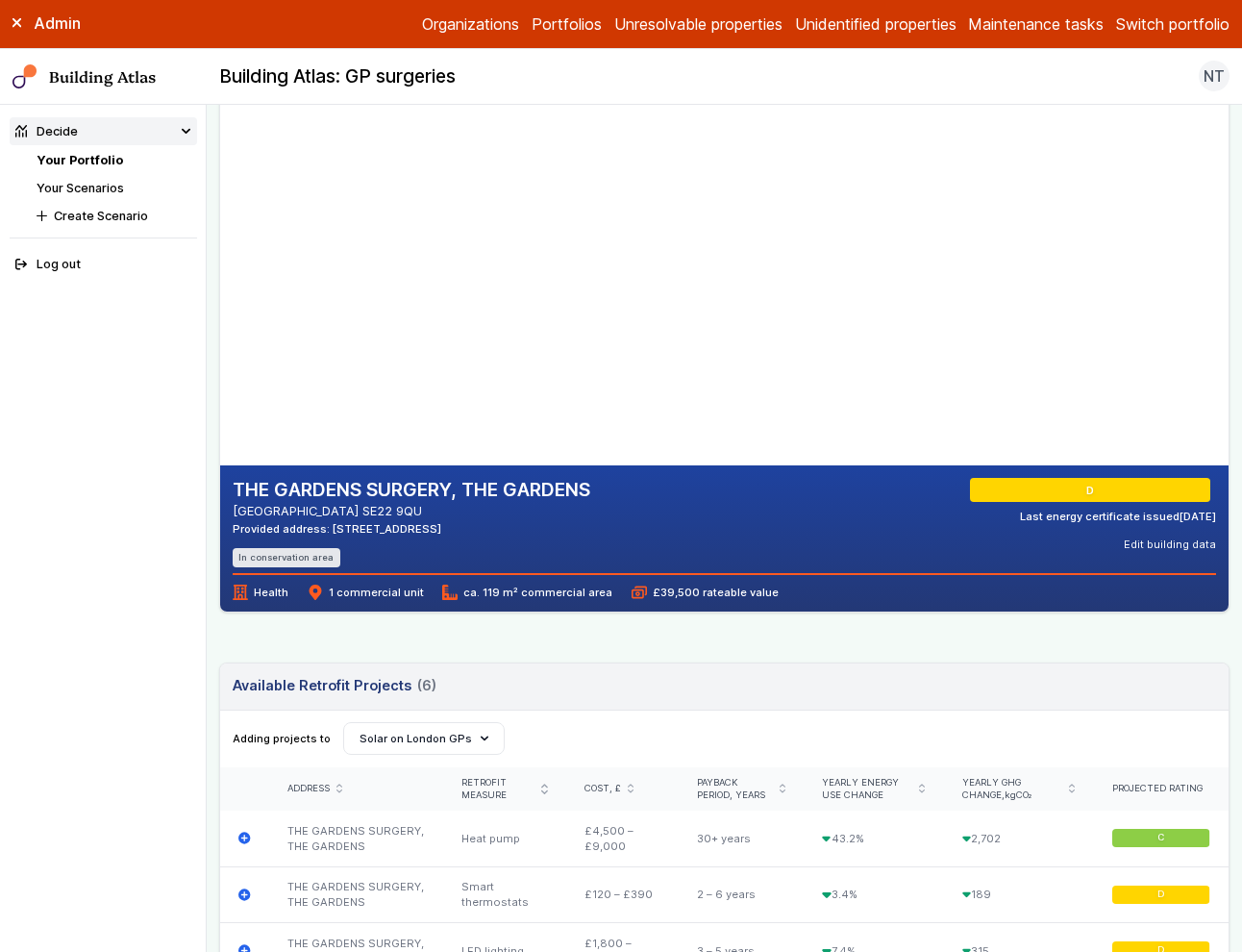
scroll to position [81, 0]
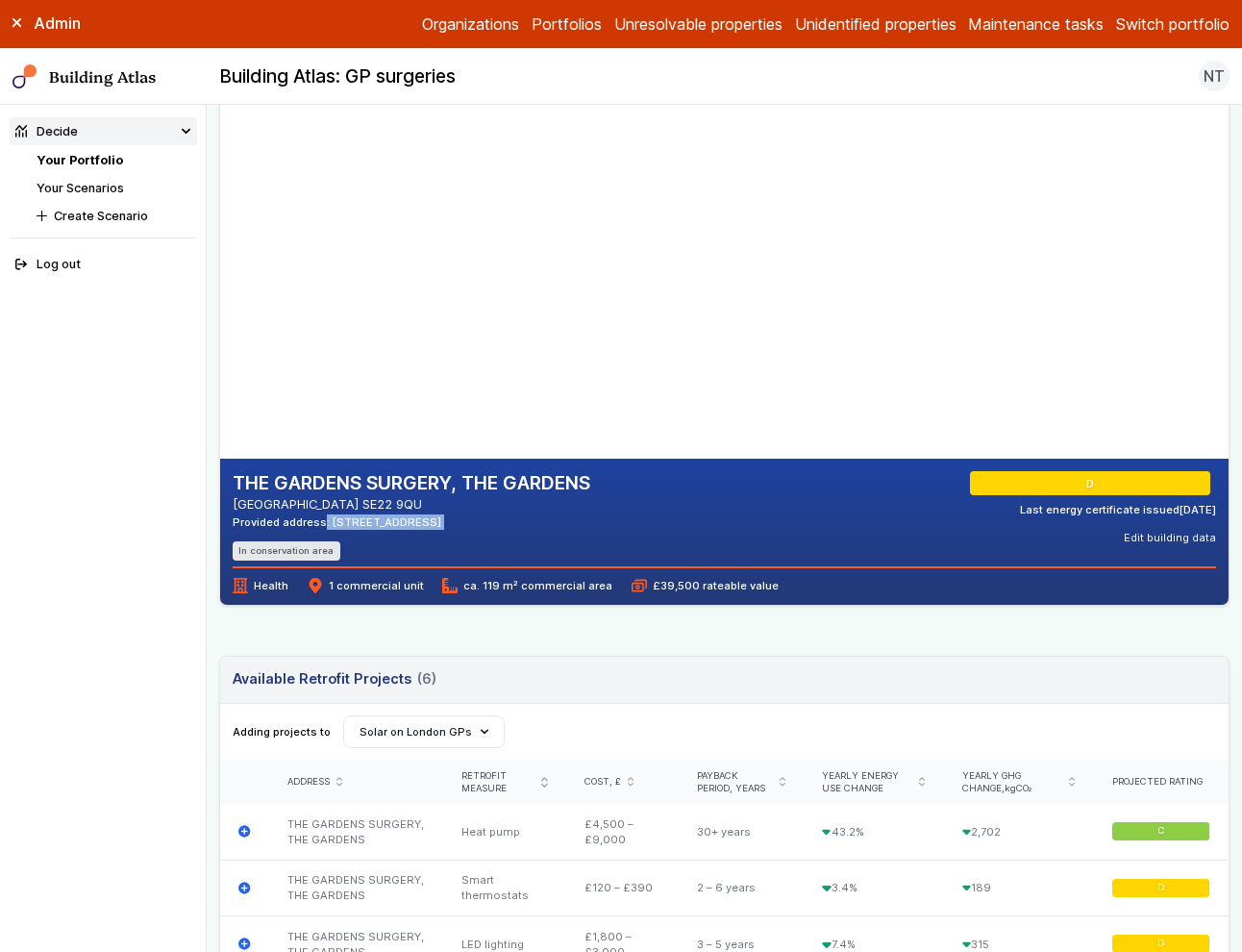
drag, startPoint x: 240, startPoint y: 517, endPoint x: 637, endPoint y: 538, distance: 397.6
click at [590, 537] on div "THE GARDENS SURGERY, THE GARDENS [GEOGRAPHIC_DATA] SE22 9QU Provided address: […" at bounding box center [411, 515] width 358 height 90
click at [590, 538] on div "THE GARDENS SURGERY, THE GARDENS [GEOGRAPHIC_DATA] SE22 9QU Provided address: […" at bounding box center [411, 515] width 358 height 90
click at [242, 580] on icon at bounding box center [241, 584] width 14 height 14
click at [281, 552] on li "In conservation area" at bounding box center [286, 550] width 107 height 19
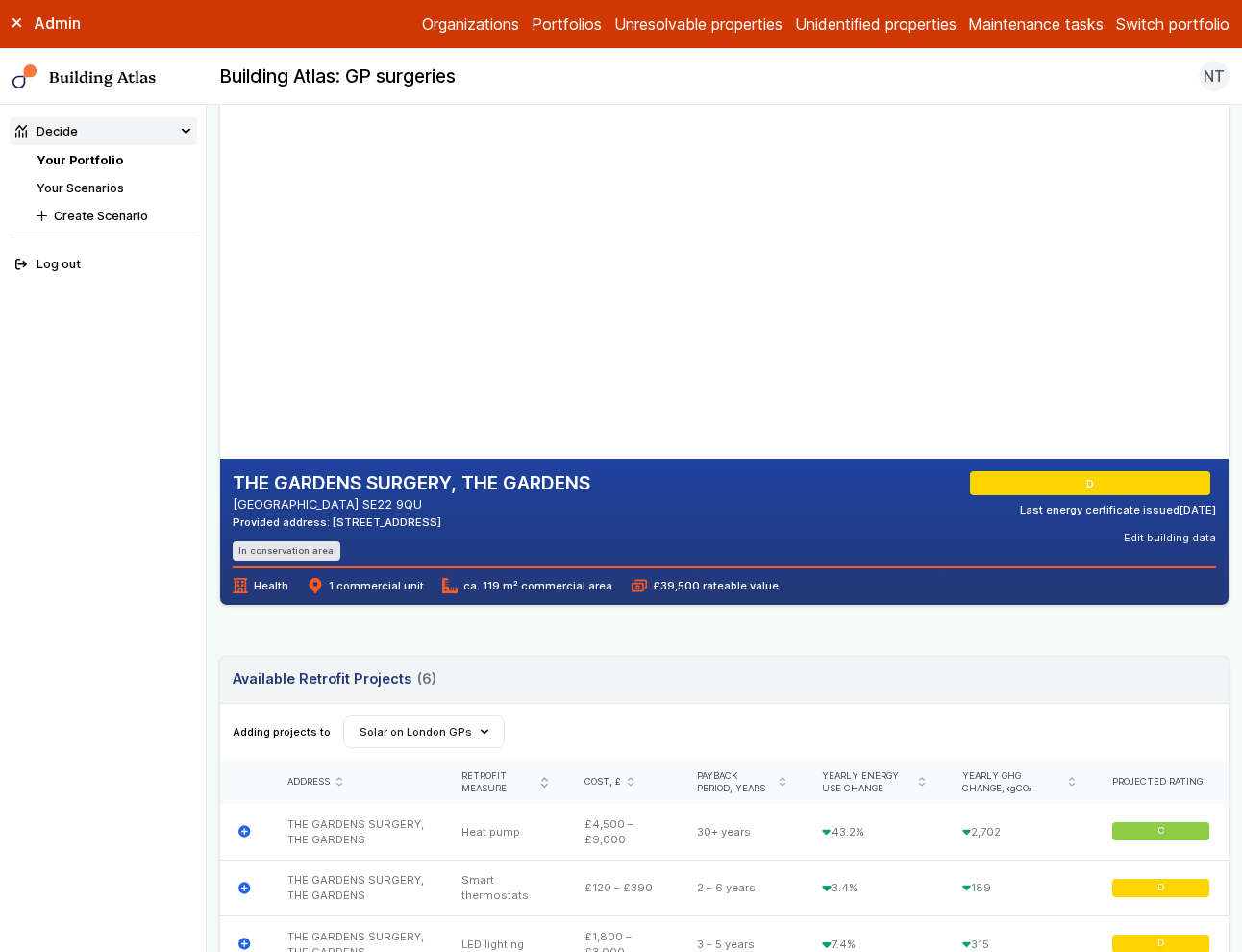
click at [382, 586] on span "1 commercial unit" at bounding box center [366, 585] width 116 height 16
click at [536, 582] on span "ca. 119 m² commercial area" at bounding box center [527, 585] width 171 height 16
drag, startPoint x: 623, startPoint y: 584, endPoint x: 788, endPoint y: 590, distance: 165.1
click at [786, 588] on div "Health 1 commercial unit ca. 119 m² commercial area £39,500 rateable value" at bounding box center [724, 578] width 984 height 27
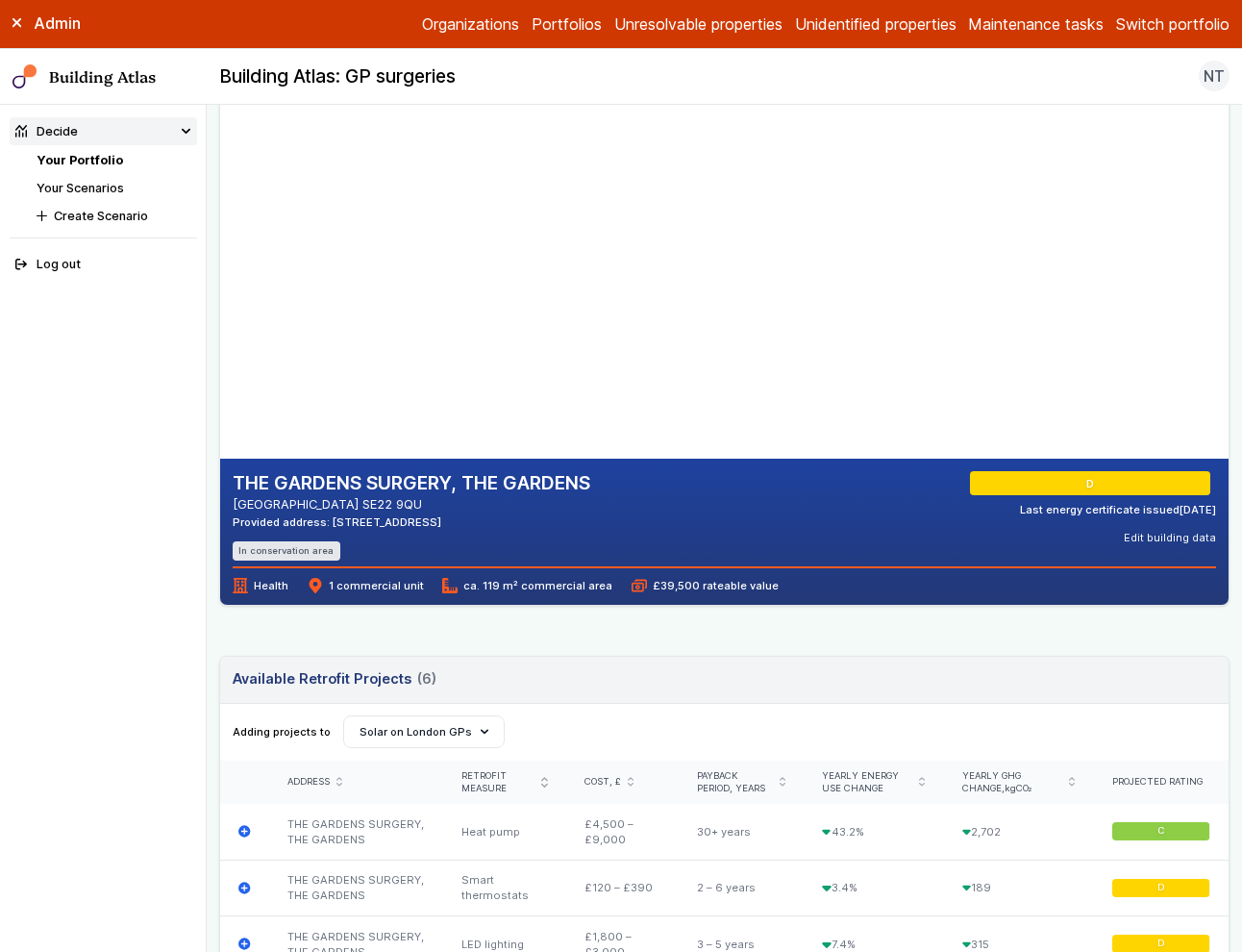
click at [788, 590] on div "Health 1 commercial unit ca. 119 m² commercial area £39,500 rateable value" at bounding box center [724, 578] width 984 height 27
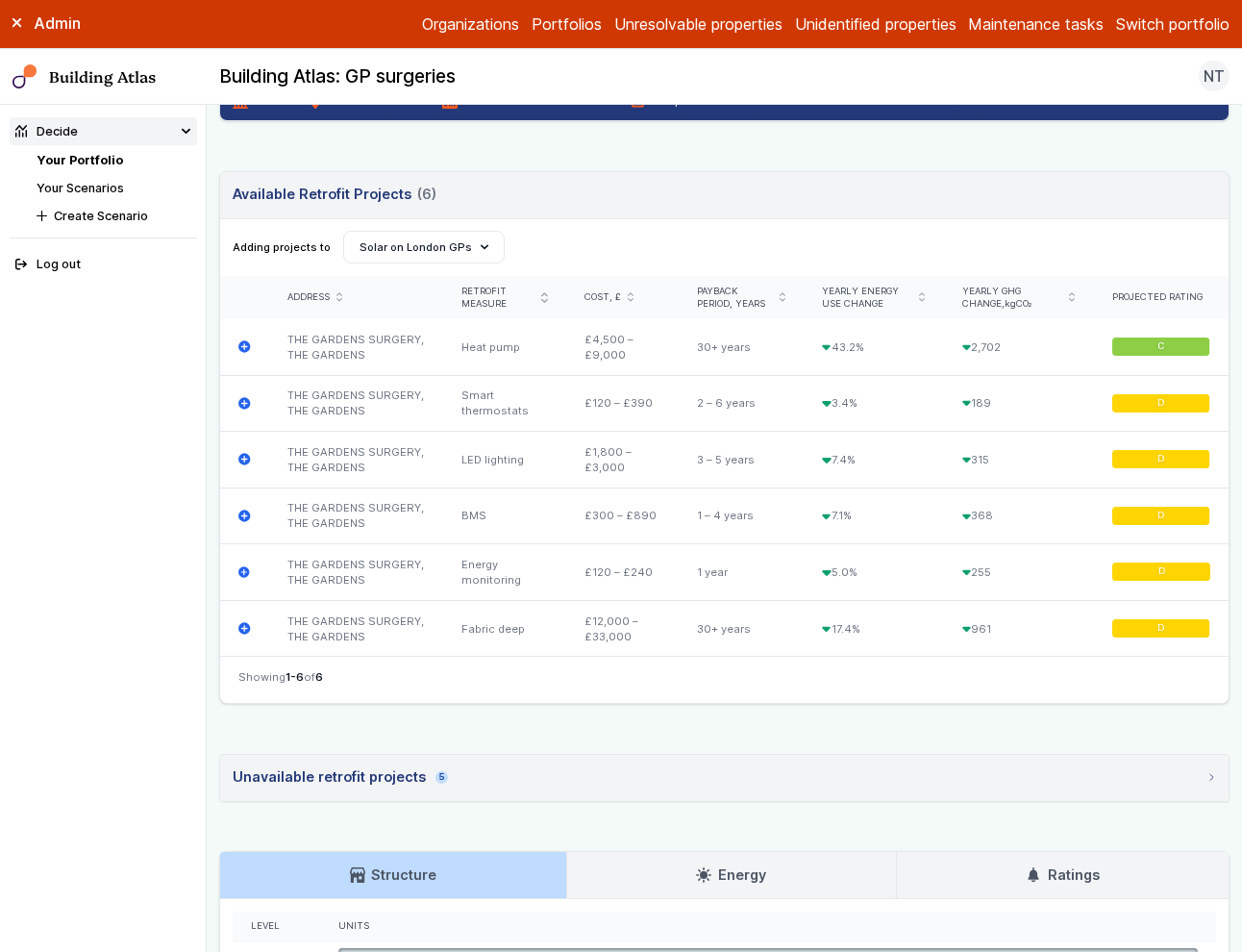
scroll to position [893, 0]
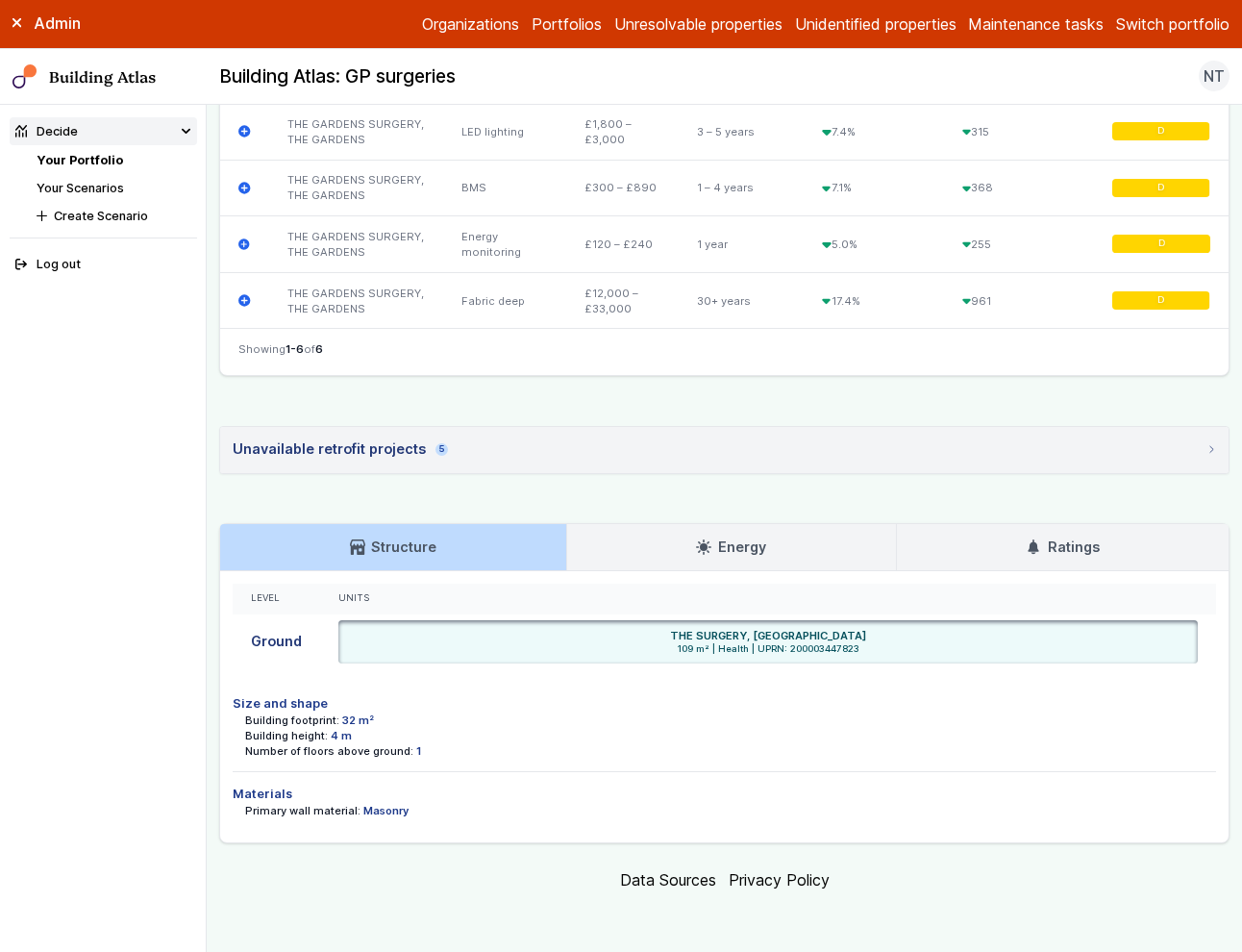
drag, startPoint x: 387, startPoint y: 754, endPoint x: 431, endPoint y: 754, distance: 44.0
click at [431, 754] on div "Number of floors above ground: 1" at bounding box center [731, 751] width 972 height 16
click at [511, 744] on div "Number of floors above ground: 1" at bounding box center [731, 751] width 972 height 16
click at [606, 550] on link "Energy" at bounding box center [731, 547] width 329 height 46
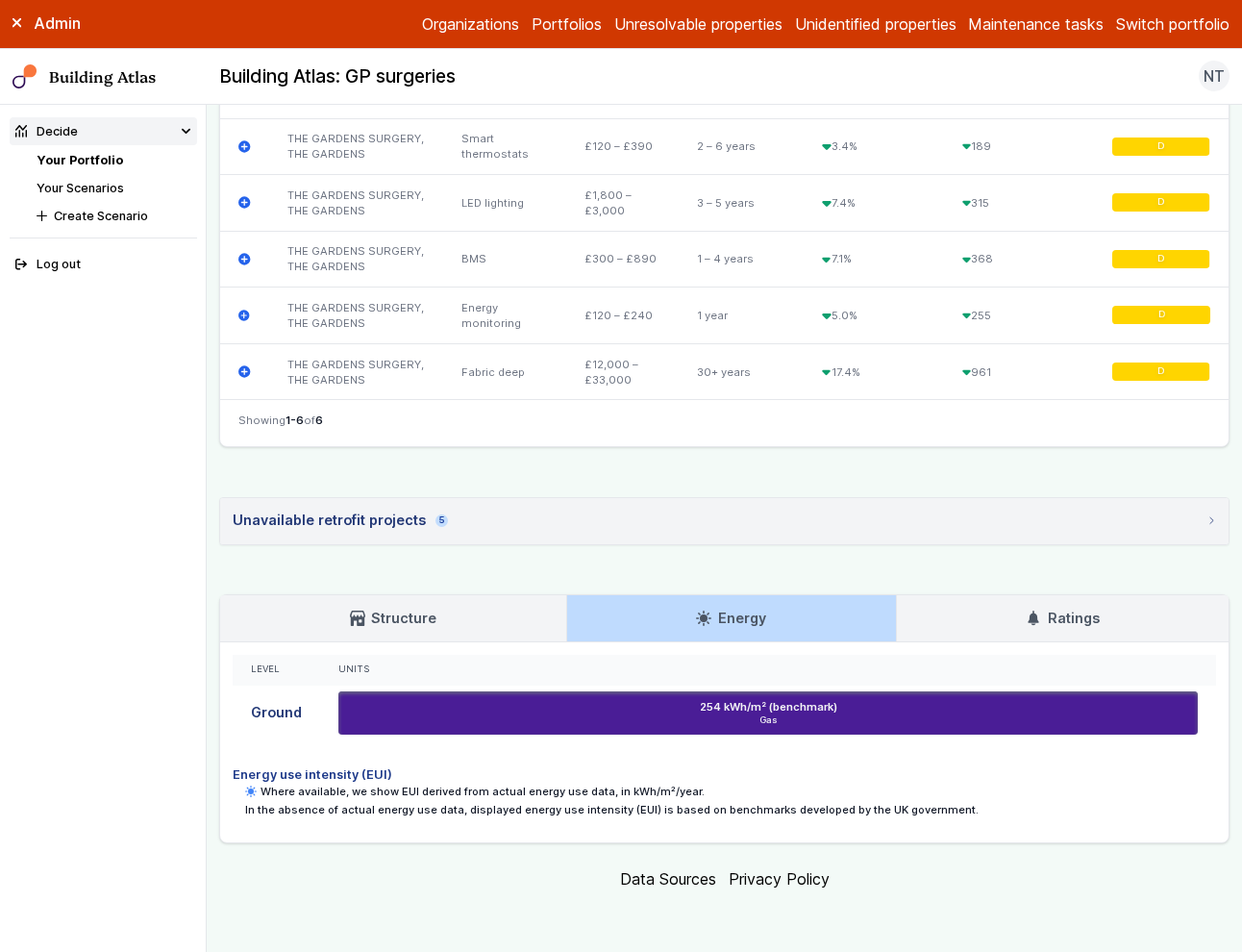
scroll to position [821, 0]
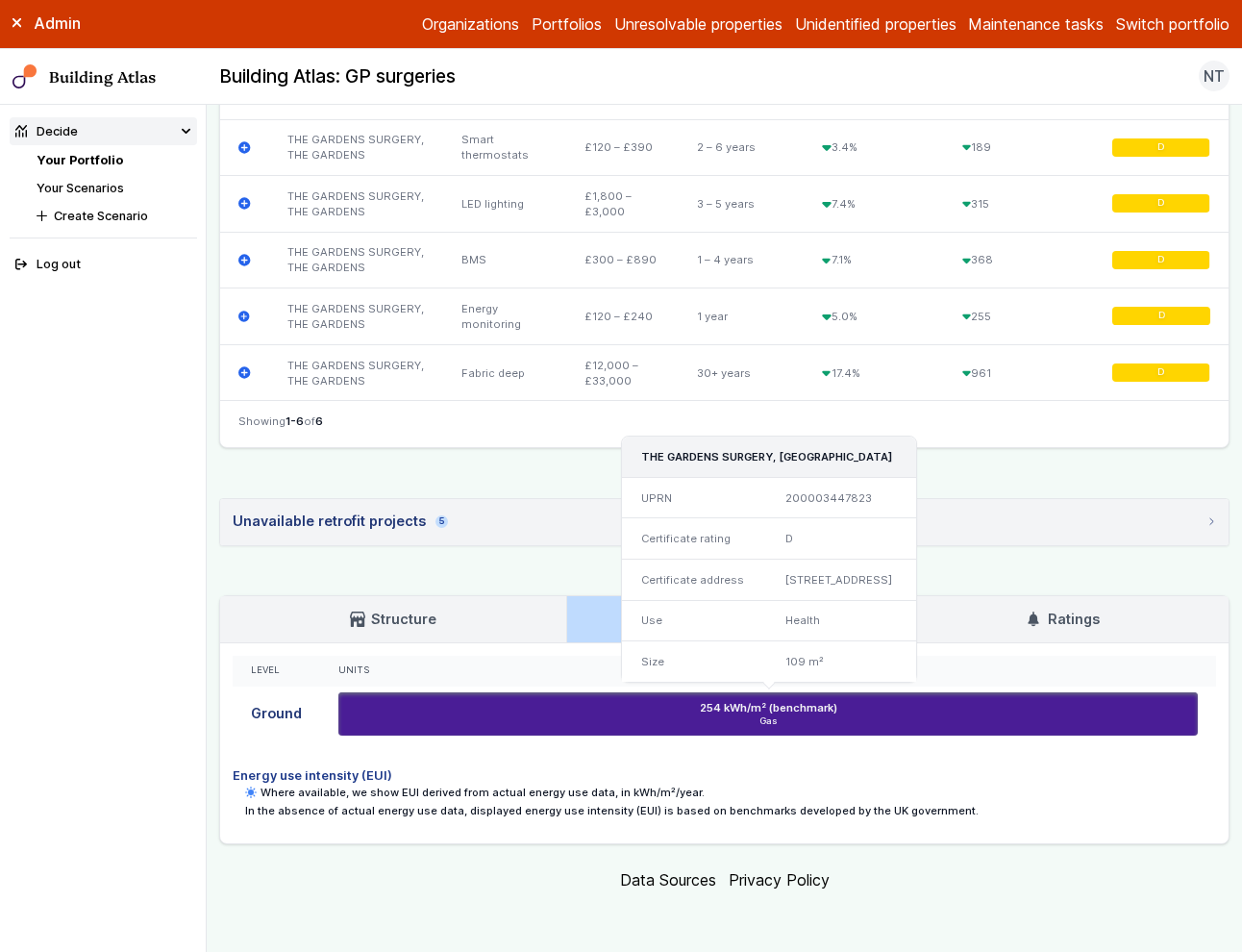
drag, startPoint x: 699, startPoint y: 704, endPoint x: 830, endPoint y: 709, distance: 131.1
click at [830, 708] on div "254 kWh/m² (benchmark)" at bounding box center [768, 708] width 847 height 16
click at [806, 722] on span "Gas" at bounding box center [768, 721] width 847 height 13
click at [766, 712] on h6 "254 kWh/m² (benchmark)" at bounding box center [768, 708] width 137 height 16
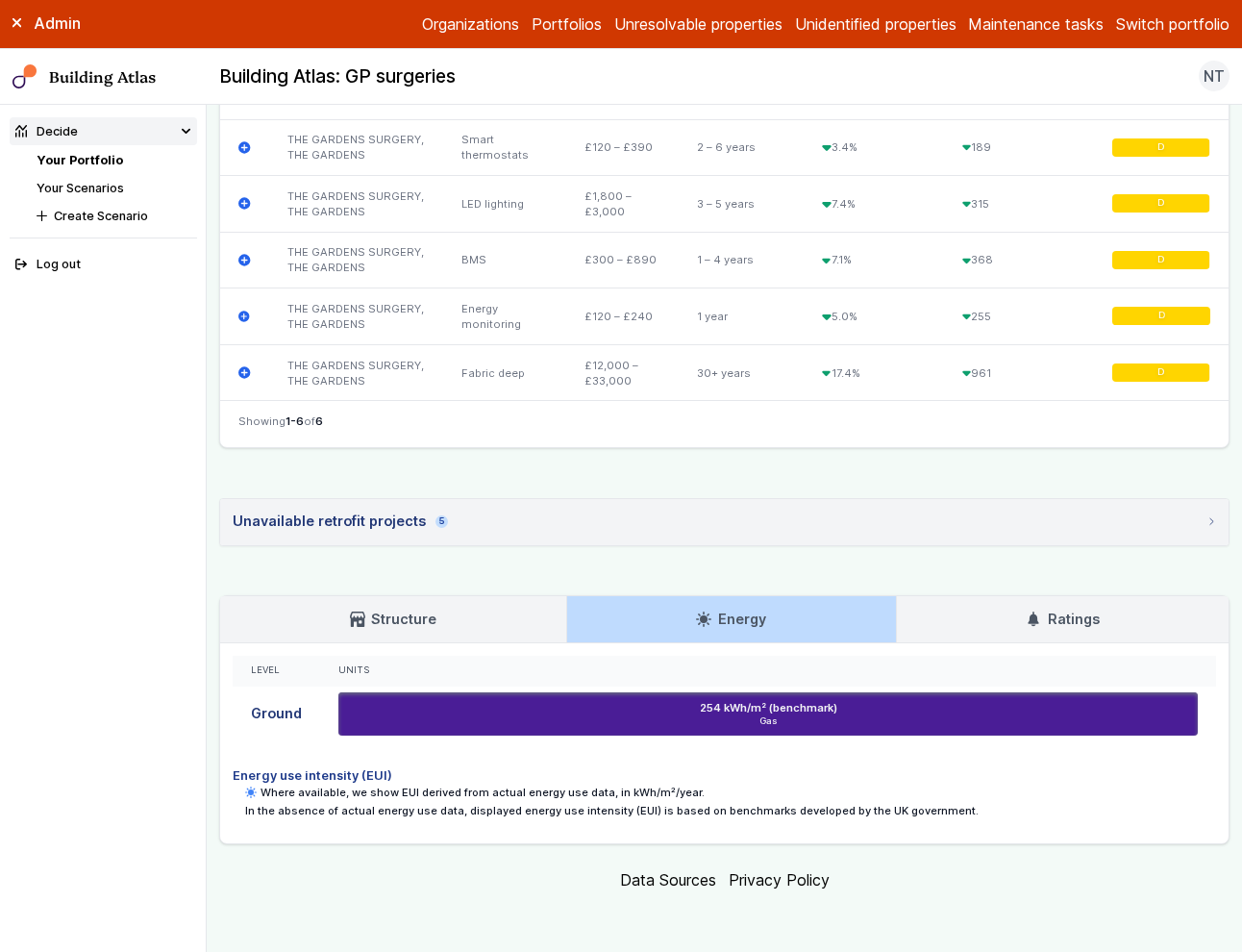
click at [1052, 608] on h3 "Ratings" at bounding box center [1063, 618] width 73 height 21
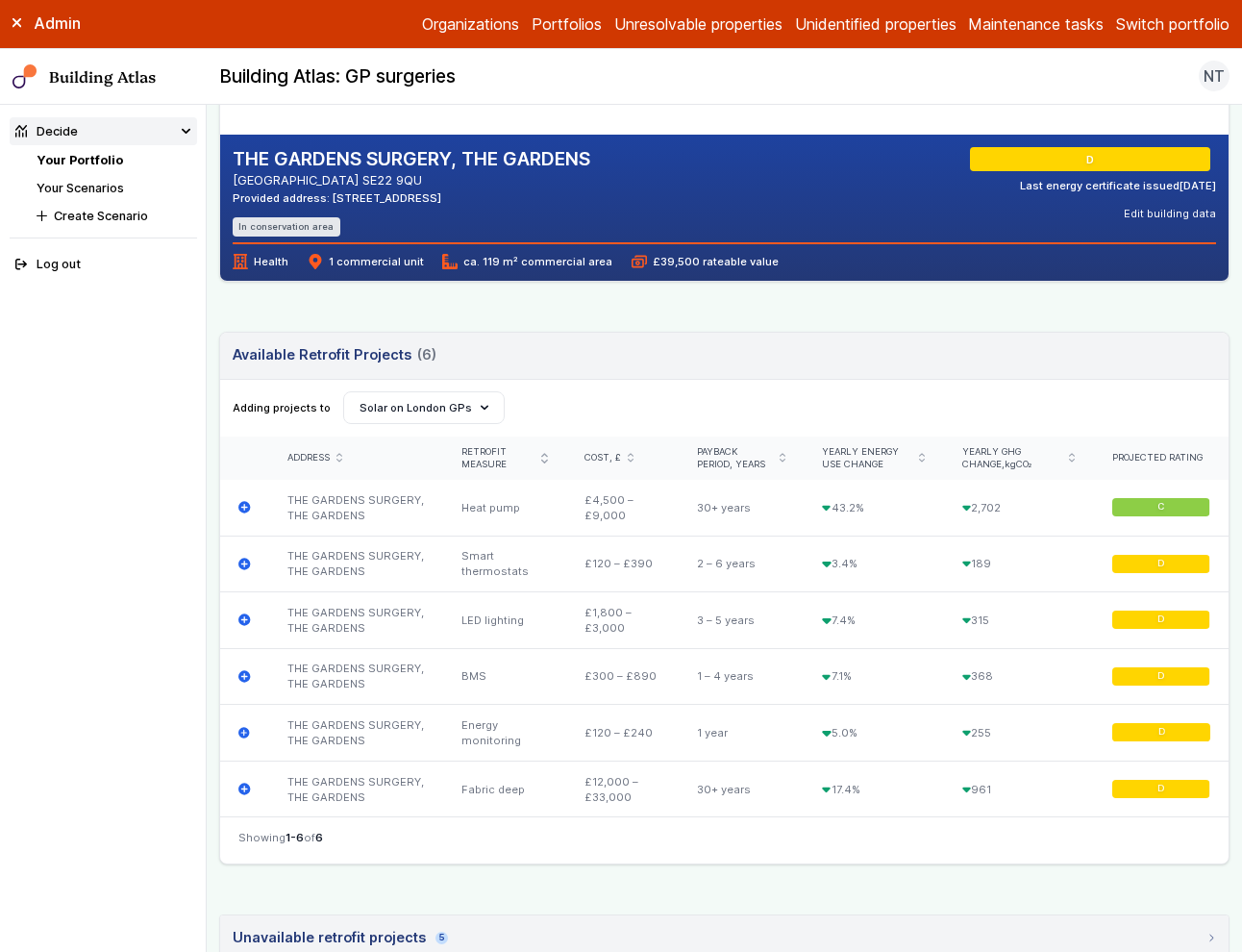
scroll to position [402, 0]
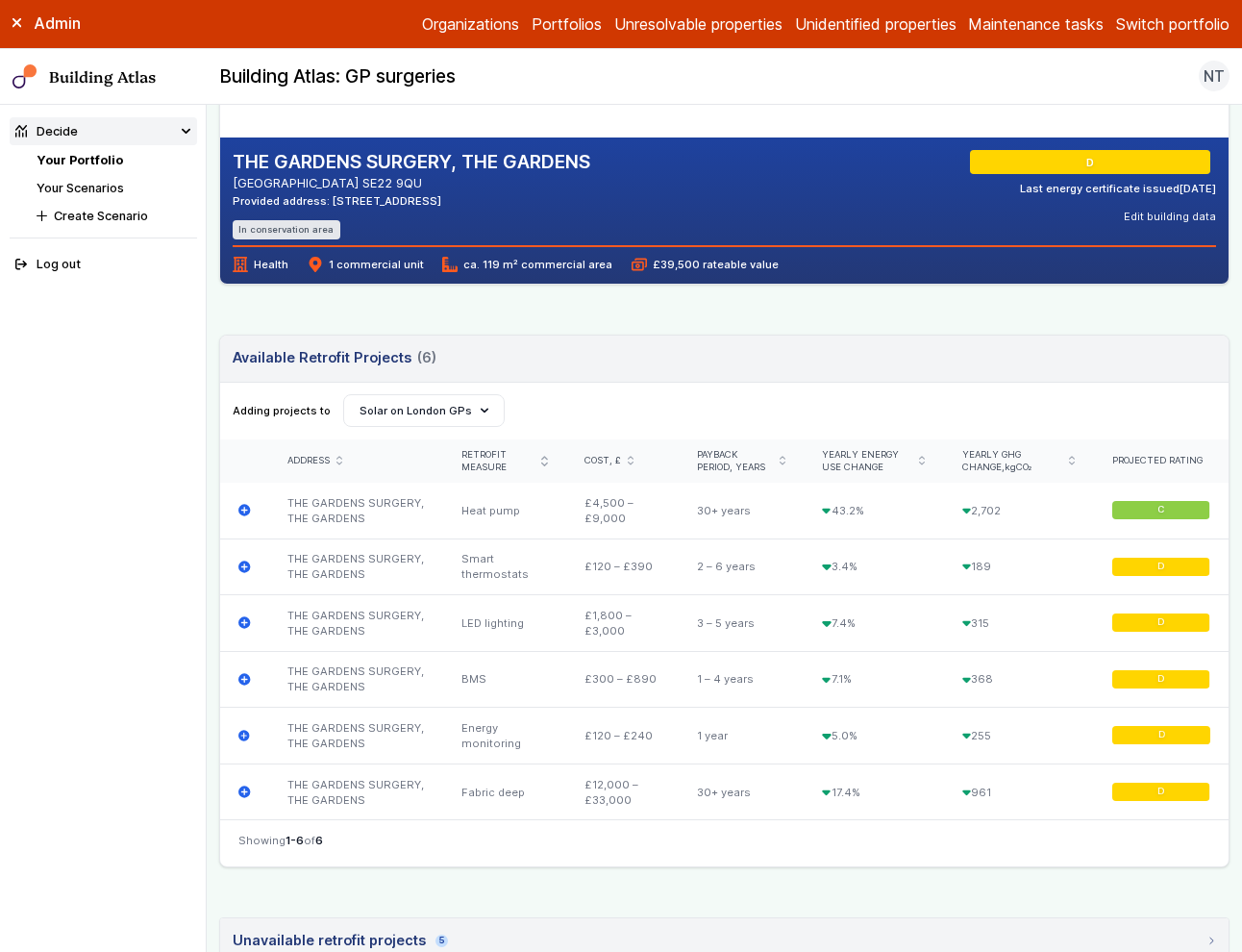
click at [271, 413] on span "Adding projects to" at bounding box center [281, 411] width 98 height 16
click at [107, 194] on link "Your Scenarios" at bounding box center [80, 187] width 88 height 15
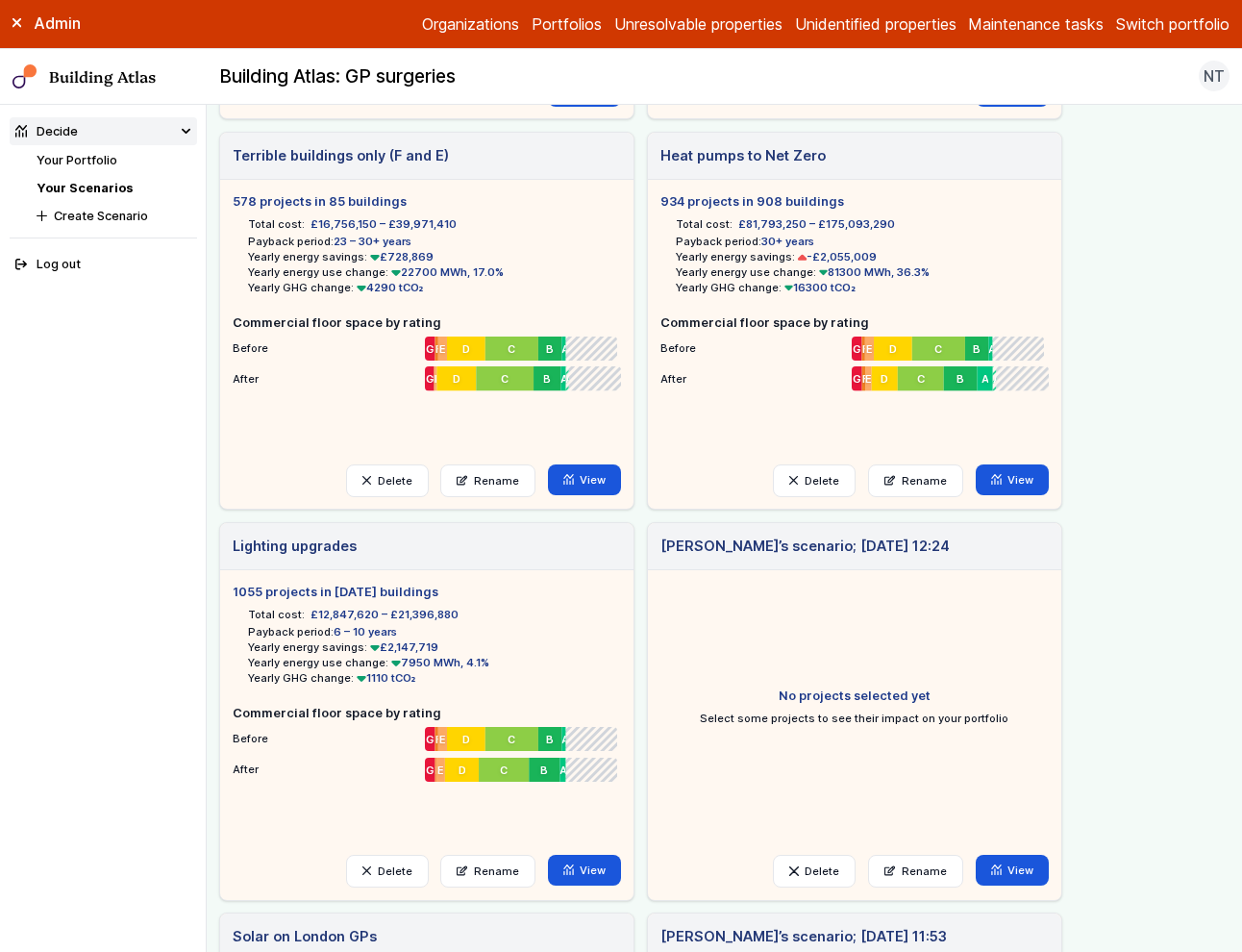
scroll to position [428, 0]
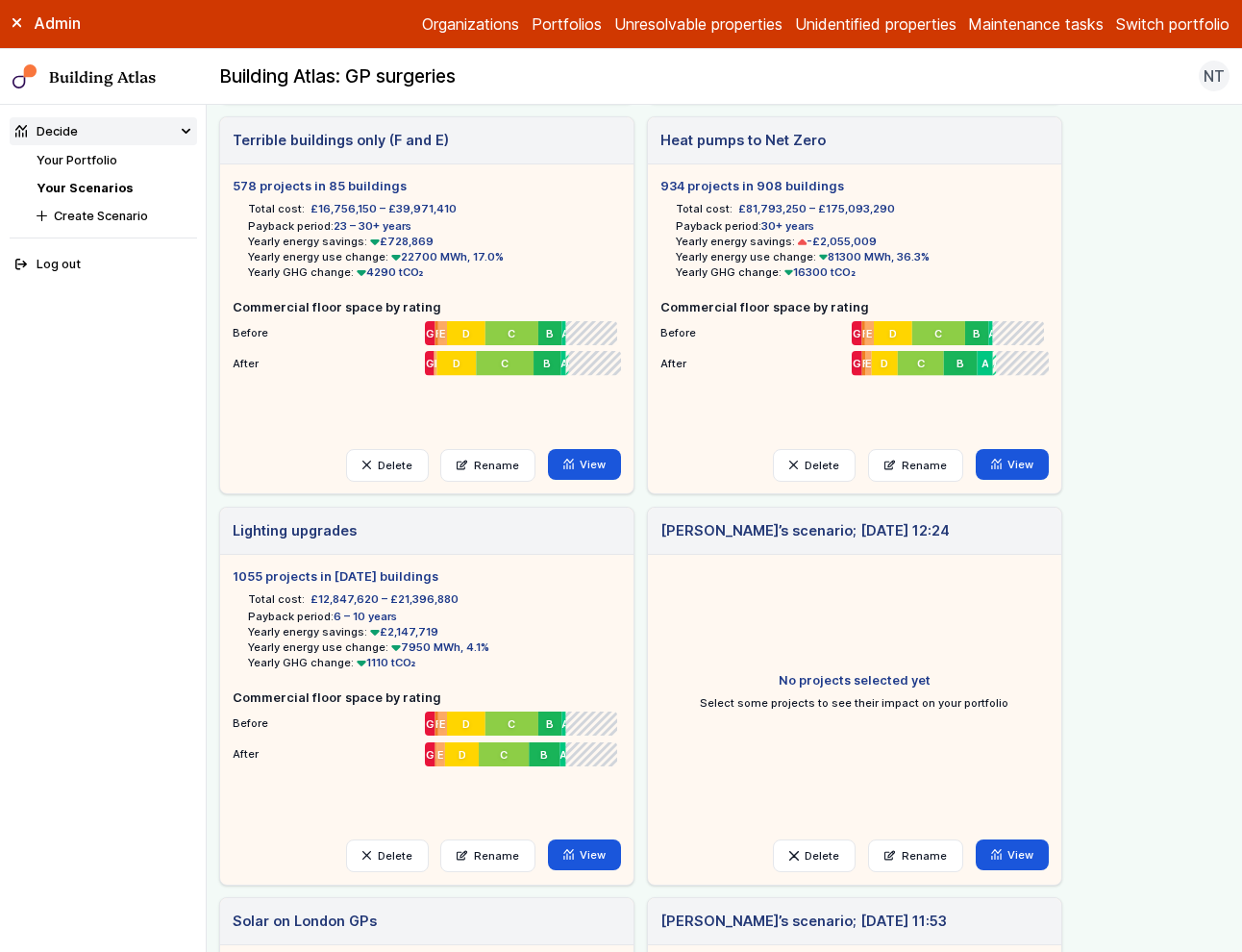
drag, startPoint x: 292, startPoint y: 569, endPoint x: 309, endPoint y: 724, distance: 155.9
click at [309, 724] on ul "1055 projects in [DATE] buildings Total cost: £12,847,620 – £21,396,880 Payback…" at bounding box center [427, 690] width 388 height 247
click at [309, 724] on li "Before 43700 m² G 13700 m² F 38000 m² E 165000 m² D 229000 m² C 101000 m² B 169…" at bounding box center [427, 719] width 388 height 25
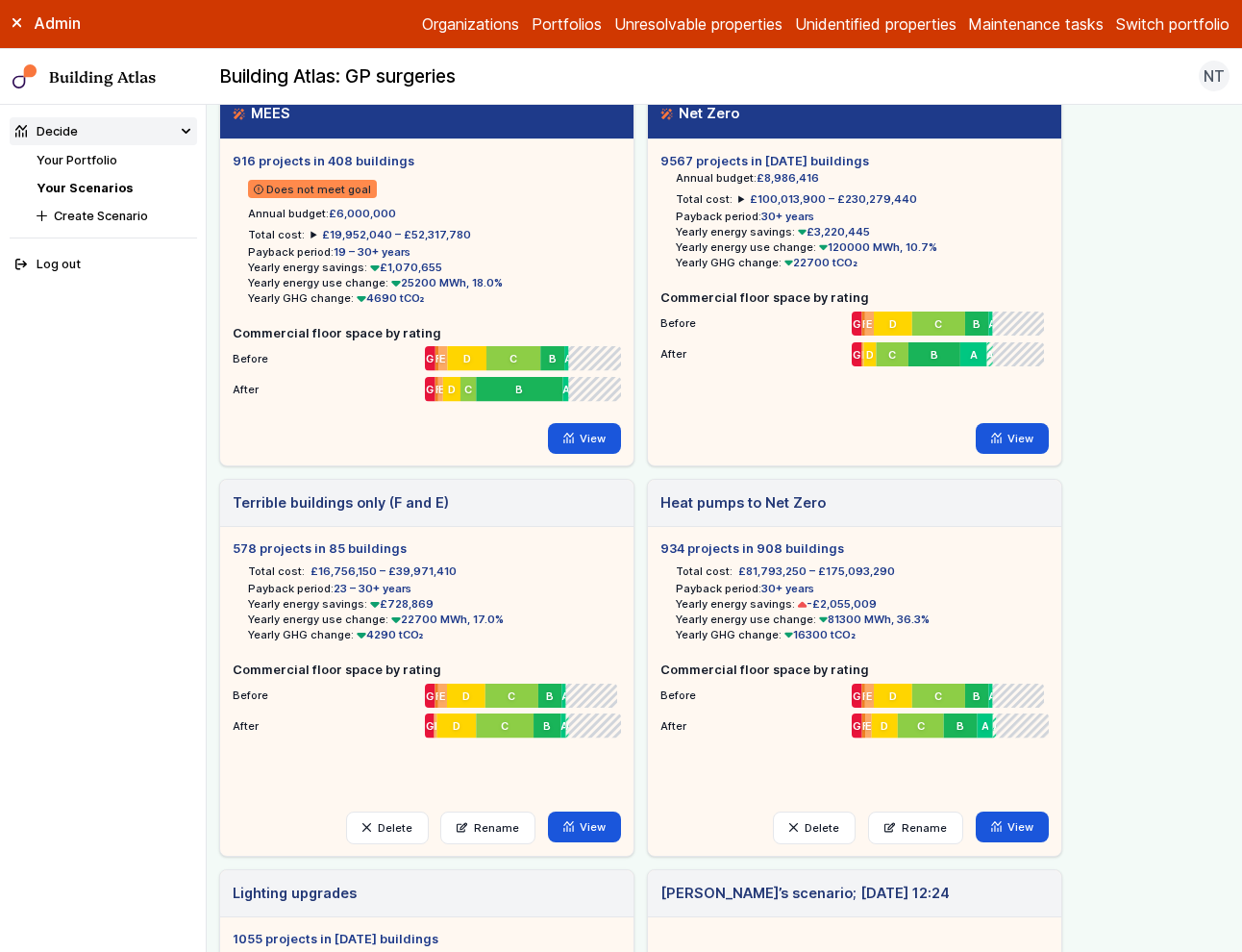
scroll to position [32, 0]
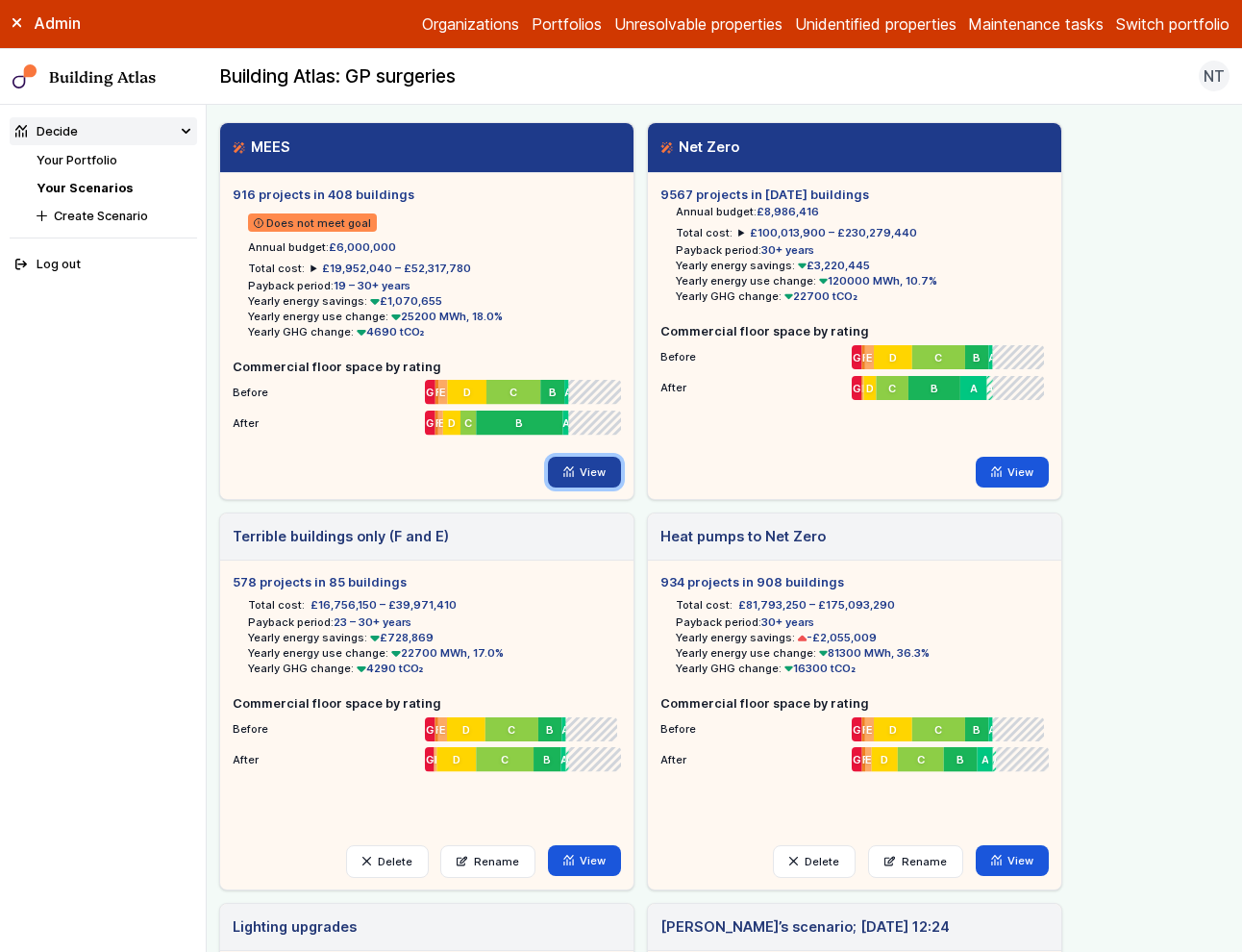
click at [588, 470] on link "View" at bounding box center [585, 471] width 74 height 31
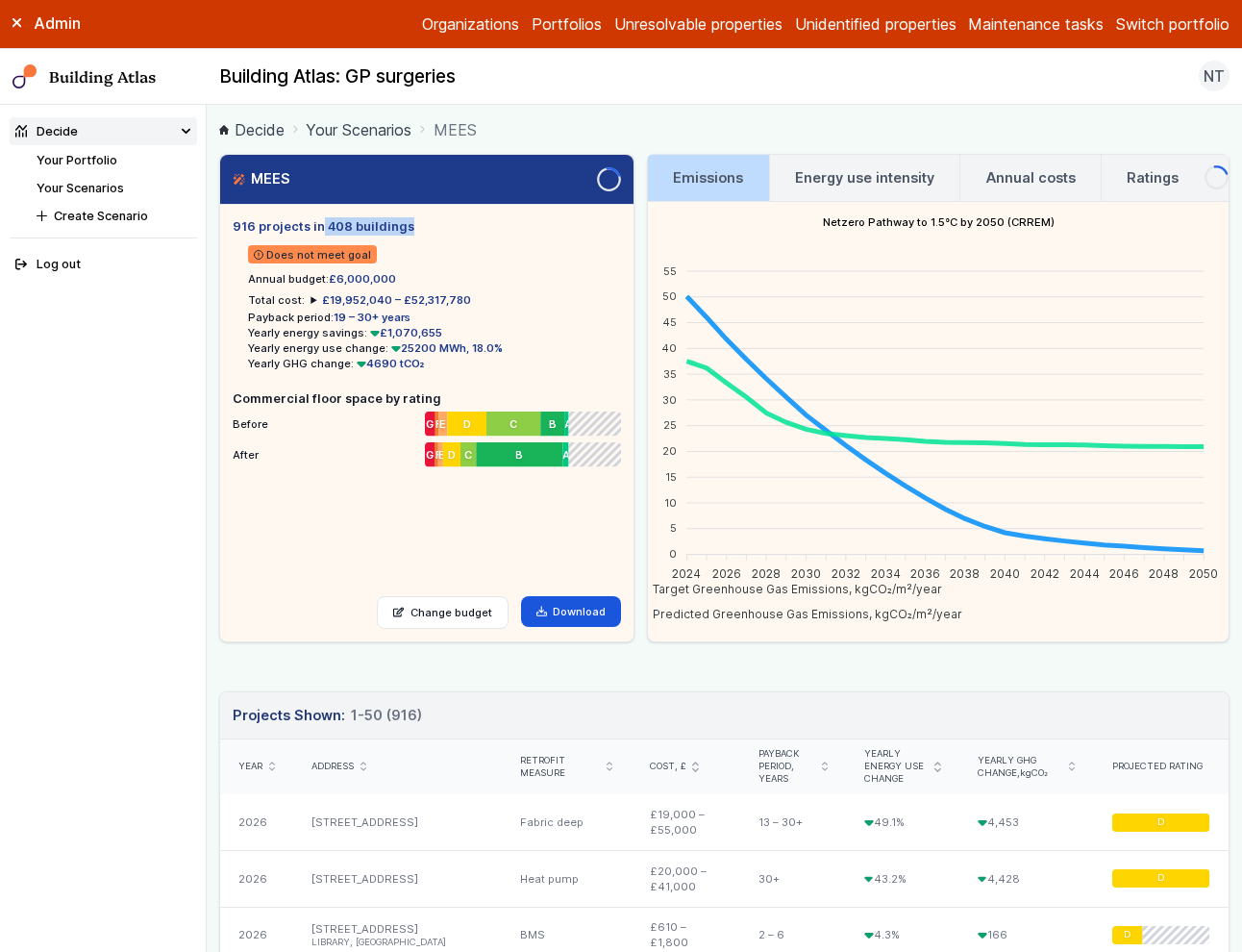
drag, startPoint x: 230, startPoint y: 229, endPoint x: 400, endPoint y: 238, distance: 170.2
click at [400, 238] on div "916 projects in 408 buildings Does not meet goal Annual budget: £6,000,000 Tota…" at bounding box center [426, 423] width 413 height 436
click at [436, 233] on h5 "916 projects in 408 buildings" at bounding box center [427, 226] width 388 height 19
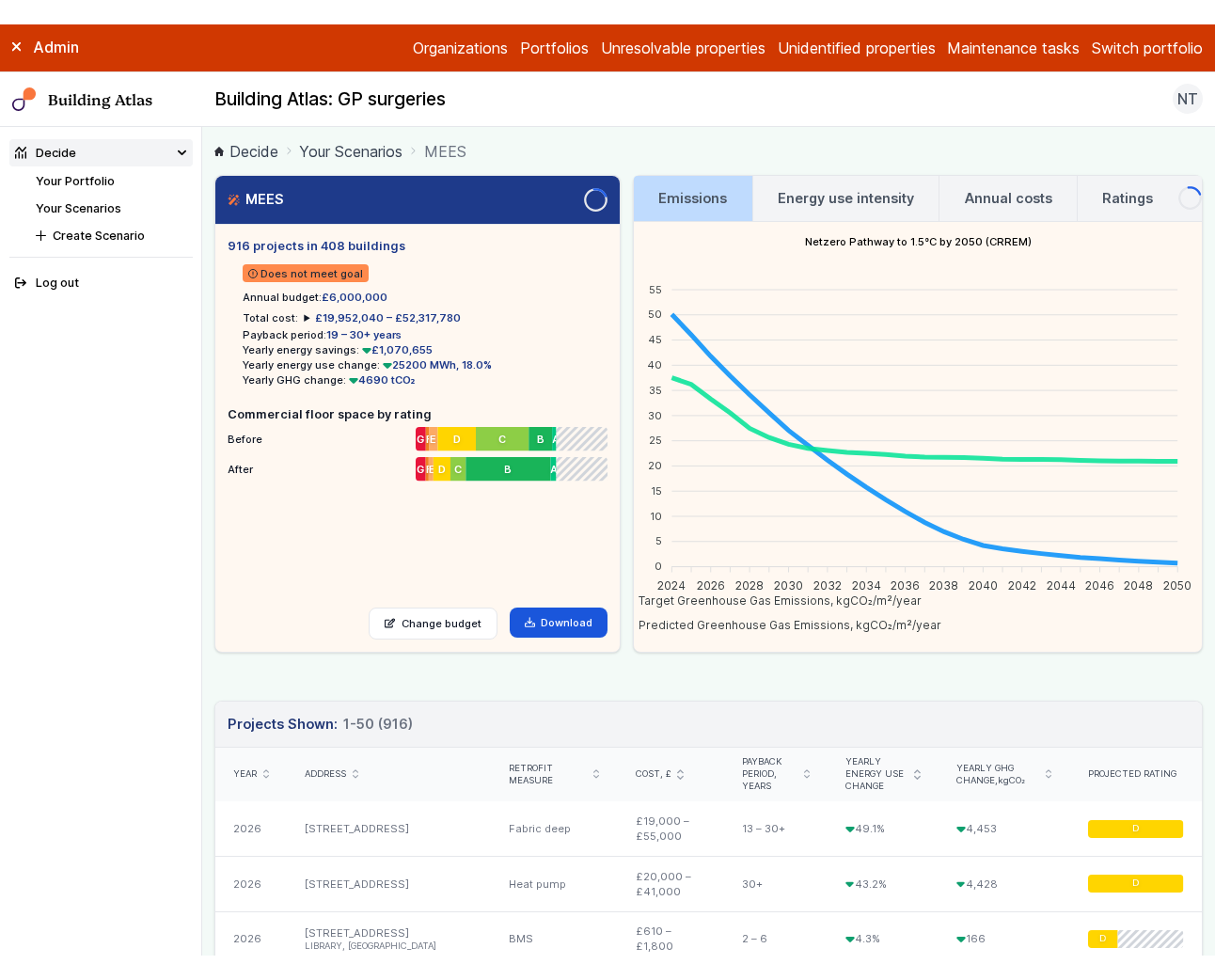
scroll to position [3, 0]
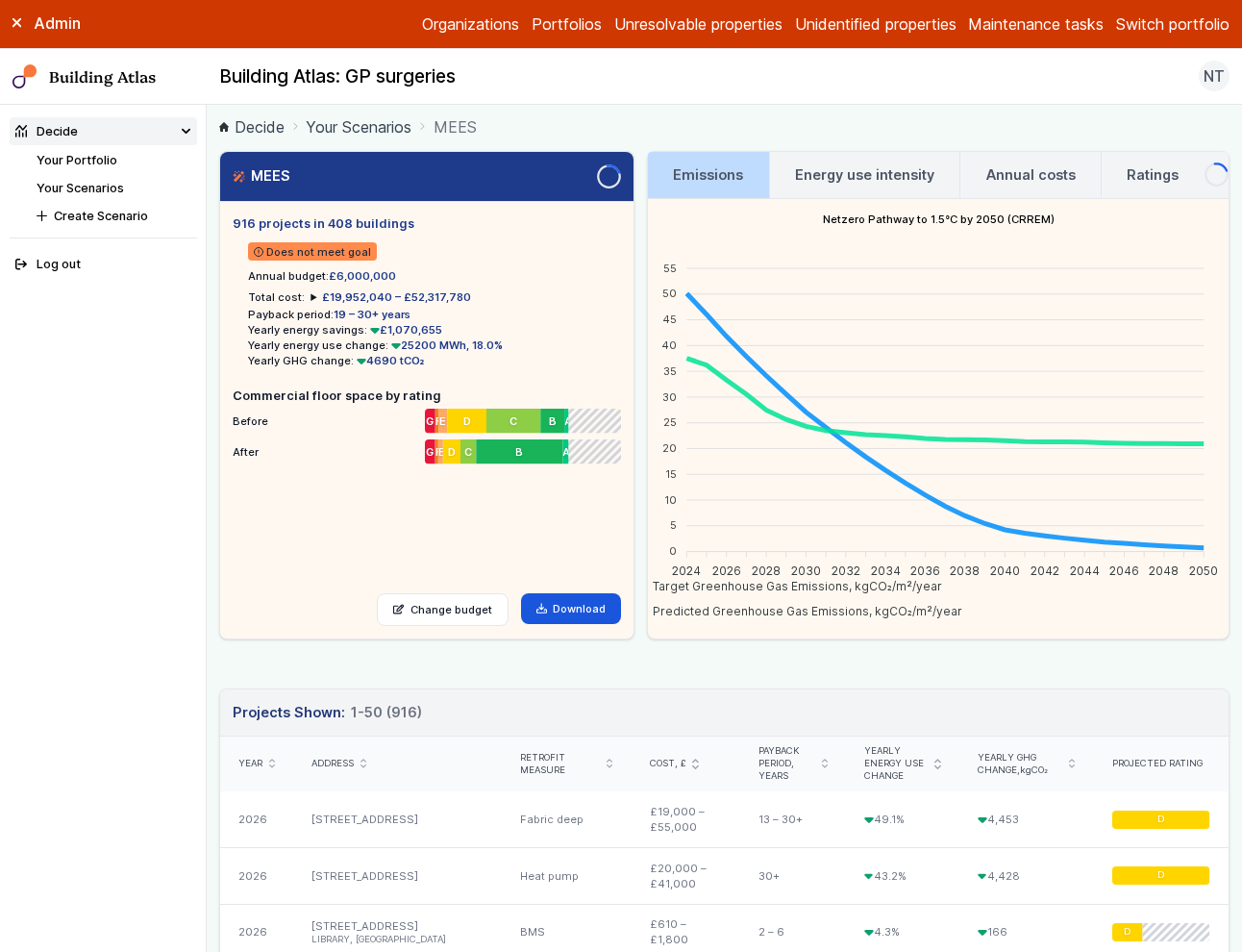
click at [292, 247] on span "Does not meet goal" at bounding box center [313, 251] width 130 height 19
click at [293, 247] on span "Does not meet goal" at bounding box center [313, 251] width 130 height 19
click at [1148, 186] on link "Ratings" at bounding box center [1153, 174] width 103 height 46
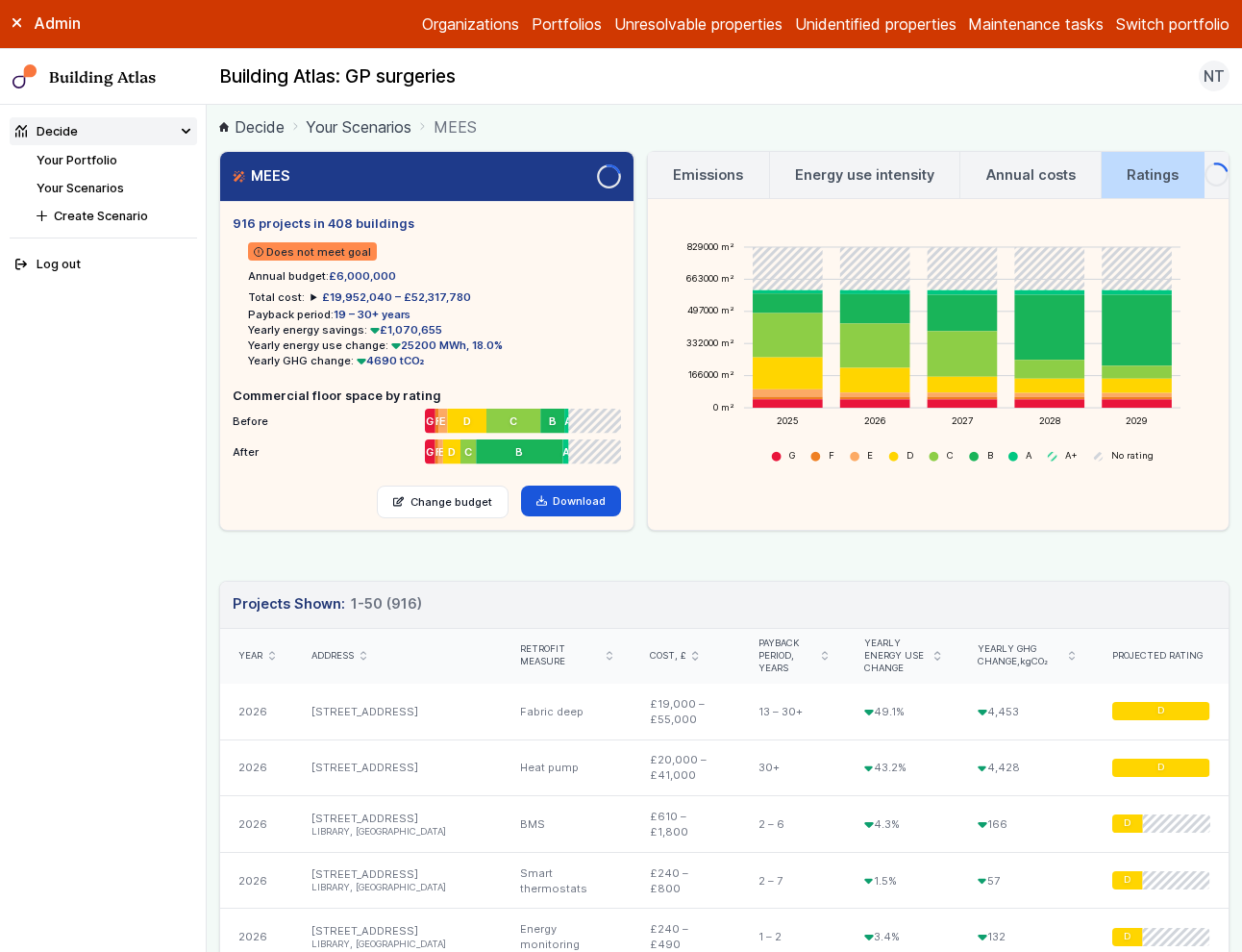
click at [836, 181] on h3 "Energy use intensity" at bounding box center [864, 174] width 139 height 21
click at [1027, 172] on h3 "Annual costs" at bounding box center [1031, 174] width 90 height 21
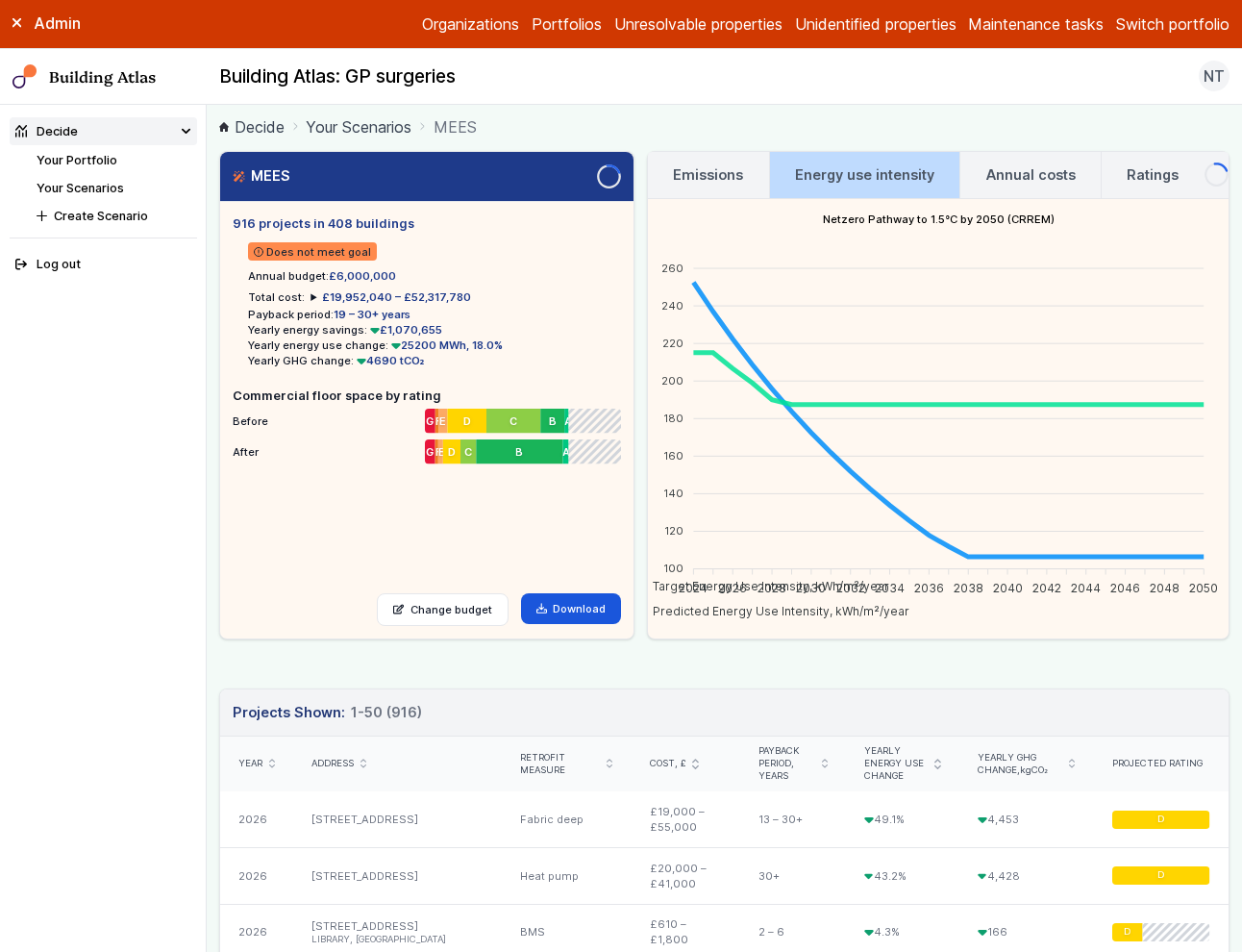
click at [1157, 166] on h3 "Ratings" at bounding box center [1152, 174] width 52 height 21
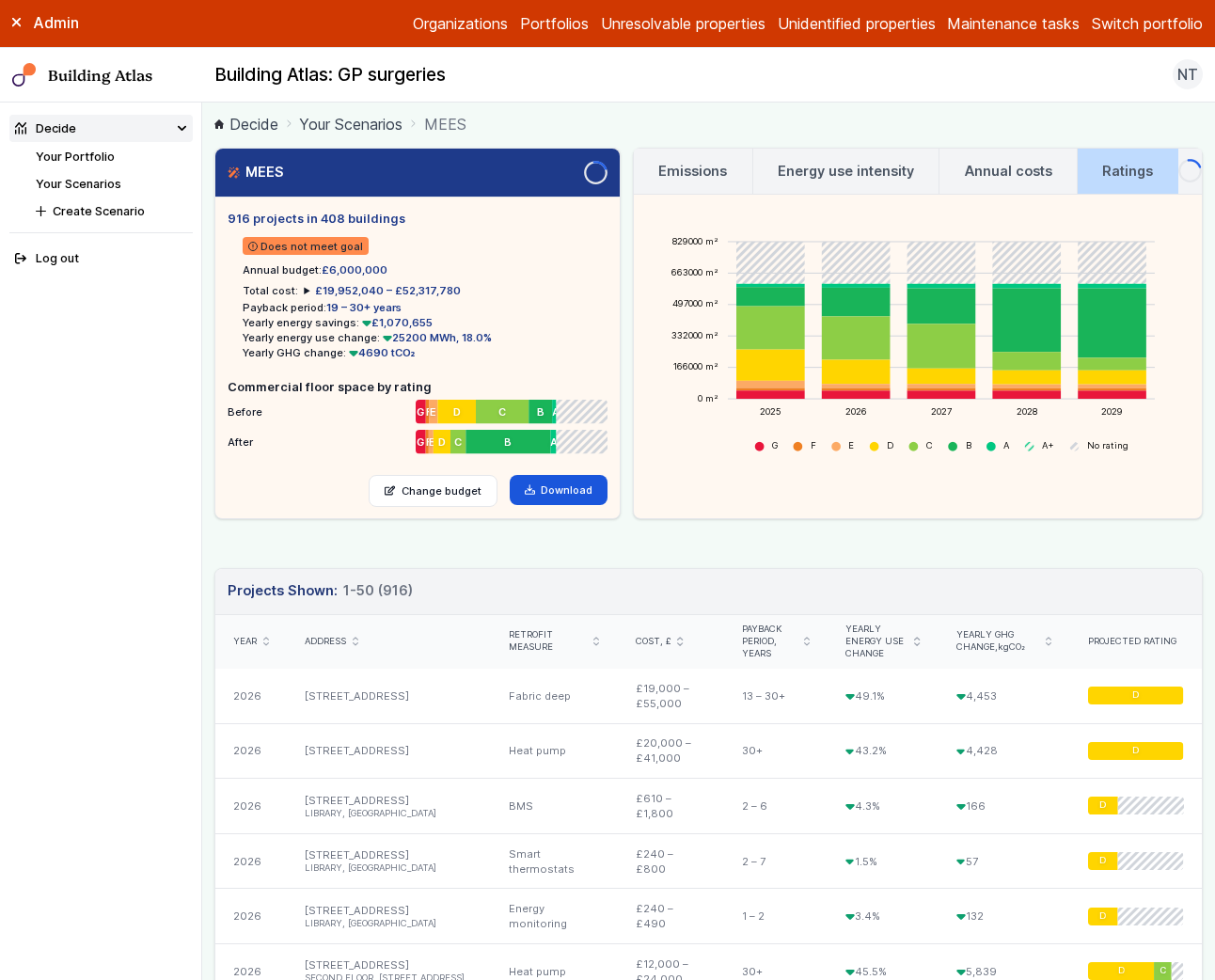
click at [1191, 54] on nav "Building Atlas Building Atlas: GP surgeries NT Log out" at bounding box center [608, 76] width 1215 height 56
click at [1190, 68] on span "NT" at bounding box center [1187, 73] width 20 height 22
click at [0, 0] on link "Building Atlas" at bounding box center [0, 0] width 0 height 0
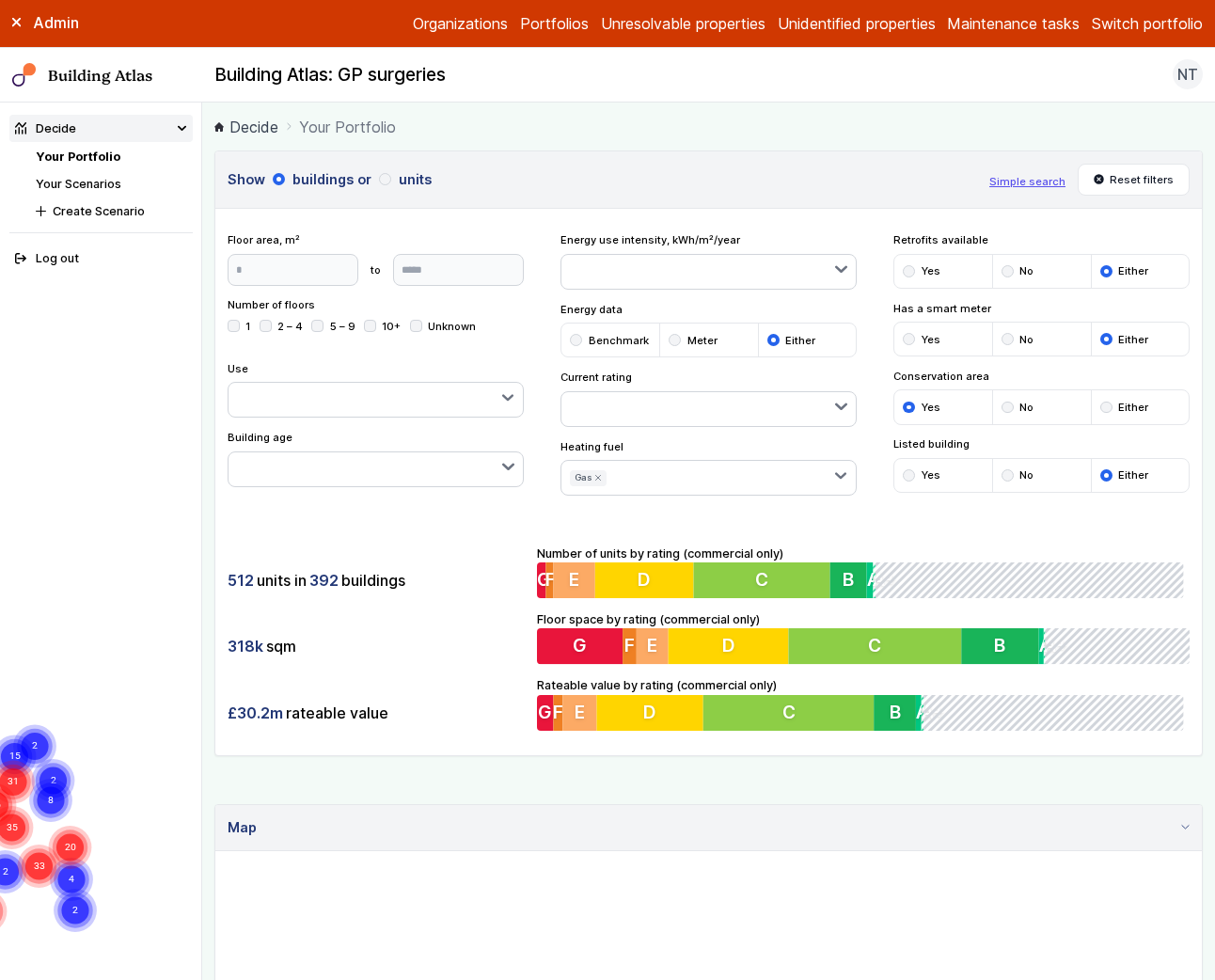
click at [0, 0] on label "Admin" at bounding box center [0, 0] width 0 height 0
click at [1123, 30] on button "Switch portfolio" at bounding box center [1147, 23] width 111 height 22
click at [0, 0] on button "Pathfinder Schools" at bounding box center [0, 0] width 0 height 0
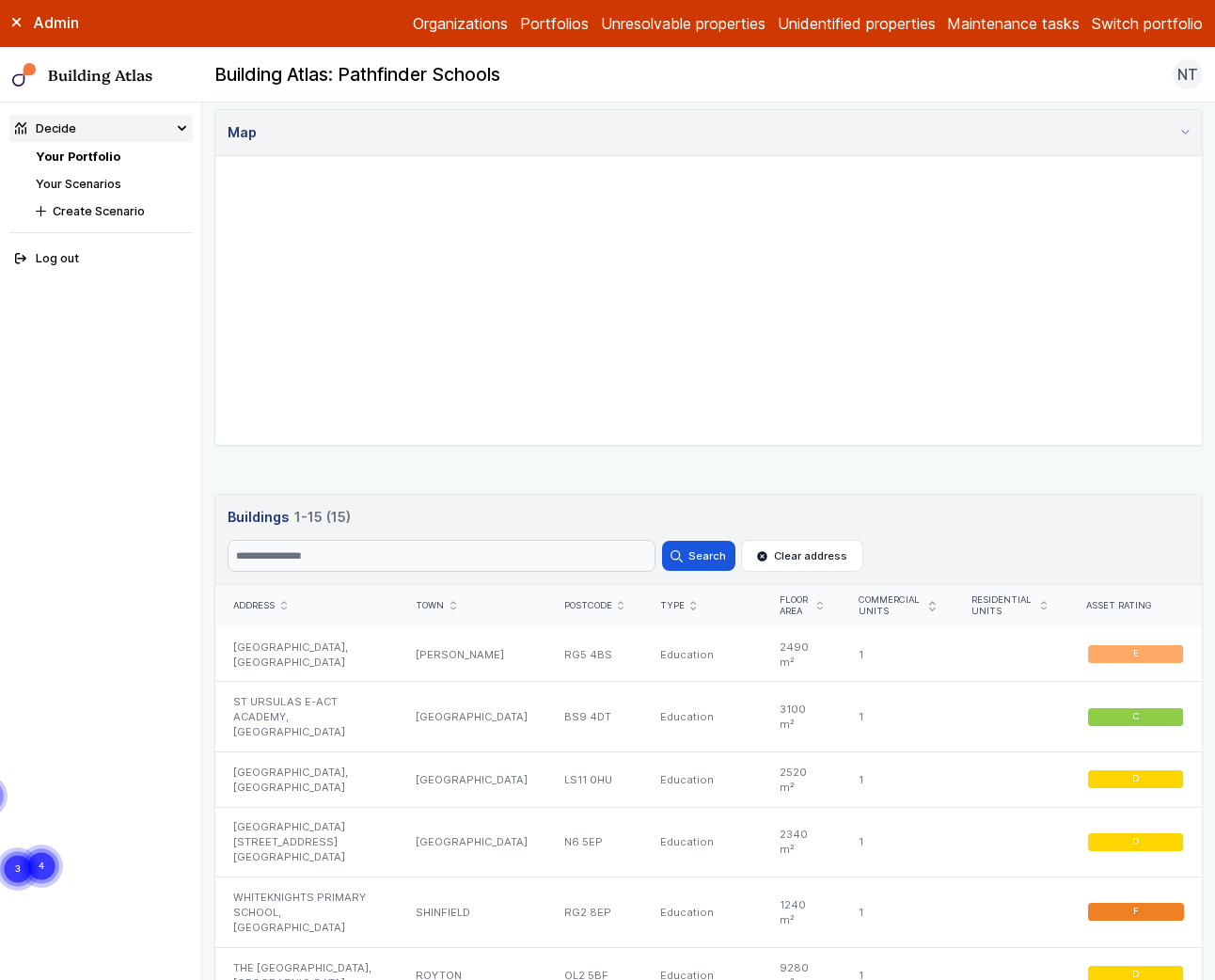
scroll to position [960, 0]
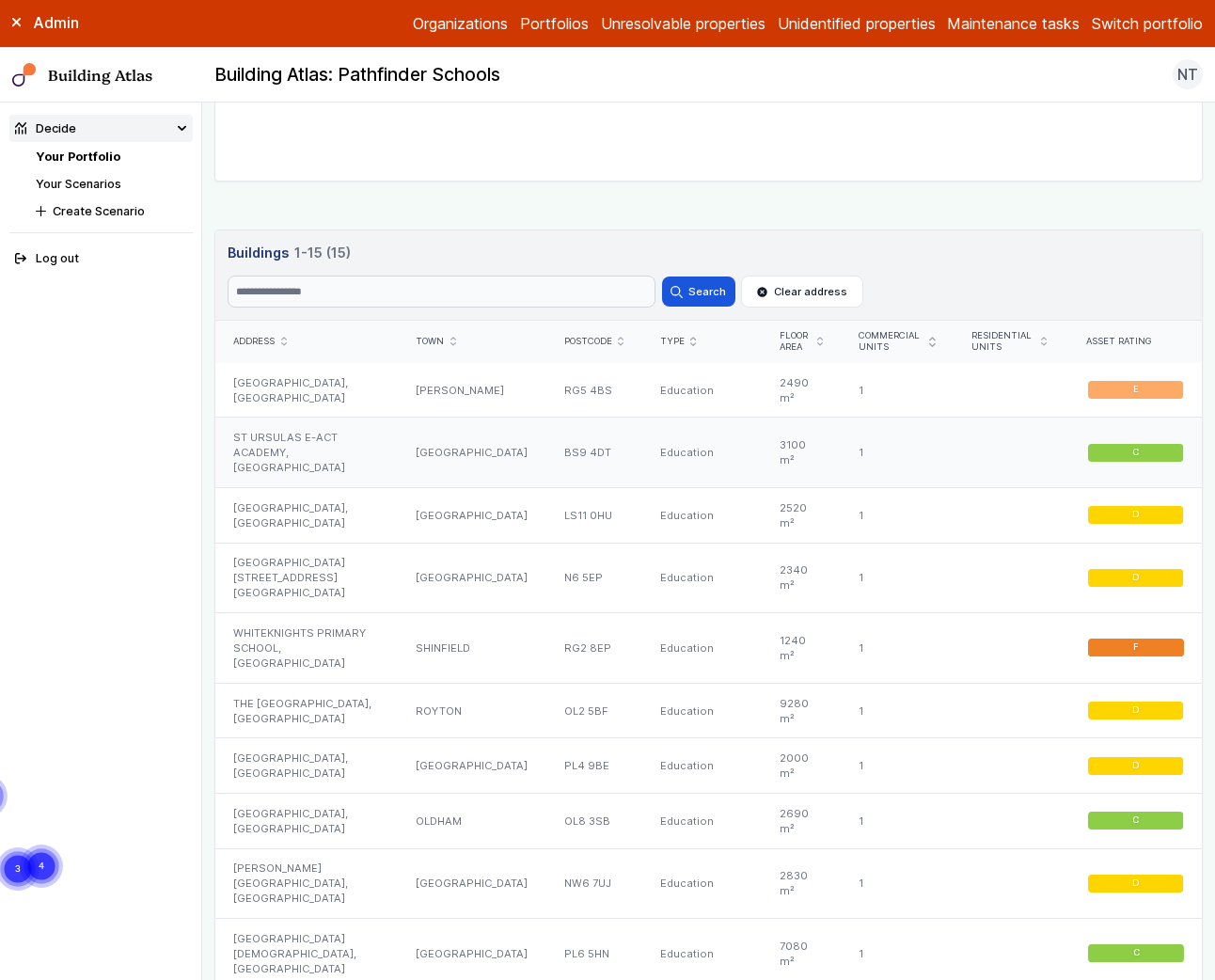
click at [308, 462] on div "ST URSULAS E-ACT ACADEMY, [GEOGRAPHIC_DATA]" at bounding box center [306, 452] width 182 height 70
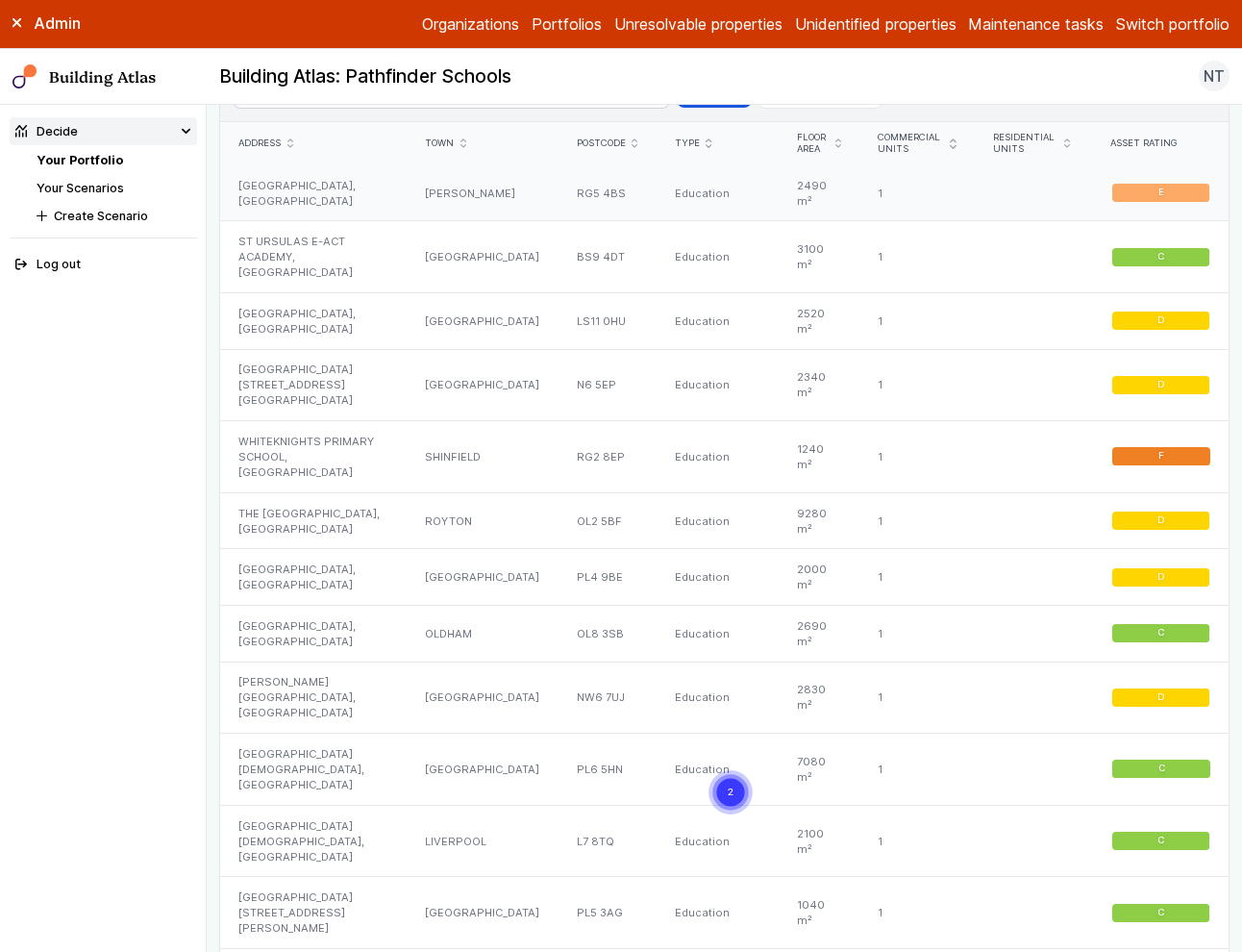
scroll to position [1182, 0]
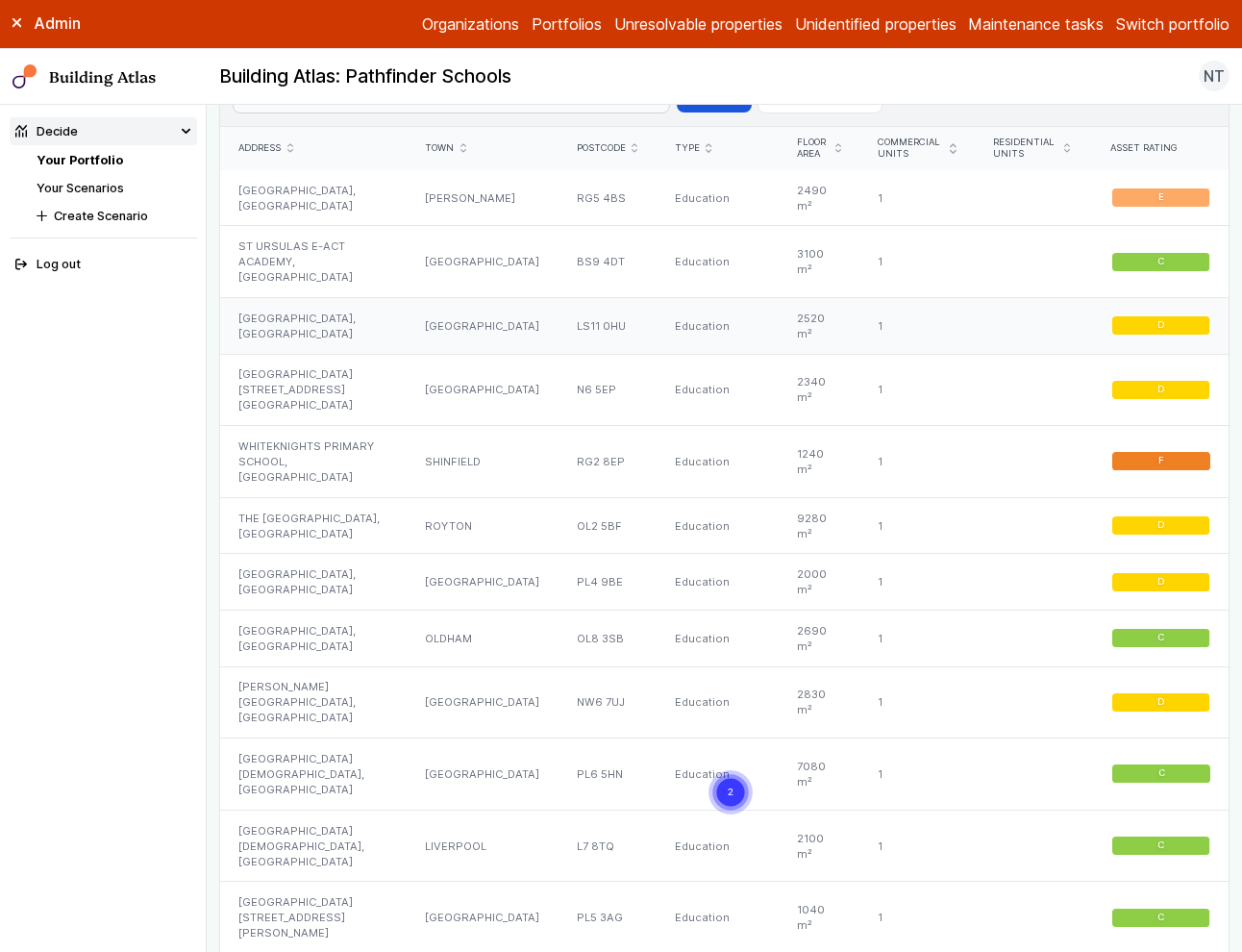
click at [309, 334] on div "[GEOGRAPHIC_DATA], [GEOGRAPHIC_DATA]" at bounding box center [312, 325] width 186 height 57
